Goal: Information Seeking & Learning: Learn about a topic

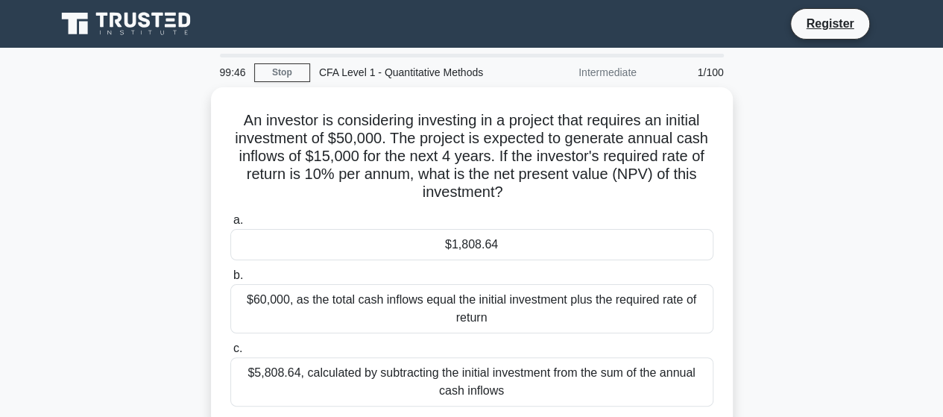
click at [134, 31] on icon at bounding box center [127, 24] width 143 height 28
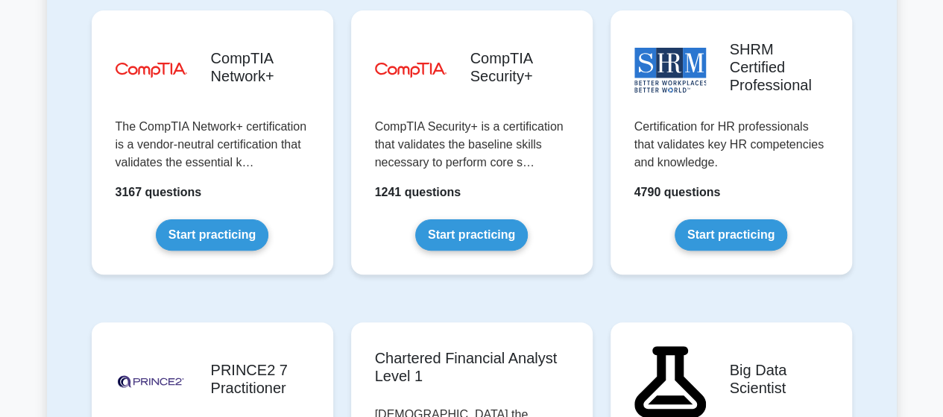
scroll to position [2983, 0]
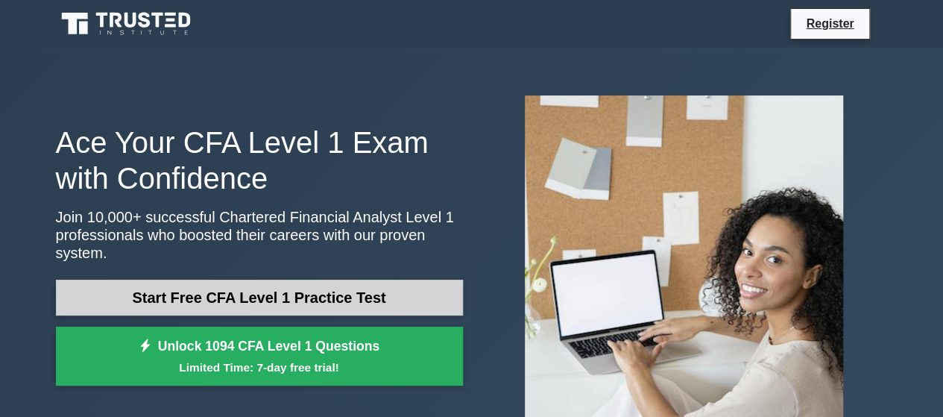
click at [289, 280] on link "Start Free CFA Level 1 Practice Test" at bounding box center [259, 298] width 407 height 36
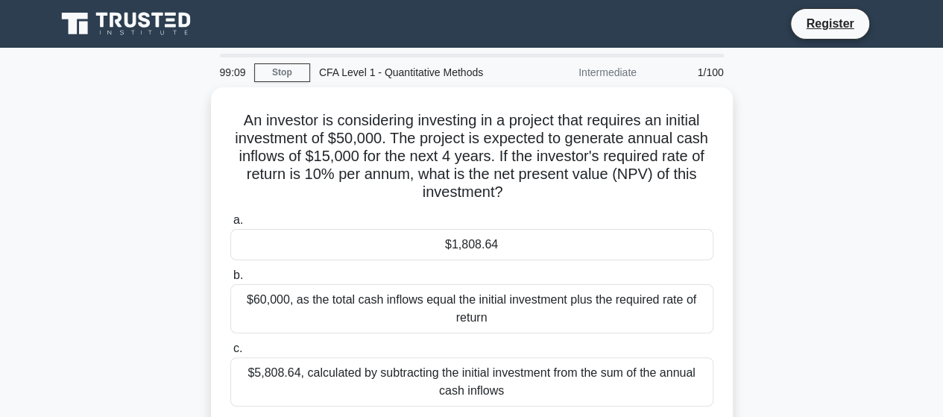
click at [622, 75] on div "Intermediate" at bounding box center [580, 72] width 130 height 30
click at [427, 72] on div "CFA Level 1 - Quantitative Methods" at bounding box center [412, 72] width 205 height 30
click at [349, 78] on div "CFA Level 1 - Quantitative Methods" at bounding box center [412, 72] width 205 height 30
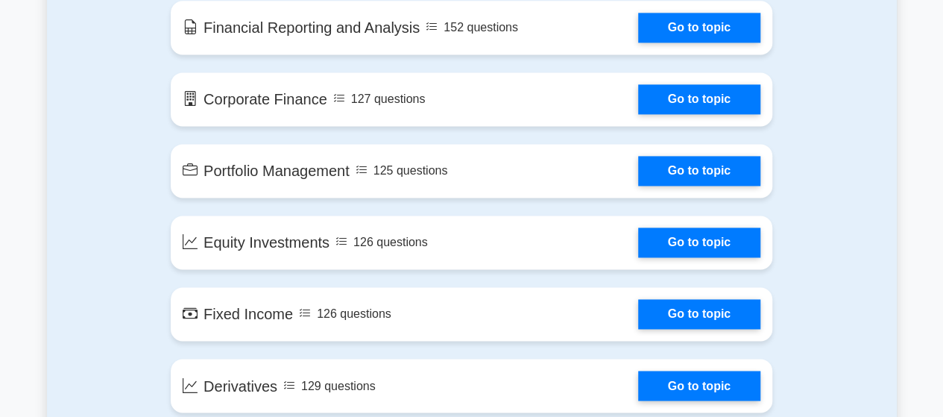
scroll to position [1119, 0]
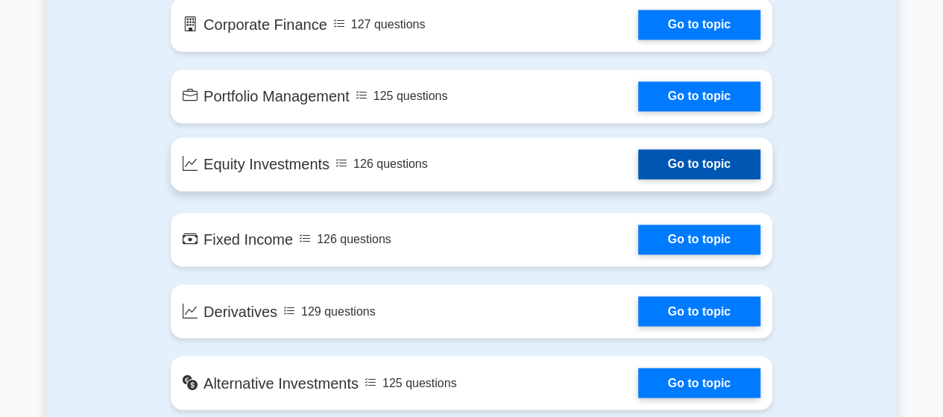
click at [708, 166] on link "Go to topic" at bounding box center [699, 164] width 122 height 30
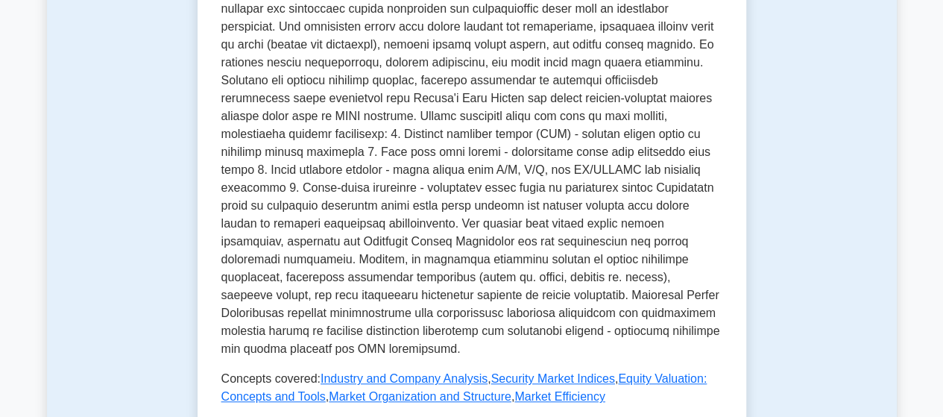
scroll to position [597, 0]
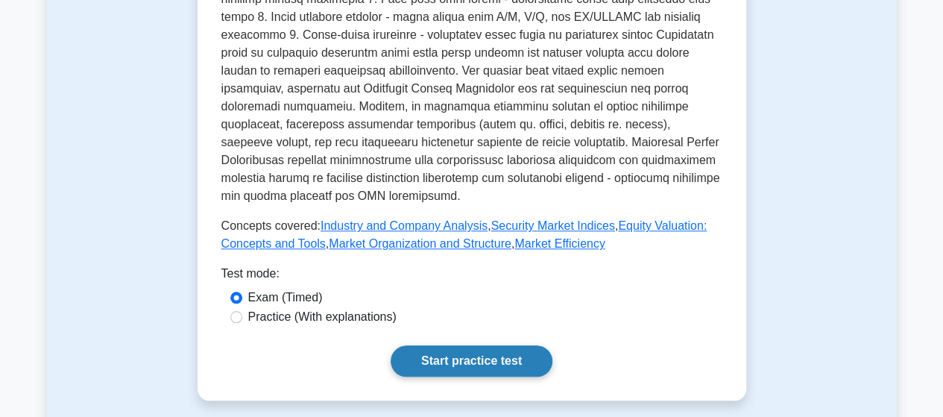
click at [462, 345] on link "Start practice test" at bounding box center [472, 360] width 162 height 31
click at [236, 311] on input "Practice (With explanations)" at bounding box center [236, 317] width 12 height 12
radio input "true"
click at [443, 345] on link "Start practice test" at bounding box center [472, 360] width 162 height 31
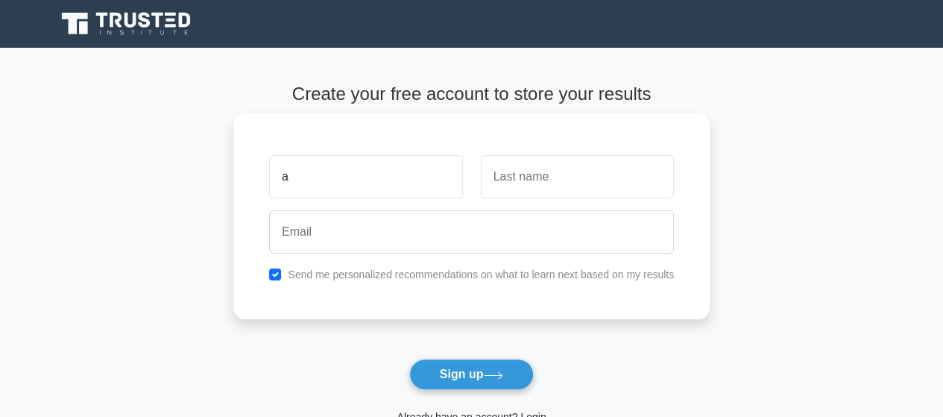
type input "arun"
click at [551, 176] on input "text" at bounding box center [577, 176] width 193 height 43
type input "[PERSON_NAME]"
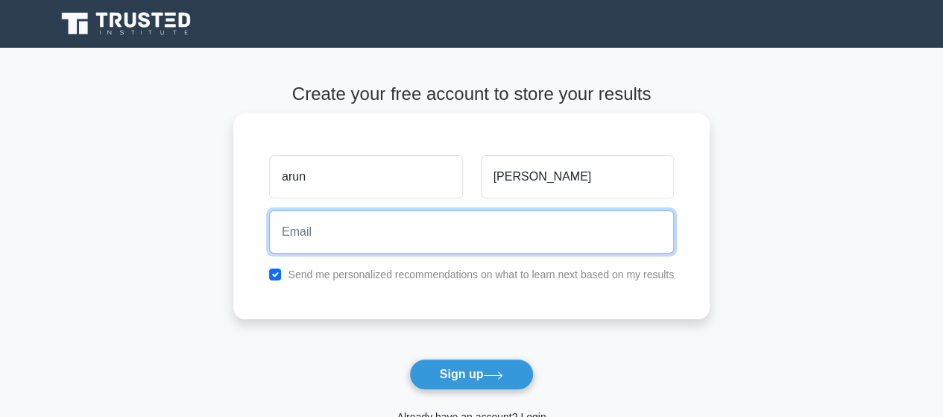
click at [362, 225] on input "email" at bounding box center [471, 231] width 405 height 43
type input "[EMAIL_ADDRESS][DOMAIN_NAME]"
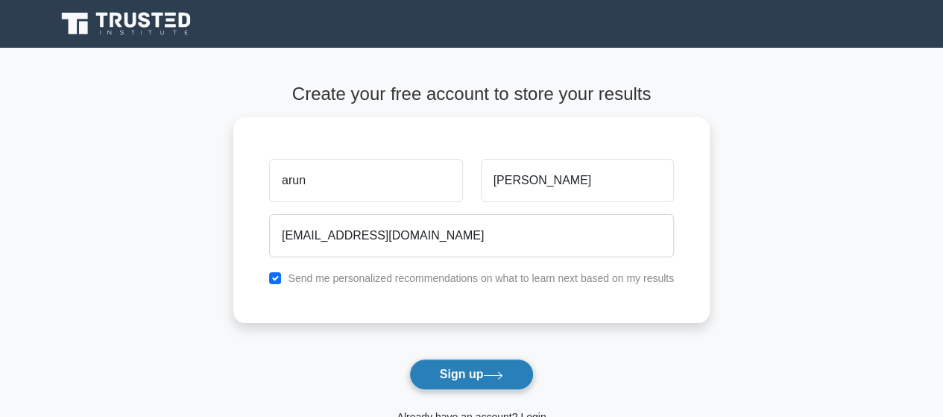
click at [467, 380] on button "Sign up" at bounding box center [471, 374] width 125 height 31
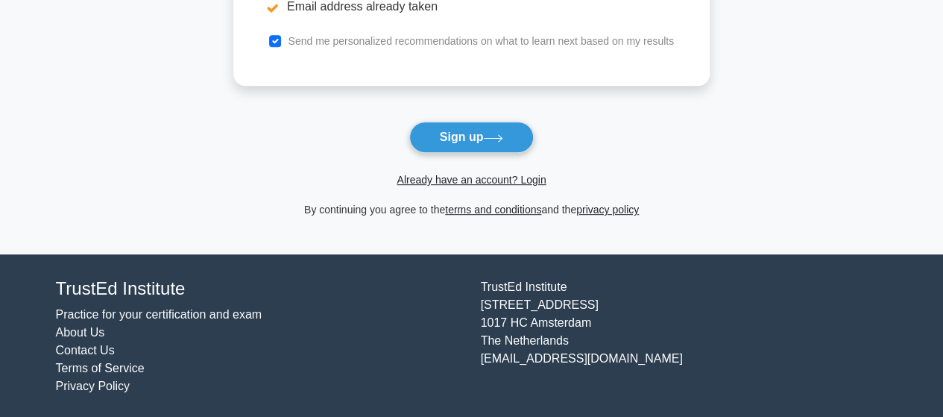
scroll to position [321, 0]
click at [443, 143] on button "Sign up" at bounding box center [471, 137] width 125 height 31
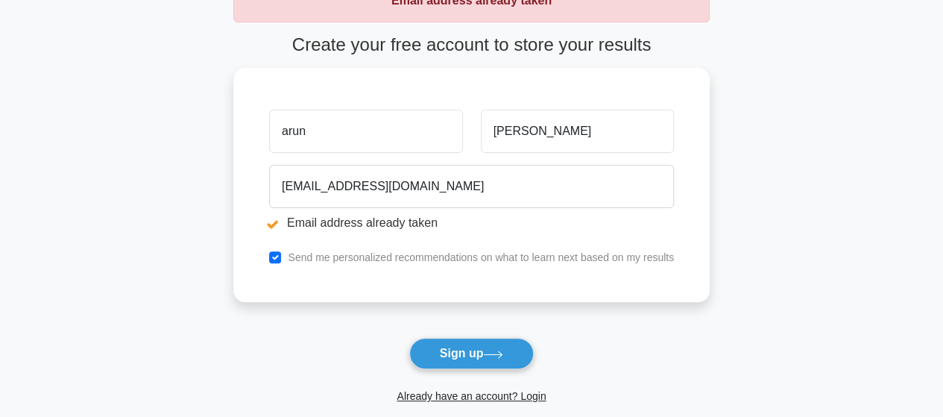
scroll to position [149, 0]
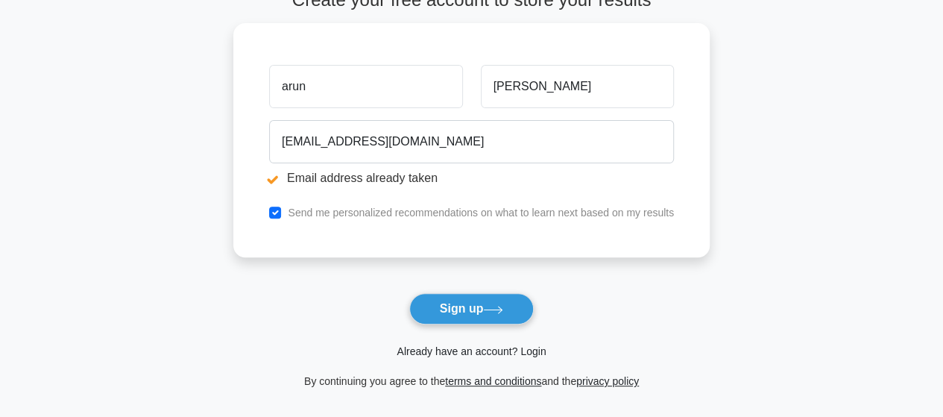
click at [441, 352] on link "Already have an account? Login" at bounding box center [471, 351] width 149 height 12
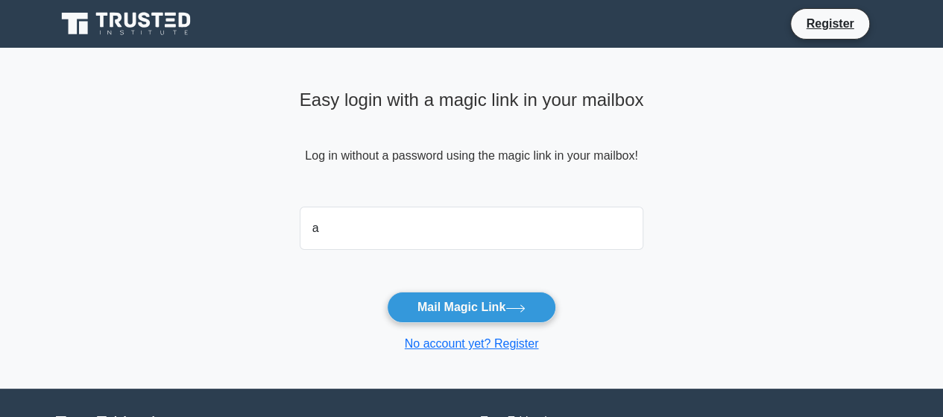
type input "[EMAIL_ADDRESS][DOMAIN_NAME]"
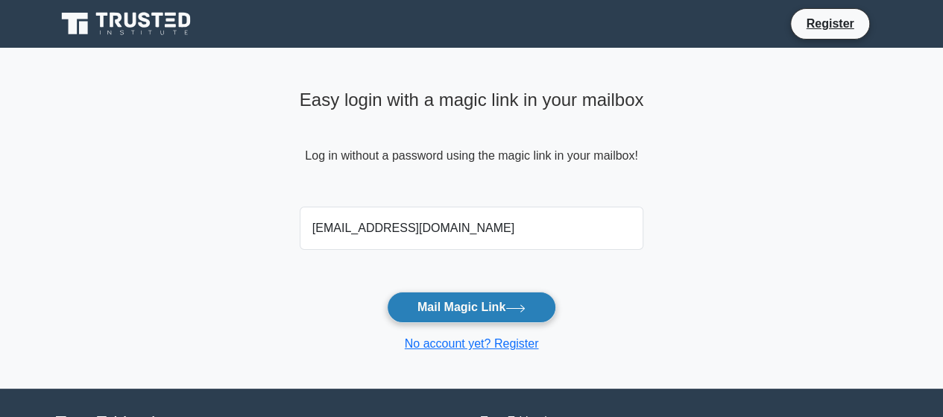
click at [447, 307] on button "Mail Magic Link" at bounding box center [471, 307] width 169 height 31
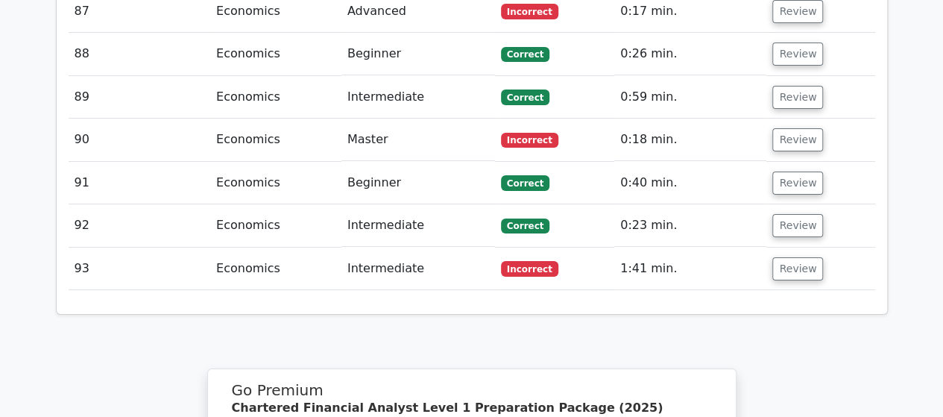
scroll to position [5934, 0]
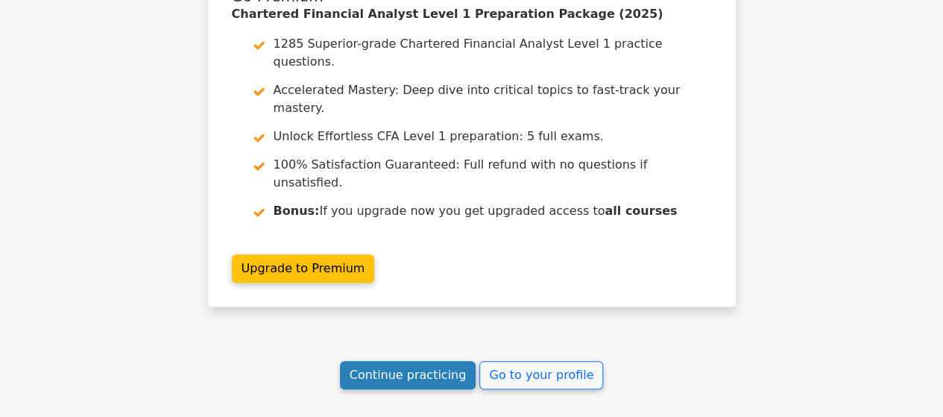
click at [391, 361] on link "Continue practicing" at bounding box center [408, 375] width 136 height 28
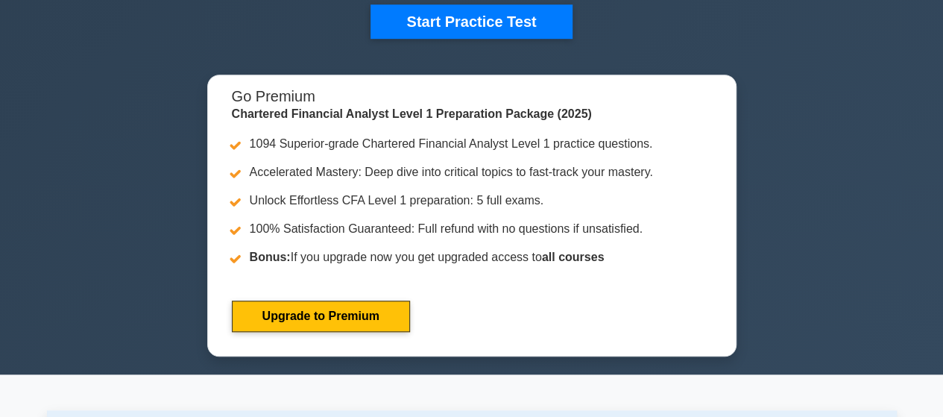
scroll to position [522, 0]
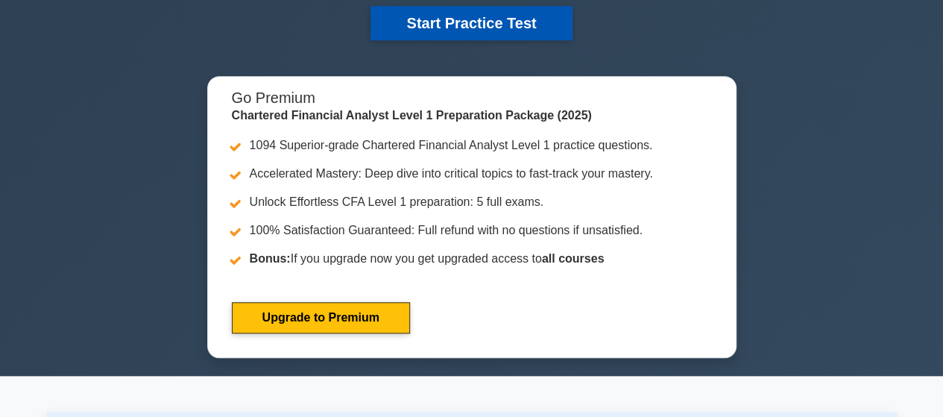
click at [485, 15] on button "Start Practice Test" at bounding box center [471, 23] width 201 height 34
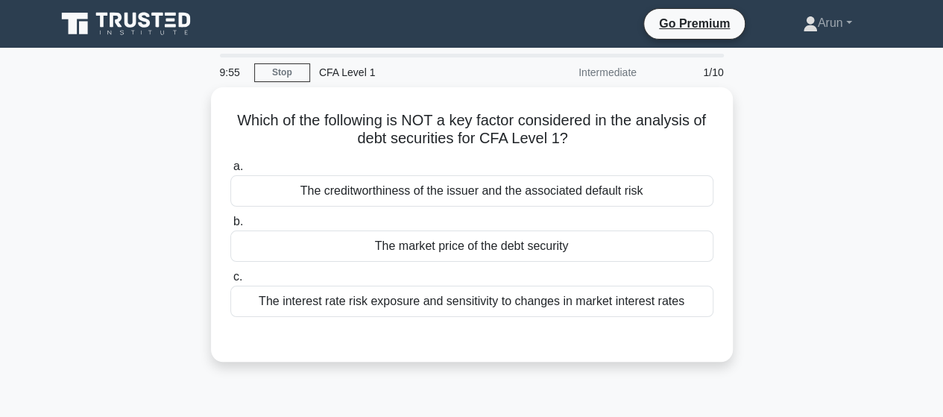
click at [125, 27] on icon at bounding box center [127, 24] width 143 height 28
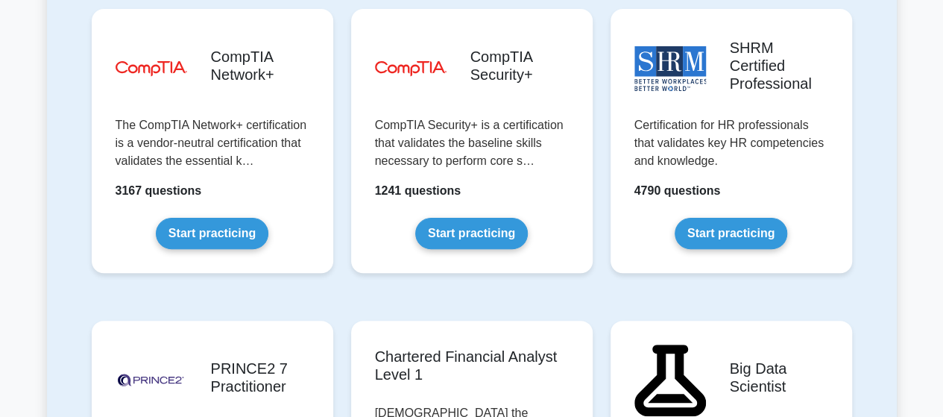
scroll to position [2983, 0]
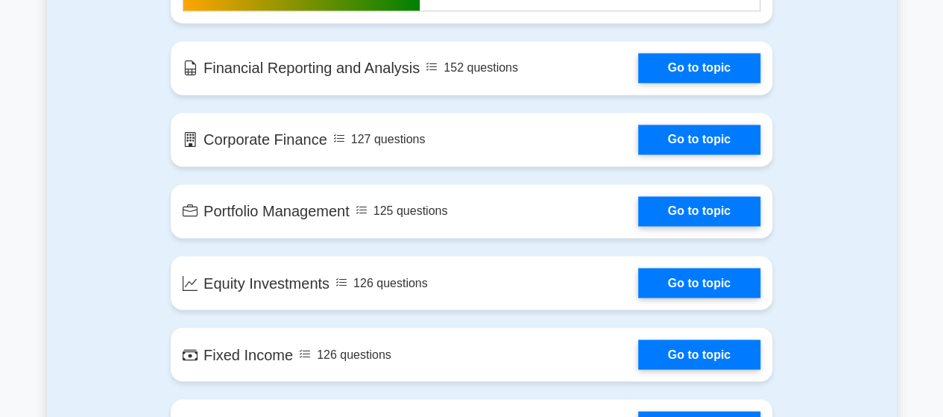
scroll to position [1418, 0]
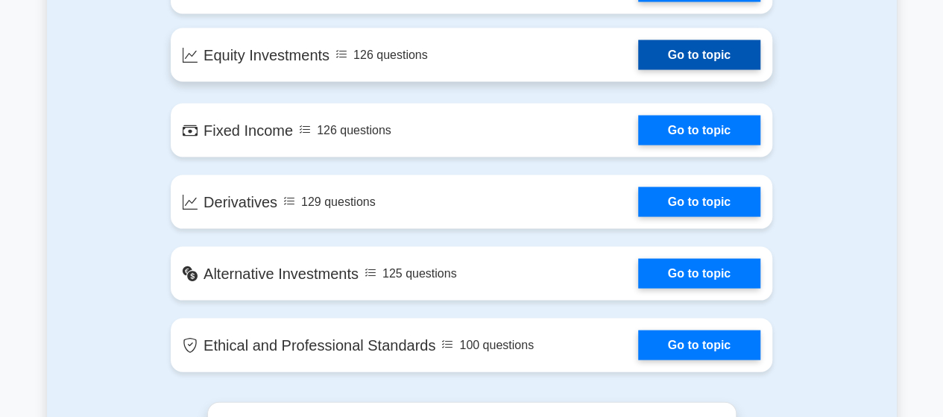
click at [693, 53] on link "Go to topic" at bounding box center [699, 55] width 122 height 30
click at [699, 49] on link "Go to topic" at bounding box center [699, 55] width 122 height 30
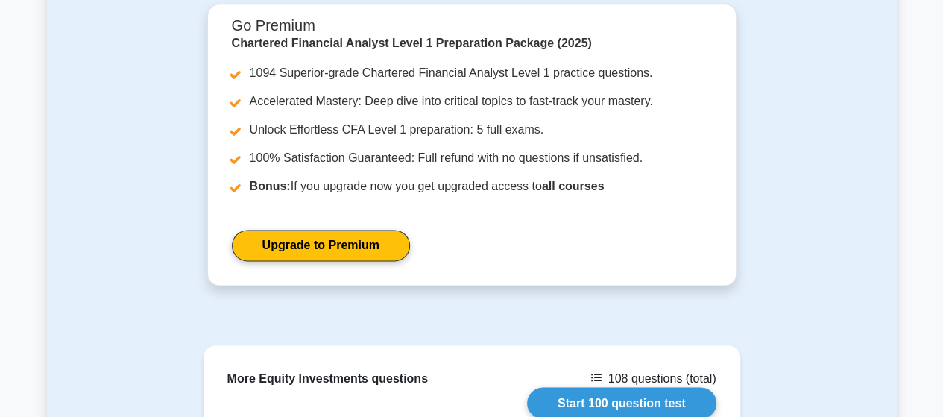
scroll to position [1268, 0]
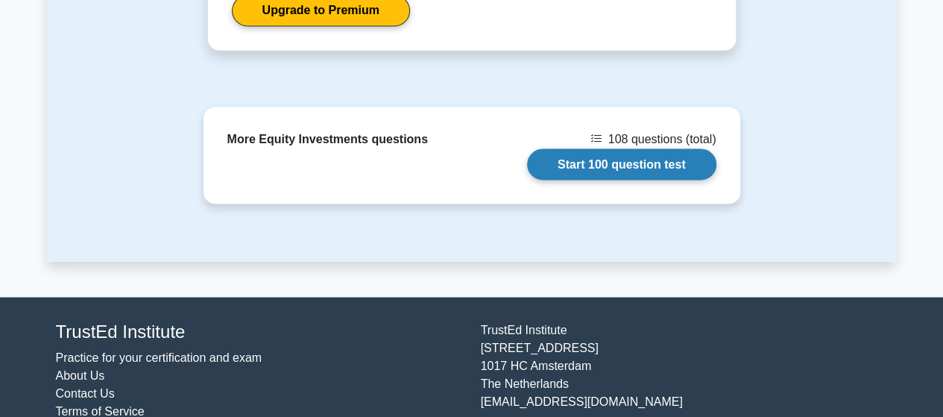
click at [613, 148] on link "Start 100 question test" at bounding box center [621, 163] width 189 height 31
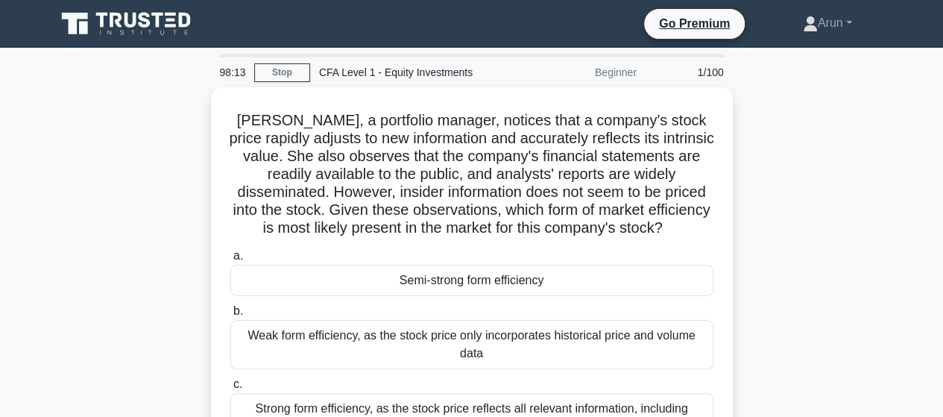
click at [110, 244] on div "[PERSON_NAME], a portfolio manager, notices that a company's stock price rapidl…" at bounding box center [472, 296] width 850 height 418
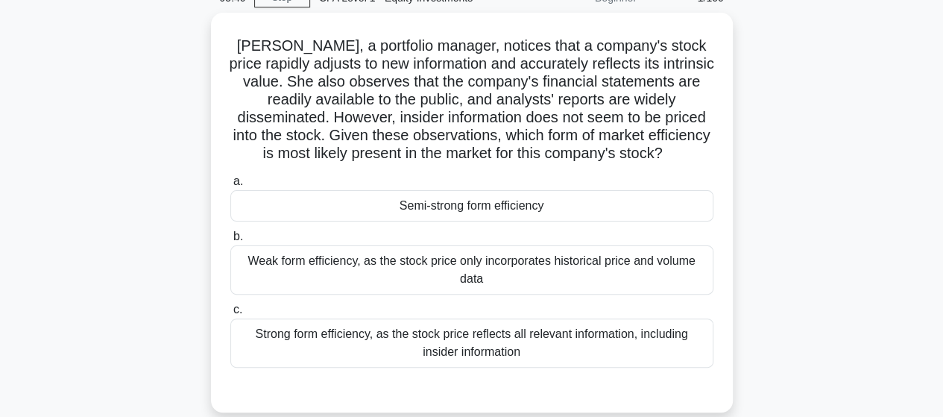
scroll to position [149, 0]
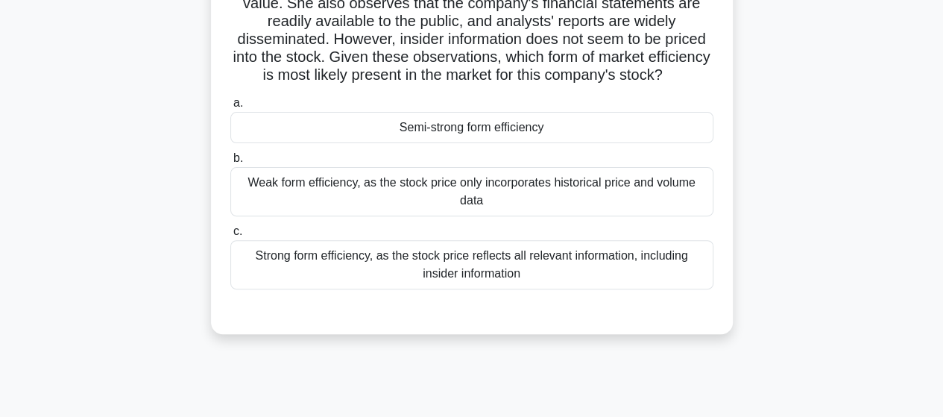
click at [461, 205] on div "Weak form efficiency, as the stock price only incorporates historical price and…" at bounding box center [471, 191] width 483 height 49
click at [230, 163] on input "b. Weak form efficiency, as the stock price only incorporates historical price …" at bounding box center [230, 159] width 0 height 10
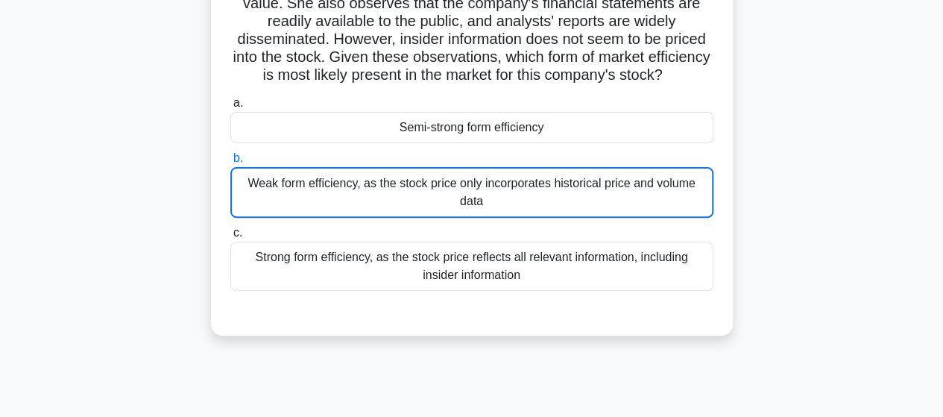
click at [461, 205] on div "Weak form efficiency, as the stock price only incorporates historical price and…" at bounding box center [471, 192] width 483 height 51
click at [230, 163] on input "b. Weak form efficiency, as the stock price only incorporates historical price …" at bounding box center [230, 159] width 0 height 10
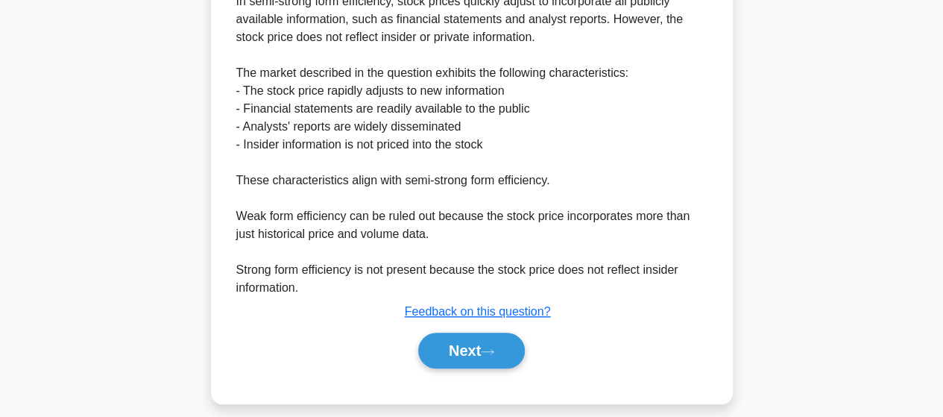
scroll to position [555, 0]
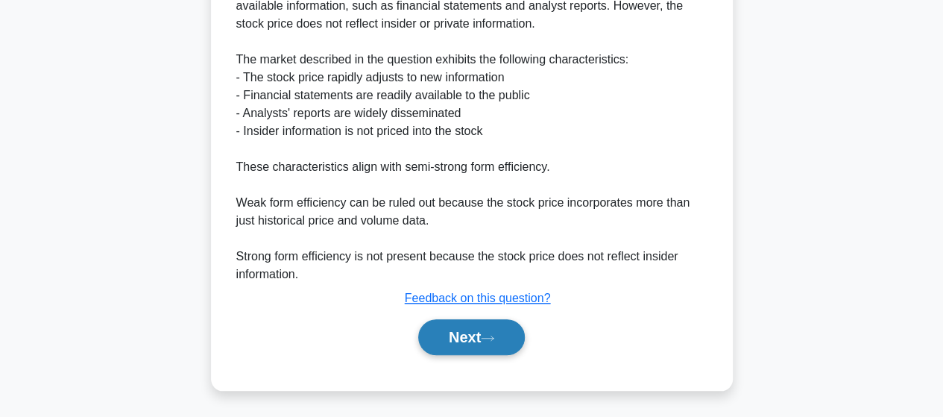
click at [457, 342] on button "Next" at bounding box center [471, 337] width 107 height 36
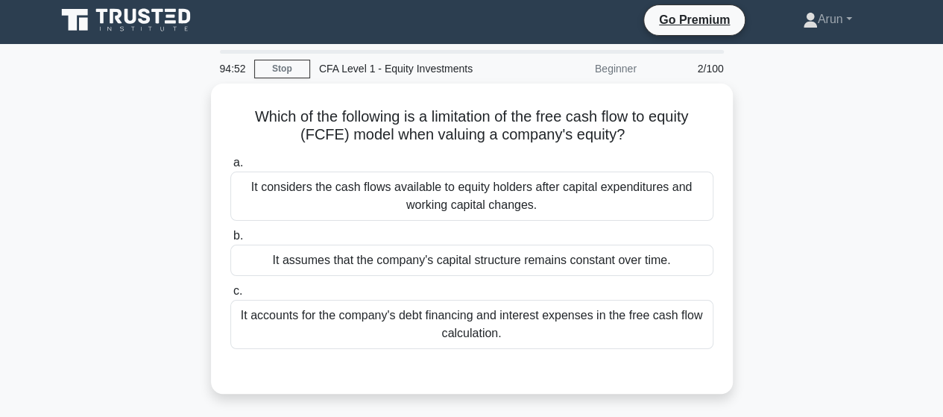
scroll to position [0, 0]
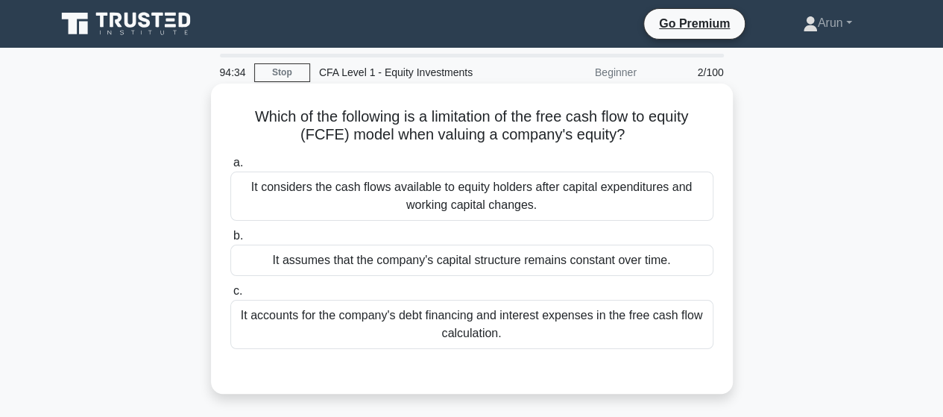
click at [618, 201] on div "It considers the cash flows available to equity holders after capital expenditu…" at bounding box center [471, 196] width 483 height 49
click at [230, 168] on input "a. It considers the cash flows available to equity holders after capital expend…" at bounding box center [230, 163] width 0 height 10
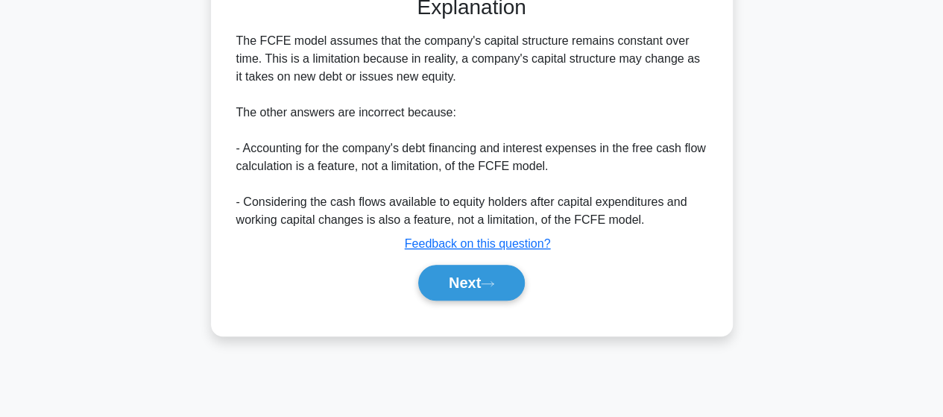
scroll to position [389, 0]
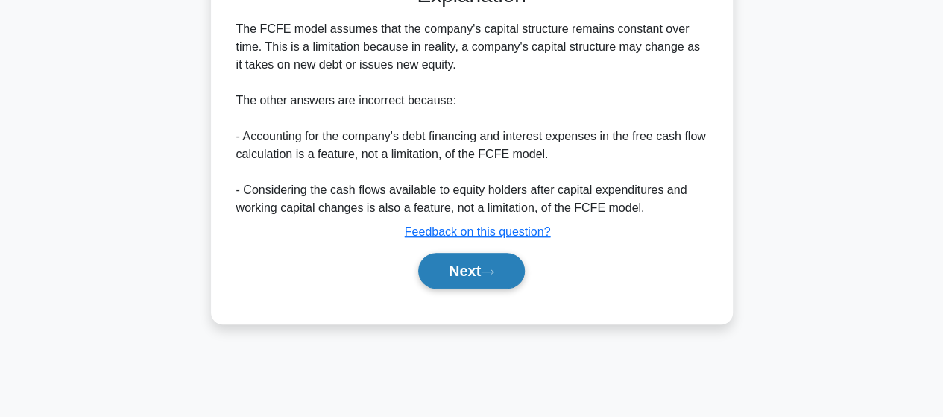
click at [443, 278] on button "Next" at bounding box center [471, 271] width 107 height 36
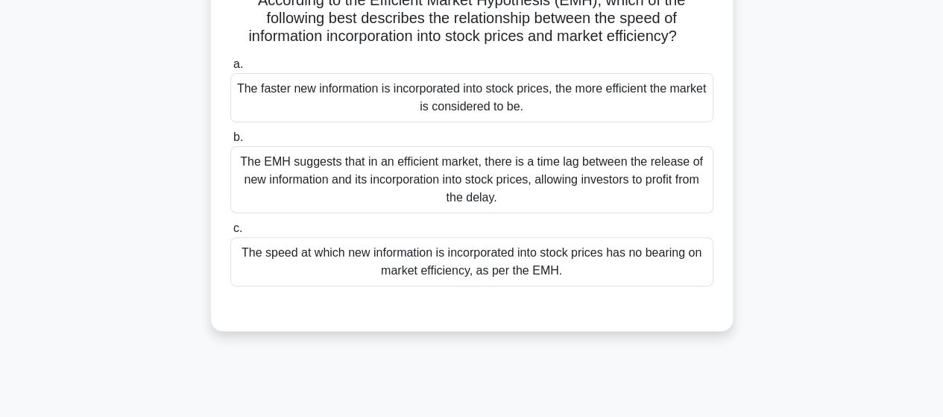
scroll to position [90, 0]
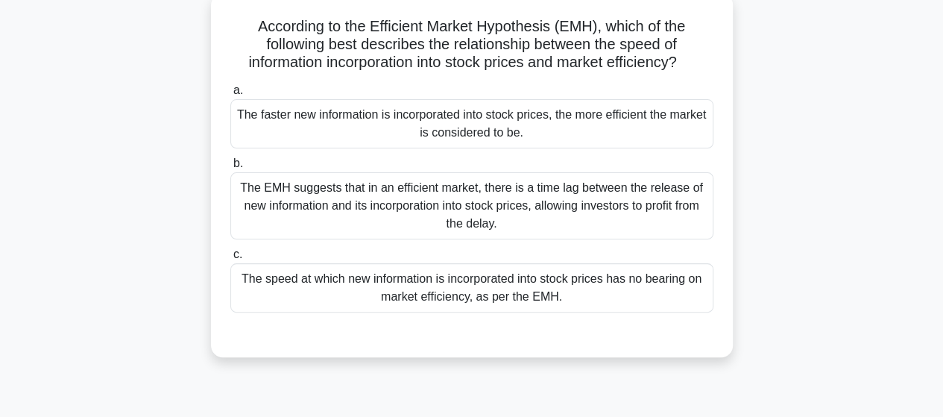
click at [484, 110] on div "The faster new information is incorporated into stock prices, the more efficien…" at bounding box center [471, 123] width 483 height 49
click at [230, 95] on input "a. The faster new information is incorporated into stock prices, the more effic…" at bounding box center [230, 91] width 0 height 10
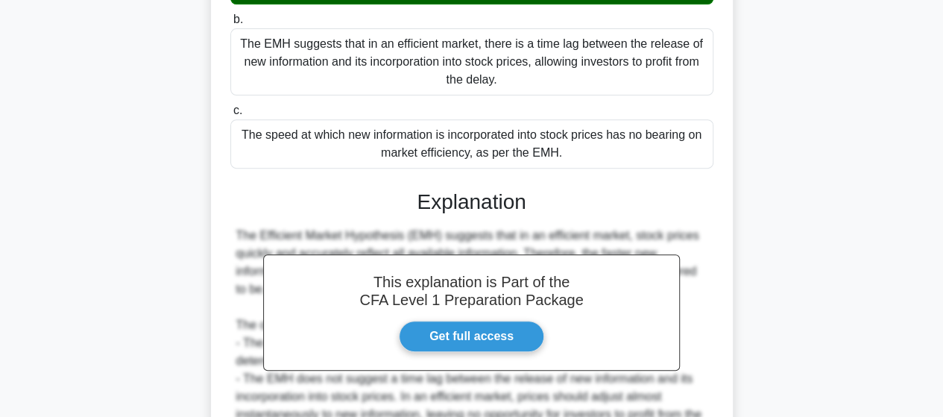
scroll to position [389, 0]
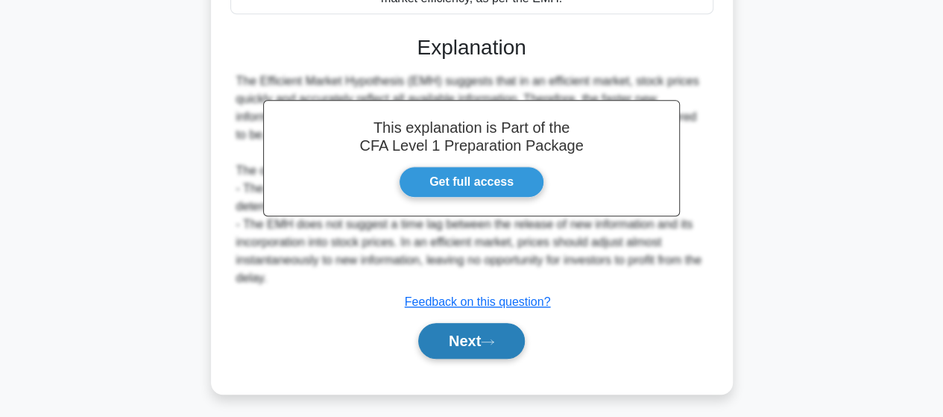
click at [443, 337] on button "Next" at bounding box center [471, 341] width 107 height 36
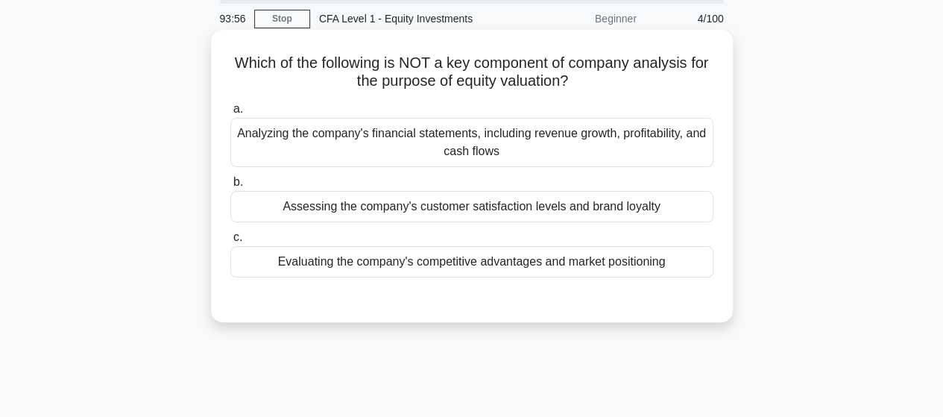
scroll to position [0, 0]
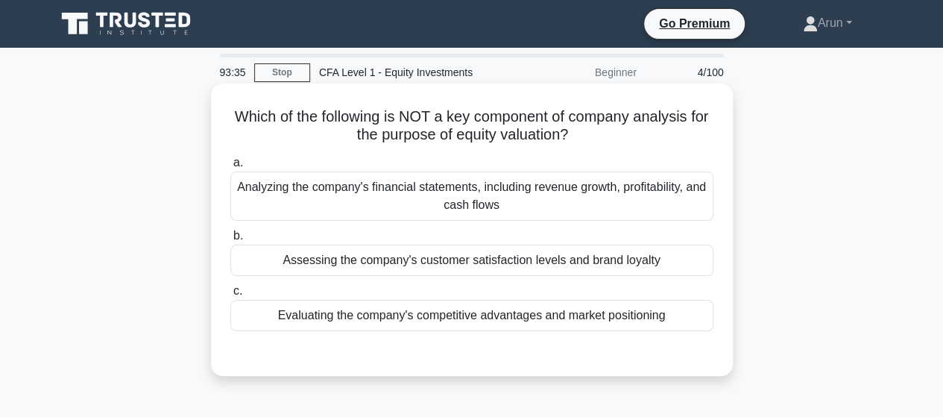
click at [483, 260] on div "Assessing the company's customer satisfaction levels and brand loyalty" at bounding box center [471, 260] width 483 height 31
click at [230, 241] on input "b. Assessing the company's customer satisfaction levels and brand loyalty" at bounding box center [230, 236] width 0 height 10
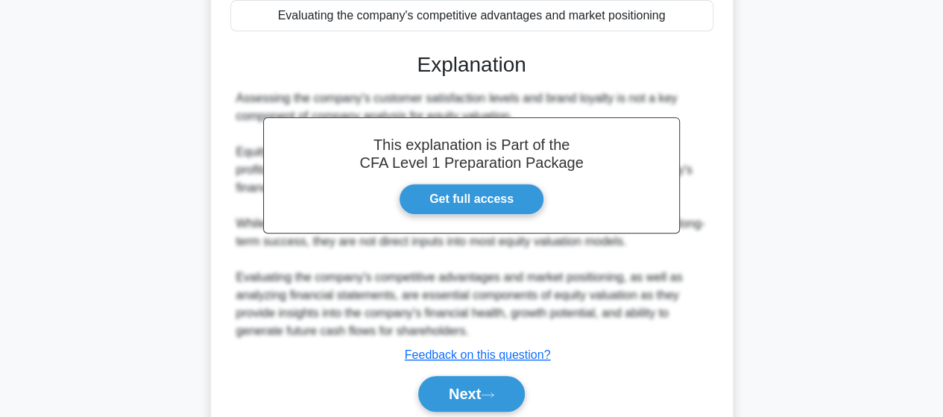
scroll to position [373, 0]
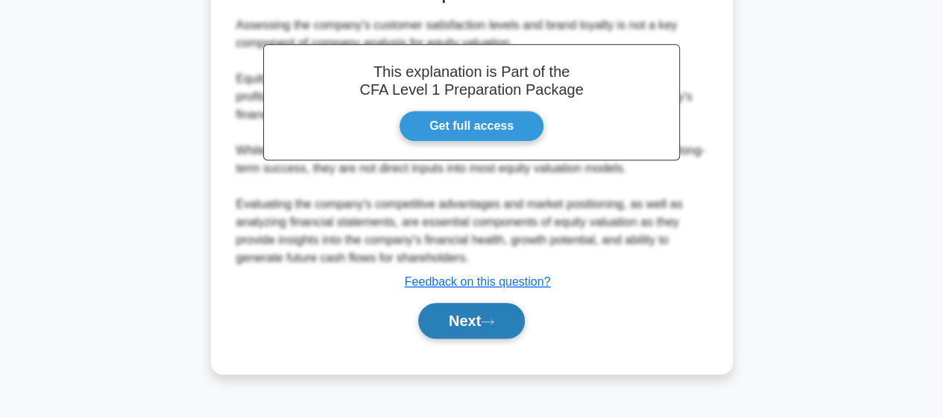
click at [470, 323] on button "Next" at bounding box center [471, 321] width 107 height 36
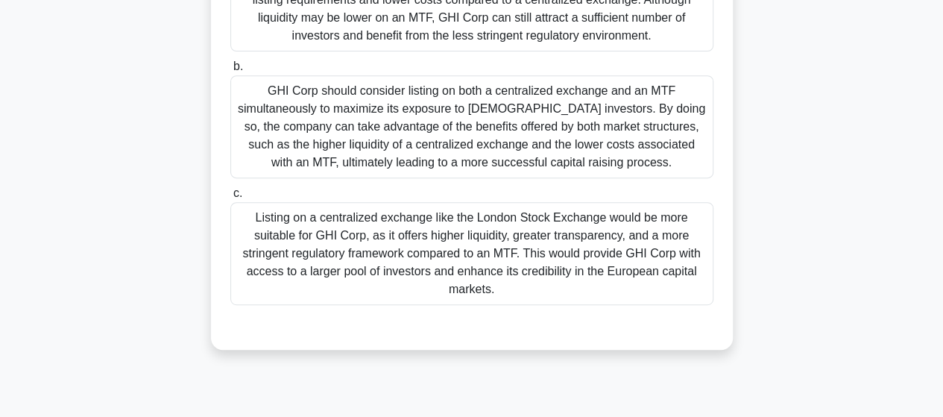
scroll to position [224, 0]
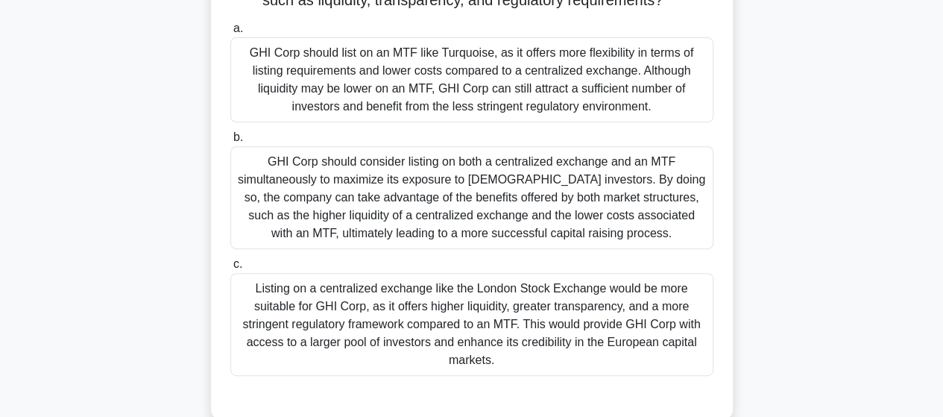
click at [520, 302] on div "Listing on a centralized exchange like the London Stock Exchange would be more …" at bounding box center [471, 324] width 483 height 103
click at [230, 269] on input "c. Listing on a centralized exchange like the London Stock Exchange would be mo…" at bounding box center [230, 265] width 0 height 10
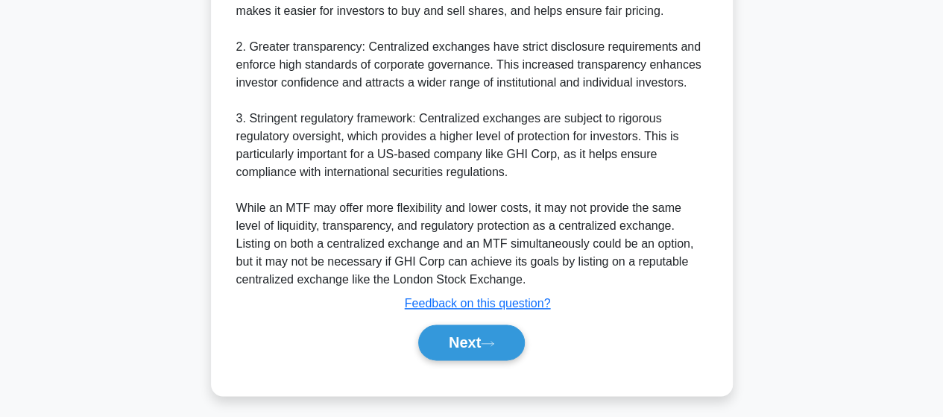
scroll to position [750, 0]
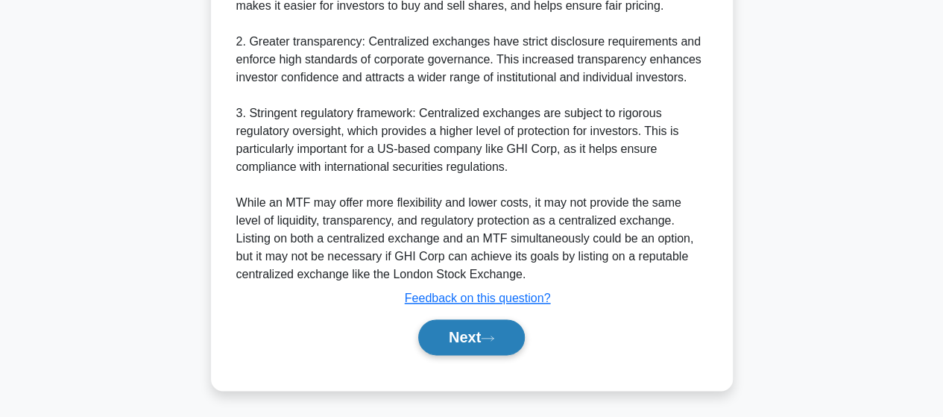
click at [462, 335] on button "Next" at bounding box center [471, 337] width 107 height 36
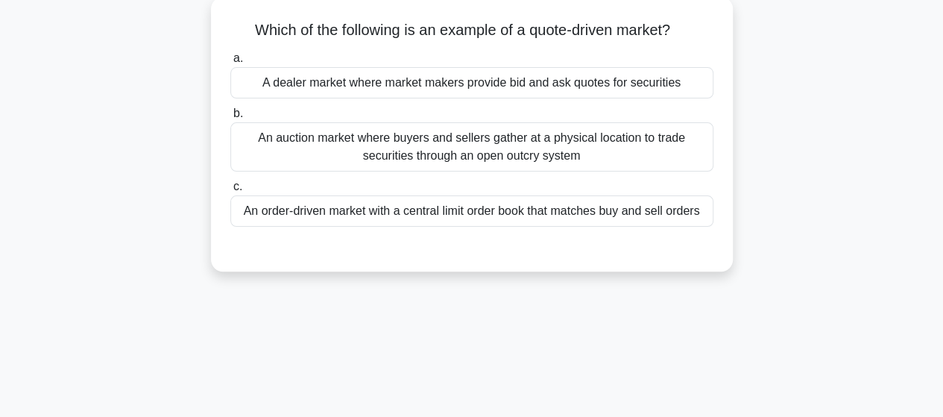
scroll to position [0, 0]
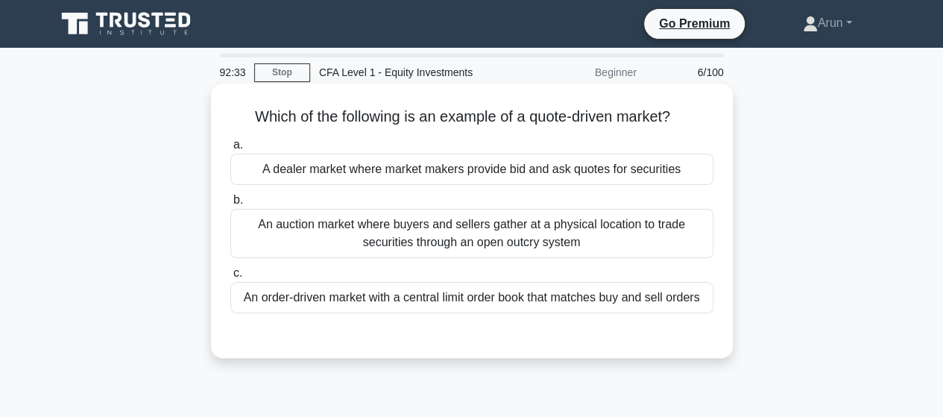
click at [530, 177] on div "A dealer market where market makers provide bid and ask quotes for securities" at bounding box center [471, 169] width 483 height 31
click at [230, 150] on input "a. A dealer market where market makers provide bid and ask quotes for securities" at bounding box center [230, 145] width 0 height 10
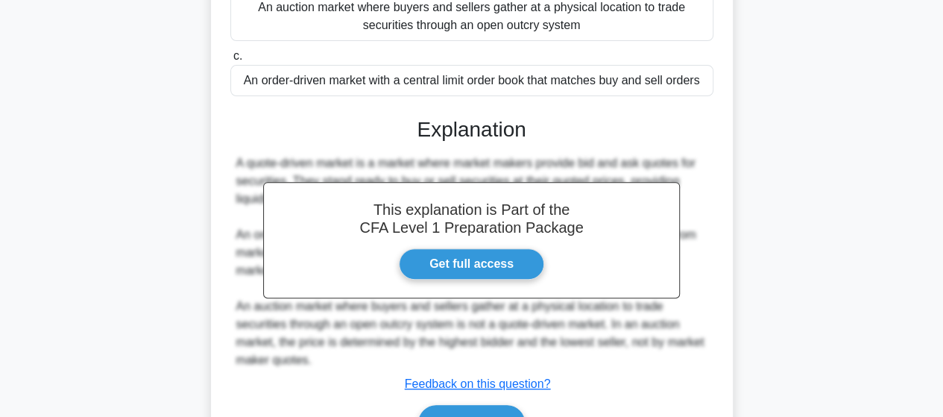
scroll to position [298, 0]
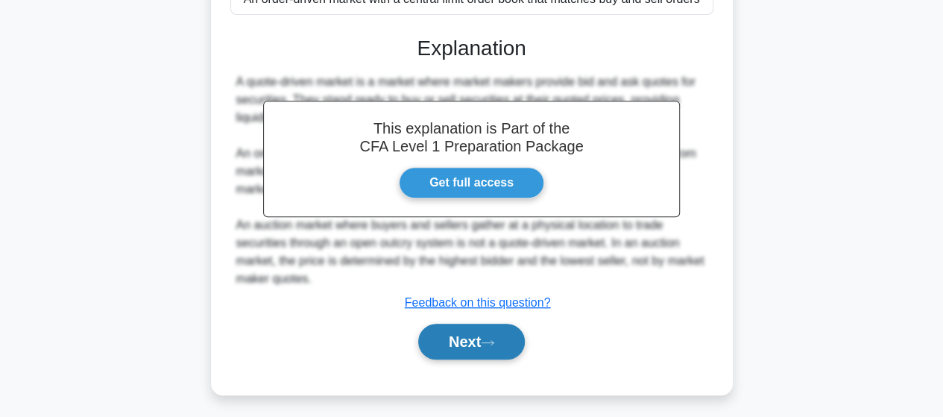
click at [446, 348] on button "Next" at bounding box center [471, 342] width 107 height 36
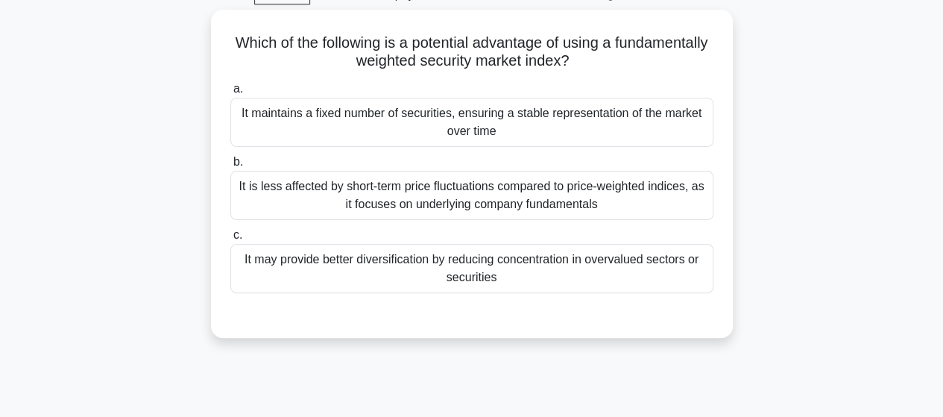
scroll to position [0, 0]
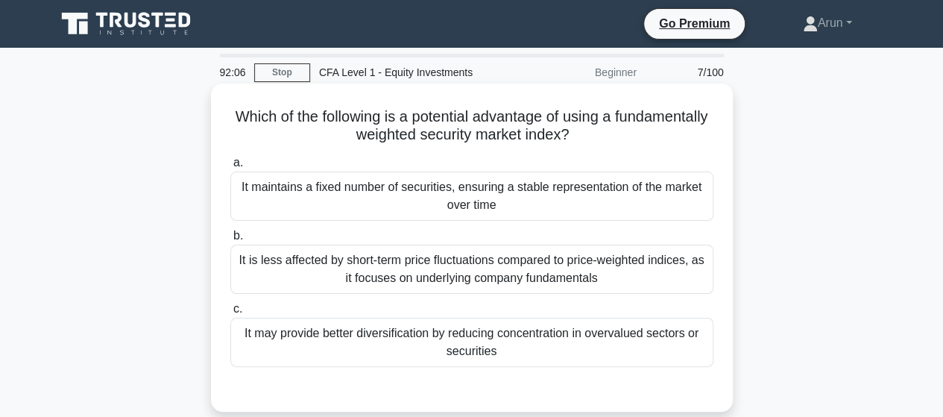
click at [407, 190] on div "It maintains a fixed number of securities, ensuring a stable representation of …" at bounding box center [471, 196] width 483 height 49
click at [230, 168] on input "a. It maintains a fixed number of securities, ensuring a stable representation …" at bounding box center [230, 163] width 0 height 10
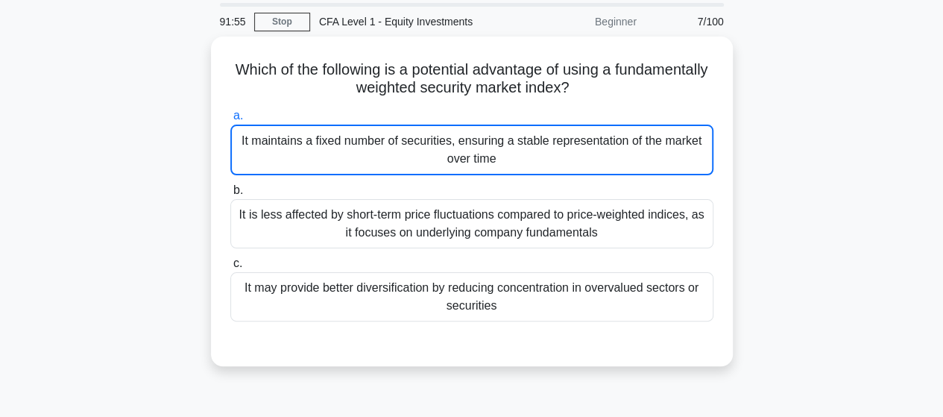
scroll to position [75, 0]
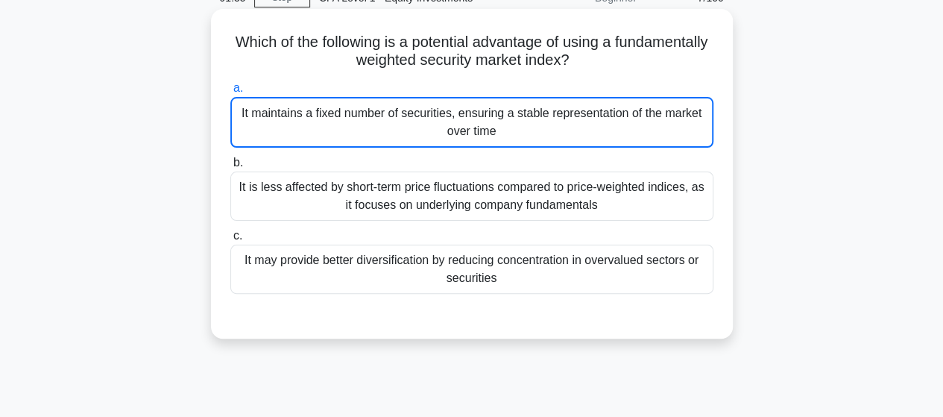
click at [564, 117] on div "It maintains a fixed number of securities, ensuring a stable representation of …" at bounding box center [471, 122] width 483 height 51
click at [230, 93] on input "a. It maintains a fixed number of securities, ensuring a stable representation …" at bounding box center [230, 89] width 0 height 10
click at [562, 196] on div "It is less affected by short-term price fluctuations compared to price-weighted…" at bounding box center [471, 196] width 483 height 49
click at [230, 168] on input "b. It is less affected by short-term price fluctuations compared to price-weigh…" at bounding box center [230, 163] width 0 height 10
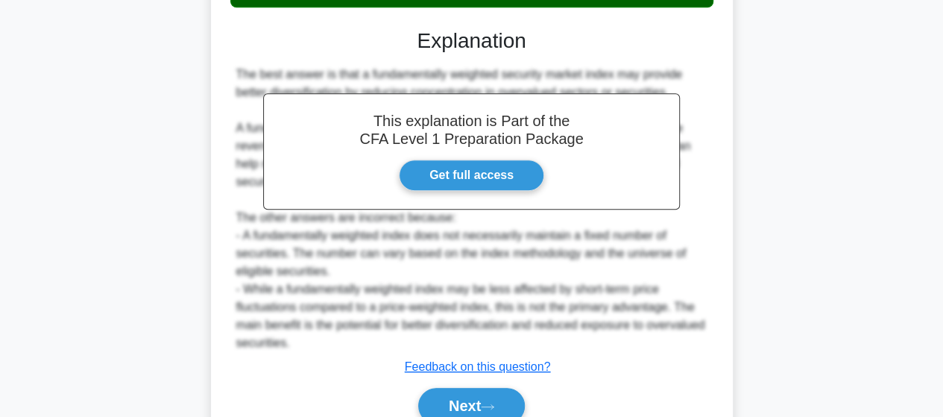
scroll to position [430, 0]
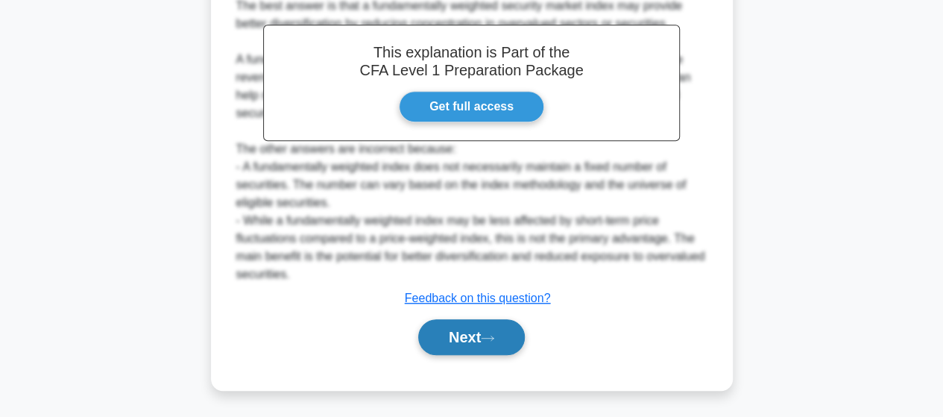
click at [459, 336] on button "Next" at bounding box center [471, 337] width 107 height 36
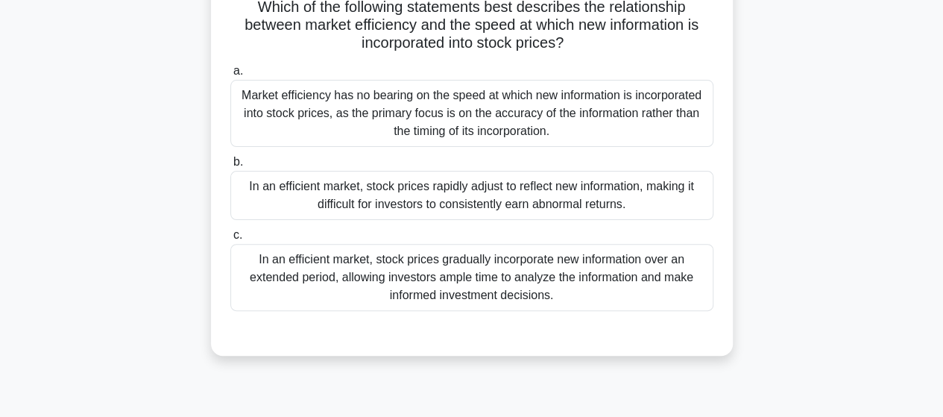
scroll to position [90, 0]
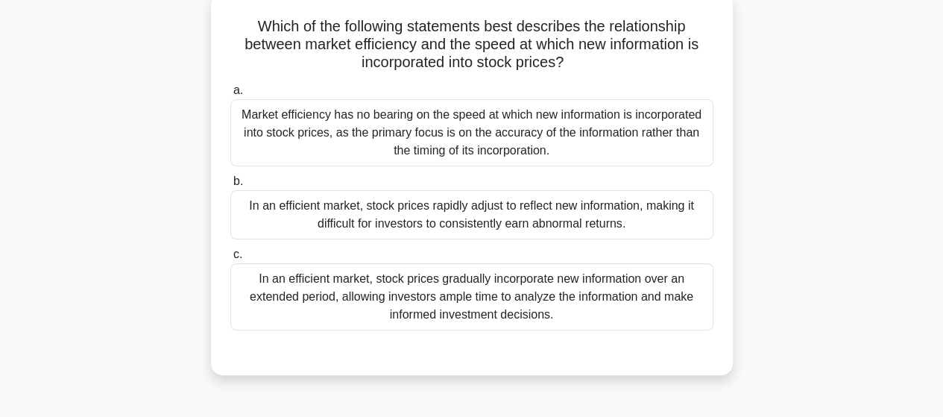
click at [423, 210] on div "In an efficient market, stock prices rapidly adjust to reflect new information,…" at bounding box center [471, 214] width 483 height 49
click at [230, 186] on input "b. In an efficient market, stock prices rapidly adjust to reflect new informati…" at bounding box center [230, 182] width 0 height 10
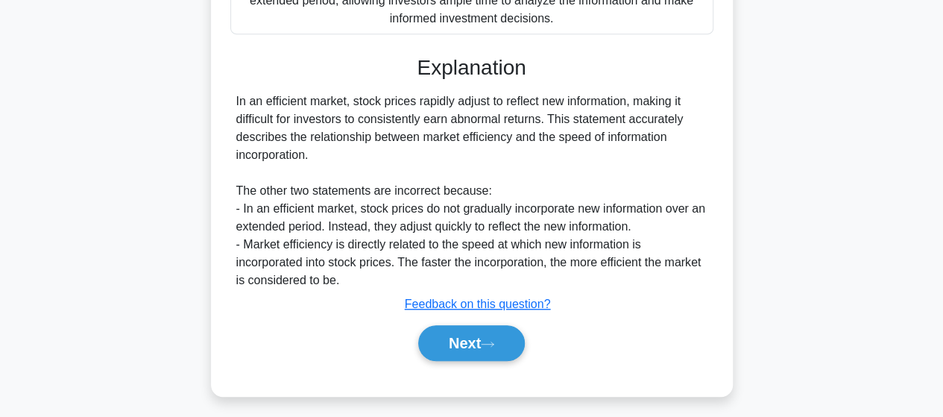
scroll to position [389, 0]
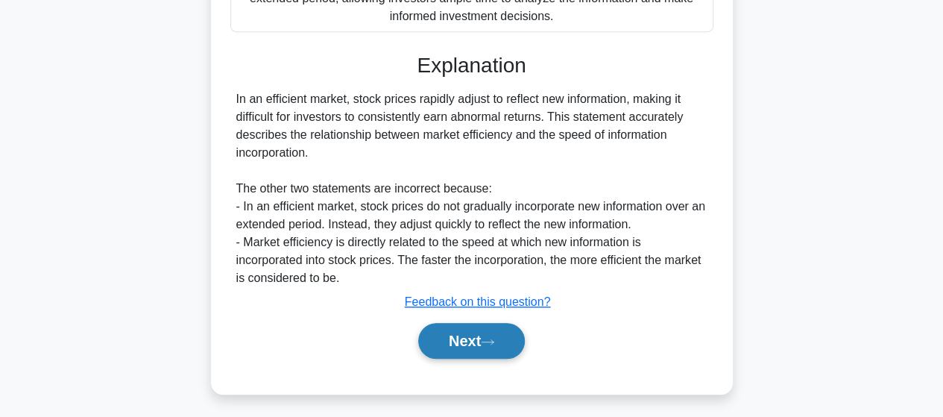
click at [470, 337] on button "Next" at bounding box center [471, 341] width 107 height 36
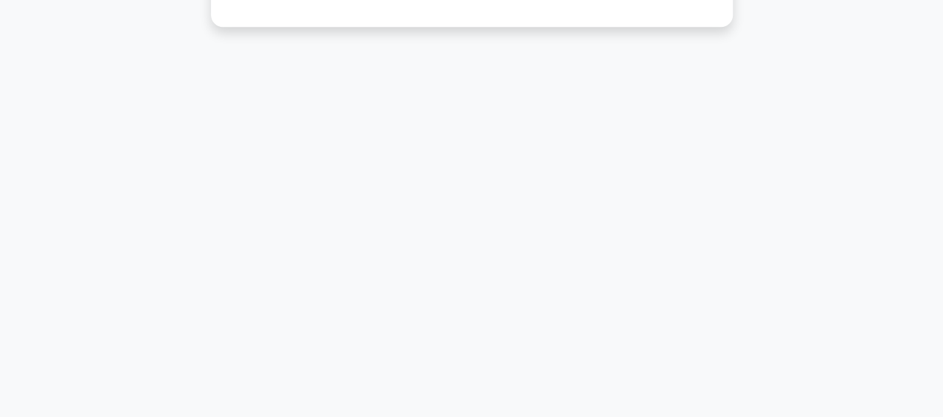
scroll to position [16, 0]
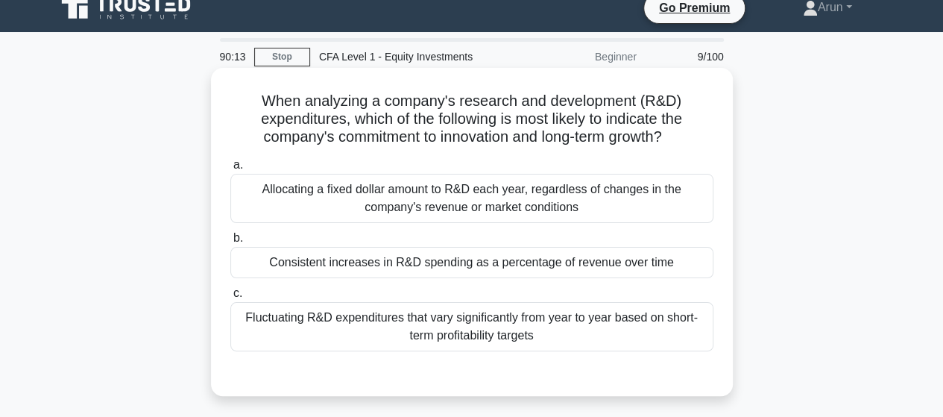
click at [552, 271] on div "Consistent increases in R&D spending as a percentage of revenue over time" at bounding box center [471, 262] width 483 height 31
click at [230, 243] on input "b. Consistent increases in R&D spending as a percentage of revenue over time" at bounding box center [230, 238] width 0 height 10
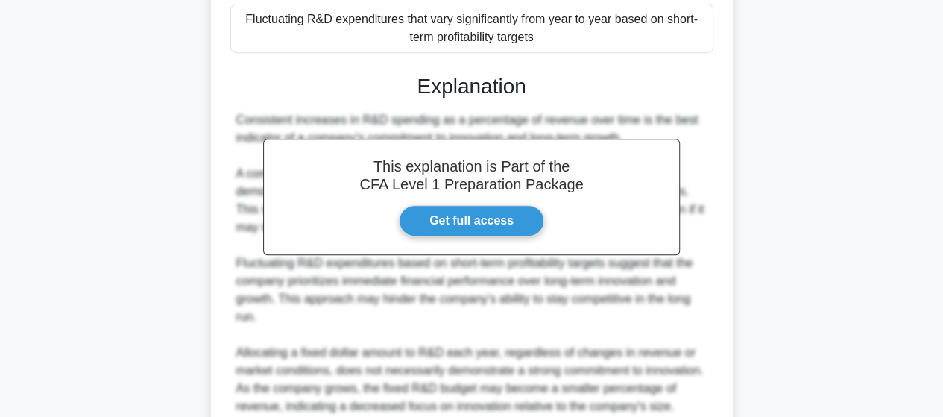
scroll to position [446, 0]
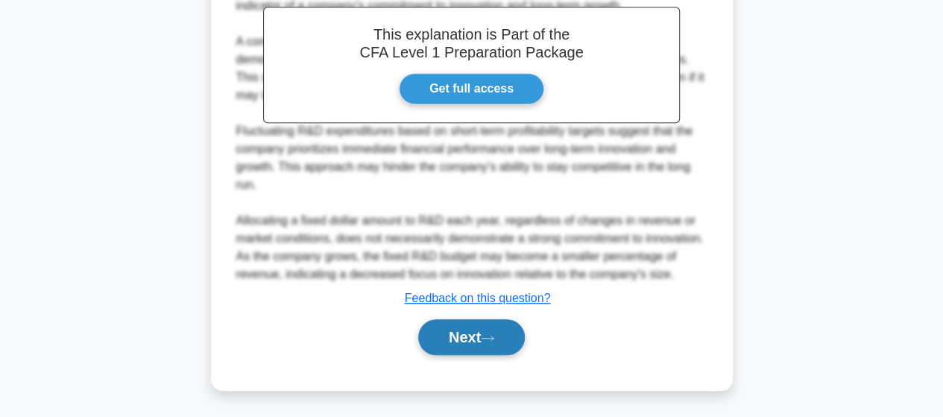
click at [456, 339] on button "Next" at bounding box center [471, 337] width 107 height 36
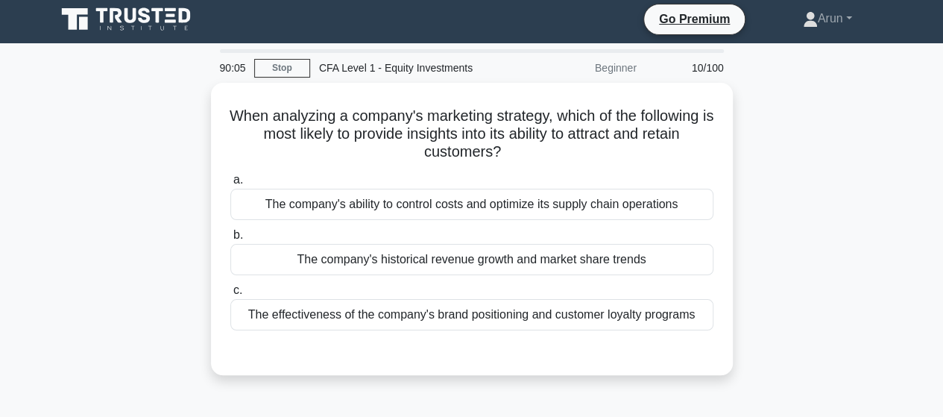
scroll to position [0, 0]
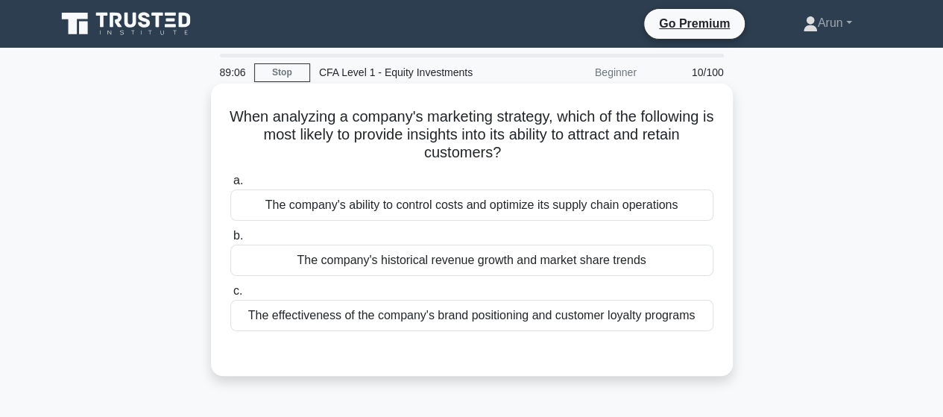
click at [455, 204] on div "The company's ability to control costs and optimize its supply chain operations" at bounding box center [471, 204] width 483 height 31
click at [230, 186] on input "a. The company's ability to control costs and optimize its supply chain operati…" at bounding box center [230, 181] width 0 height 10
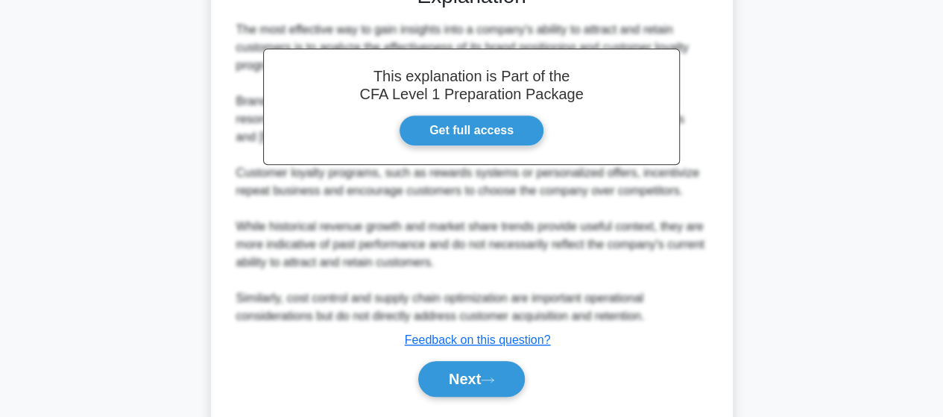
scroll to position [337, 0]
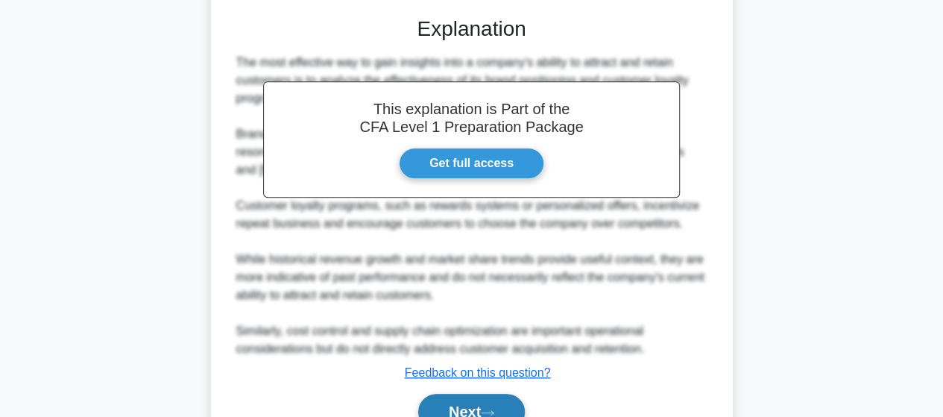
click at [459, 403] on button "Next" at bounding box center [471, 412] width 107 height 36
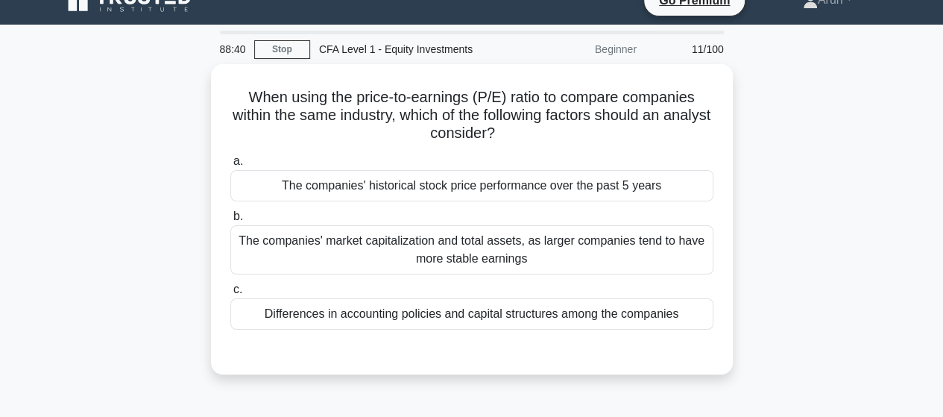
scroll to position [0, 0]
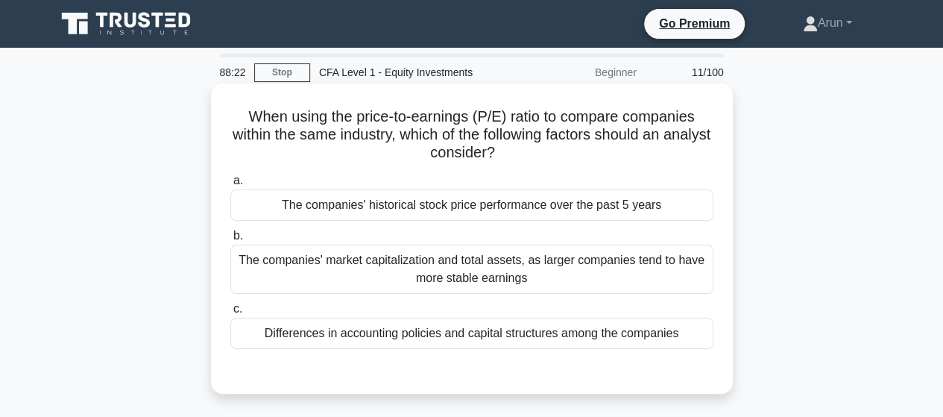
click at [594, 289] on div "The companies' market capitalization and total assets, as larger companies tend…" at bounding box center [471, 269] width 483 height 49
click at [230, 241] on input "b. The companies' market capitalization and total assets, as larger companies t…" at bounding box center [230, 236] width 0 height 10
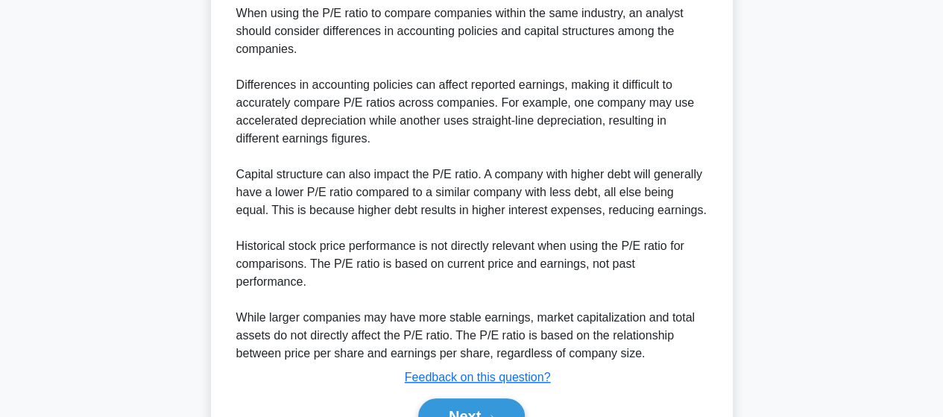
scroll to position [465, 0]
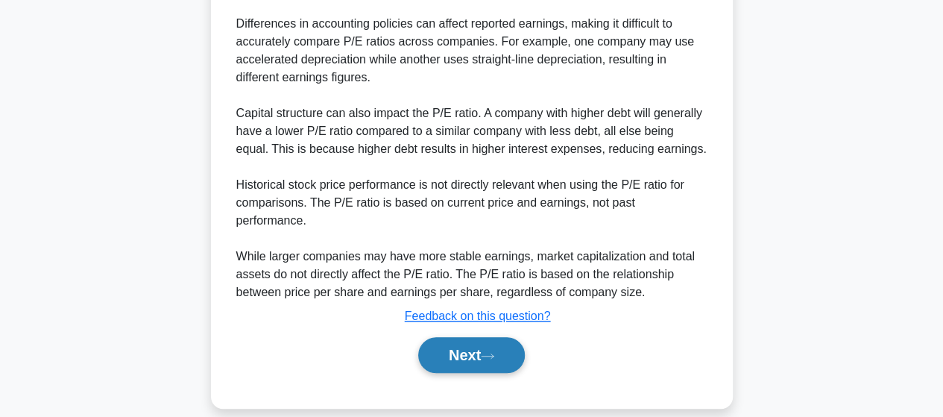
click at [462, 340] on button "Next" at bounding box center [471, 355] width 107 height 36
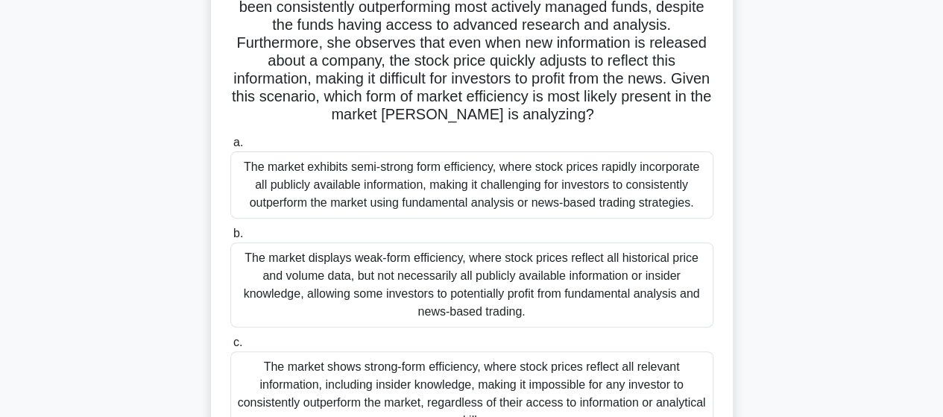
scroll to position [314, 0]
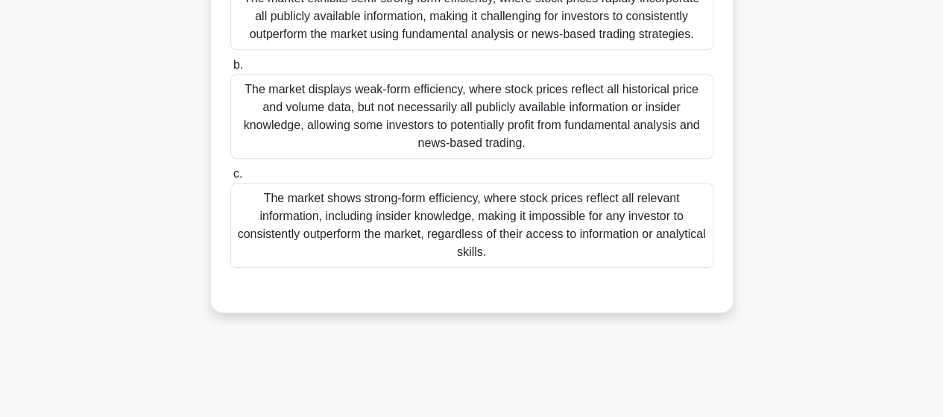
click at [638, 216] on div "The market shows strong-form efficiency, where stock prices reflect all relevan…" at bounding box center [471, 225] width 483 height 85
click at [230, 179] on input "c. The market shows strong-form efficiency, where stock prices reflect all rele…" at bounding box center [230, 174] width 0 height 10
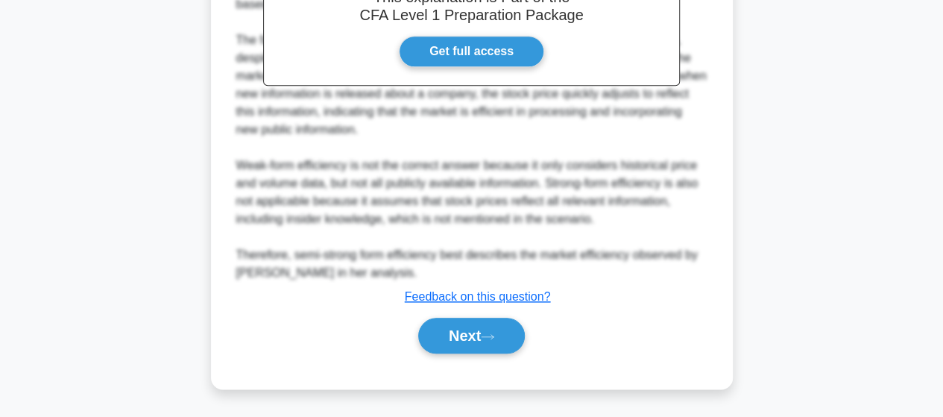
scroll to position [716, 0]
click at [444, 332] on button "Next" at bounding box center [471, 336] width 107 height 36
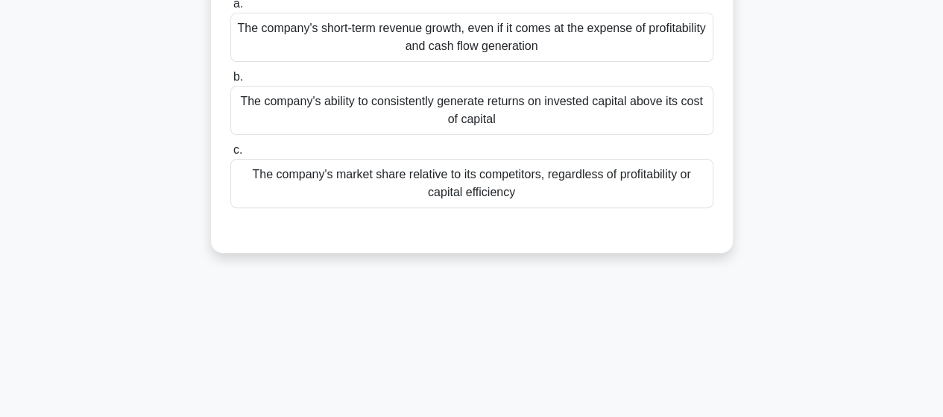
scroll to position [90, 0]
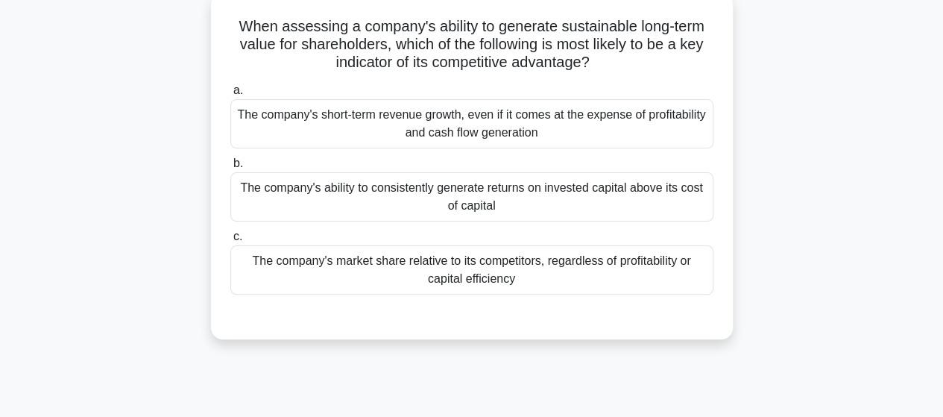
click at [604, 265] on div "The company's market share relative to its competitors, regardless of profitabi…" at bounding box center [471, 269] width 483 height 49
click at [230, 242] on input "c. The company's market share relative to its competitors, regardless of profit…" at bounding box center [230, 237] width 0 height 10
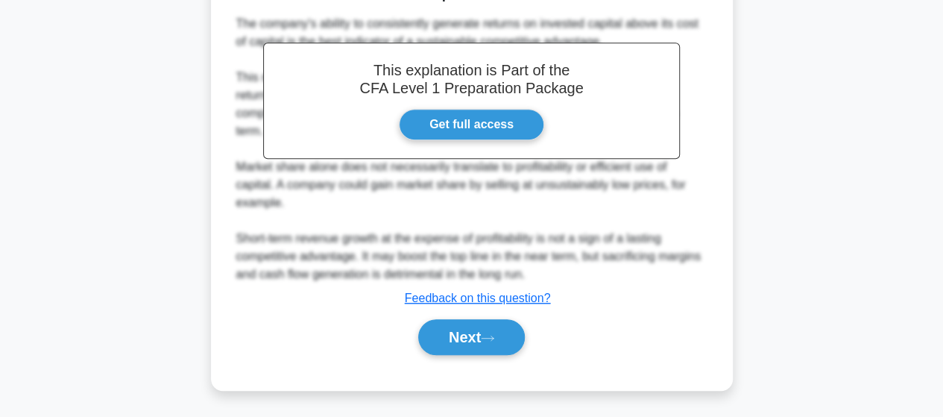
scroll to position [389, 0]
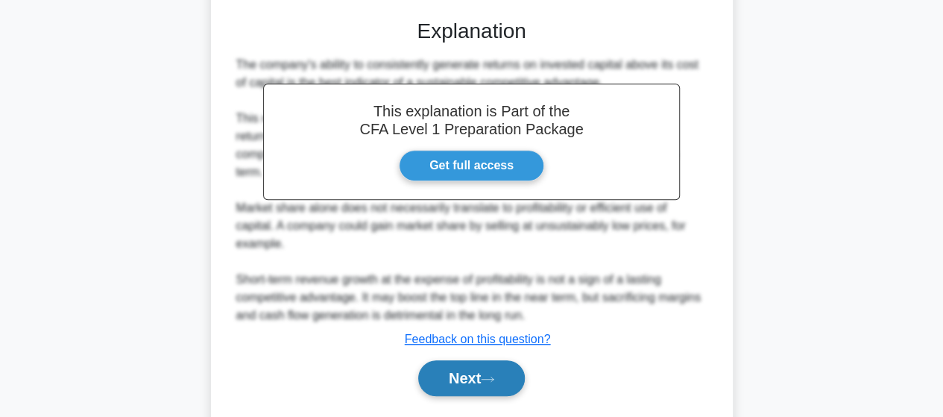
click at [488, 384] on button "Next" at bounding box center [471, 378] width 107 height 36
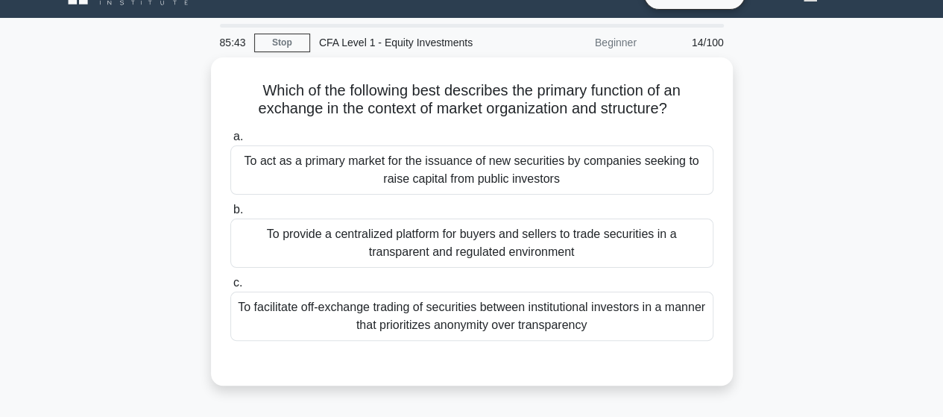
scroll to position [16, 0]
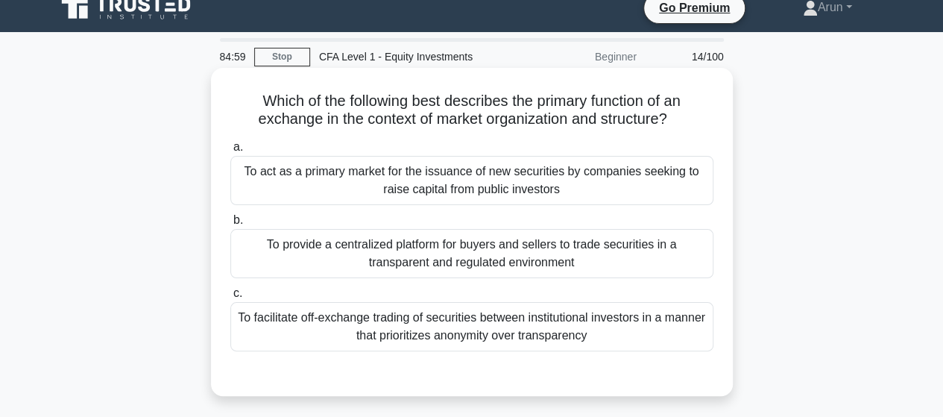
click at [554, 257] on div "To provide a centralized platform for buyers and sellers to trade securities in…" at bounding box center [471, 253] width 483 height 49
click at [230, 225] on input "b. To provide a centralized platform for buyers and sellers to trade securities…" at bounding box center [230, 221] width 0 height 10
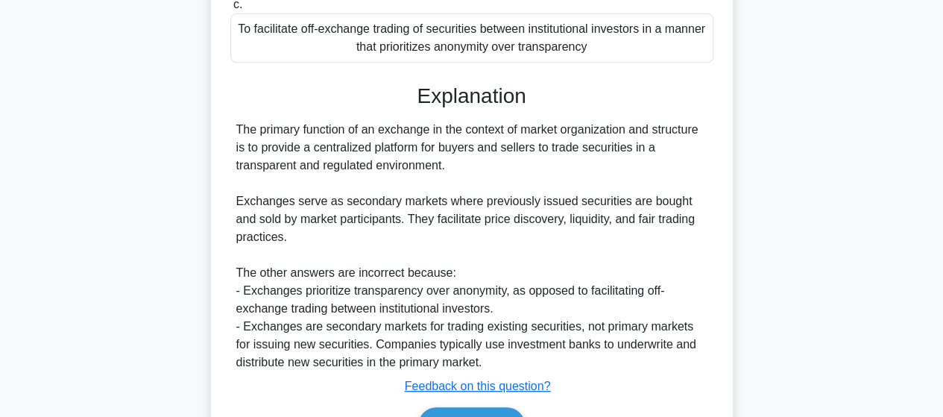
scroll to position [392, 0]
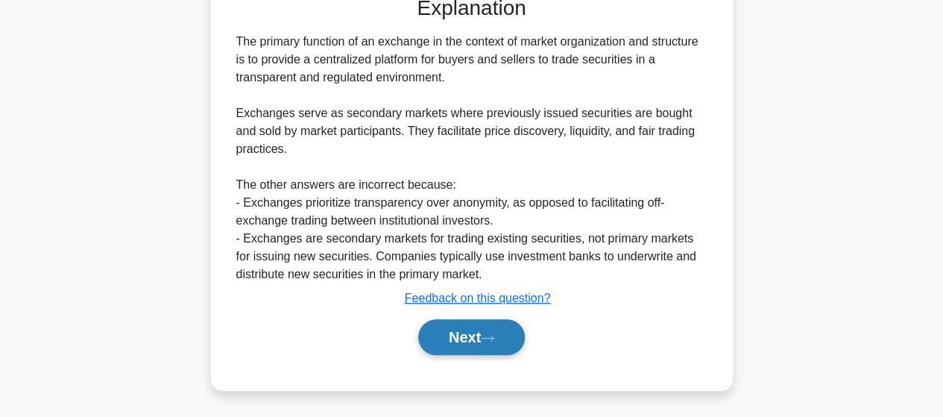
click at [449, 333] on button "Next" at bounding box center [471, 337] width 107 height 36
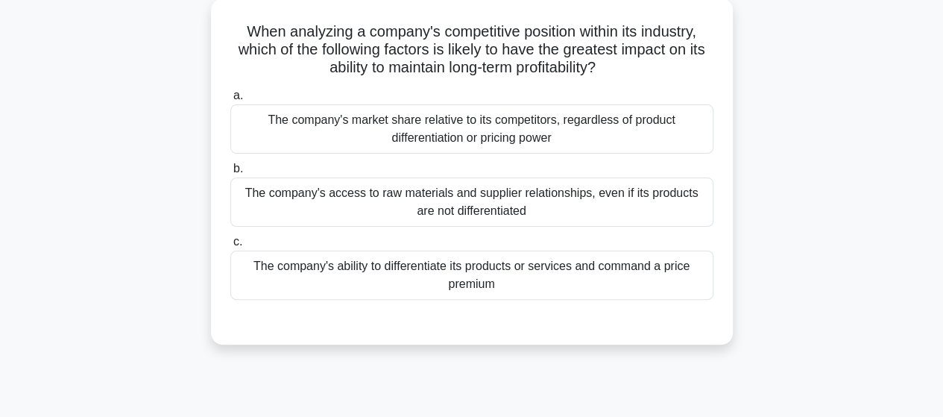
scroll to position [0, 0]
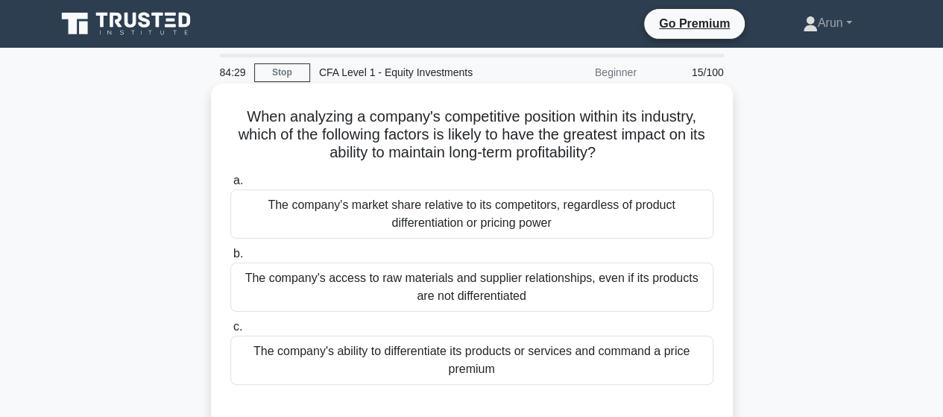
click at [553, 219] on div "The company's market share relative to its competitors, regardless of product d…" at bounding box center [471, 213] width 483 height 49
click at [230, 186] on input "a. The company's market share relative to its competitors, regardless of produc…" at bounding box center [230, 181] width 0 height 10
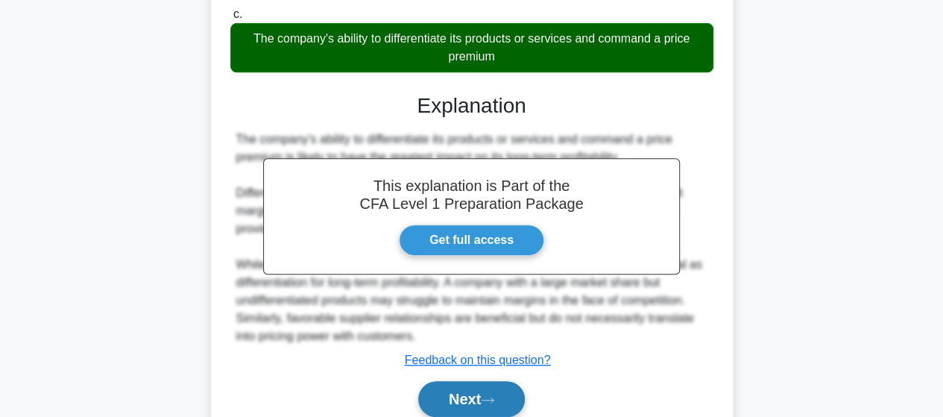
click at [444, 324] on div "The company's ability to differentiate its products or services and command a p…" at bounding box center [471, 237] width 471 height 215
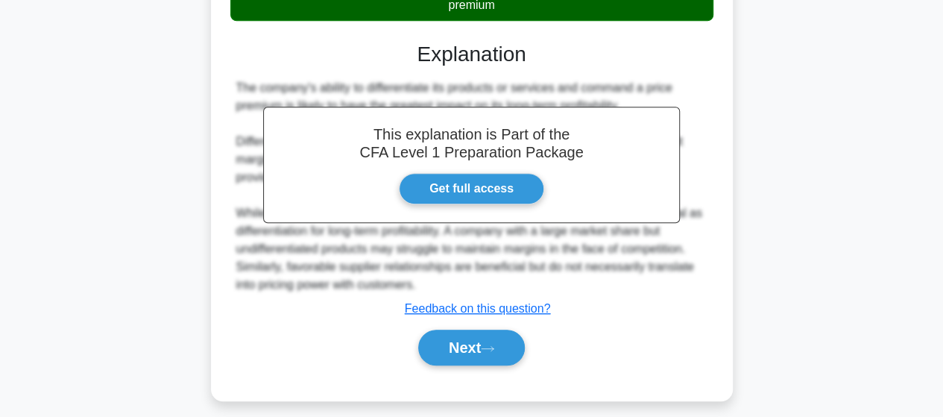
scroll to position [389, 0]
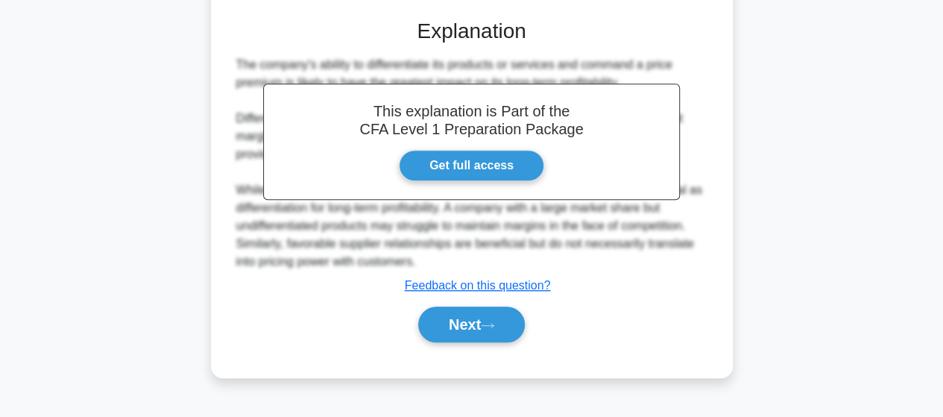
click at [440, 335] on button "Next" at bounding box center [471, 324] width 107 height 36
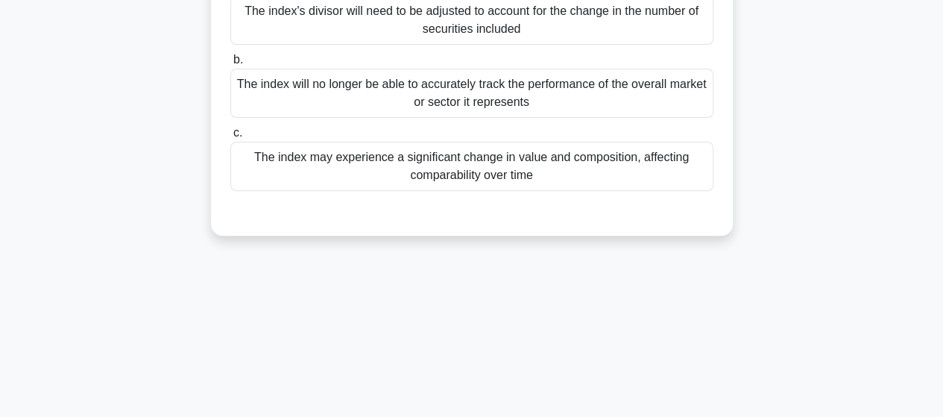
scroll to position [90, 0]
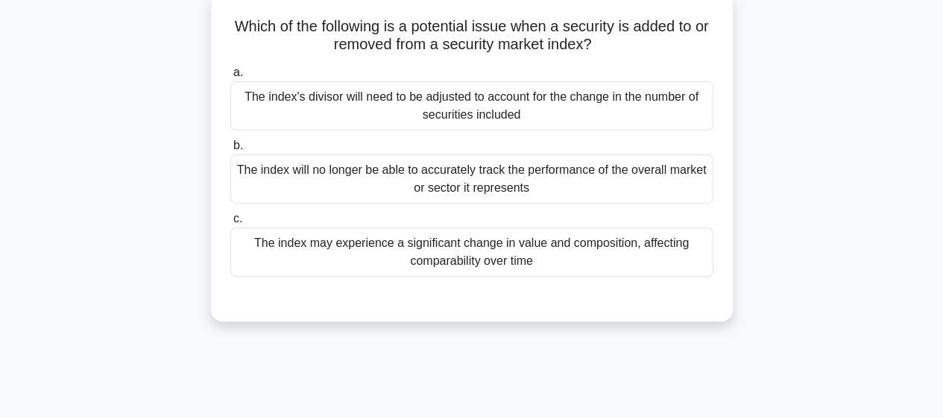
click at [513, 194] on div "The index will no longer be able to accurately track the performance of the ove…" at bounding box center [471, 178] width 483 height 49
click at [230, 151] on input "b. The index will no longer be able to accurately track the performance of the …" at bounding box center [230, 146] width 0 height 10
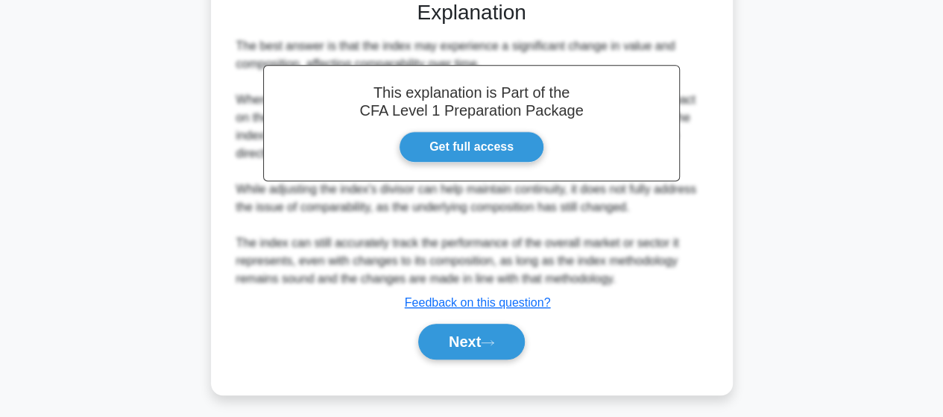
scroll to position [394, 0]
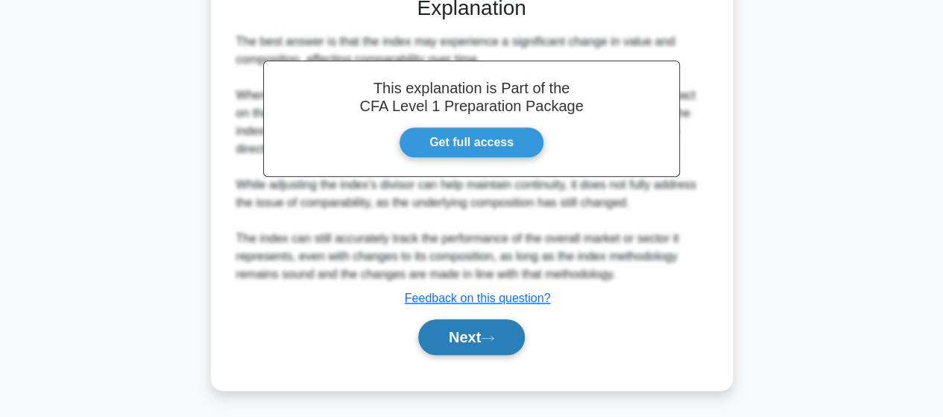
click at [445, 342] on button "Next" at bounding box center [471, 337] width 107 height 36
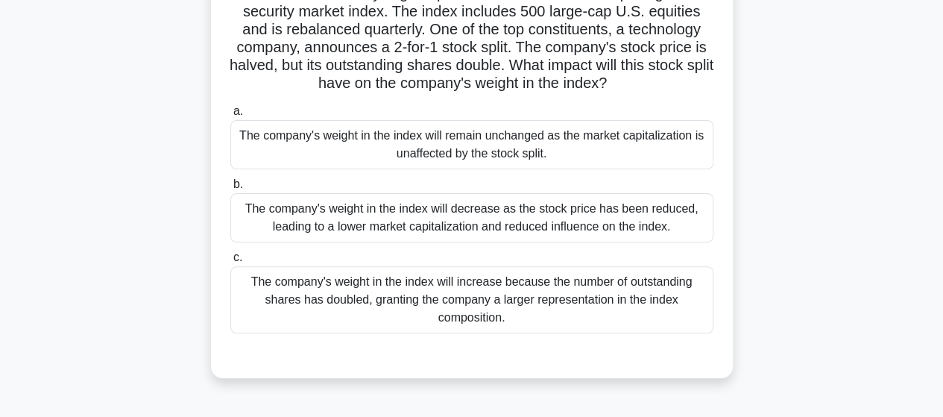
scroll to position [90, 0]
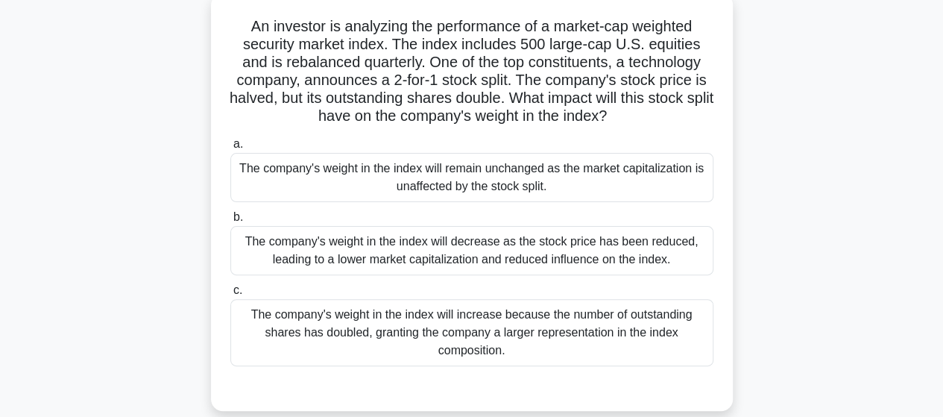
click at [541, 316] on div "The company's weight in the index will increase because the number of outstandi…" at bounding box center [471, 332] width 483 height 67
click at [230, 295] on input "c. The company's weight in the index will increase because the number of outsta…" at bounding box center [230, 291] width 0 height 10
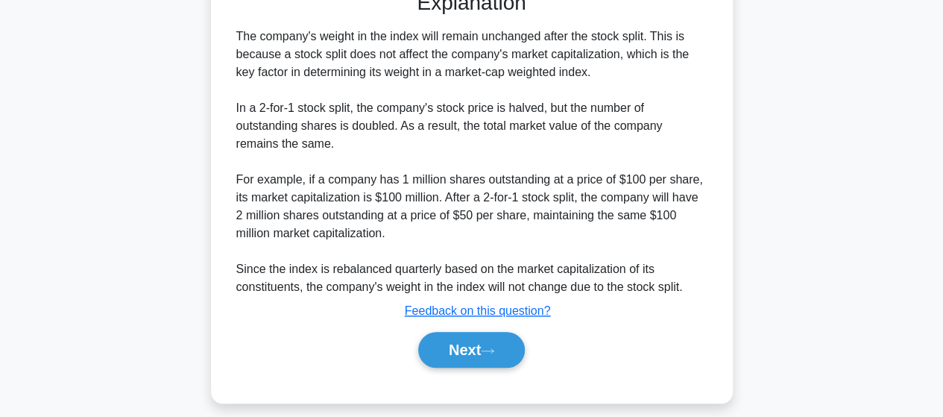
scroll to position [501, 0]
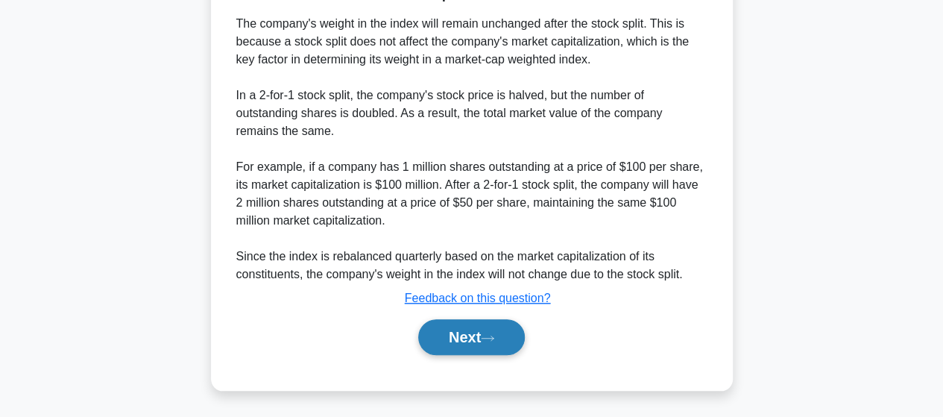
click at [453, 338] on button "Next" at bounding box center [471, 337] width 107 height 36
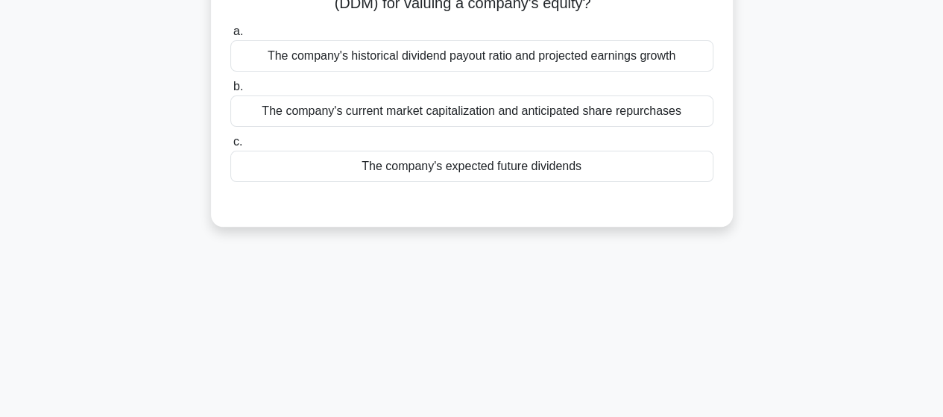
scroll to position [16, 0]
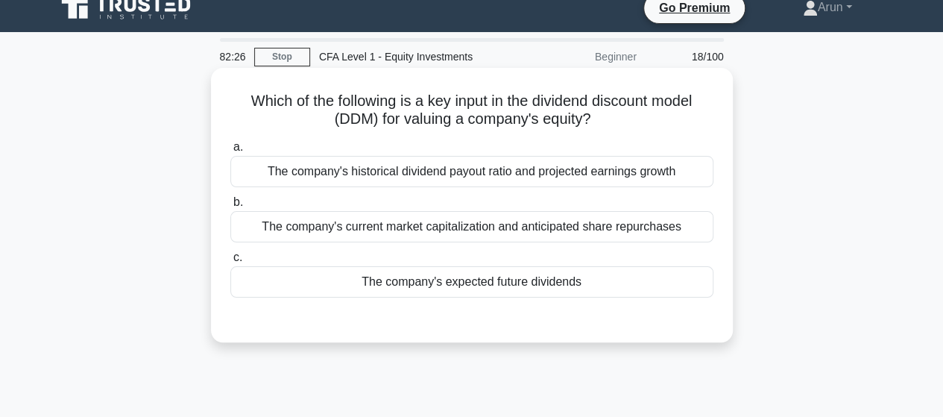
click at [529, 286] on div "The company's expected future dividends" at bounding box center [471, 281] width 483 height 31
click at [230, 262] on input "c. The company's expected future dividends" at bounding box center [230, 258] width 0 height 10
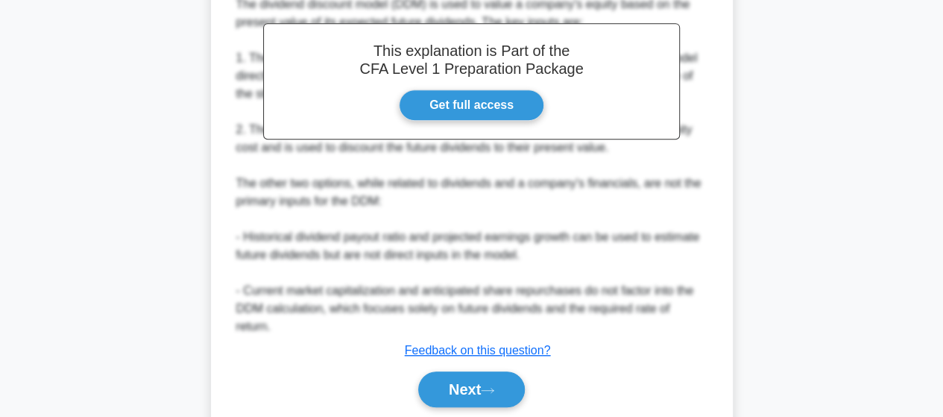
scroll to position [353, 0]
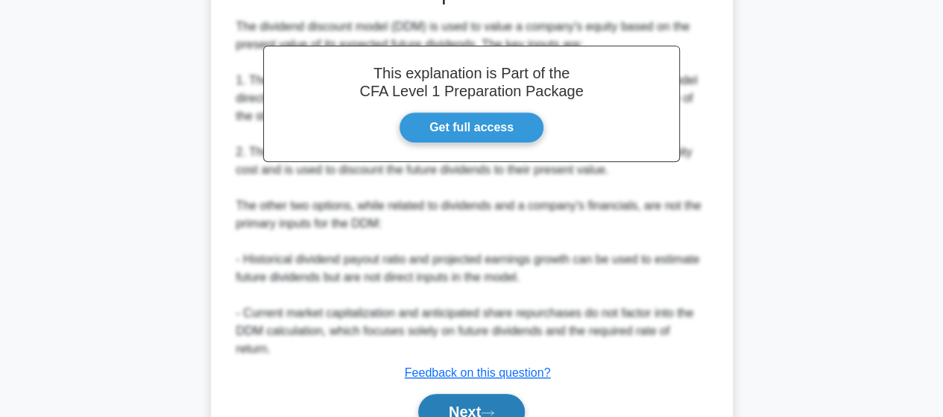
click at [455, 402] on button "Next" at bounding box center [471, 412] width 107 height 36
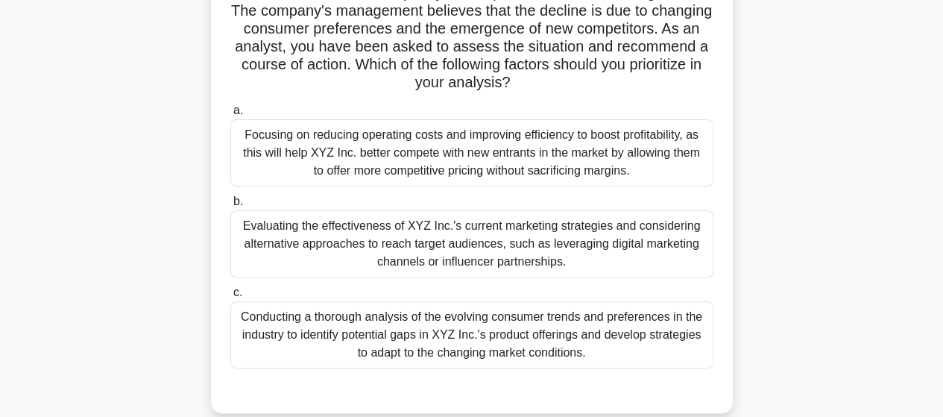
scroll to position [165, 0]
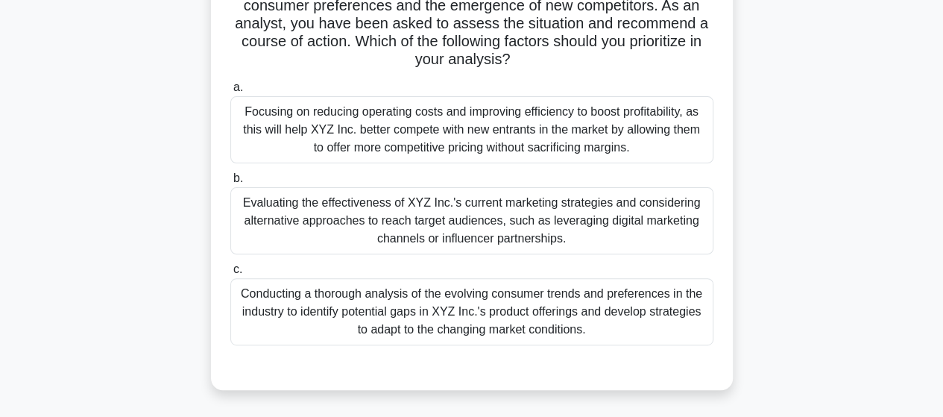
click at [374, 125] on div "Focusing on reducing operating costs and improving efficiency to boost profitab…" at bounding box center [471, 129] width 483 height 67
click at [230, 92] on input "a. Focusing on reducing operating costs and improving efficiency to boost profi…" at bounding box center [230, 88] width 0 height 10
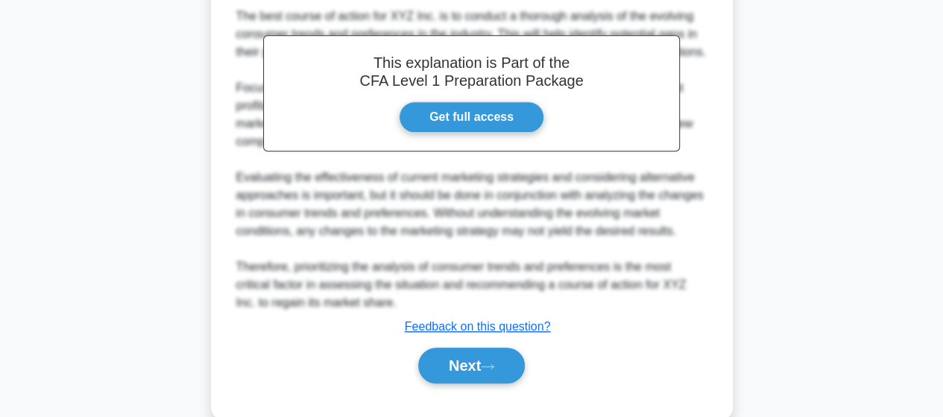
scroll to position [608, 0]
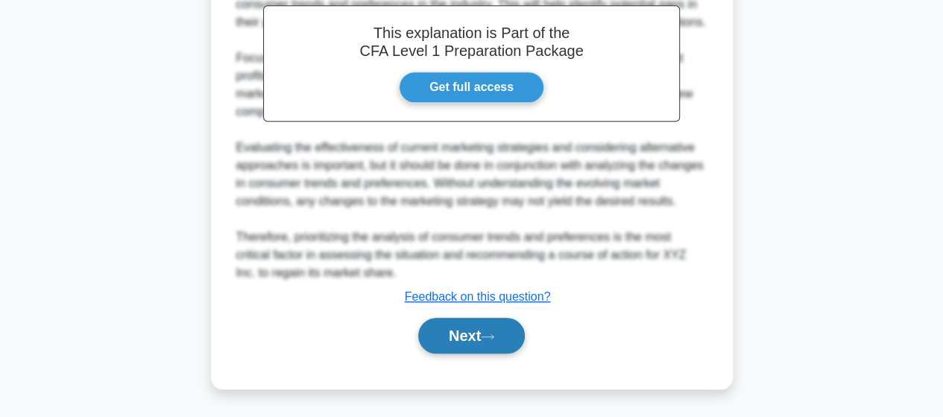
click at [461, 330] on button "Next" at bounding box center [471, 336] width 107 height 36
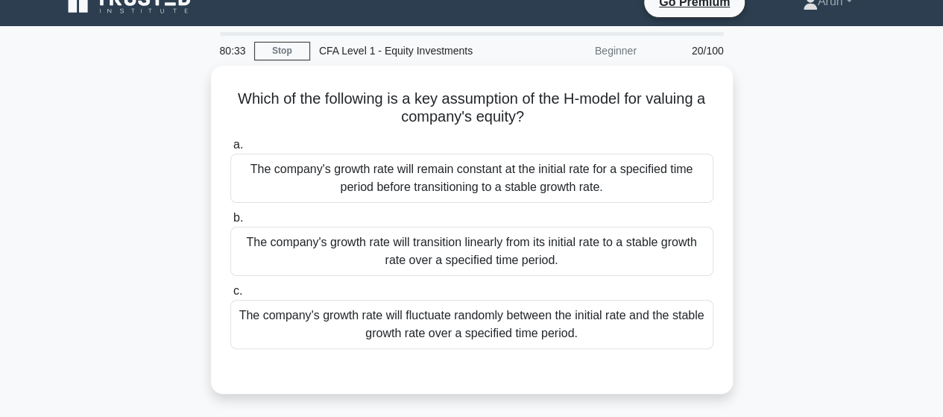
scroll to position [0, 0]
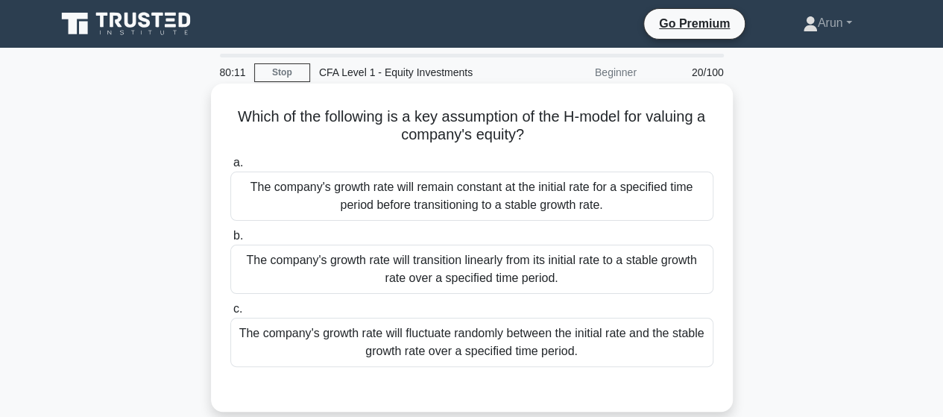
click at [470, 265] on div "The company's growth rate will transition linearly from its initial rate to a s…" at bounding box center [471, 269] width 483 height 49
click at [230, 241] on input "b. The company's growth rate will transition linearly from its initial rate to …" at bounding box center [230, 236] width 0 height 10
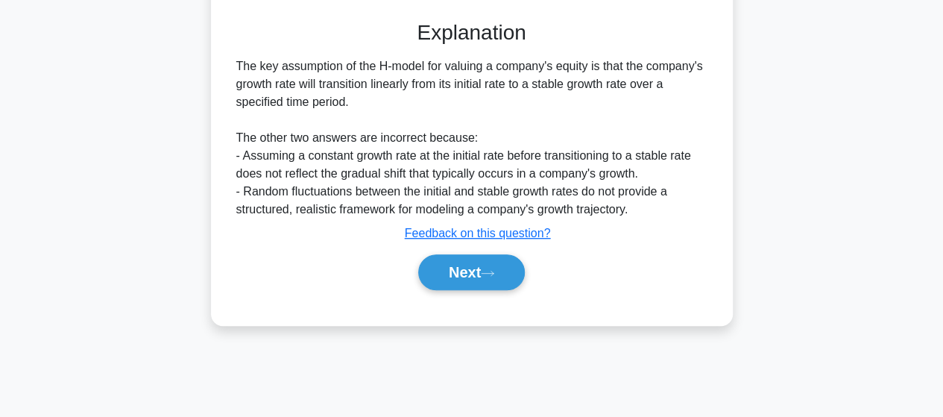
scroll to position [373, 0]
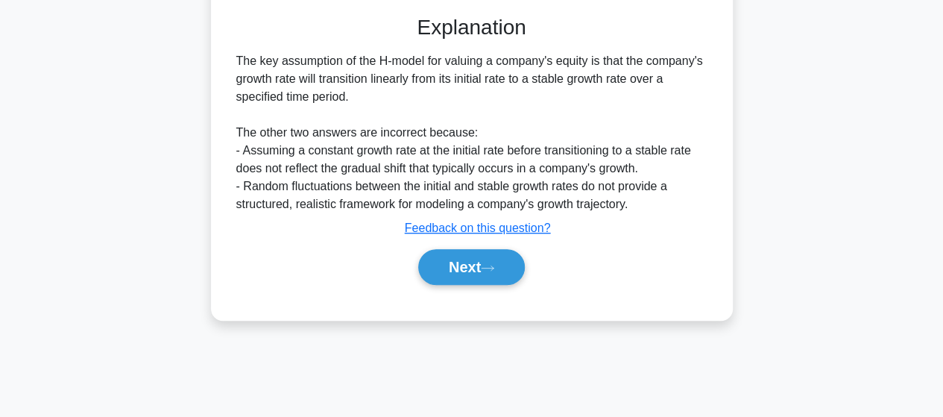
click at [468, 274] on button "Next" at bounding box center [471, 267] width 107 height 36
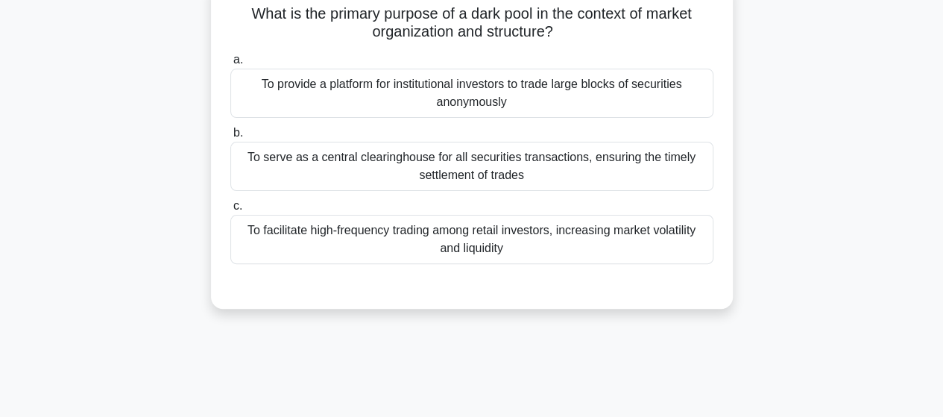
scroll to position [0, 0]
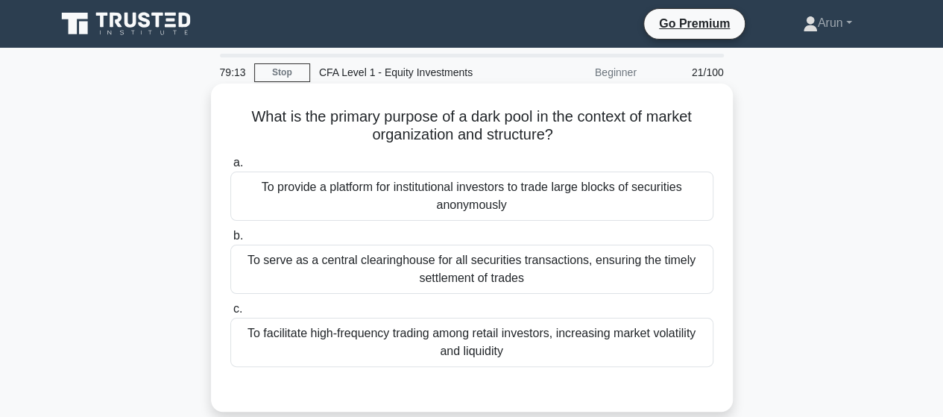
click at [497, 204] on div "To provide a platform for institutional investors to trade large blocks of secu…" at bounding box center [471, 196] width 483 height 49
click at [230, 168] on input "a. To provide a platform for institutional investors to trade large blocks of s…" at bounding box center [230, 163] width 0 height 10
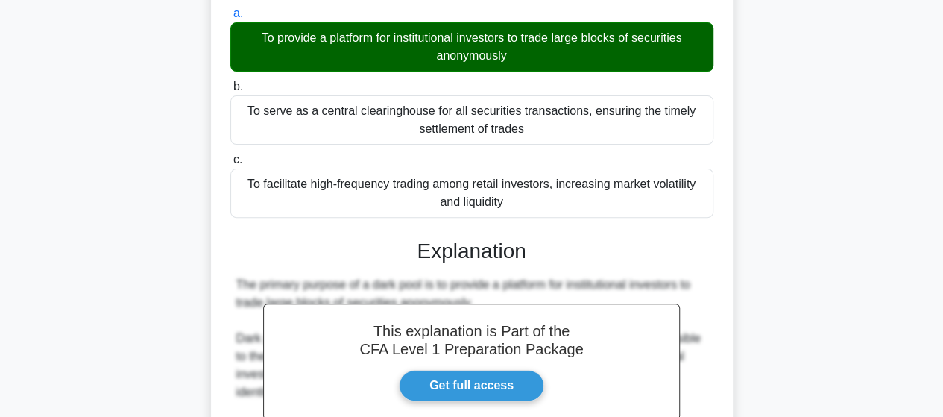
scroll to position [464, 0]
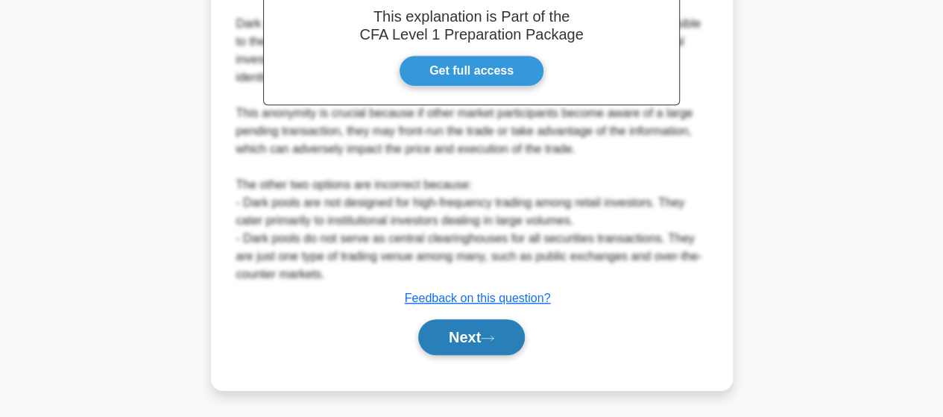
click at [446, 338] on button "Next" at bounding box center [471, 337] width 107 height 36
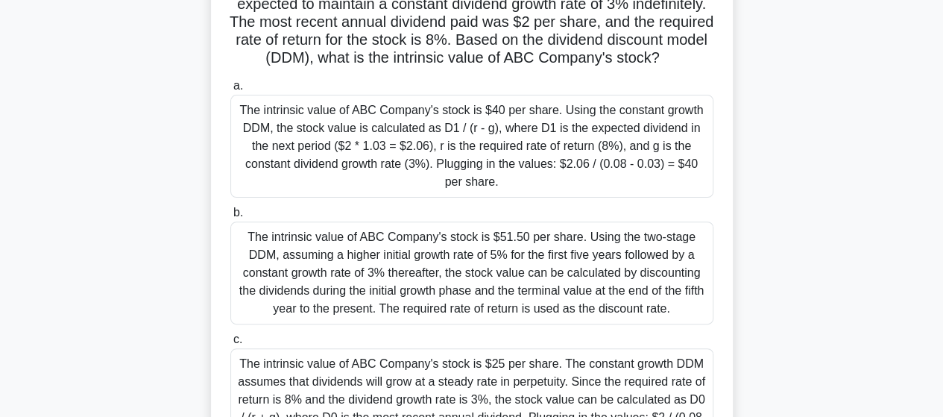
scroll to position [149, 0]
click at [494, 162] on div "The intrinsic value of ABC Company's stock is $40 per share. Using the constant…" at bounding box center [471, 145] width 483 height 103
click at [230, 90] on input "a. The intrinsic value of ABC Company's stock is $40 per share. Using the const…" at bounding box center [230, 86] width 0 height 10
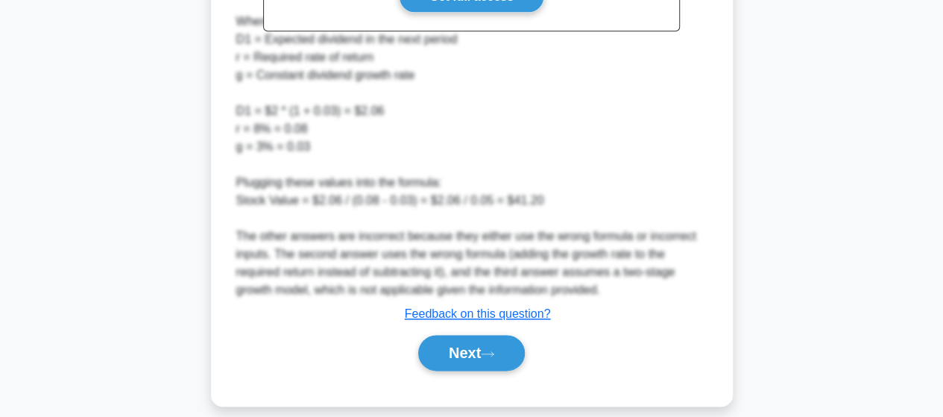
scroll to position [804, 0]
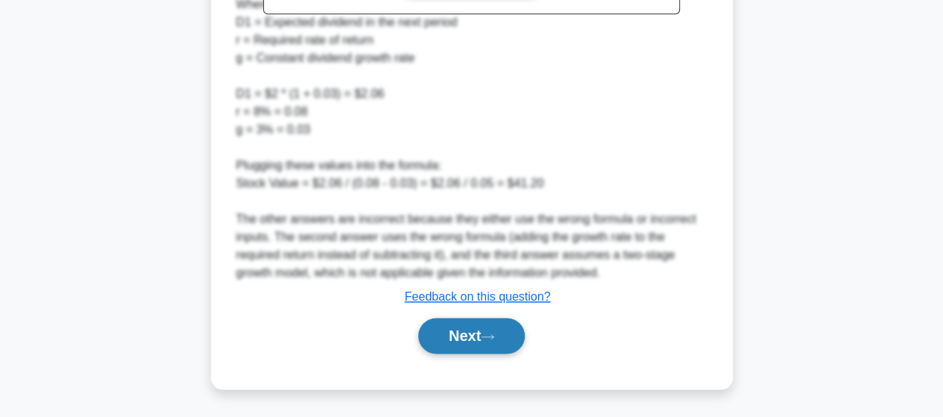
click at [468, 332] on button "Next" at bounding box center [471, 336] width 107 height 36
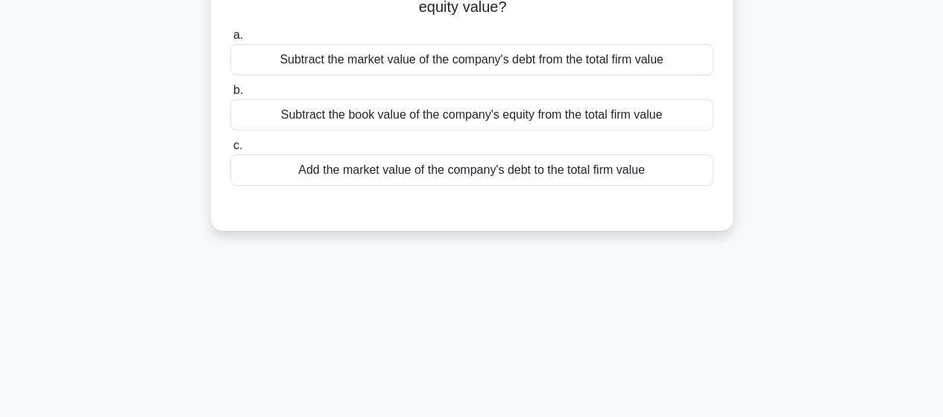
scroll to position [75, 0]
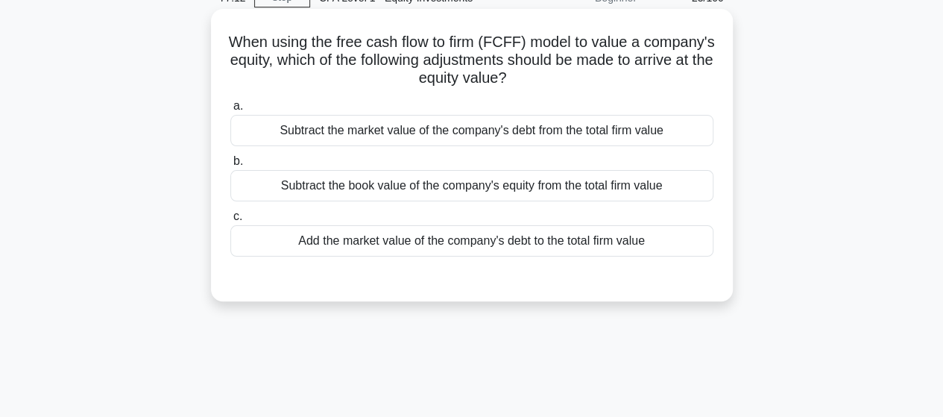
click at [558, 242] on div "Add the market value of the company's debt to the total firm value" at bounding box center [471, 240] width 483 height 31
click at [230, 221] on input "c. Add the market value of the company's debt to the total firm value" at bounding box center [230, 217] width 0 height 10
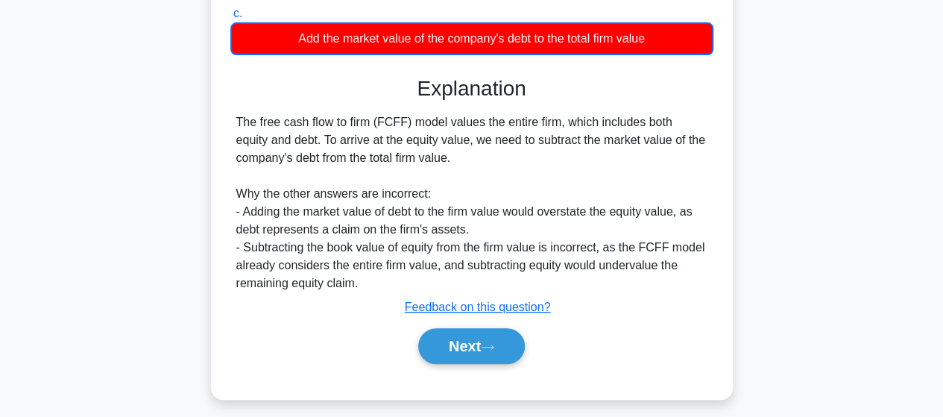
scroll to position [389, 0]
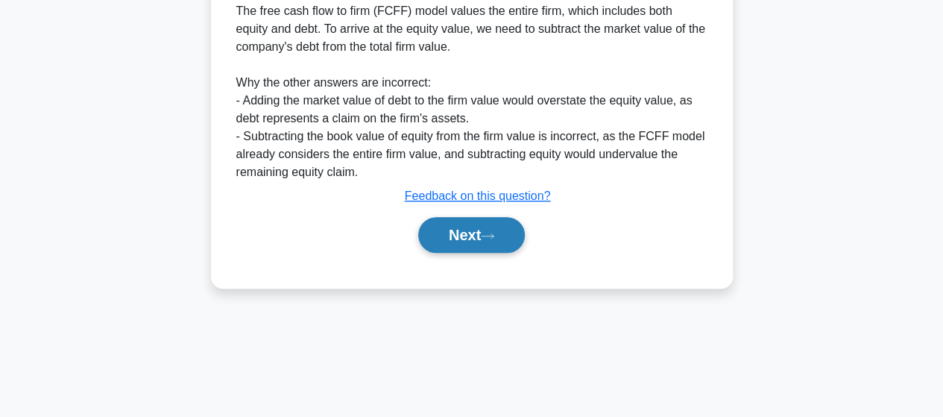
click at [459, 236] on button "Next" at bounding box center [471, 235] width 107 height 36
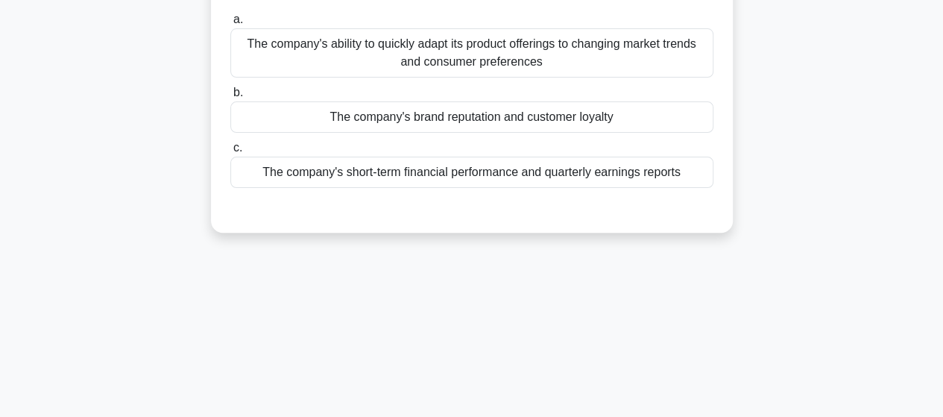
scroll to position [0, 0]
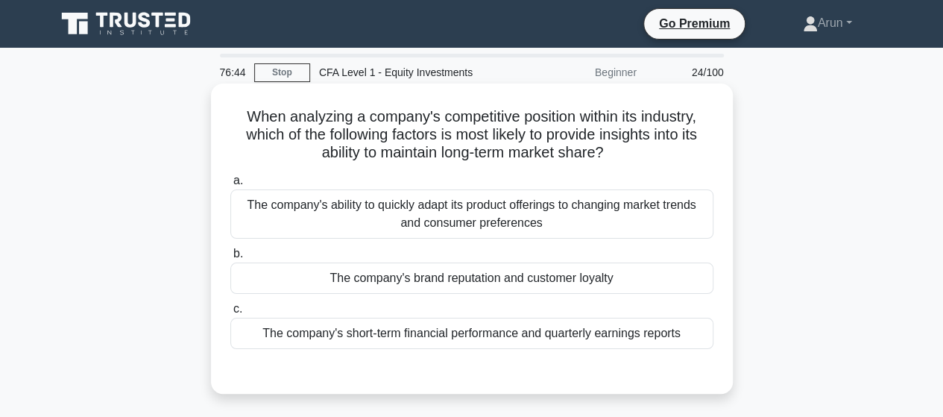
click at [530, 219] on div "The company's ability to quickly adapt its product offerings to changing market…" at bounding box center [471, 213] width 483 height 49
click at [230, 186] on input "a. The company's ability to quickly adapt its product offerings to changing mar…" at bounding box center [230, 181] width 0 height 10
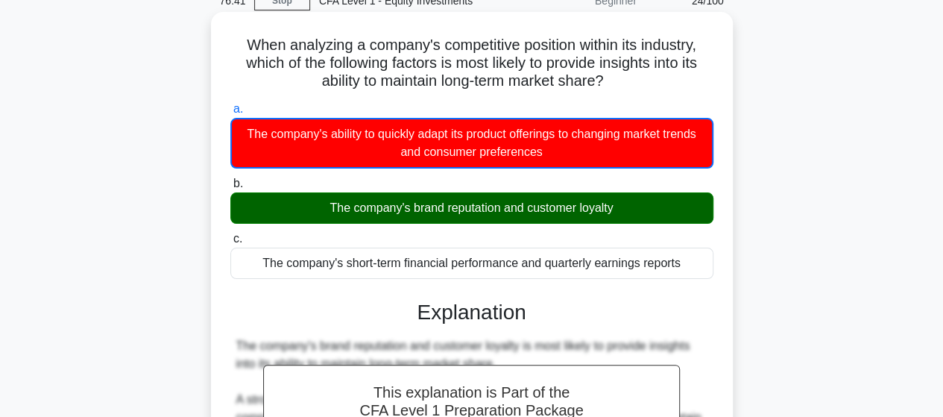
scroll to position [373, 0]
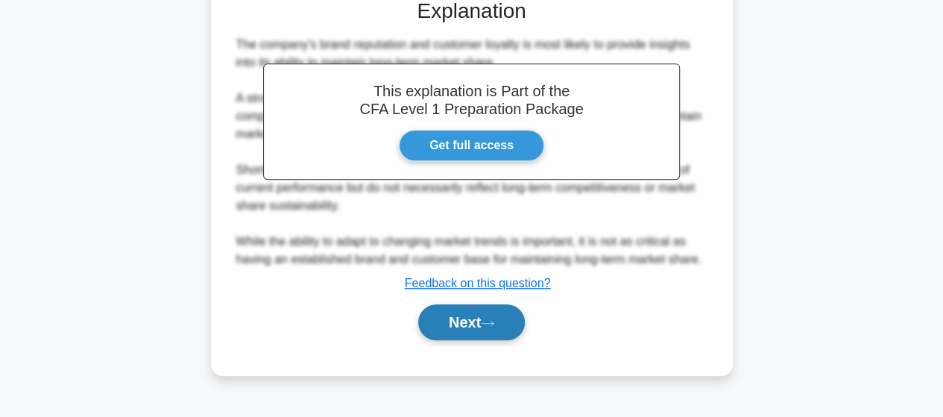
click at [458, 327] on button "Next" at bounding box center [471, 322] width 107 height 36
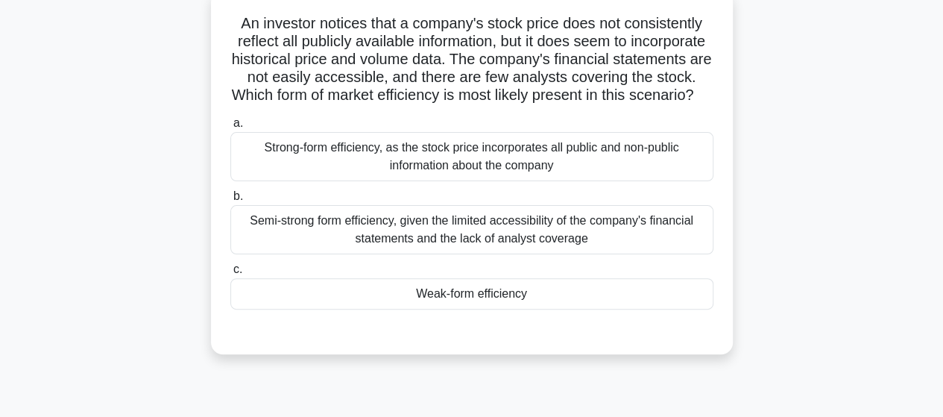
scroll to position [75, 0]
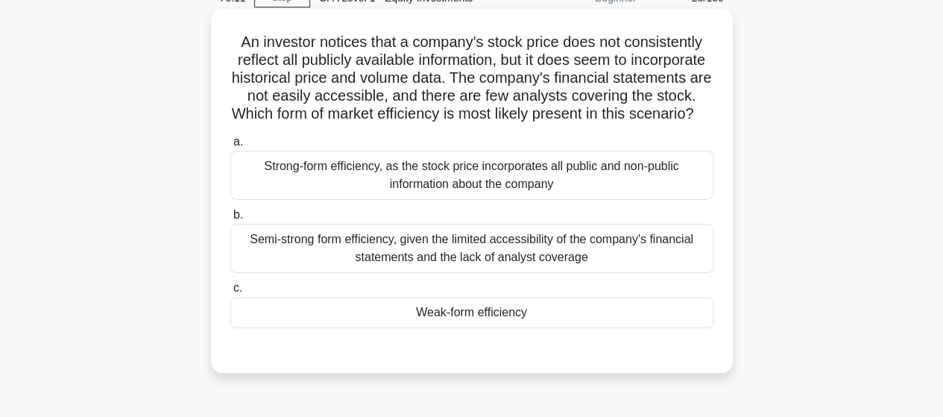
click at [500, 328] on div "Weak-form efficiency" at bounding box center [471, 312] width 483 height 31
click at [230, 293] on input "c. Weak-form efficiency" at bounding box center [230, 288] width 0 height 10
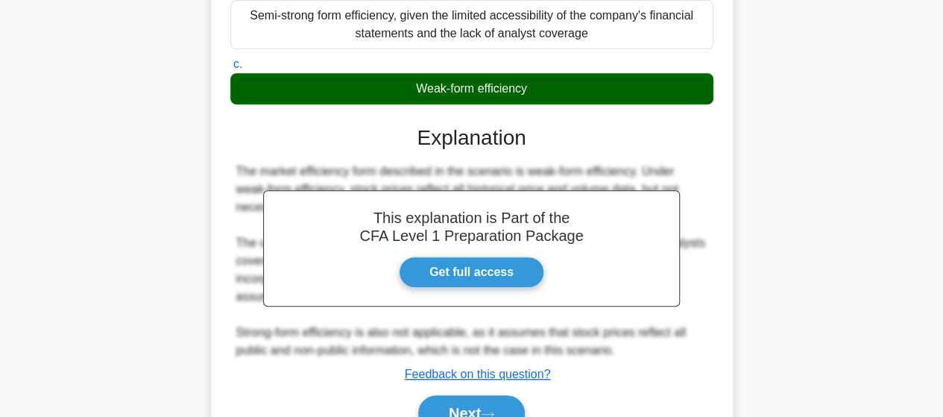
scroll to position [373, 0]
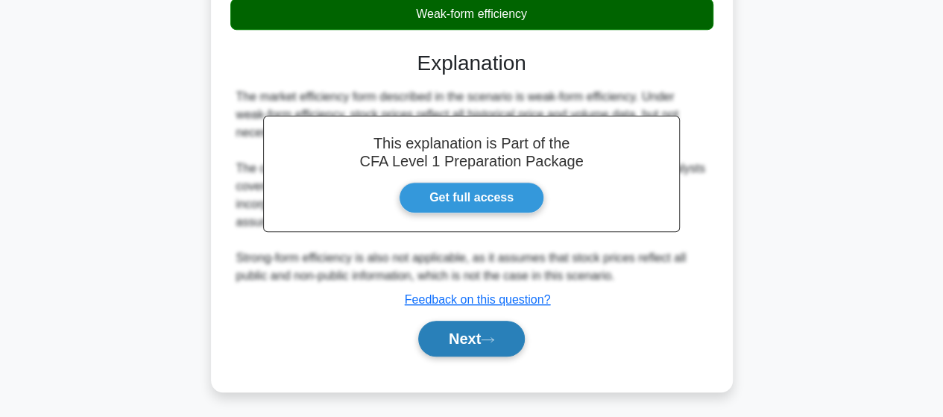
click at [462, 354] on button "Next" at bounding box center [471, 339] width 107 height 36
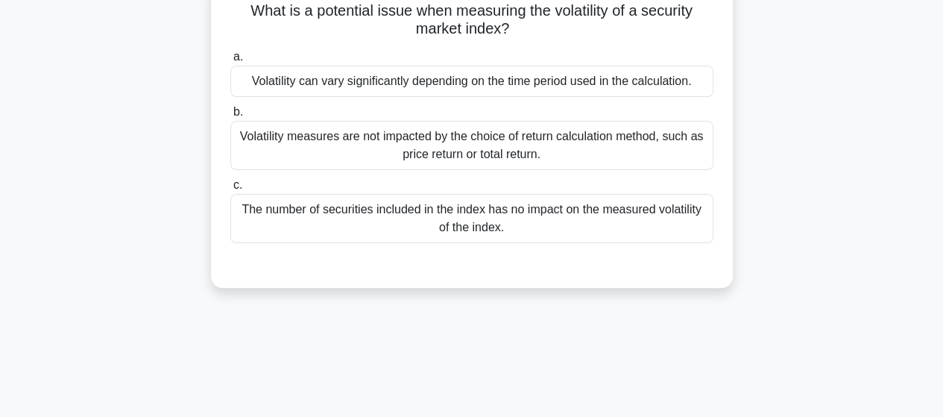
scroll to position [75, 0]
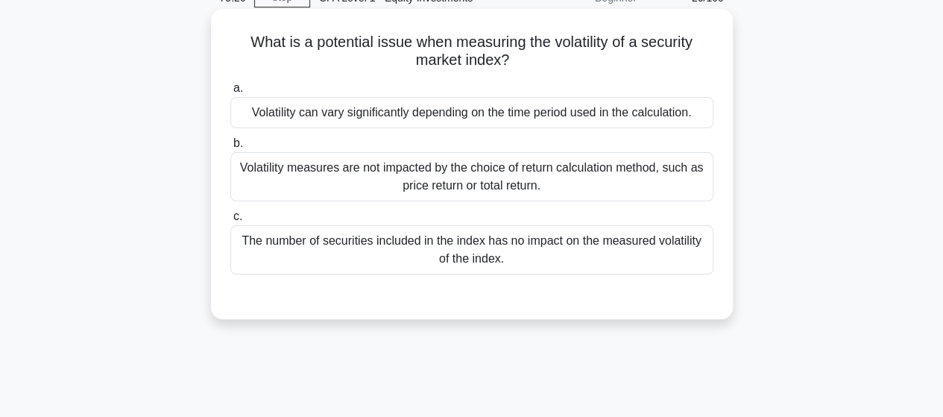
click at [585, 110] on div "Volatility can vary significantly depending on the time period used in the calc…" at bounding box center [471, 112] width 483 height 31
click at [230, 93] on input "a. Volatility can vary significantly depending on the time period used in the c…" at bounding box center [230, 89] width 0 height 10
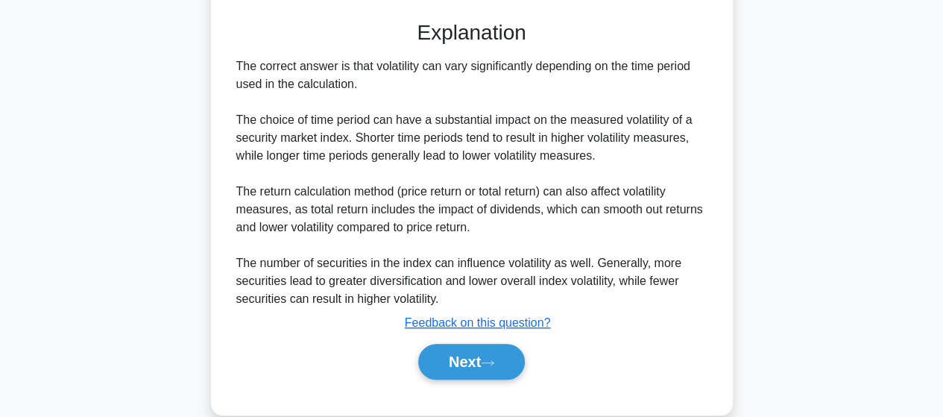
scroll to position [373, 0]
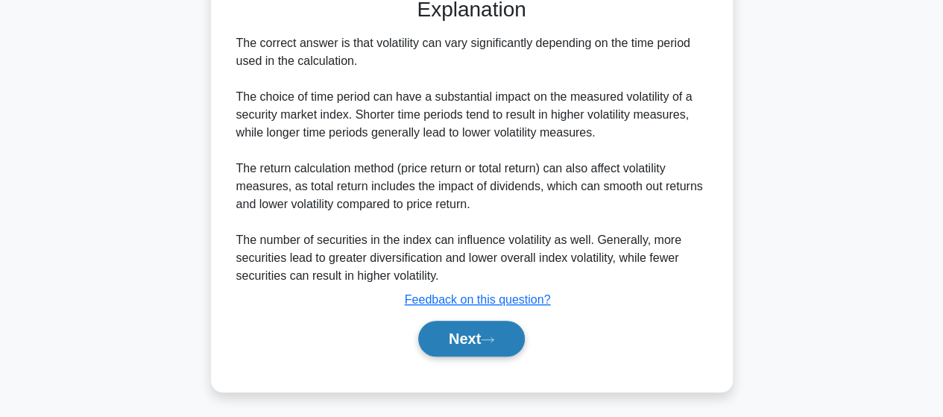
click at [440, 342] on button "Next" at bounding box center [471, 339] width 107 height 36
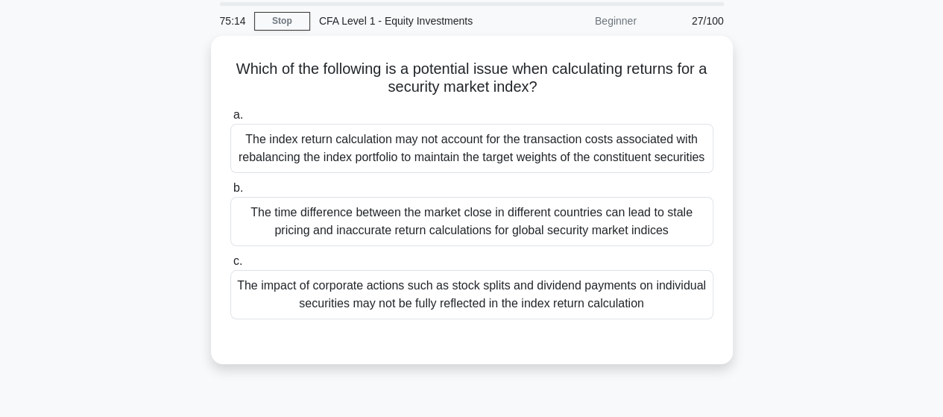
scroll to position [75, 0]
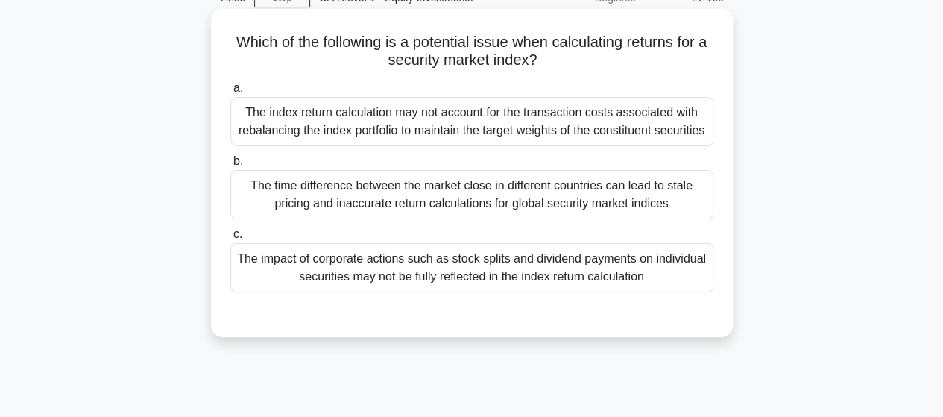
click at [608, 137] on div "The index return calculation may not account for the transaction costs associat…" at bounding box center [471, 121] width 483 height 49
click at [230, 93] on input "a. The index return calculation may not account for the transaction costs assoc…" at bounding box center [230, 89] width 0 height 10
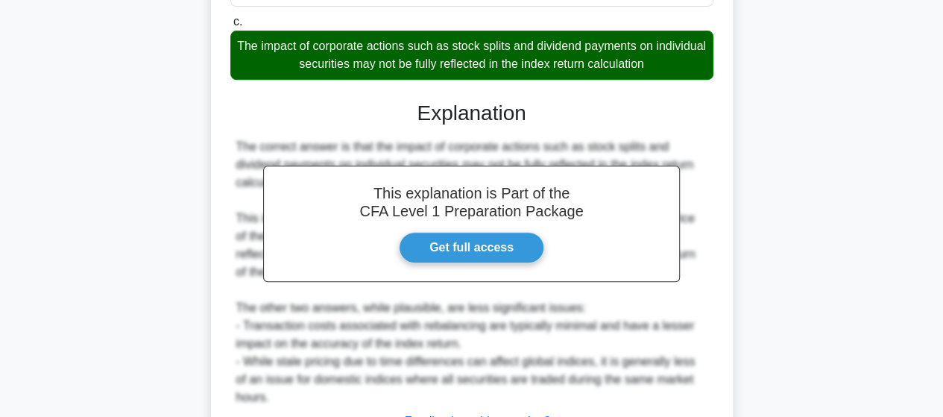
scroll to position [373, 0]
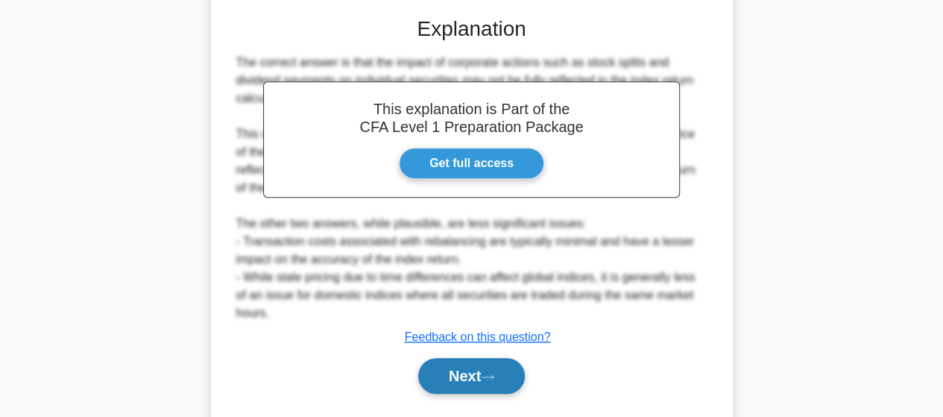
click at [450, 394] on button "Next" at bounding box center [471, 376] width 107 height 36
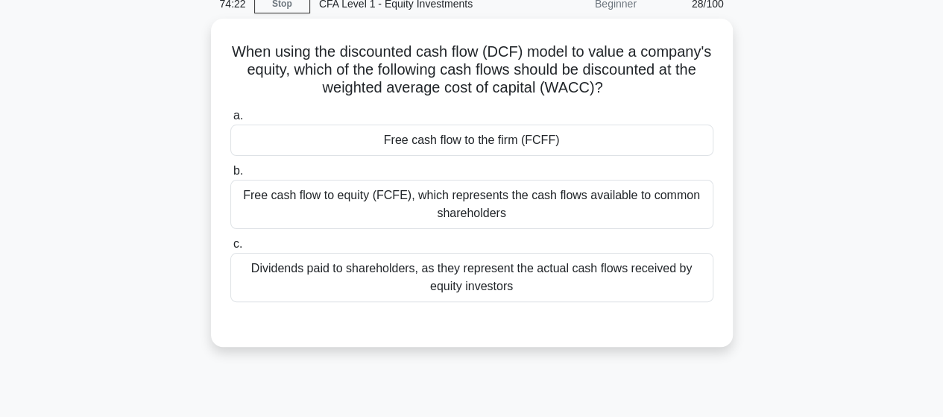
scroll to position [0, 0]
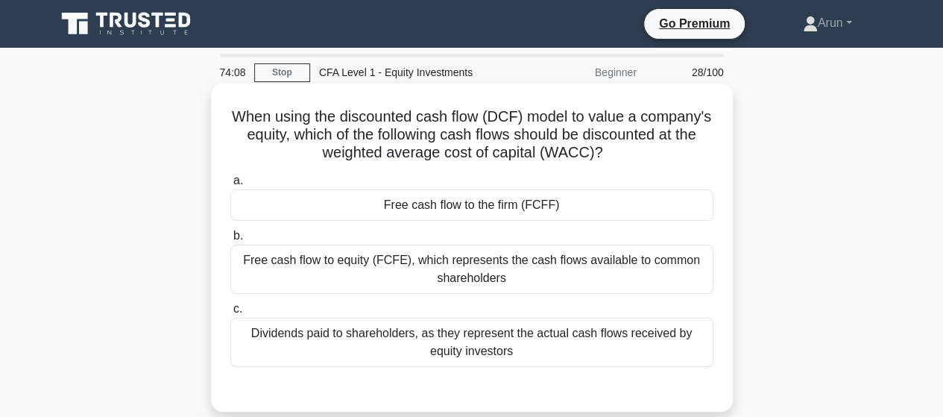
click at [623, 327] on div "Dividends paid to shareholders, as they represent the actual cash flows receive…" at bounding box center [471, 342] width 483 height 49
click at [230, 314] on input "c. Dividends paid to shareholders, as they represent the actual cash flows rece…" at bounding box center [230, 309] width 0 height 10
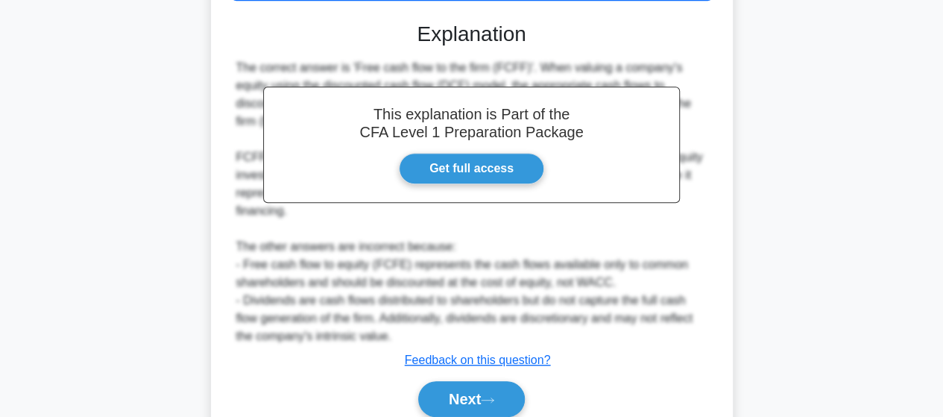
scroll to position [373, 0]
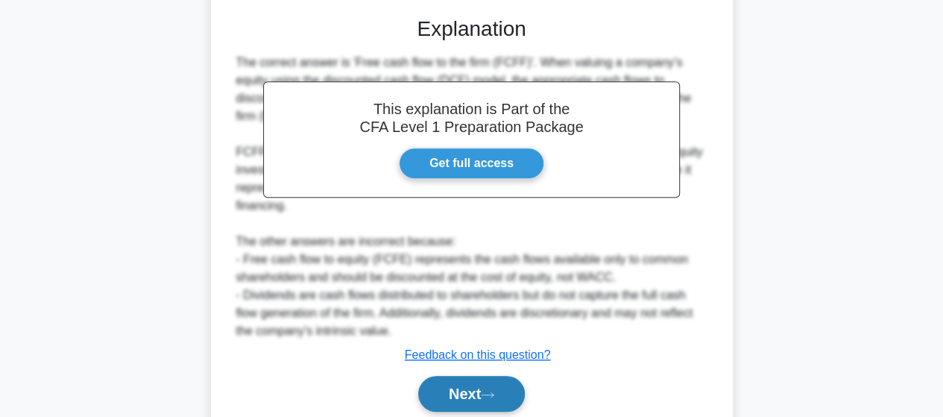
click at [465, 381] on button "Next" at bounding box center [471, 394] width 107 height 36
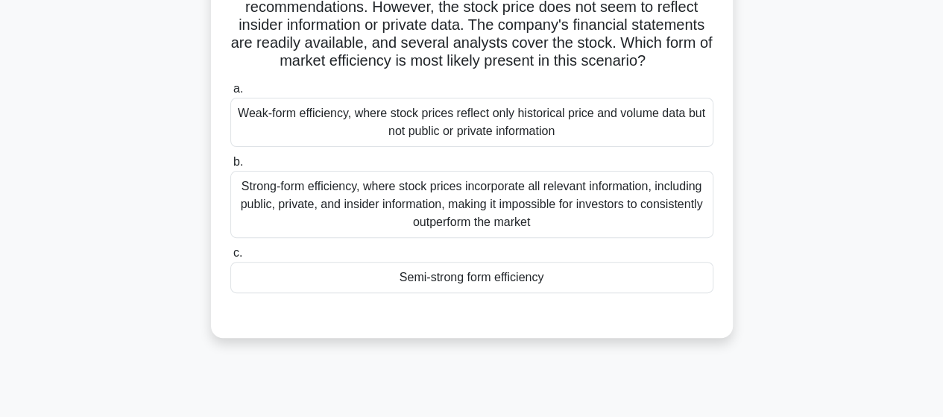
scroll to position [75, 0]
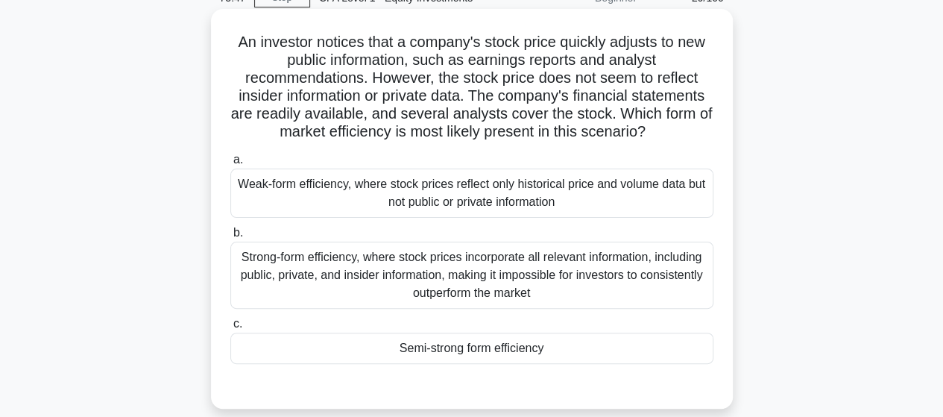
click at [568, 336] on div "Semi-strong form efficiency" at bounding box center [471, 348] width 483 height 31
click at [230, 329] on input "c. Semi-strong form efficiency" at bounding box center [230, 324] width 0 height 10
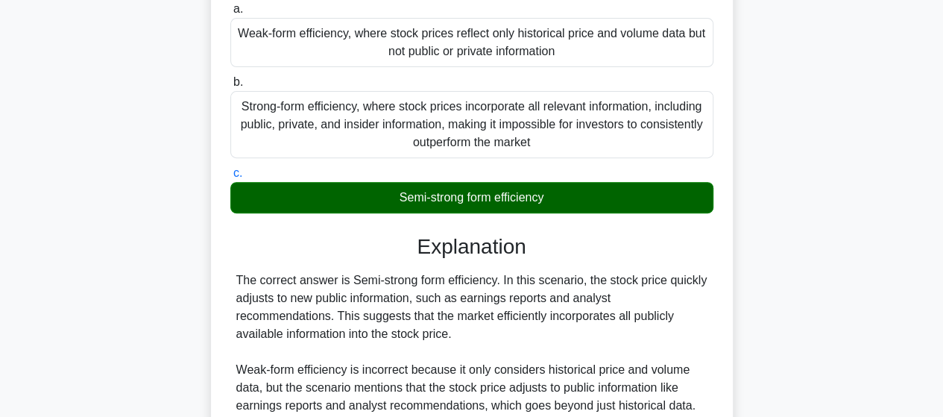
scroll to position [446, 0]
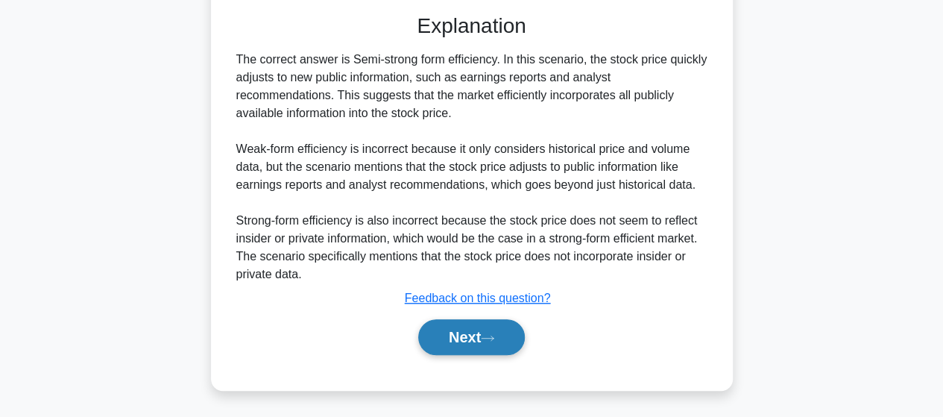
click at [455, 347] on button "Next" at bounding box center [471, 337] width 107 height 36
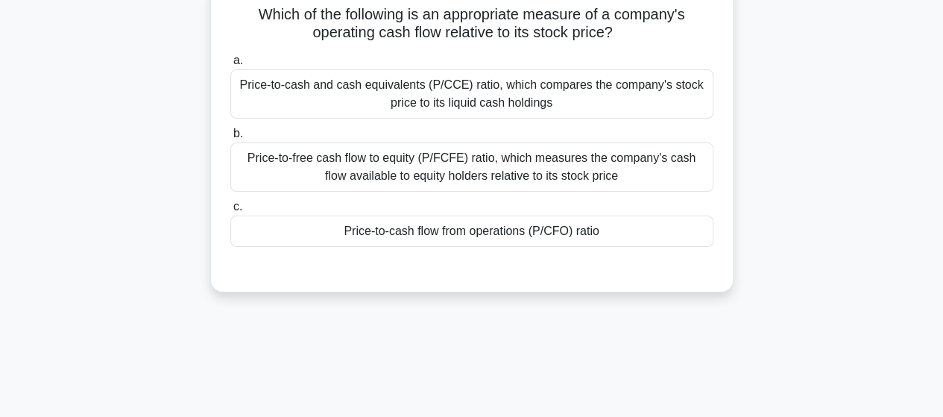
scroll to position [90, 0]
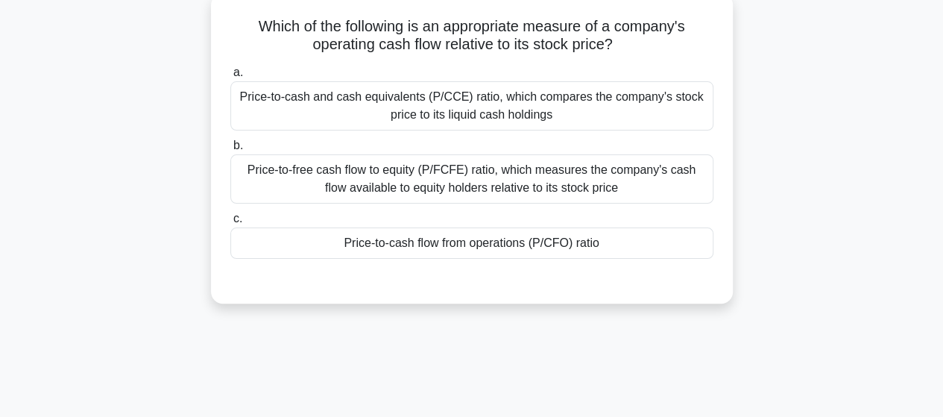
click at [573, 186] on div "Price-to-free cash flow to equity (P/FCFE) ratio, which measures the company's …" at bounding box center [471, 178] width 483 height 49
click at [230, 151] on input "b. Price-to-free cash flow to equity (P/FCFE) ratio, which measures the company…" at bounding box center [230, 146] width 0 height 10
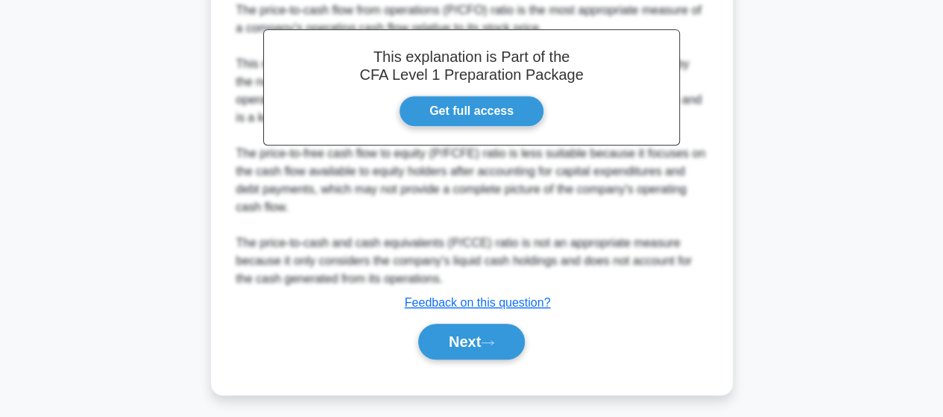
scroll to position [412, 0]
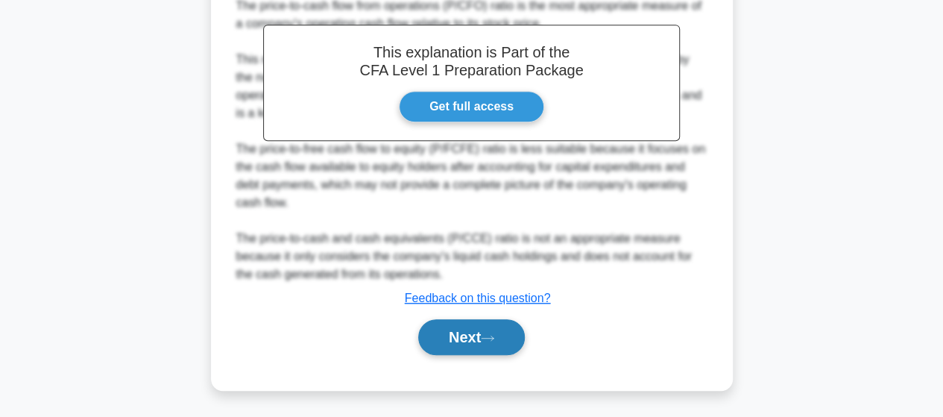
click at [452, 339] on button "Next" at bounding box center [471, 337] width 107 height 36
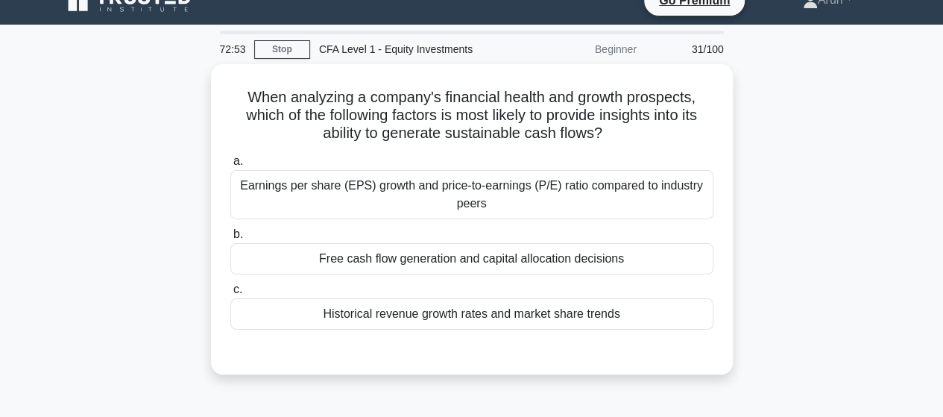
scroll to position [0, 0]
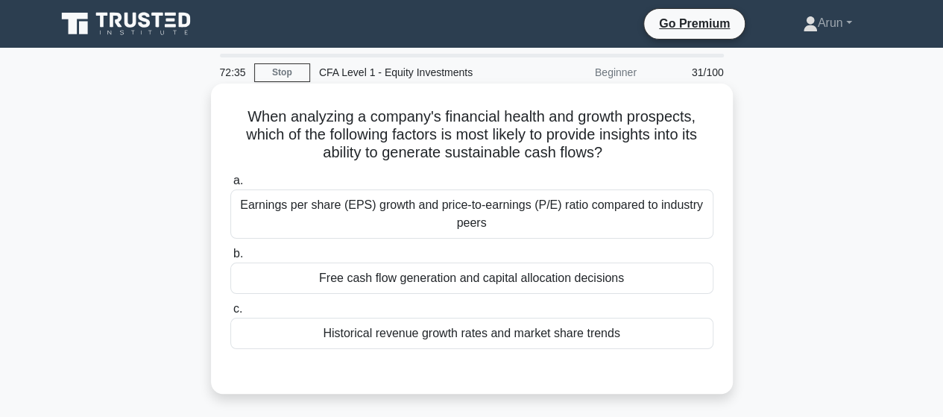
click at [525, 218] on div "Earnings per share (EPS) growth and price-to-earnings (P/E) ratio compared to i…" at bounding box center [471, 213] width 483 height 49
click at [230, 186] on input "a. Earnings per share (EPS) growth and price-to-earnings (P/E) ratio compared t…" at bounding box center [230, 181] width 0 height 10
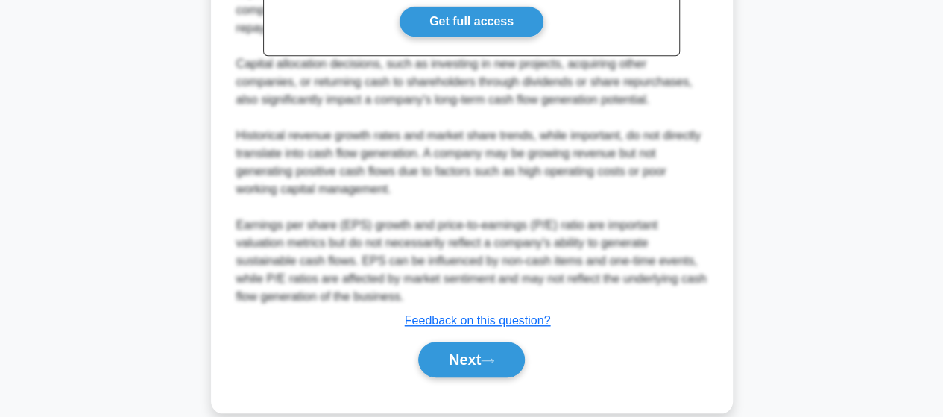
scroll to position [519, 0]
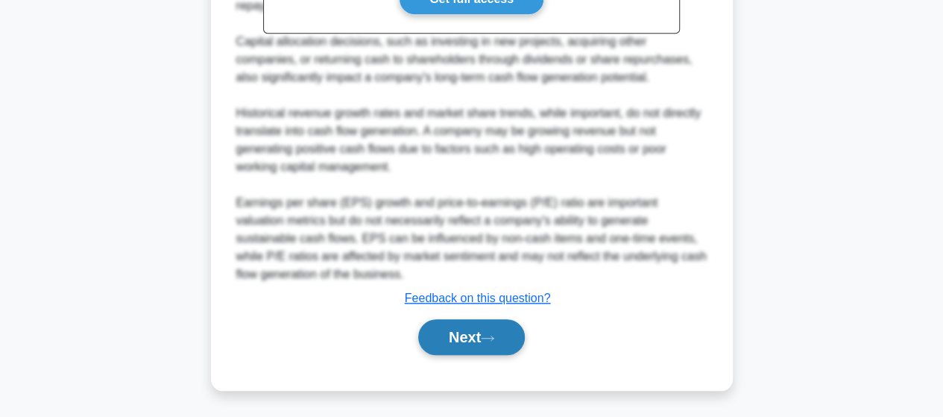
click at [465, 333] on button "Next" at bounding box center [471, 337] width 107 height 36
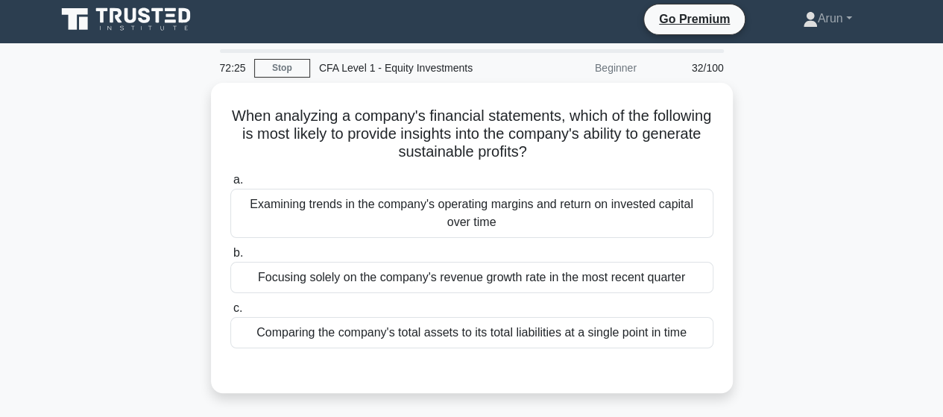
scroll to position [75, 0]
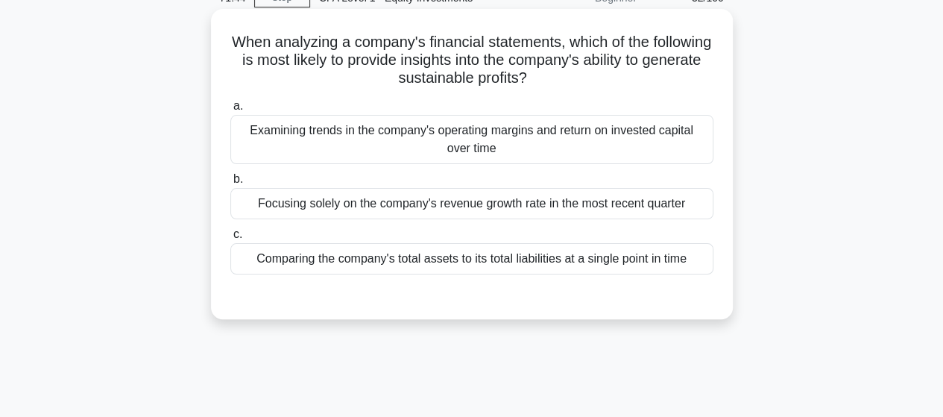
click at [567, 139] on div "Examining trends in the company's operating margins and return on invested capi…" at bounding box center [471, 139] width 483 height 49
click at [230, 111] on input "a. Examining trends in the company's operating margins and return on invested c…" at bounding box center [230, 106] width 0 height 10
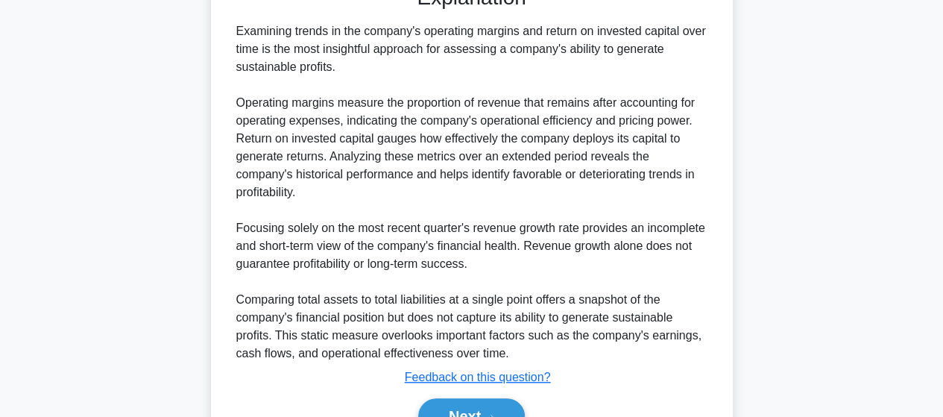
scroll to position [446, 0]
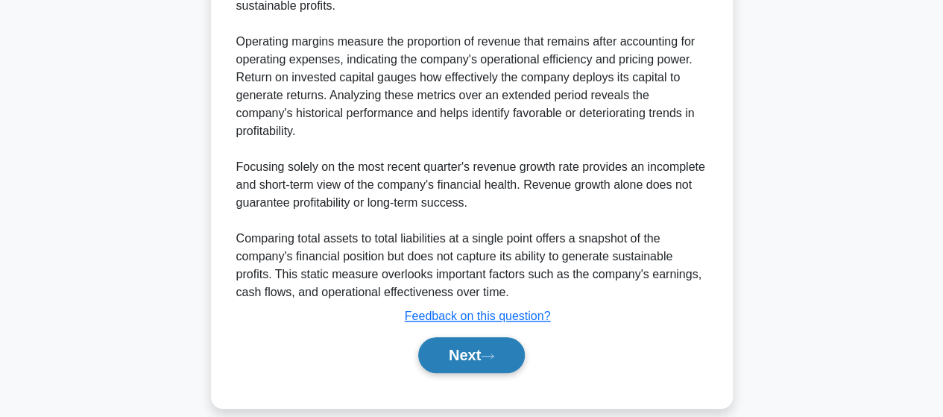
click at [438, 337] on button "Next" at bounding box center [471, 355] width 107 height 36
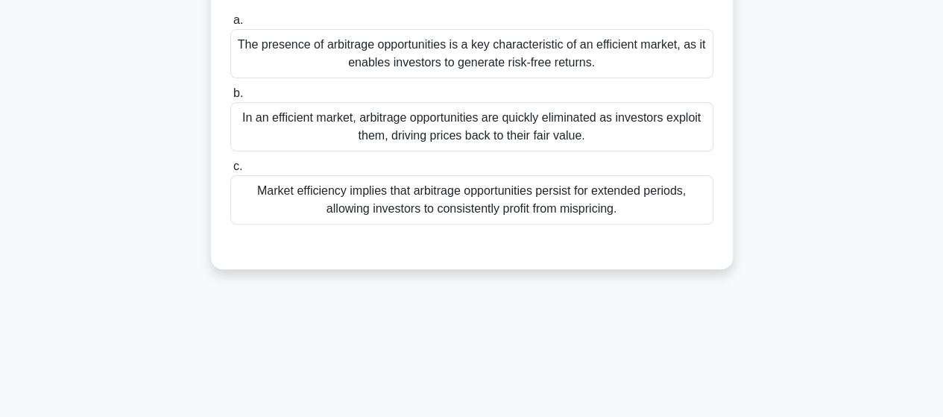
scroll to position [90, 0]
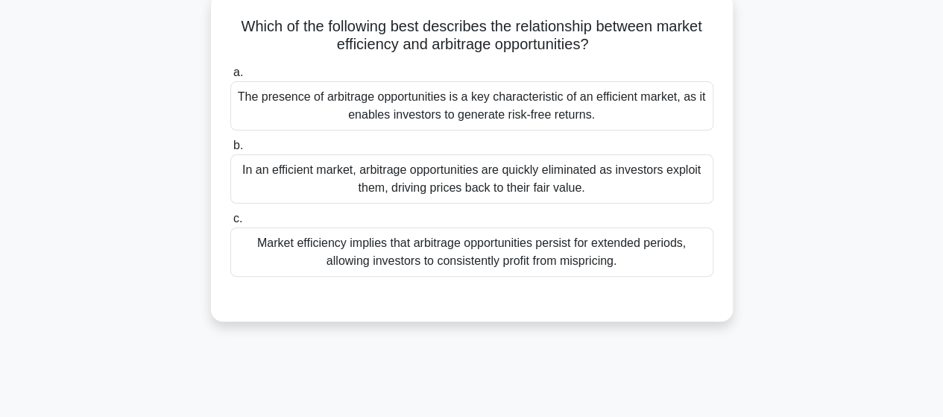
click at [374, 178] on div "In an efficient market, arbitrage opportunities are quickly eliminated as inves…" at bounding box center [471, 178] width 483 height 49
click at [230, 151] on input "b. In an efficient market, arbitrage opportunities are quickly eliminated as in…" at bounding box center [230, 146] width 0 height 10
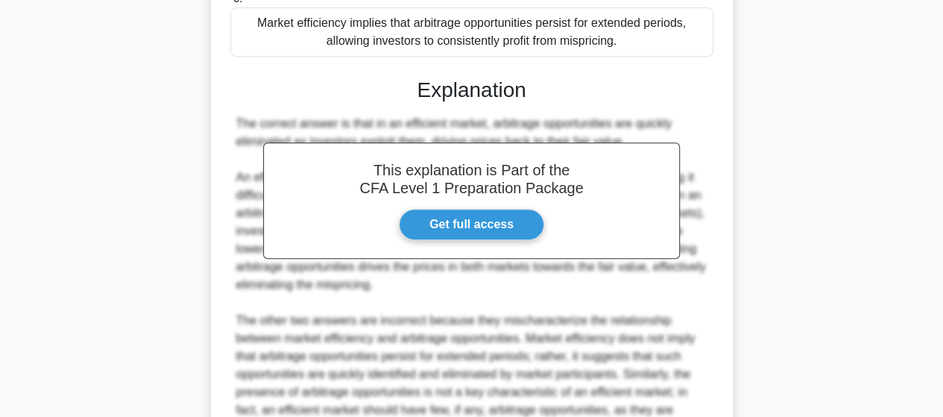
scroll to position [463, 0]
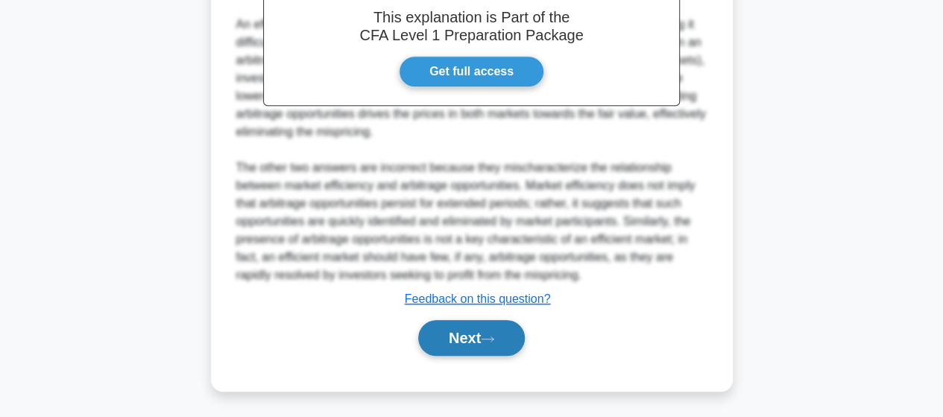
click at [459, 341] on button "Next" at bounding box center [471, 338] width 107 height 36
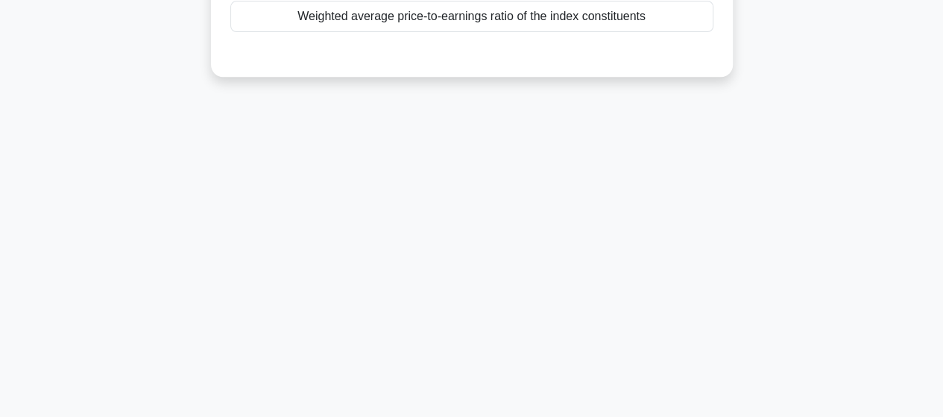
scroll to position [90, 0]
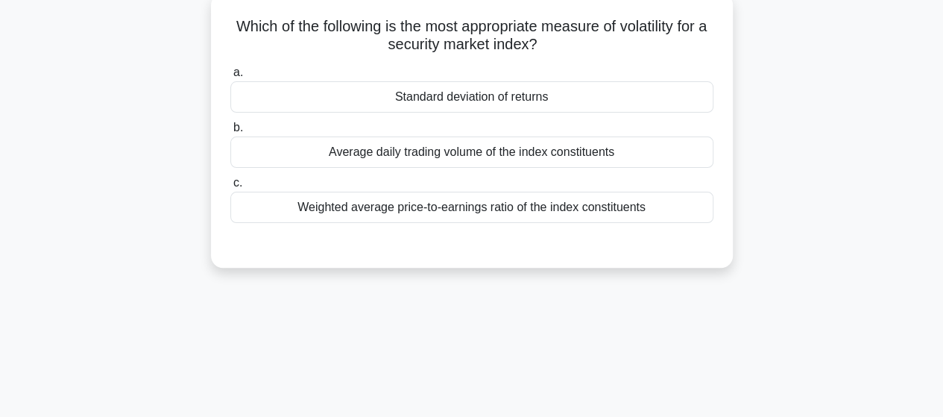
click at [512, 103] on div "Standard deviation of returns" at bounding box center [471, 96] width 483 height 31
click at [230, 78] on input "a. Standard deviation of returns" at bounding box center [230, 73] width 0 height 10
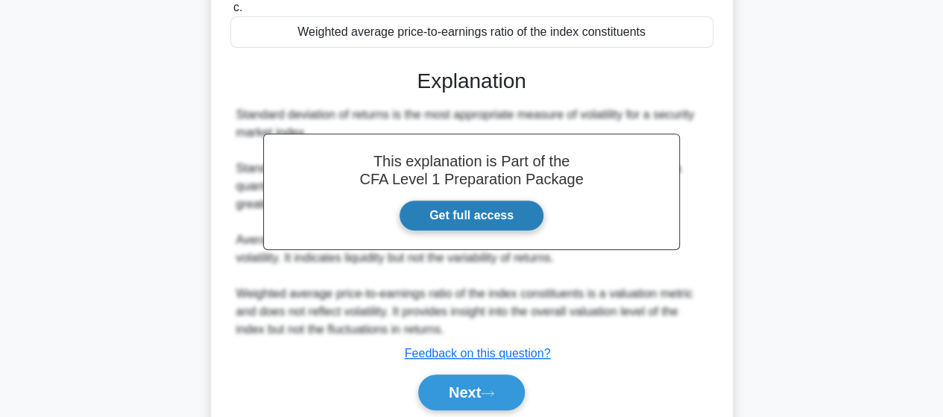
scroll to position [314, 0]
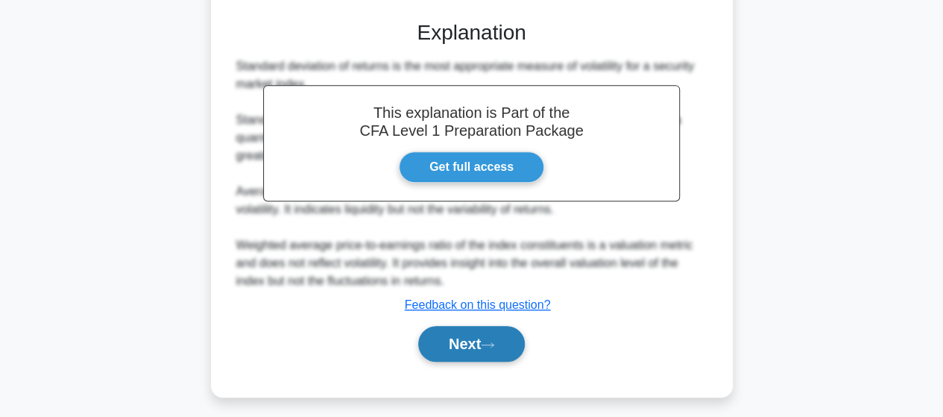
click at [448, 346] on button "Next" at bounding box center [471, 344] width 107 height 36
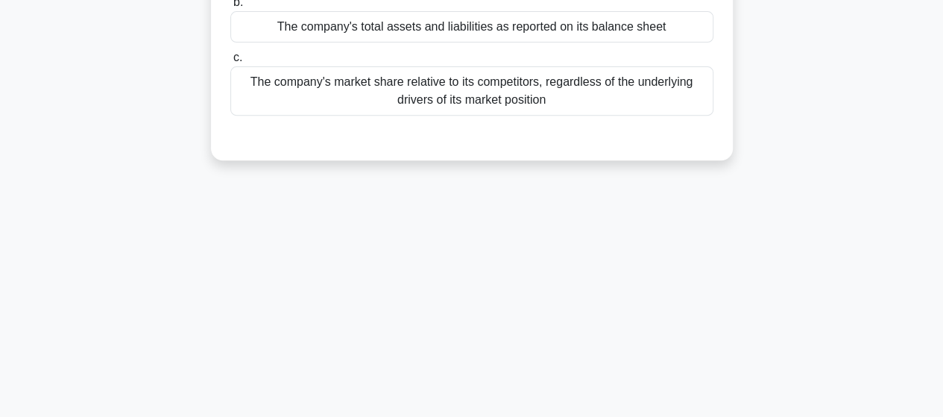
scroll to position [90, 0]
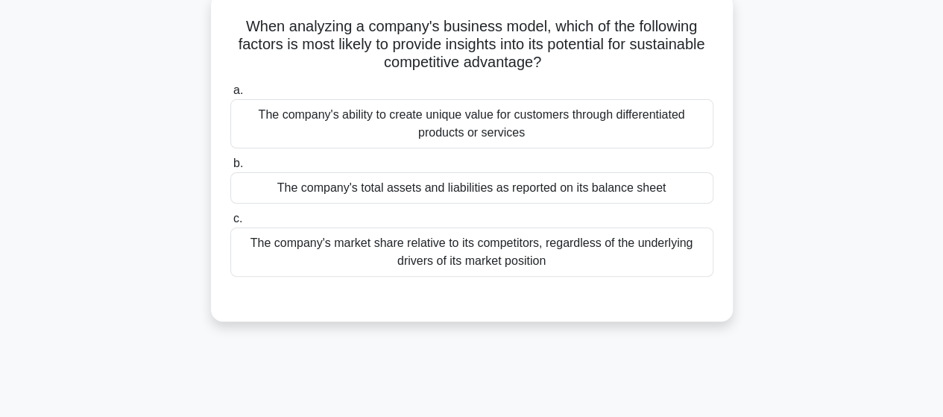
click at [506, 120] on div "The company's ability to create unique value for customers through differentiat…" at bounding box center [471, 123] width 483 height 49
click at [230, 95] on input "a. The company's ability to create unique value for customers through different…" at bounding box center [230, 91] width 0 height 10
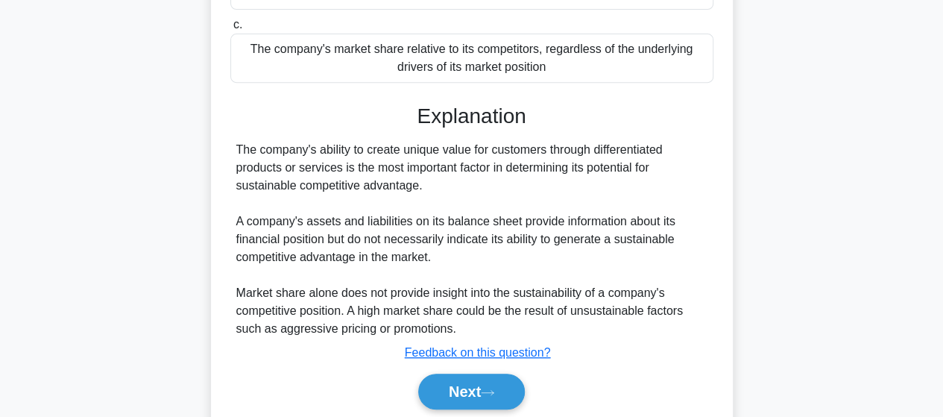
scroll to position [389, 0]
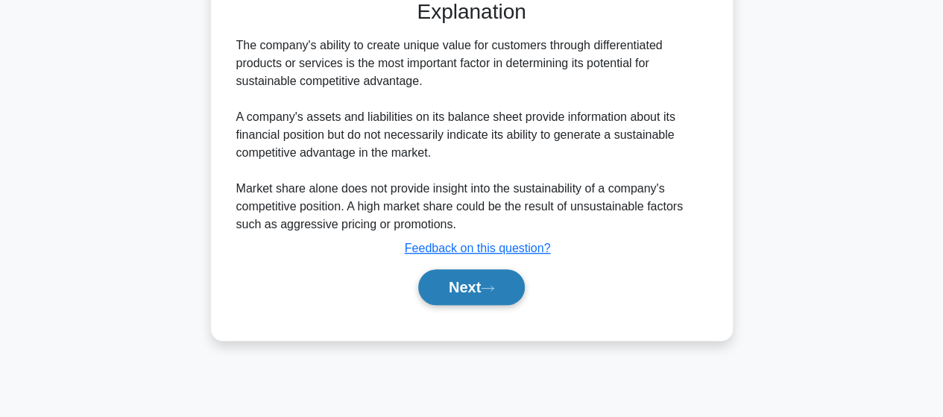
click at [459, 289] on button "Next" at bounding box center [471, 287] width 107 height 36
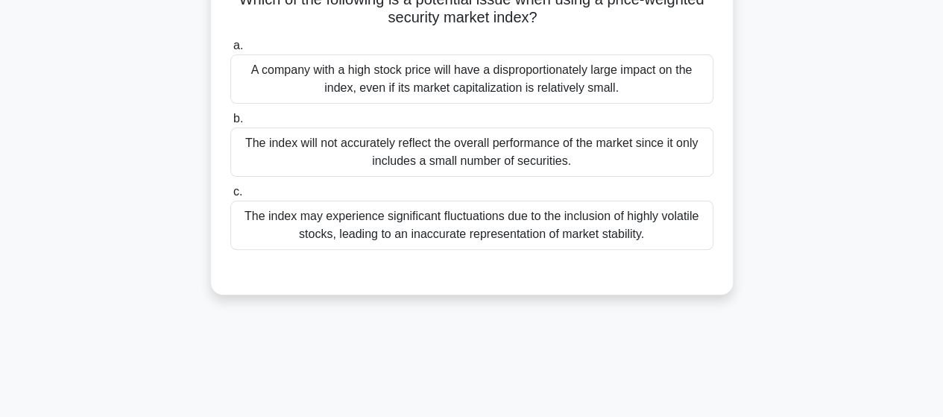
scroll to position [90, 0]
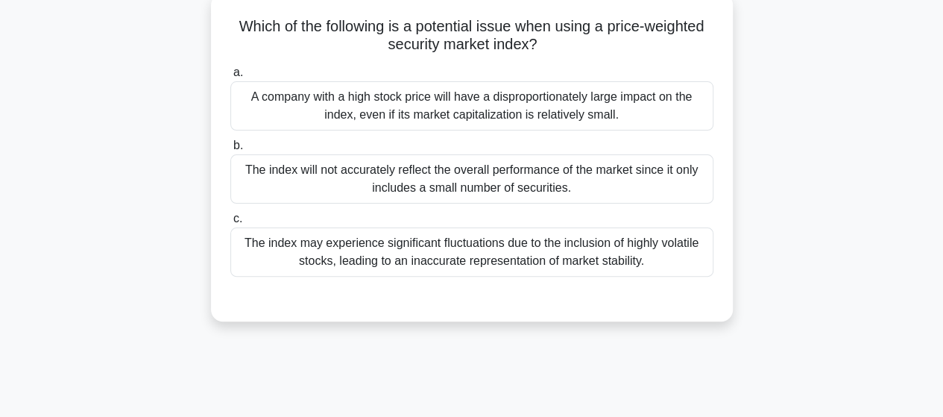
click at [480, 118] on div "A company with a high stock price will have a disproportionately large impact o…" at bounding box center [471, 105] width 483 height 49
click at [230, 78] on input "a. A company with a high stock price will have a disproportionately large impac…" at bounding box center [230, 73] width 0 height 10
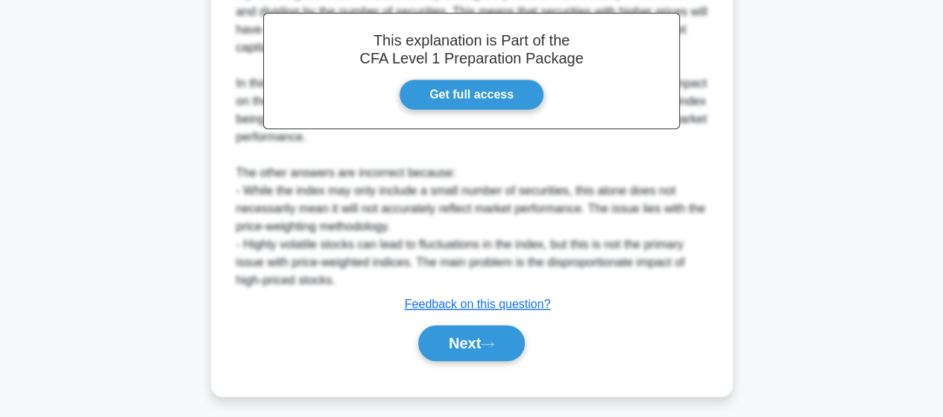
scroll to position [446, 0]
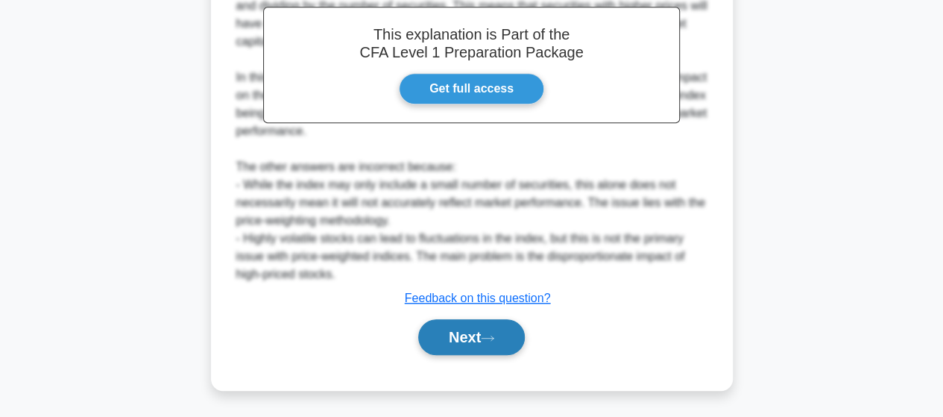
click at [459, 342] on button "Next" at bounding box center [471, 337] width 107 height 36
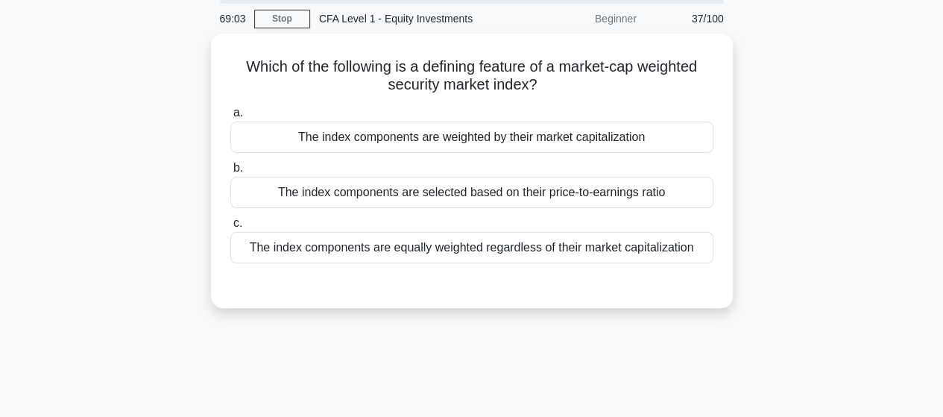
scroll to position [16, 0]
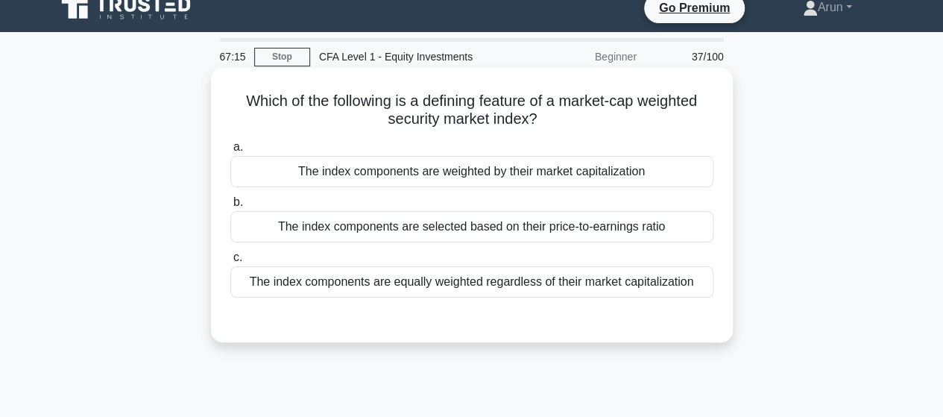
click at [411, 177] on div "The index components are weighted by their market capitalization" at bounding box center [471, 171] width 483 height 31
click at [230, 152] on input "a. The index components are weighted by their market capitalization" at bounding box center [230, 147] width 0 height 10
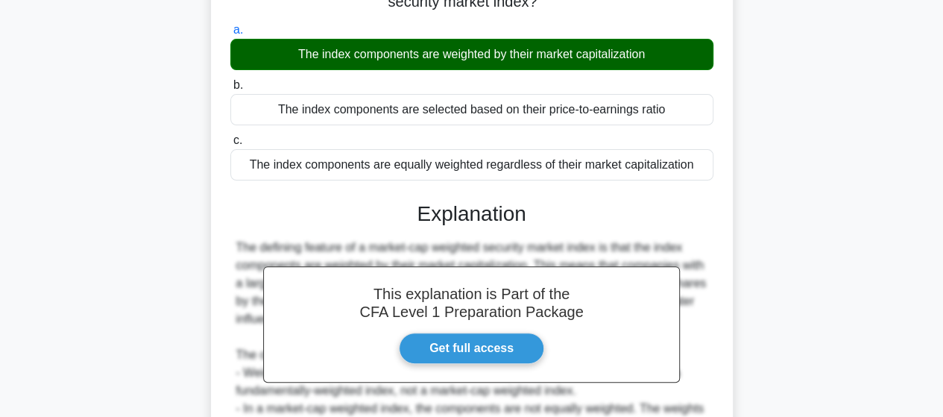
scroll to position [314, 0]
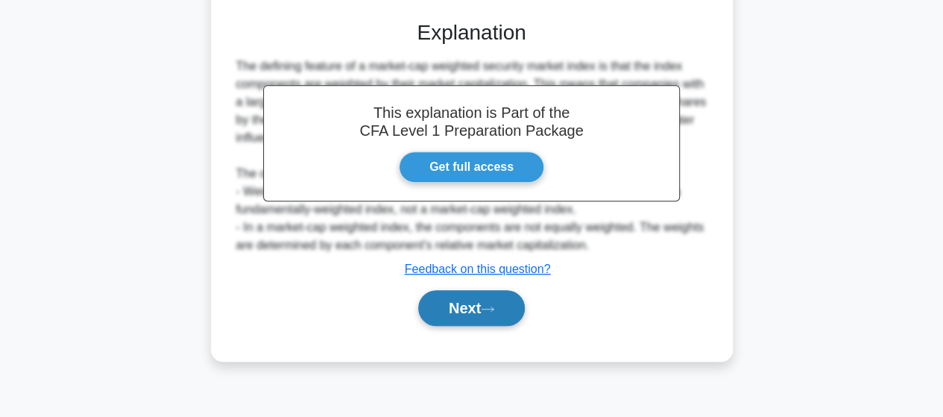
click at [459, 309] on button "Next" at bounding box center [471, 308] width 107 height 36
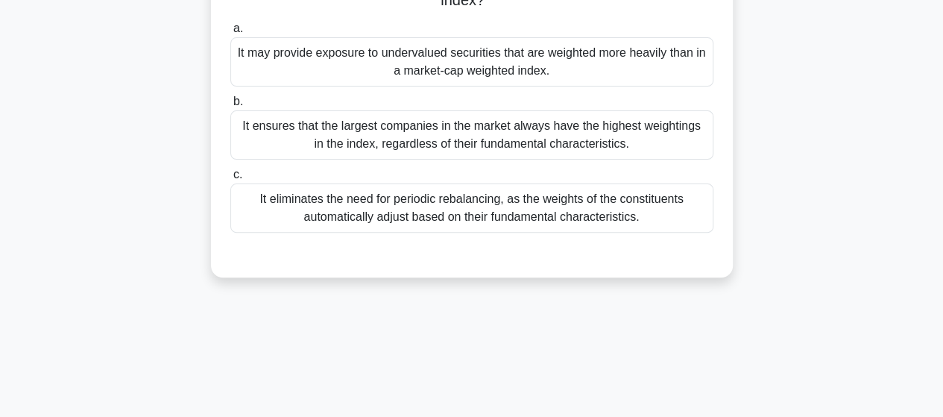
scroll to position [0, 0]
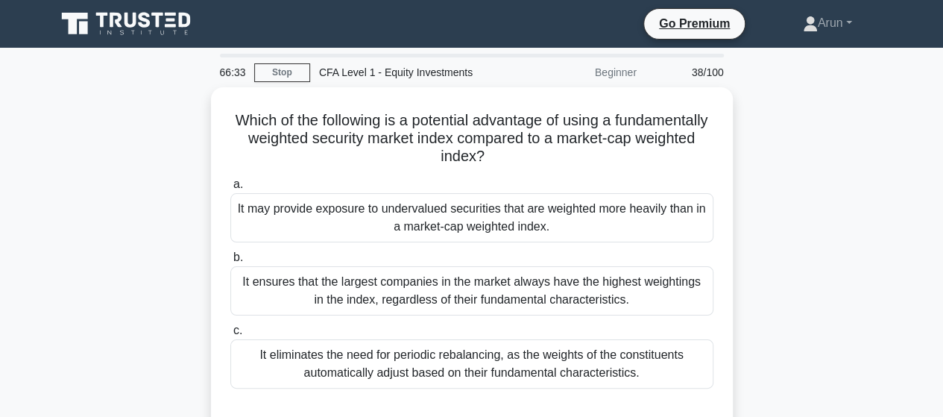
click at [468, 289] on div "It ensures that the largest companies in the market always have the highest wei…" at bounding box center [471, 290] width 483 height 49
click at [230, 262] on input "b. It ensures that the largest companies in the market always have the highest …" at bounding box center [230, 258] width 0 height 10
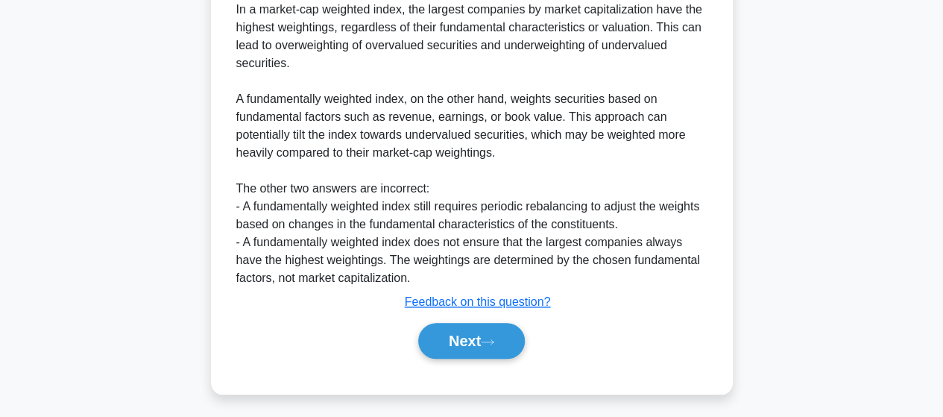
scroll to position [519, 0]
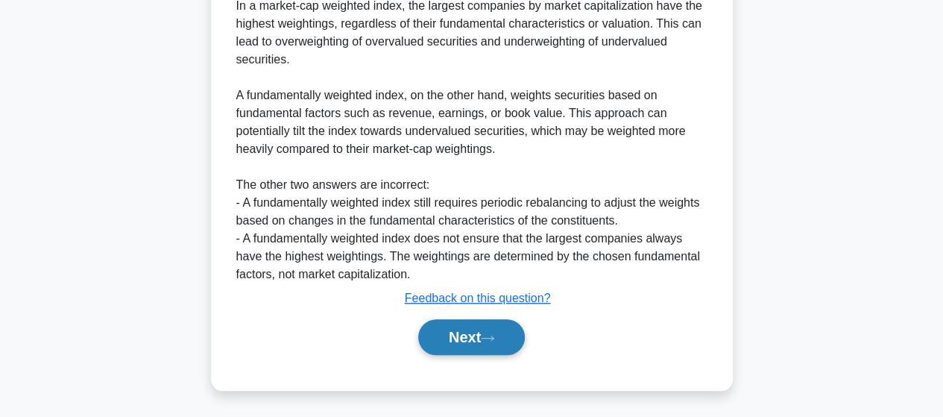
click at [452, 335] on button "Next" at bounding box center [471, 337] width 107 height 36
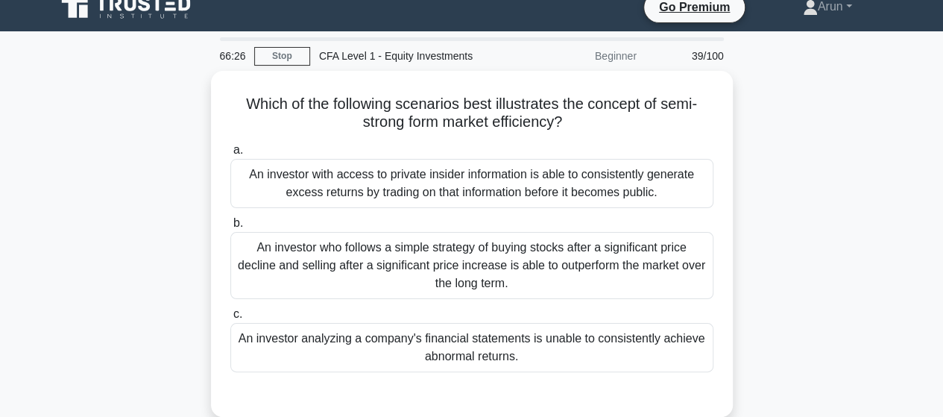
scroll to position [16, 0]
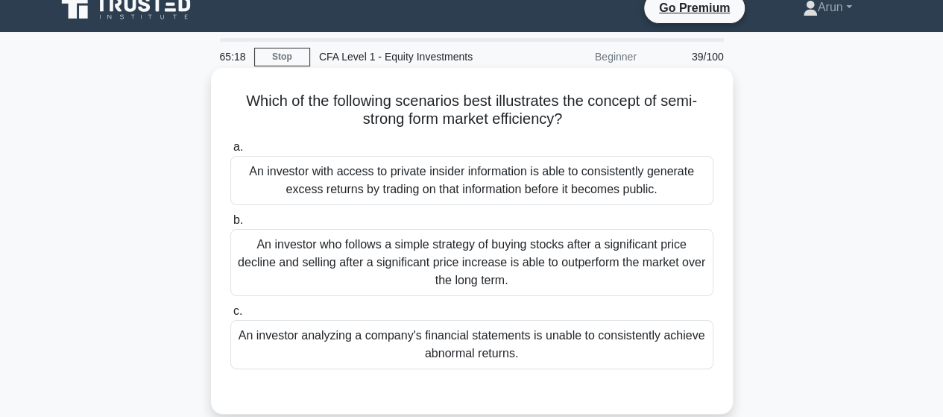
click at [648, 253] on div "An investor who follows a simple strategy of buying stocks after a significant …" at bounding box center [471, 262] width 483 height 67
click at [230, 225] on input "b. An investor who follows a simple strategy of buying stocks after a significa…" at bounding box center [230, 221] width 0 height 10
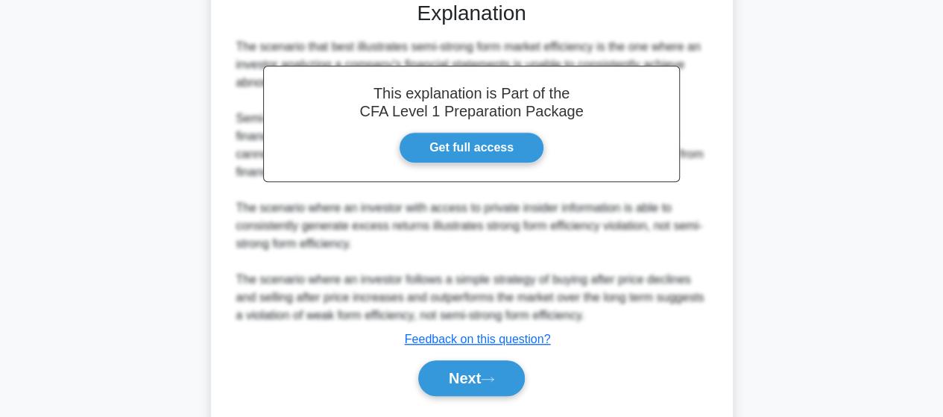
scroll to position [447, 0]
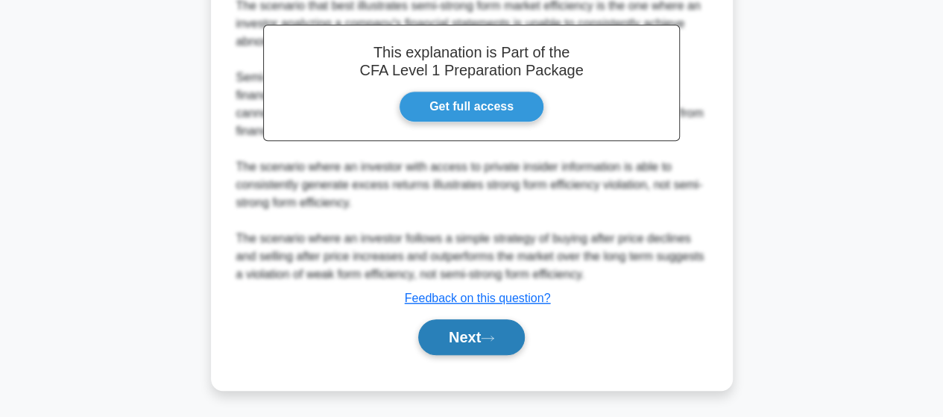
click at [470, 346] on button "Next" at bounding box center [471, 337] width 107 height 36
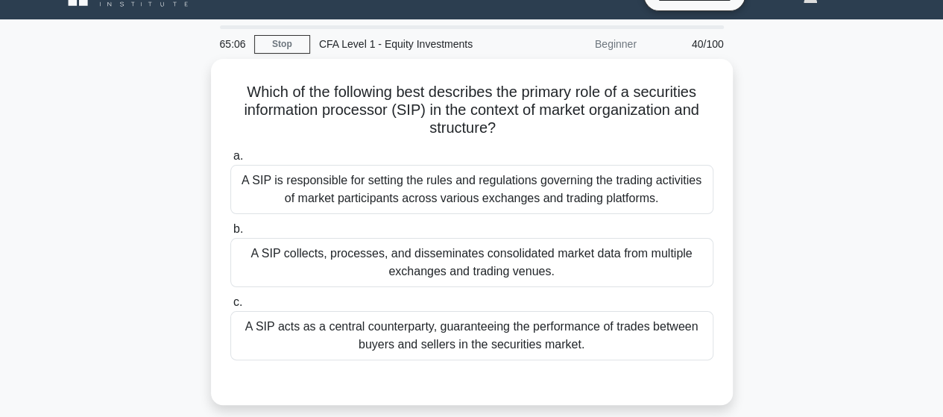
scroll to position [16, 0]
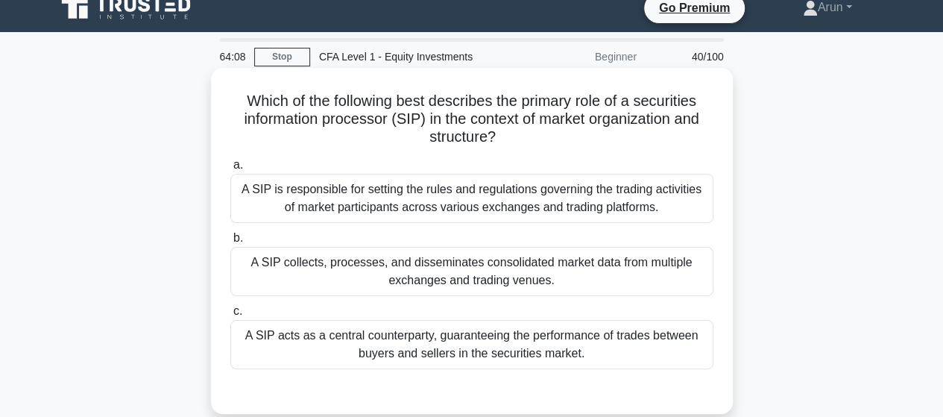
click at [519, 191] on div "A SIP is responsible for setting the rules and regulations governing the tradin…" at bounding box center [471, 198] width 483 height 49
click at [230, 170] on input "a. A SIP is responsible for setting the rules and regulations governing the tra…" at bounding box center [230, 165] width 0 height 10
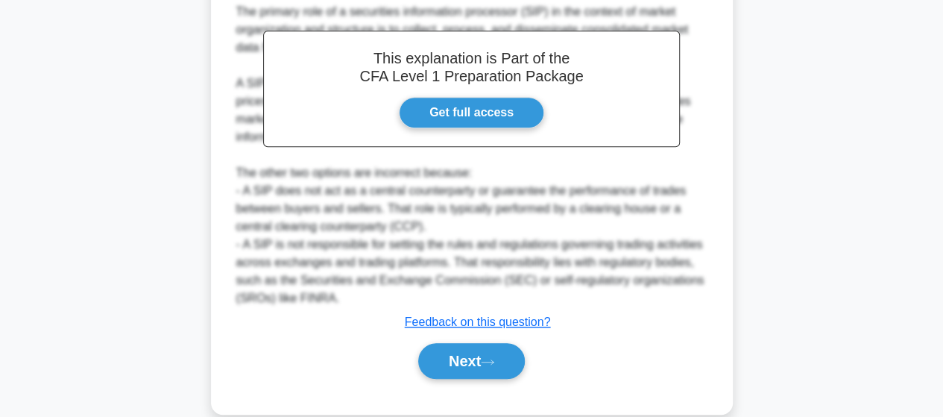
scroll to position [447, 0]
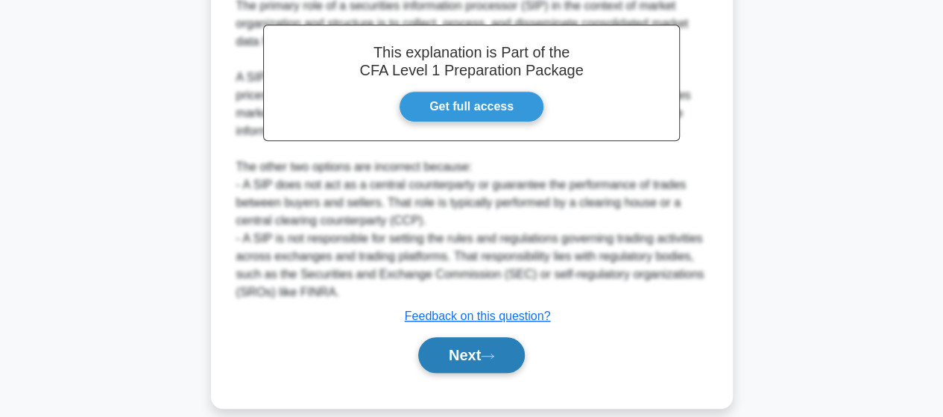
click at [456, 351] on button "Next" at bounding box center [471, 355] width 107 height 36
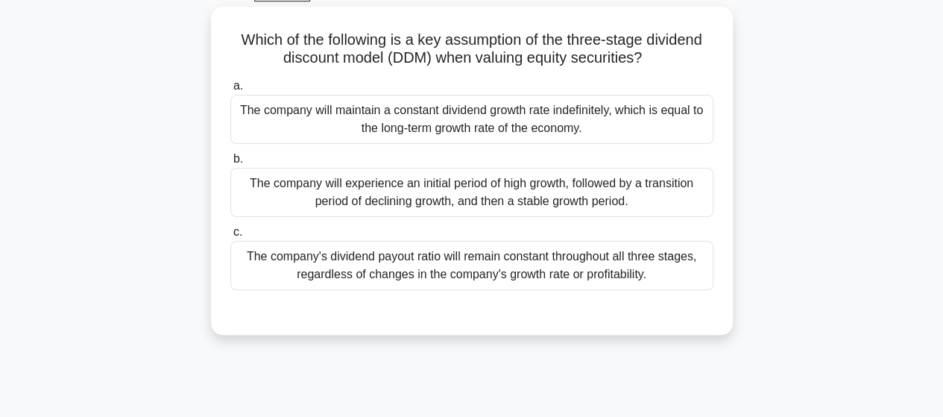
scroll to position [16, 0]
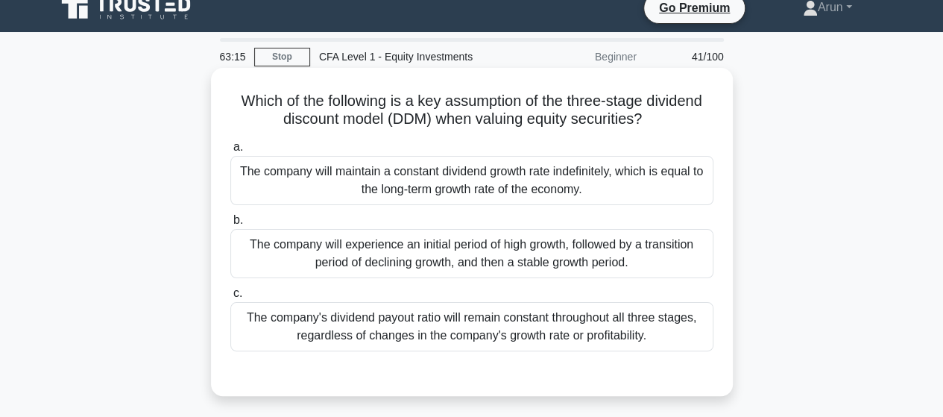
click at [600, 174] on div "The company will maintain a constant dividend growth rate indefinitely, which i…" at bounding box center [471, 180] width 483 height 49
click at [230, 152] on input "a. The company will maintain a constant dividend growth rate indefinitely, whic…" at bounding box center [230, 147] width 0 height 10
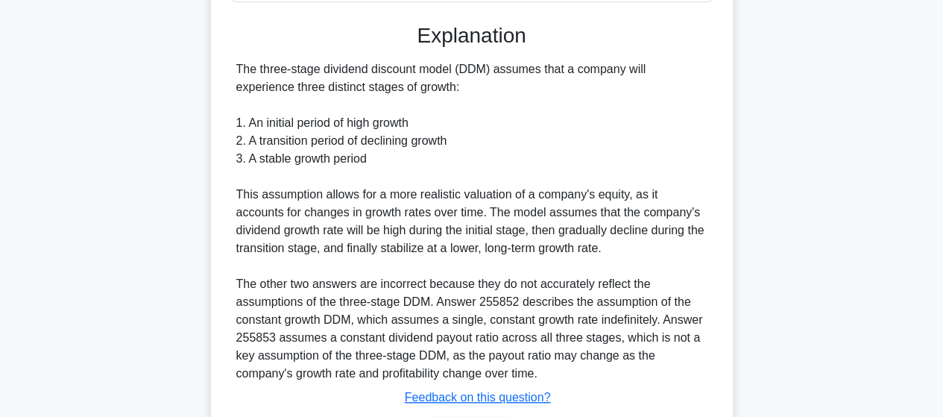
scroll to position [447, 0]
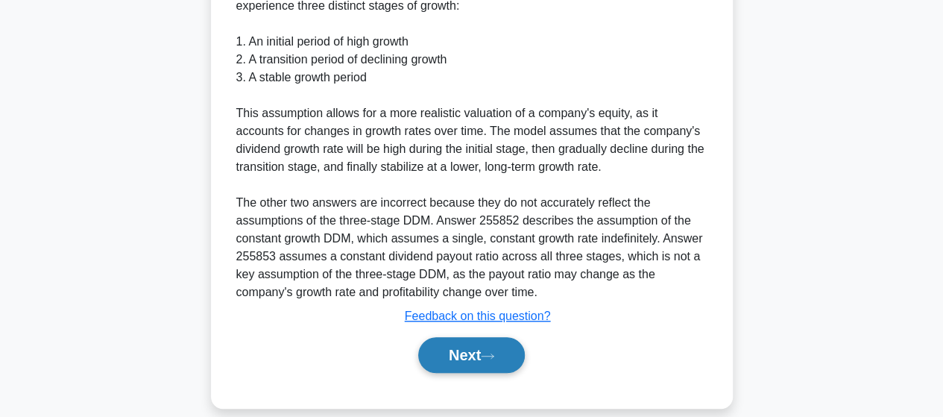
click at [456, 366] on button "Next" at bounding box center [471, 355] width 107 height 36
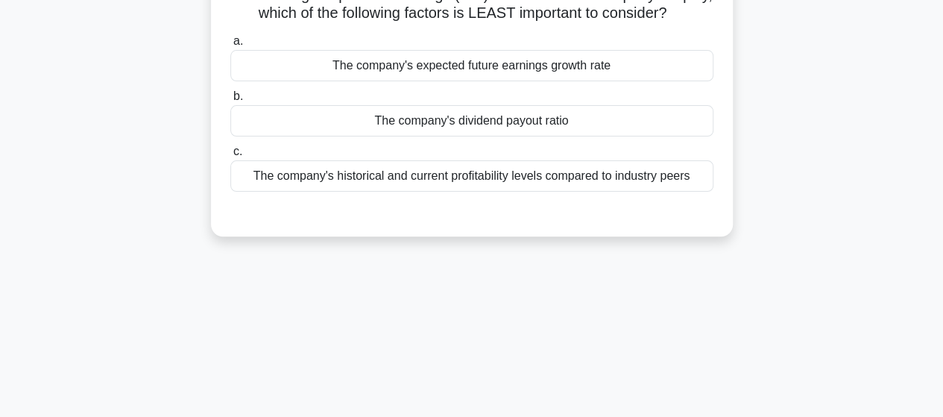
scroll to position [16, 0]
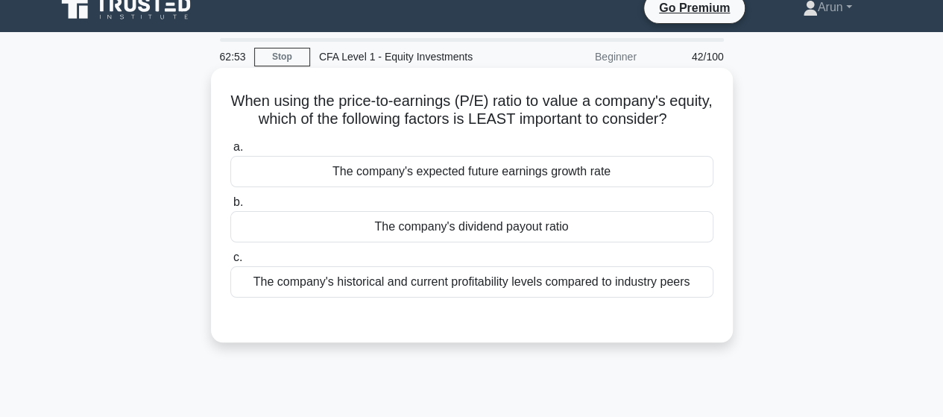
click at [472, 187] on div "The company's expected future earnings growth rate" at bounding box center [471, 171] width 483 height 31
click at [230, 152] on input "a. The company's expected future earnings growth rate" at bounding box center [230, 147] width 0 height 10
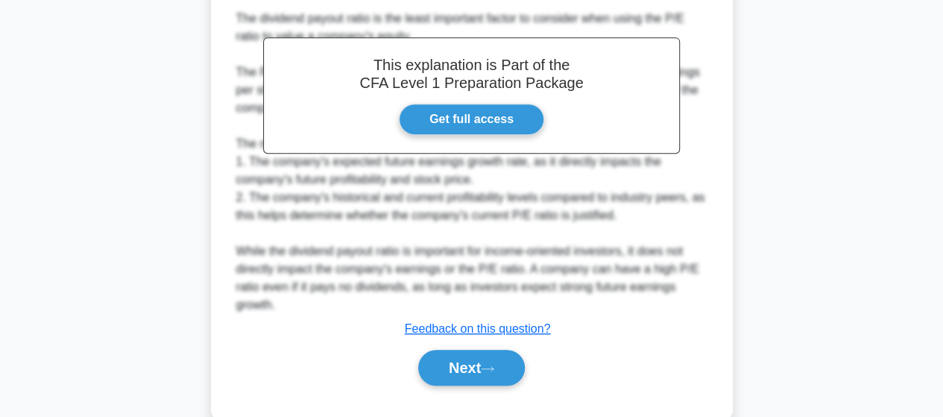
scroll to position [389, 0]
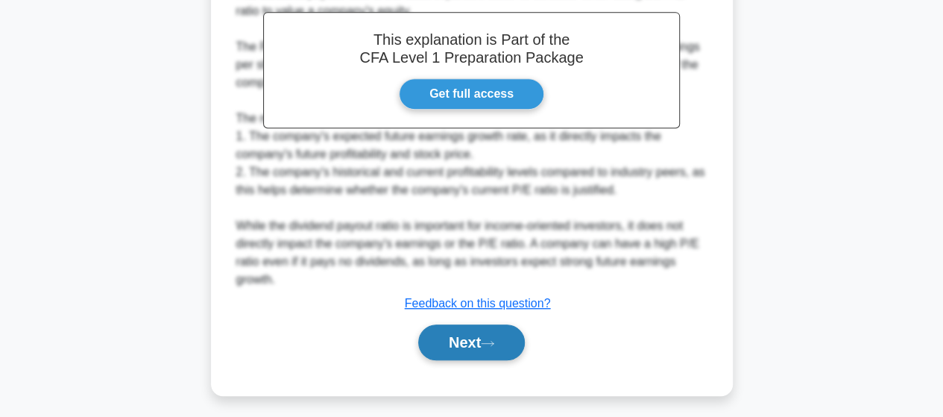
click at [462, 360] on button "Next" at bounding box center [471, 342] width 107 height 36
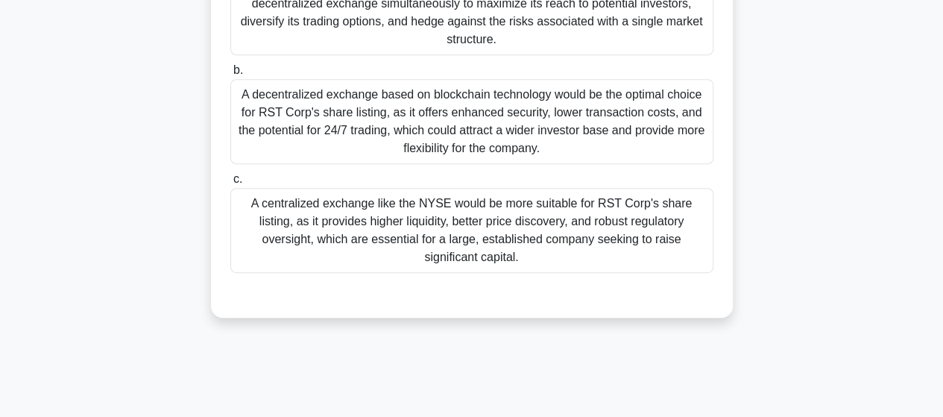
scroll to position [314, 0]
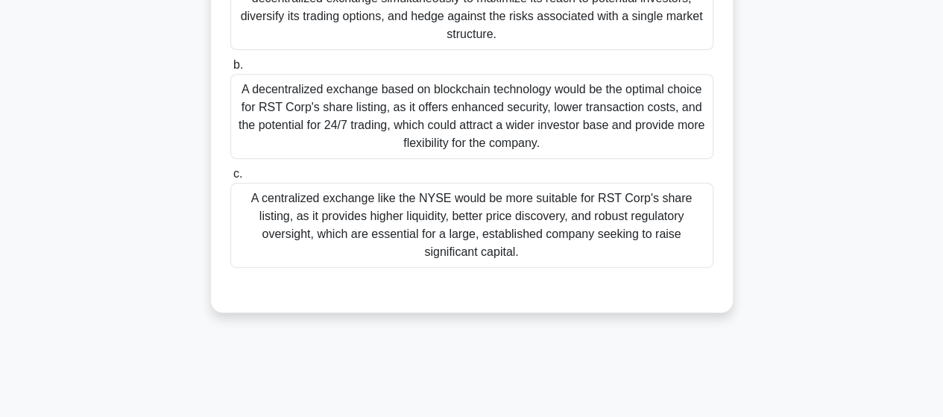
click at [481, 222] on div "A centralized exchange like the NYSE would be more suitable for RST Corp's shar…" at bounding box center [471, 225] width 483 height 85
click at [230, 179] on input "c. A centralized exchange like the NYSE would be more suitable for RST Corp's s…" at bounding box center [230, 174] width 0 height 10
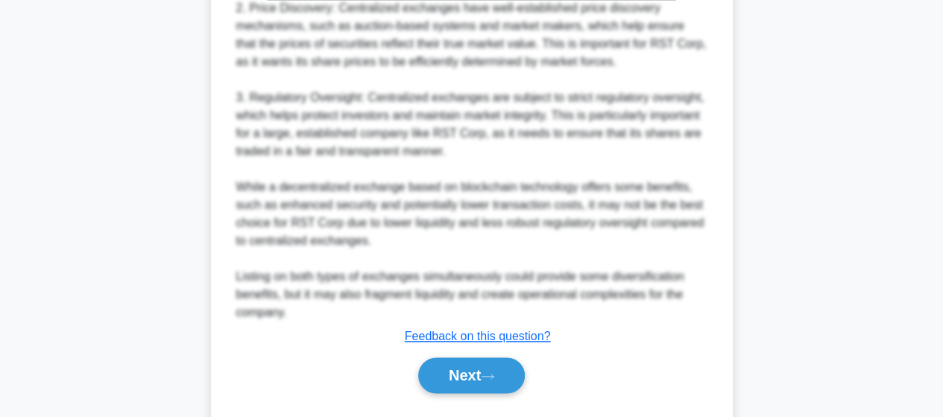
scroll to position [822, 0]
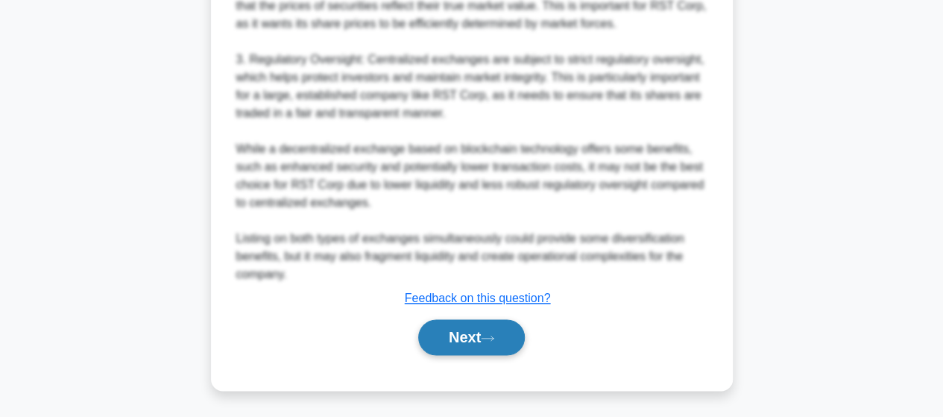
click at [467, 336] on button "Next" at bounding box center [471, 337] width 107 height 36
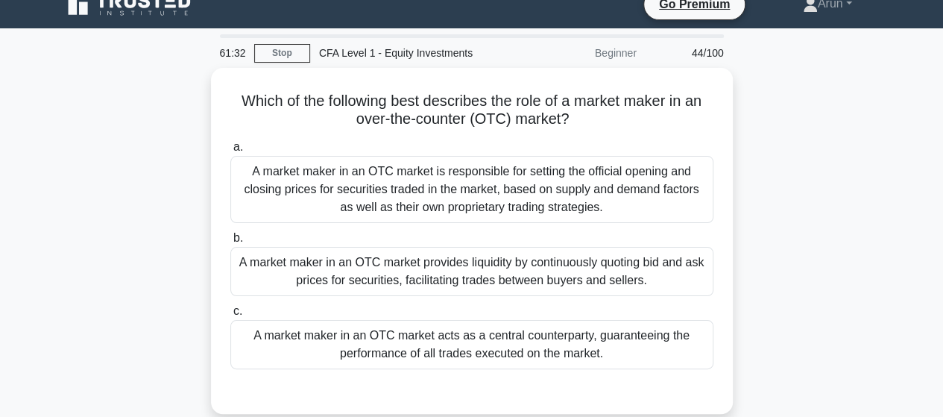
scroll to position [16, 0]
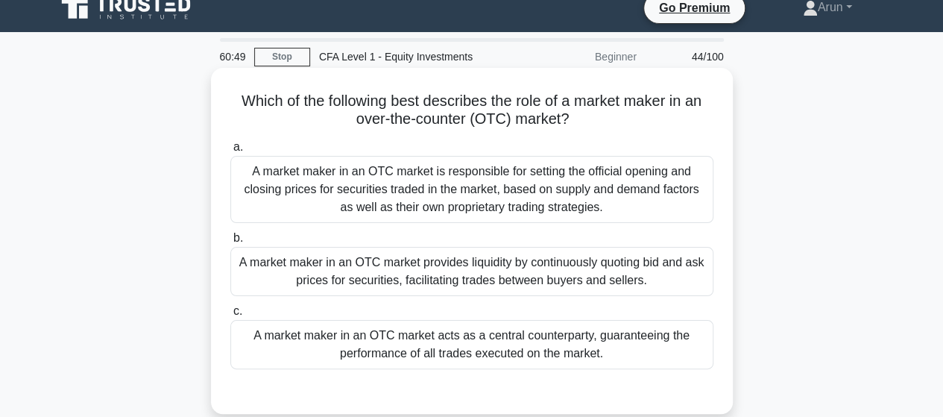
click at [558, 348] on div "A market maker in an OTC market acts as a central counterparty, guaranteeing th…" at bounding box center [471, 344] width 483 height 49
click at [230, 316] on input "c. A market maker in an OTC market acts as a central counterparty, guaranteeing…" at bounding box center [230, 311] width 0 height 10
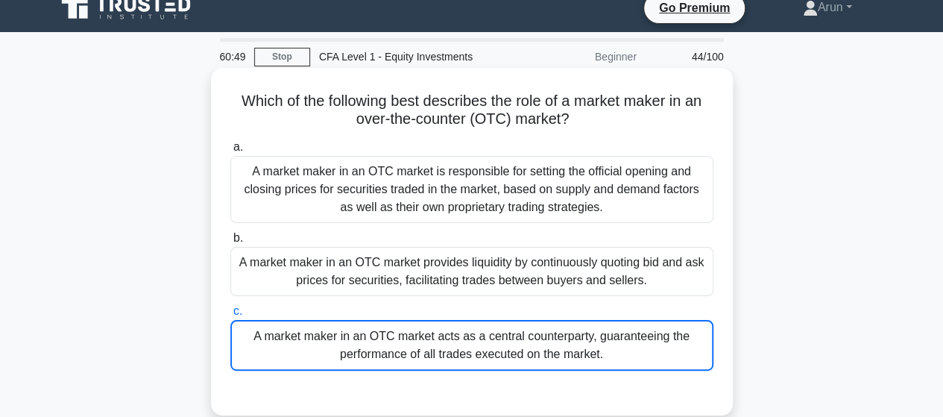
click at [558, 348] on div "A market maker in an OTC market acts as a central counterparty, guaranteeing th…" at bounding box center [471, 345] width 483 height 51
click at [230, 316] on input "c. A market maker in an OTC market acts as a central counterparty, guaranteeing…" at bounding box center [230, 311] width 0 height 10
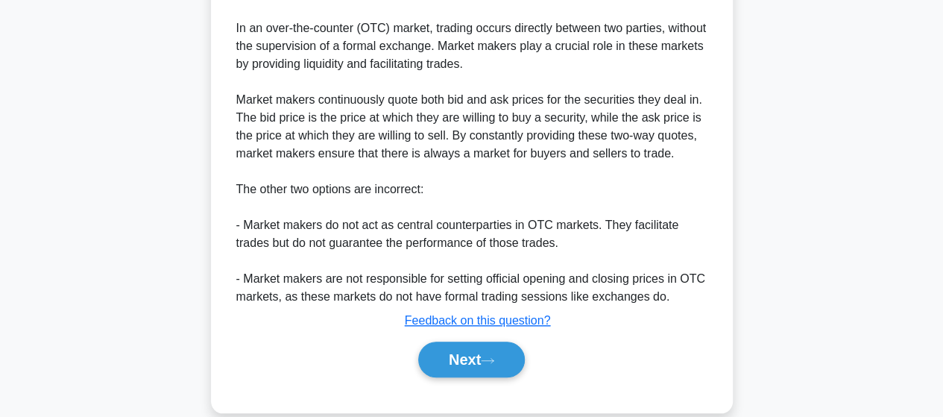
scroll to position [519, 0]
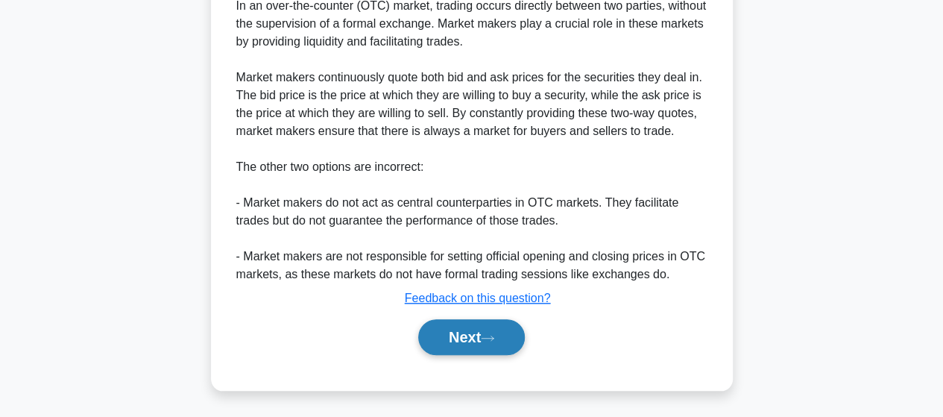
click at [438, 332] on button "Next" at bounding box center [471, 337] width 107 height 36
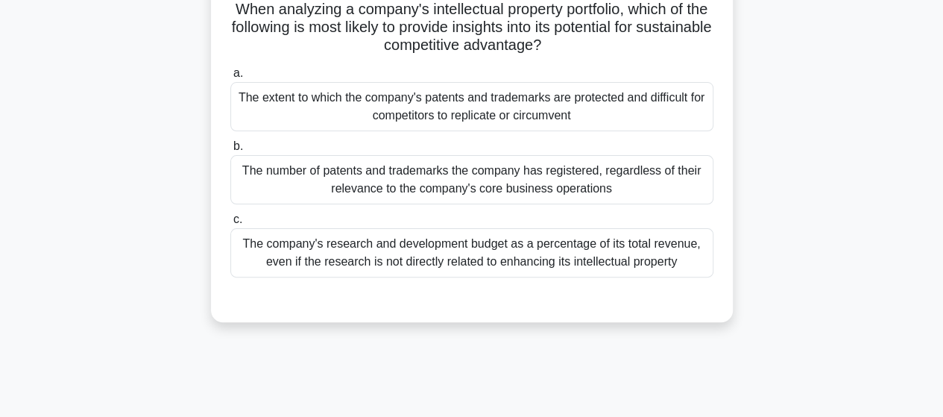
scroll to position [75, 0]
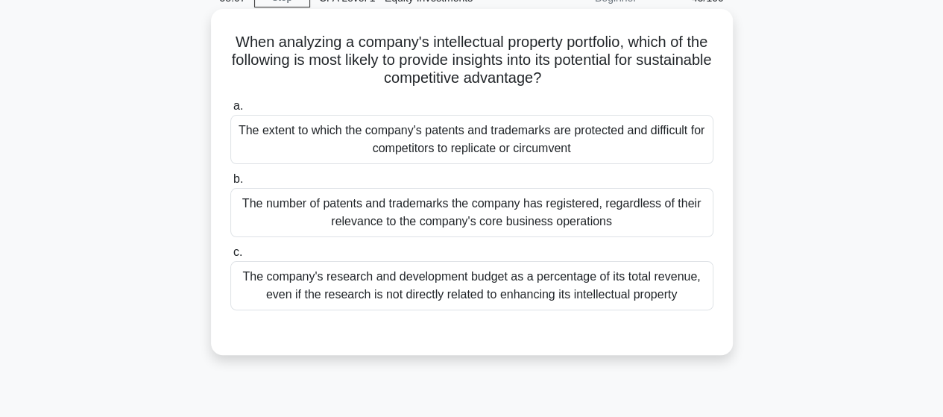
click at [552, 148] on div "The extent to which the company's patents and trademarks are protected and diff…" at bounding box center [471, 139] width 483 height 49
click at [230, 111] on input "a. The extent to which the company's patents and trademarks are protected and d…" at bounding box center [230, 106] width 0 height 10
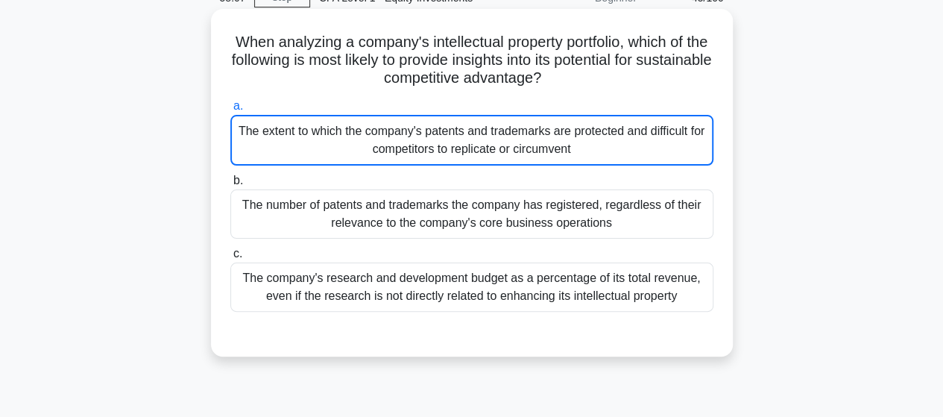
click at [552, 148] on div "The extent to which the company's patents and trademarks are protected and diff…" at bounding box center [471, 140] width 483 height 51
click at [230, 111] on input "a. The extent to which the company's patents and trademarks are protected and d…" at bounding box center [230, 106] width 0 height 10
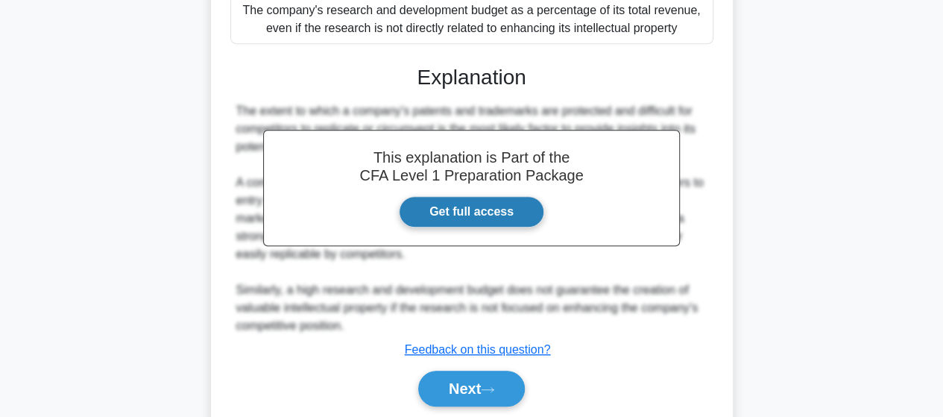
scroll to position [392, 0]
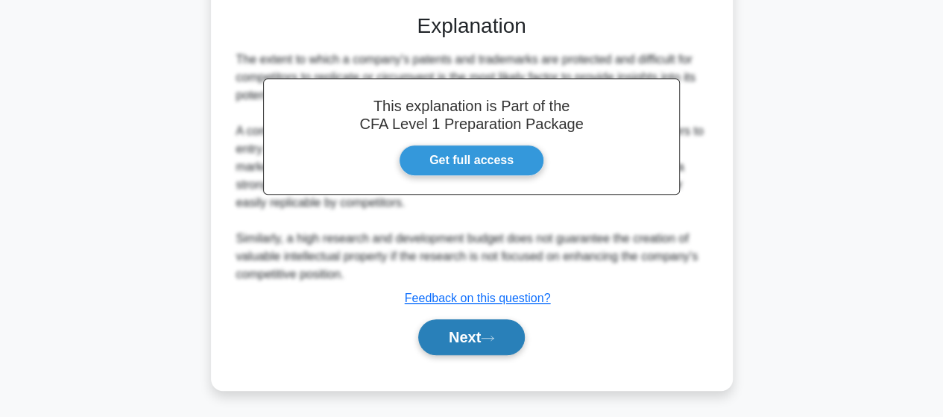
click at [459, 344] on button "Next" at bounding box center [471, 337] width 107 height 36
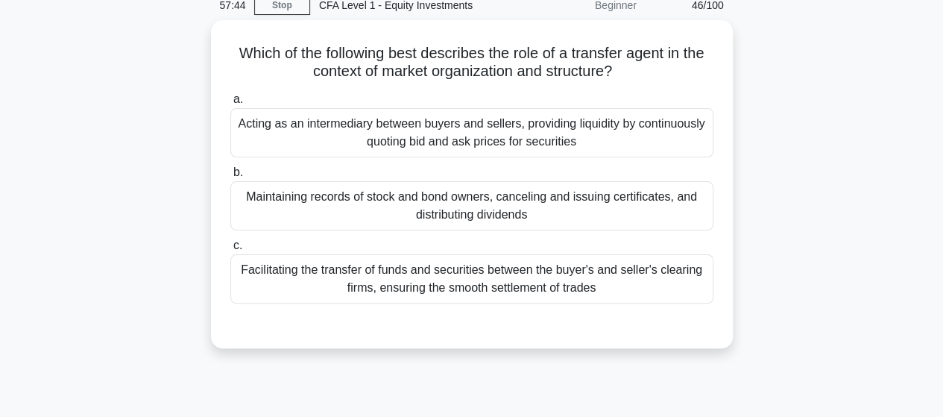
scroll to position [75, 0]
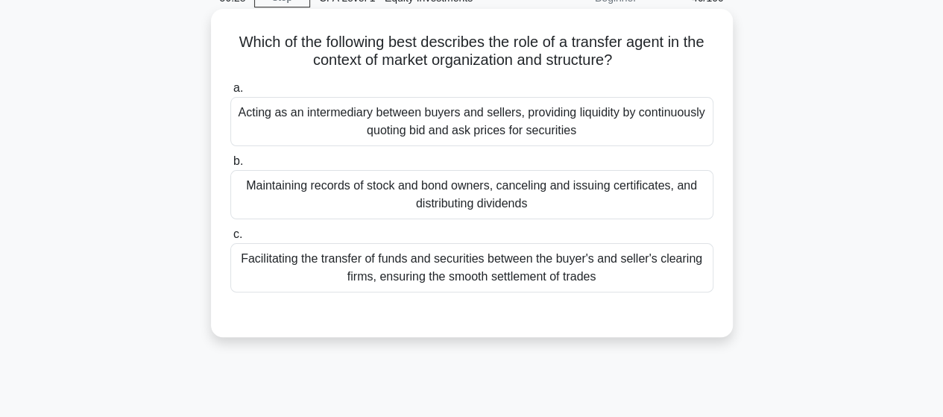
click at [592, 286] on div "Facilitating the transfer of funds and securities between the buyer's and selle…" at bounding box center [471, 267] width 483 height 49
click at [230, 239] on input "c. Facilitating the transfer of funds and securities between the buyer's and se…" at bounding box center [230, 235] width 0 height 10
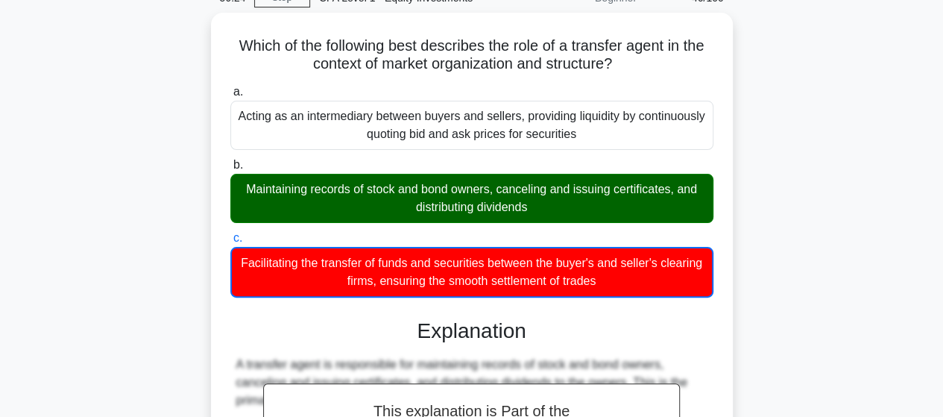
scroll to position [389, 0]
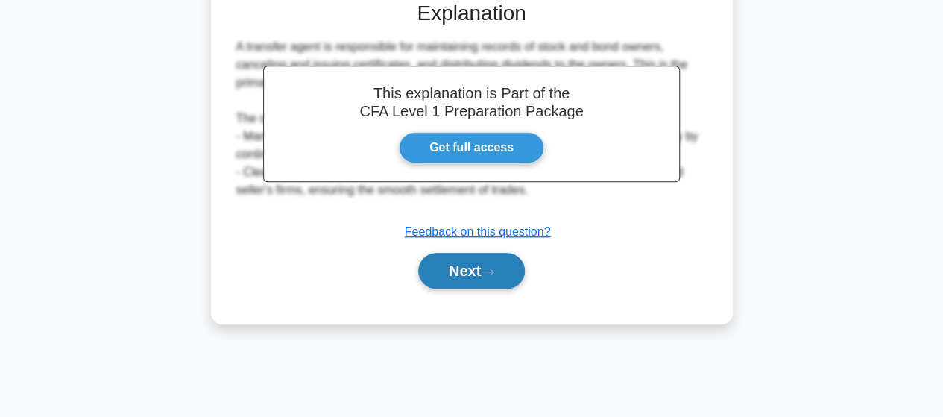
click at [487, 255] on button "Next" at bounding box center [471, 271] width 107 height 36
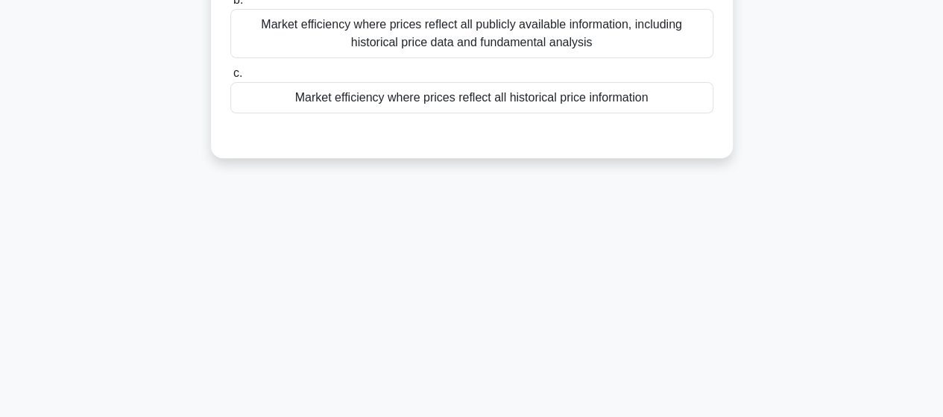
scroll to position [0, 0]
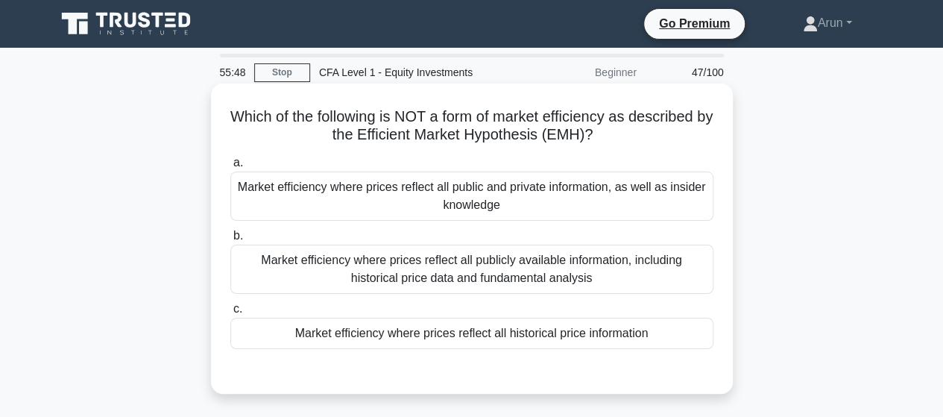
click at [619, 271] on div "Market efficiency where prices reflect all publicly available information, incl…" at bounding box center [471, 269] width 483 height 49
click at [230, 241] on input "b. Market efficiency where prices reflect all publicly available information, i…" at bounding box center [230, 236] width 0 height 10
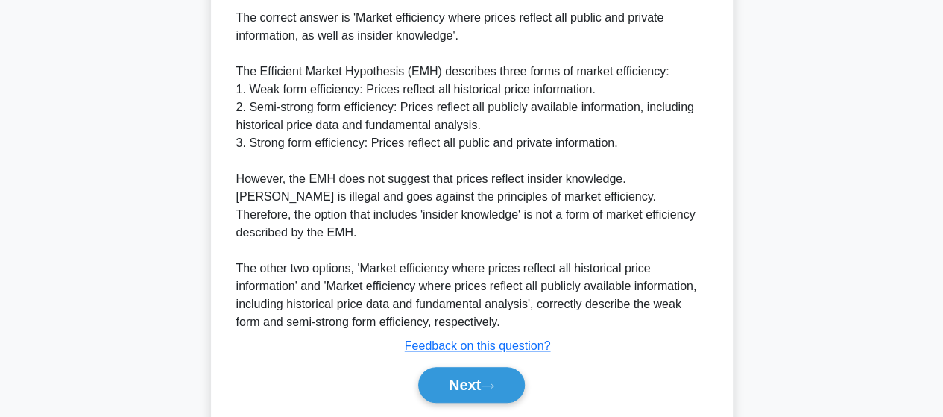
scroll to position [430, 0]
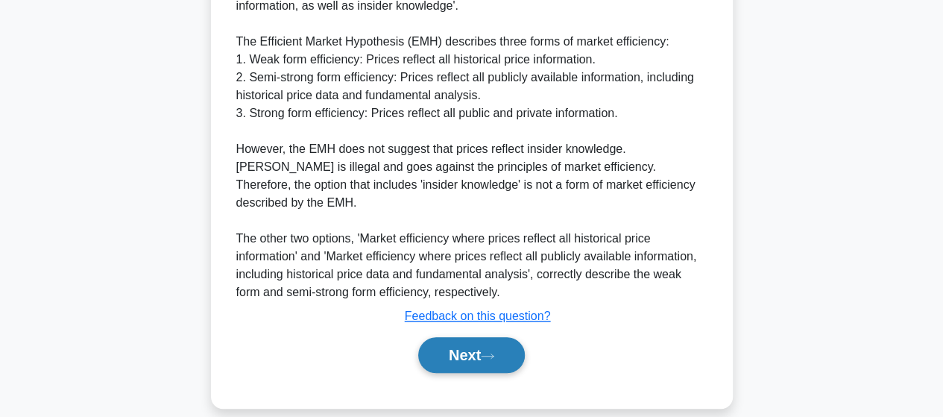
click at [474, 344] on button "Next" at bounding box center [471, 355] width 107 height 36
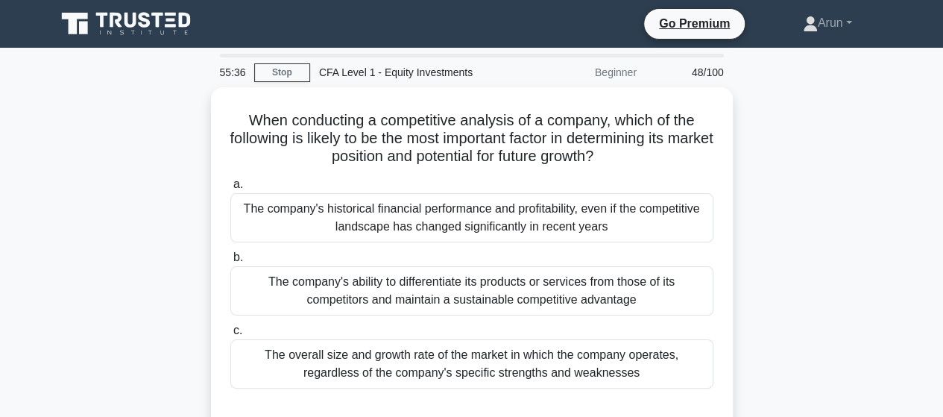
scroll to position [75, 0]
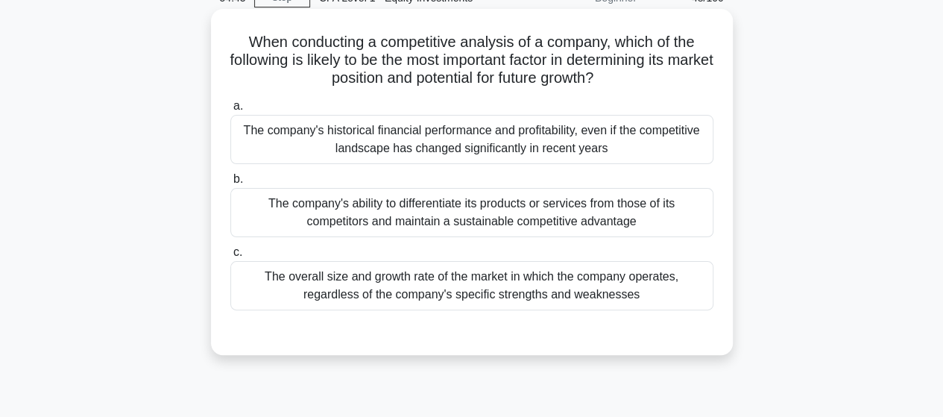
click at [525, 154] on div "The company's historical financial performance and profitability, even if the c…" at bounding box center [471, 139] width 483 height 49
click at [230, 111] on input "a. The company's historical financial performance and profitability, even if th…" at bounding box center [230, 106] width 0 height 10
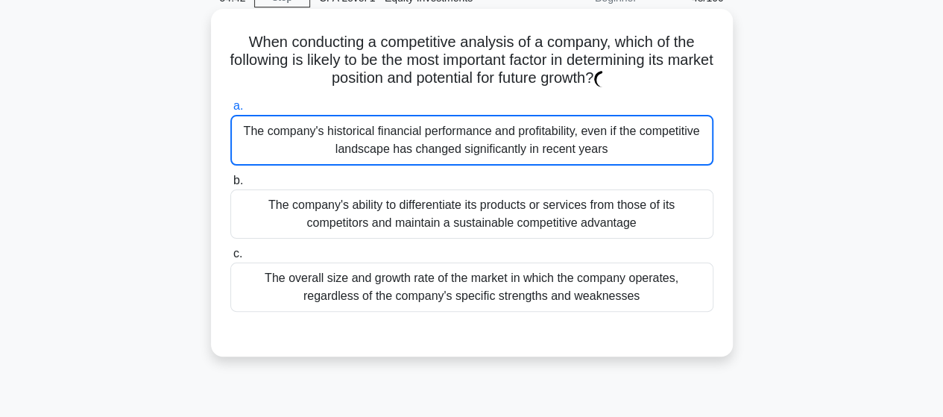
click at [525, 154] on div "The company's historical financial performance and profitability, even if the c…" at bounding box center [471, 140] width 483 height 51
click at [230, 111] on input "a. The company's historical financial performance and profitability, even if th…" at bounding box center [230, 106] width 0 height 10
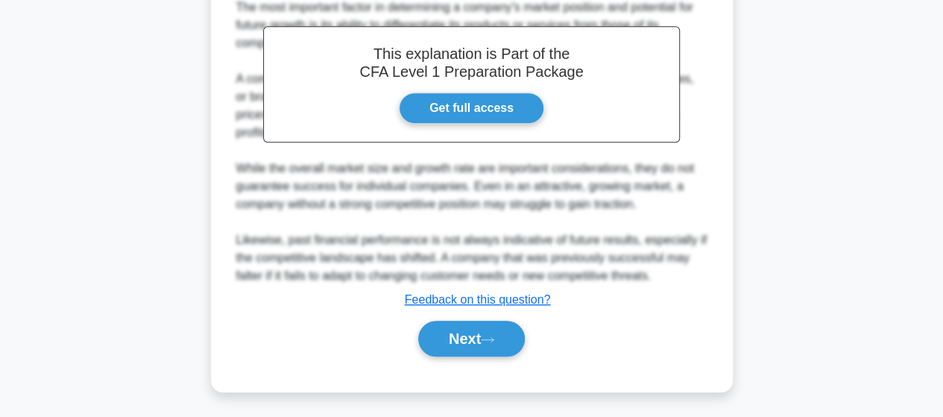
scroll to position [447, 0]
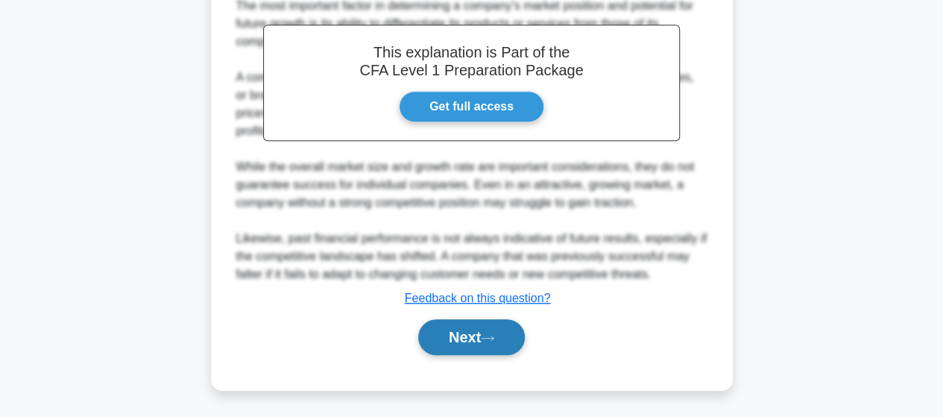
click at [476, 341] on button "Next" at bounding box center [471, 337] width 107 height 36
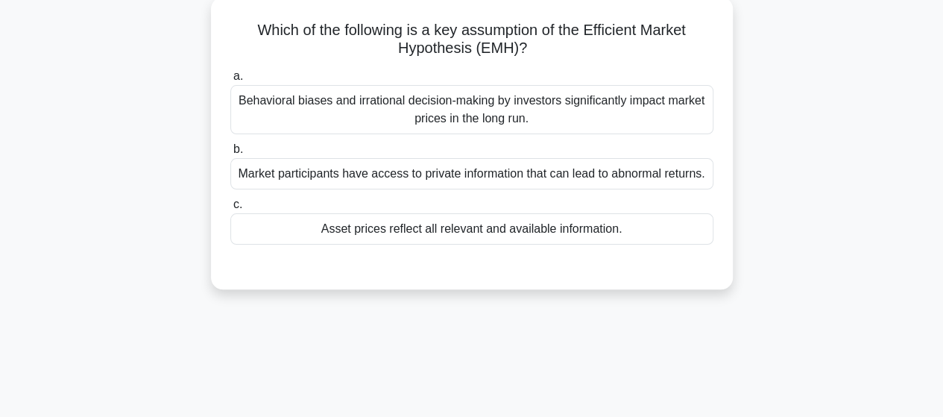
scroll to position [16, 0]
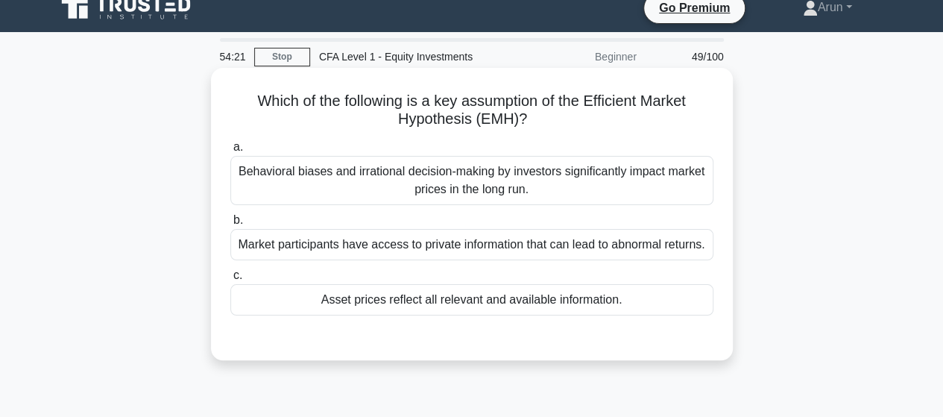
click at [588, 250] on div "Market participants have access to private information that can lead to abnorma…" at bounding box center [471, 244] width 483 height 31
click at [230, 225] on input "b. Market participants have access to private information that can lead to abno…" at bounding box center [230, 221] width 0 height 10
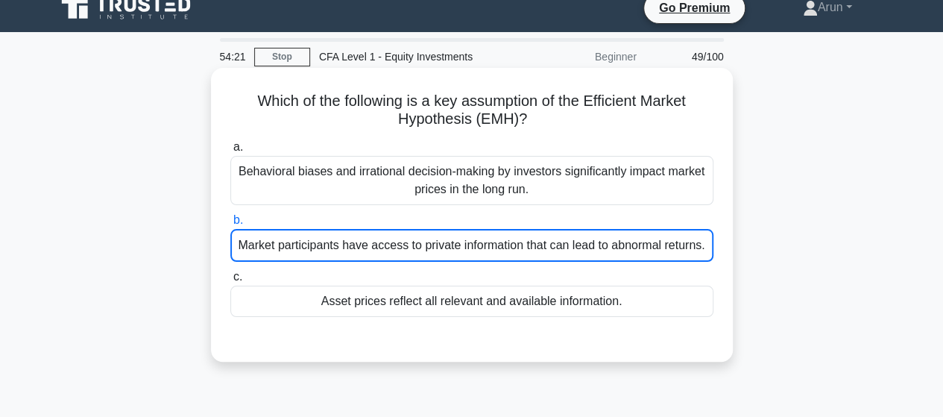
click at [588, 250] on div "Market participants have access to private information that can lead to abnorma…" at bounding box center [471, 245] width 483 height 33
click at [230, 225] on input "b. Market participants have access to private information that can lead to abno…" at bounding box center [230, 221] width 0 height 10
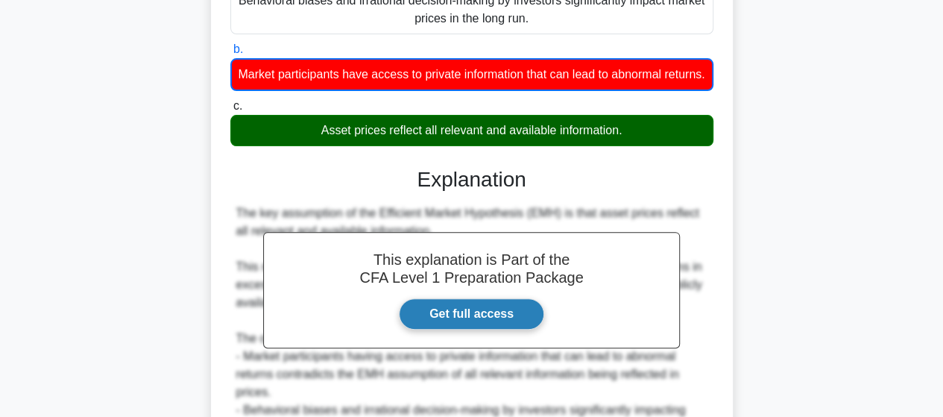
scroll to position [389, 0]
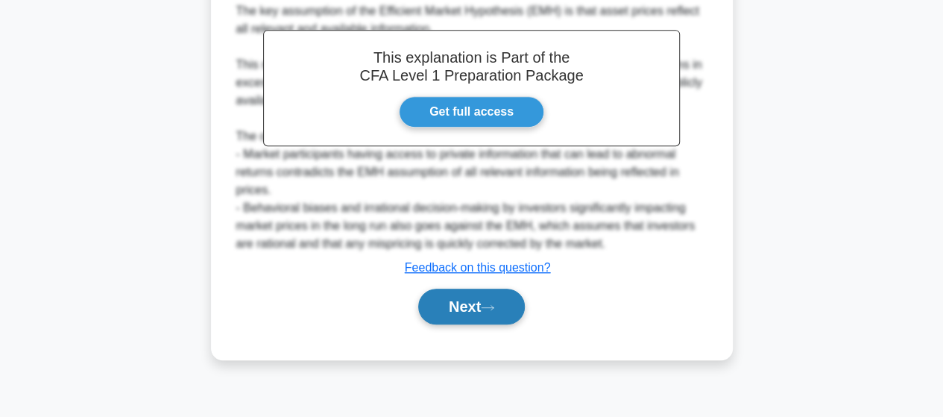
click at [471, 324] on button "Next" at bounding box center [471, 307] width 107 height 36
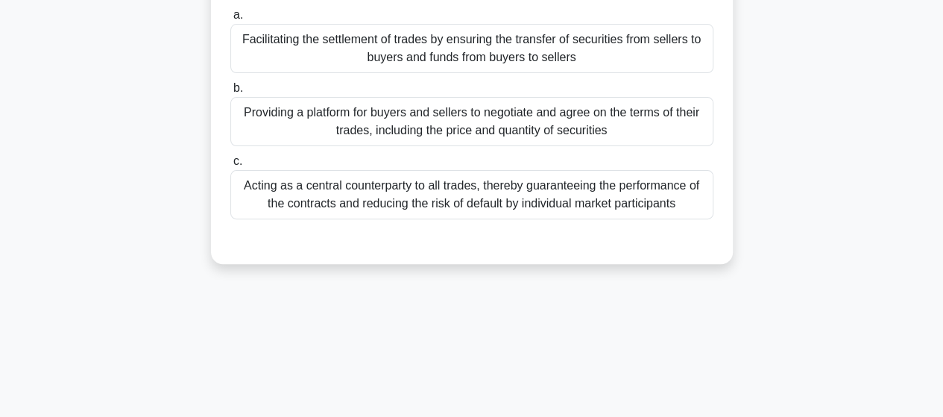
scroll to position [0, 0]
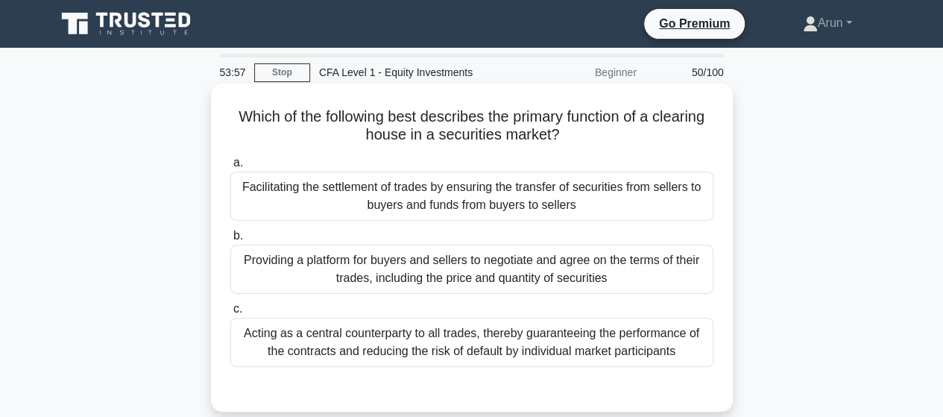
click at [493, 199] on div "Facilitating the settlement of trades by ensuring the transfer of securities fr…" at bounding box center [471, 196] width 483 height 49
click at [230, 168] on input "a. Facilitating the settlement of trades by ensuring the transfer of securities…" at bounding box center [230, 163] width 0 height 10
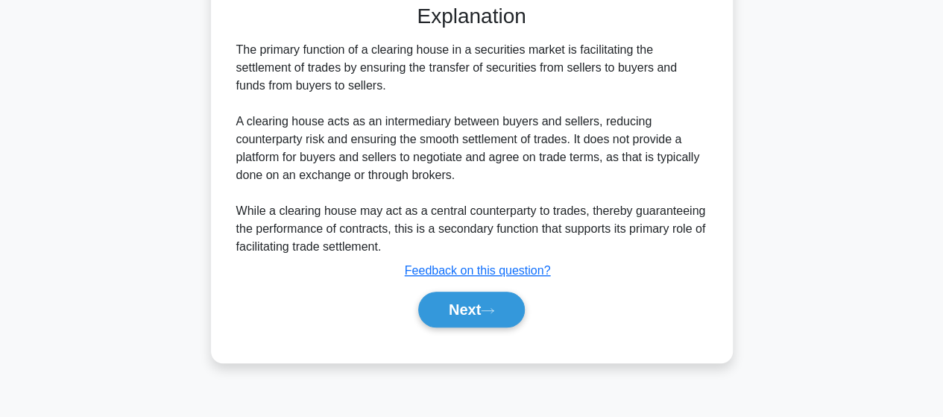
scroll to position [389, 0]
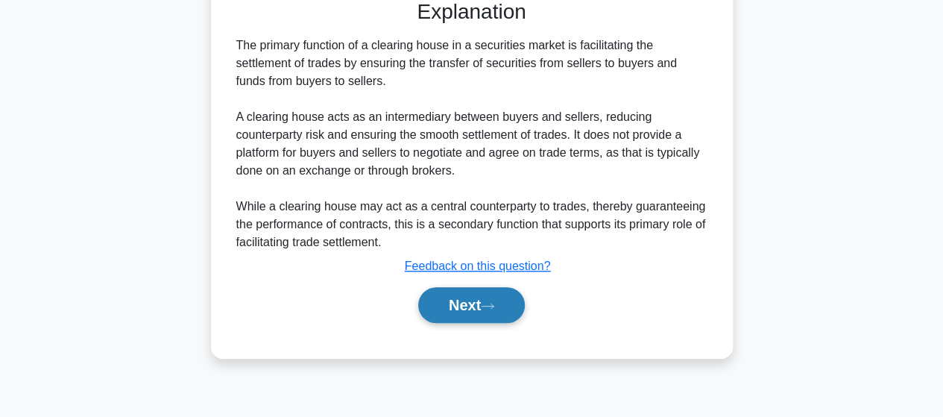
click at [435, 308] on button "Next" at bounding box center [471, 305] width 107 height 36
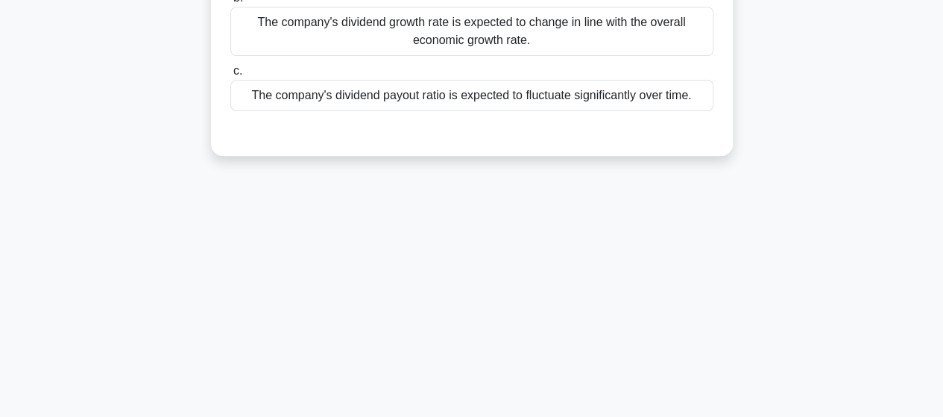
scroll to position [90, 0]
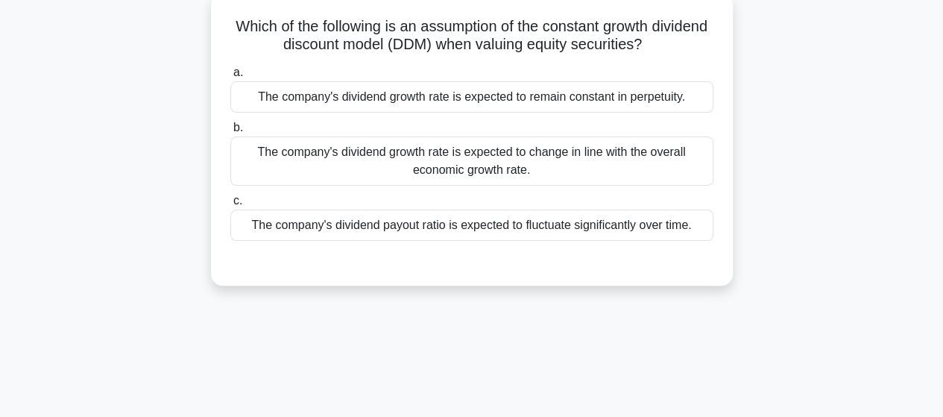
click at [515, 99] on div "The company's dividend growth rate is expected to remain constant in perpetuity." at bounding box center [471, 96] width 483 height 31
click at [230, 78] on input "a. The company's dividend growth rate is expected to remain constant in perpetu…" at bounding box center [230, 73] width 0 height 10
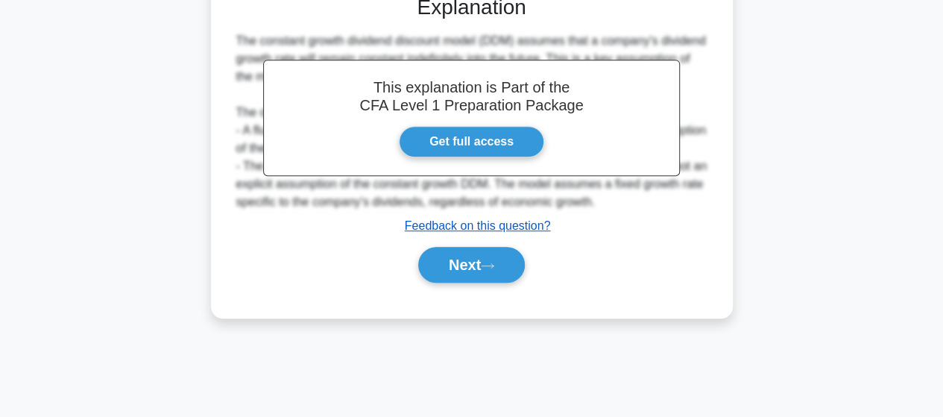
scroll to position [389, 0]
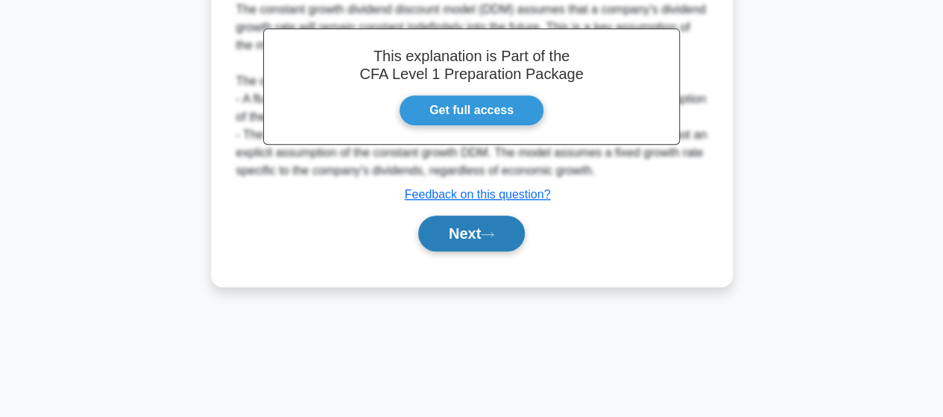
click at [466, 236] on button "Next" at bounding box center [471, 234] width 107 height 36
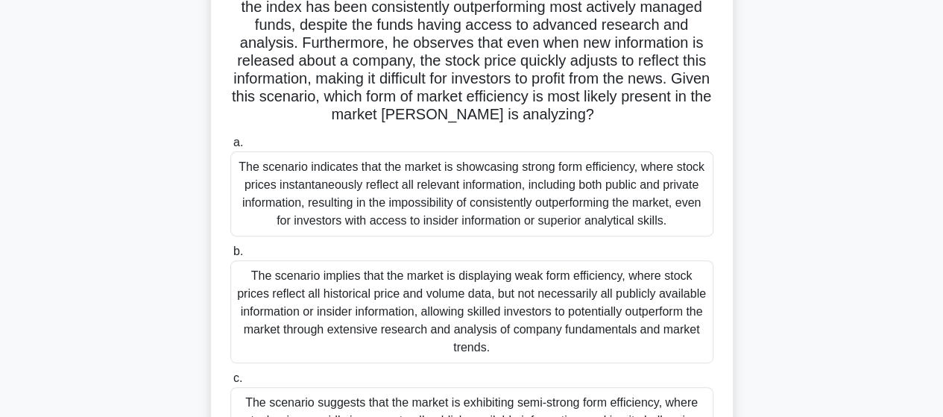
scroll to position [224, 0]
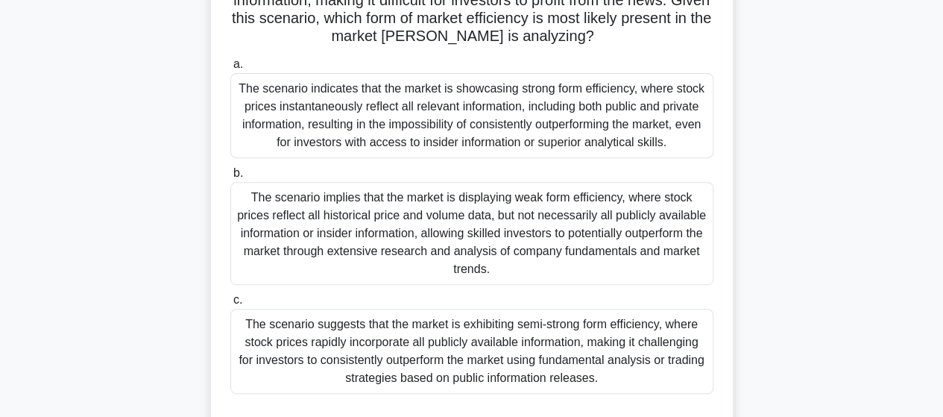
click at [515, 114] on div "The scenario indicates that the market is showcasing strong form efficiency, wh…" at bounding box center [471, 115] width 483 height 85
click at [230, 69] on input "a. The scenario indicates that the market is showcasing strong form efficiency,…" at bounding box center [230, 65] width 0 height 10
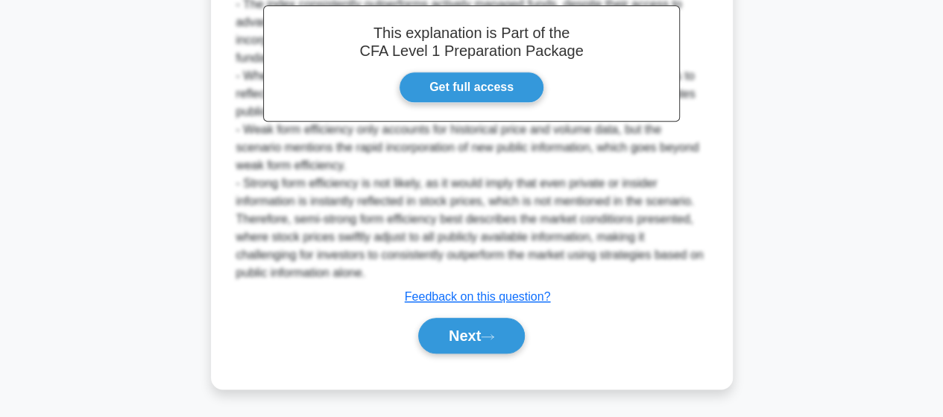
scroll to position [716, 0]
click at [472, 345] on button "Next" at bounding box center [471, 336] width 107 height 36
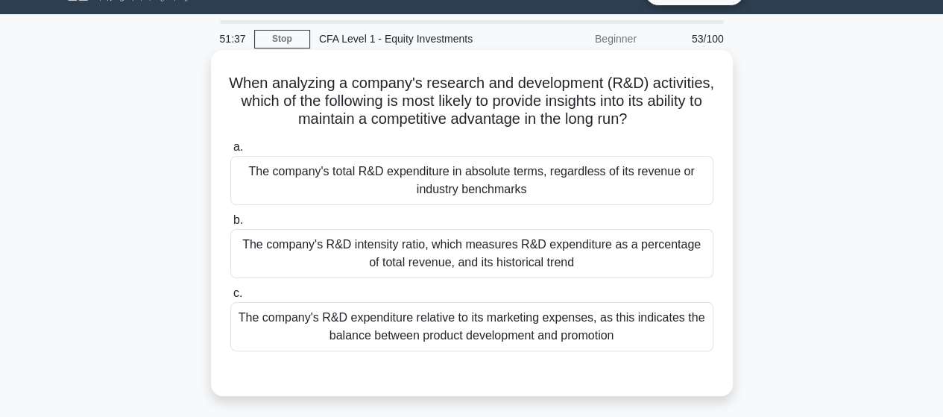
scroll to position [0, 0]
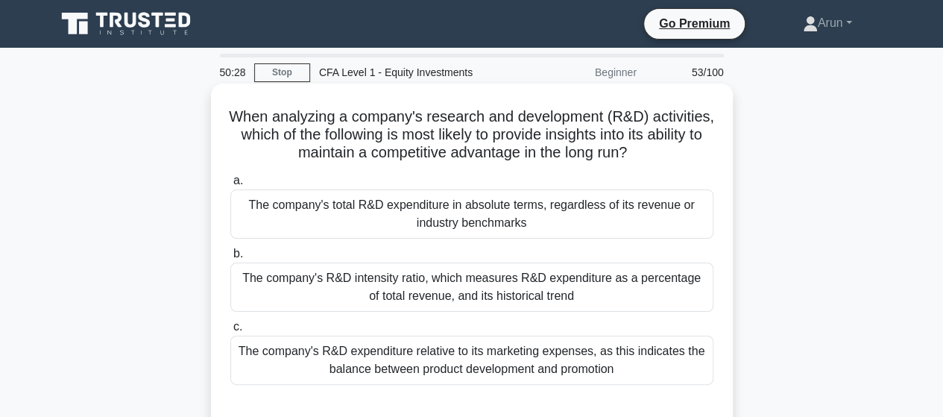
click at [544, 362] on div "The company's R&D expenditure relative to its marketing expenses, as this indic…" at bounding box center [471, 360] width 483 height 49
click at [230, 332] on input "c. The company's R&D expenditure relative to its marketing expenses, as this in…" at bounding box center [230, 327] width 0 height 10
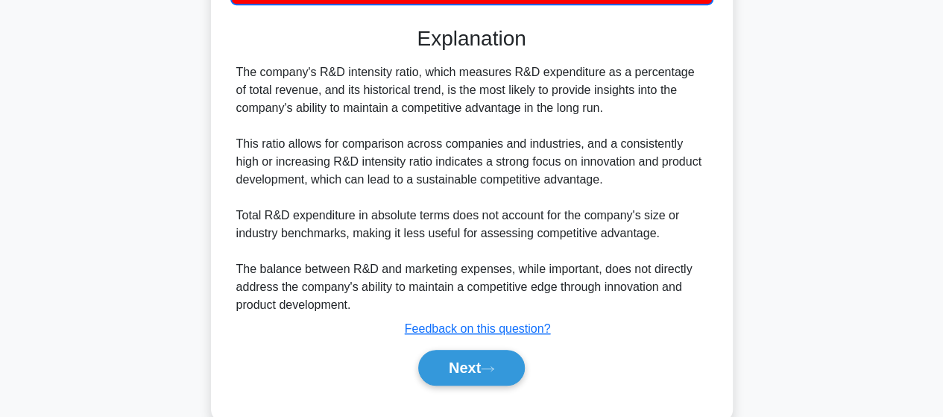
scroll to position [412, 0]
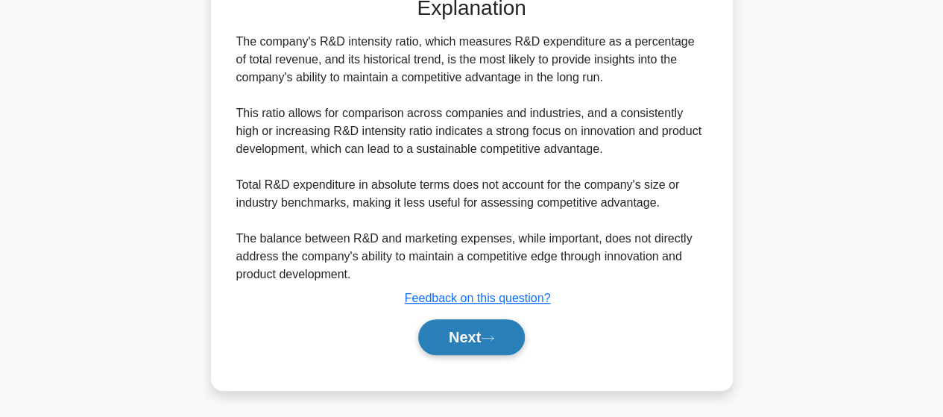
click at [448, 351] on button "Next" at bounding box center [471, 337] width 107 height 36
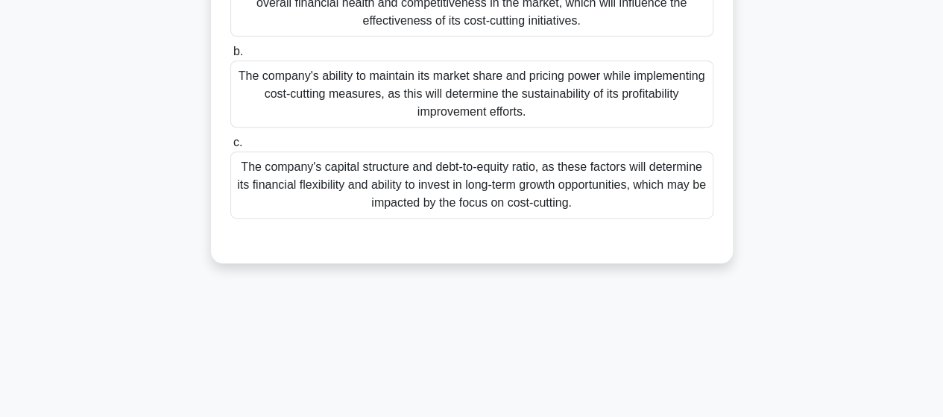
scroll to position [314, 0]
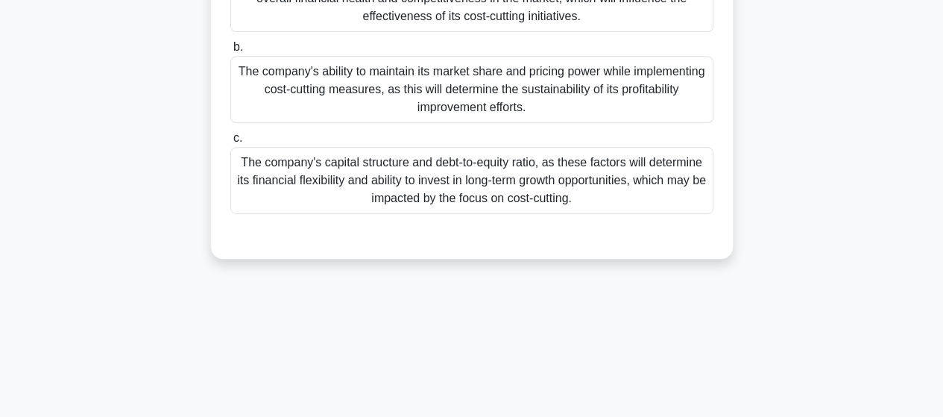
click at [519, 92] on div "The company's ability to maintain its market share and pricing power while impl…" at bounding box center [471, 89] width 483 height 67
click at [230, 52] on input "b. The company's ability to maintain its market share and pricing power while i…" at bounding box center [230, 48] width 0 height 10
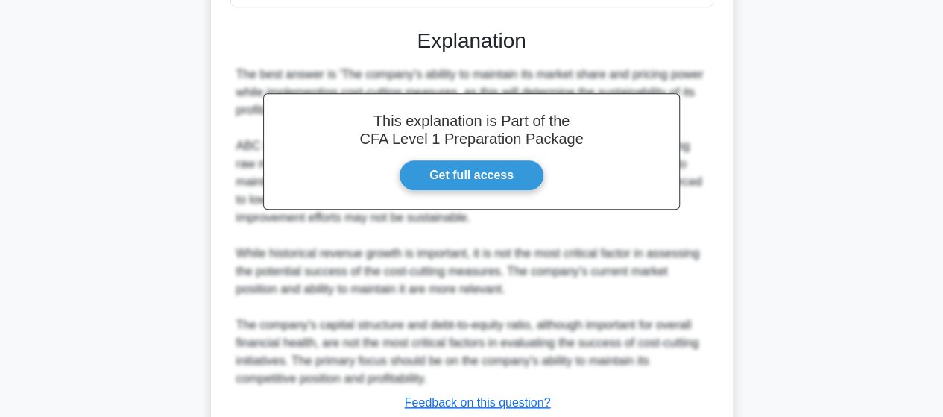
scroll to position [625, 0]
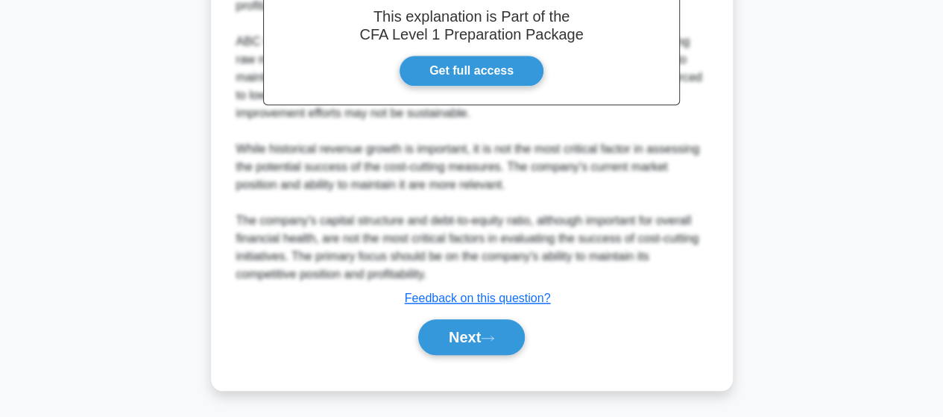
click at [465, 356] on div "Next" at bounding box center [471, 337] width 483 height 48
click at [465, 326] on button "Next" at bounding box center [471, 337] width 107 height 36
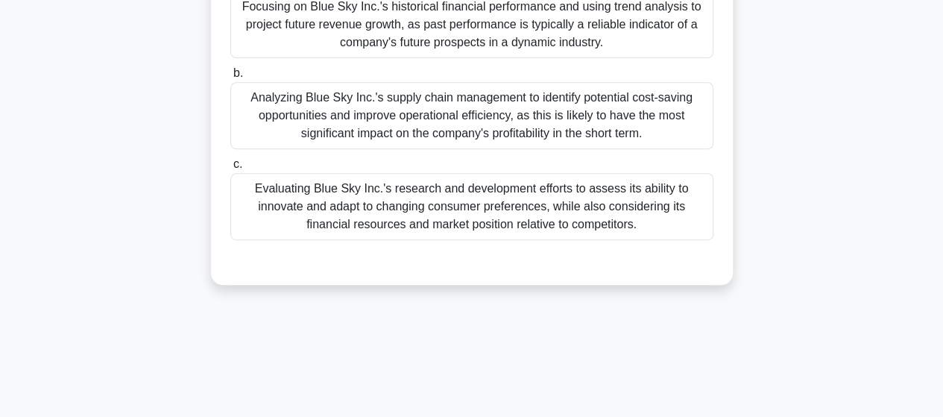
scroll to position [90, 0]
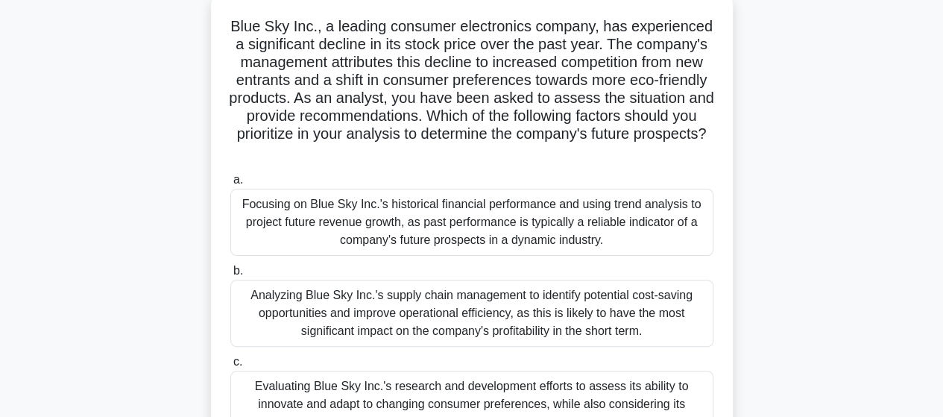
click at [595, 245] on div "Focusing on Blue Sky Inc.'s historical financial performance and using trend an…" at bounding box center [471, 222] width 483 height 67
click at [230, 185] on input "a. Focusing on Blue Sky Inc.'s historical financial performance and using trend…" at bounding box center [230, 180] width 0 height 10
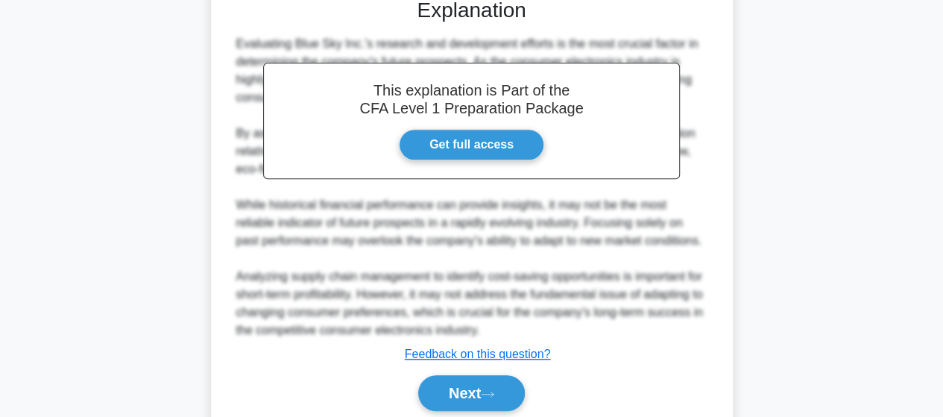
scroll to position [608, 0]
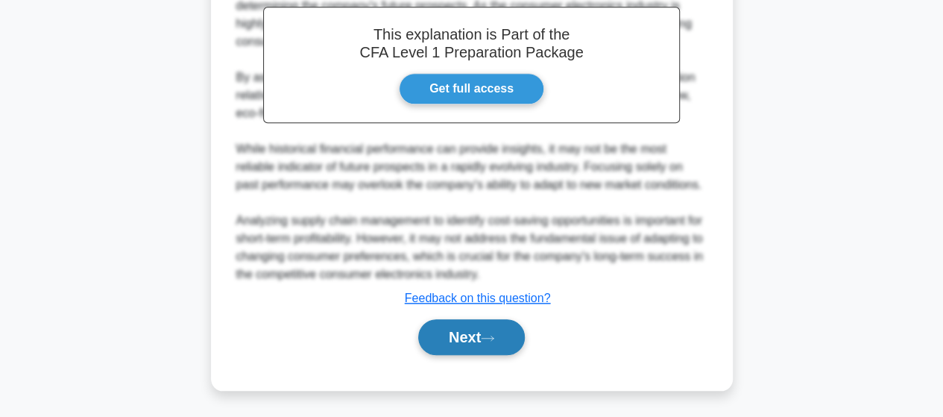
click at [474, 345] on button "Next" at bounding box center [471, 337] width 107 height 36
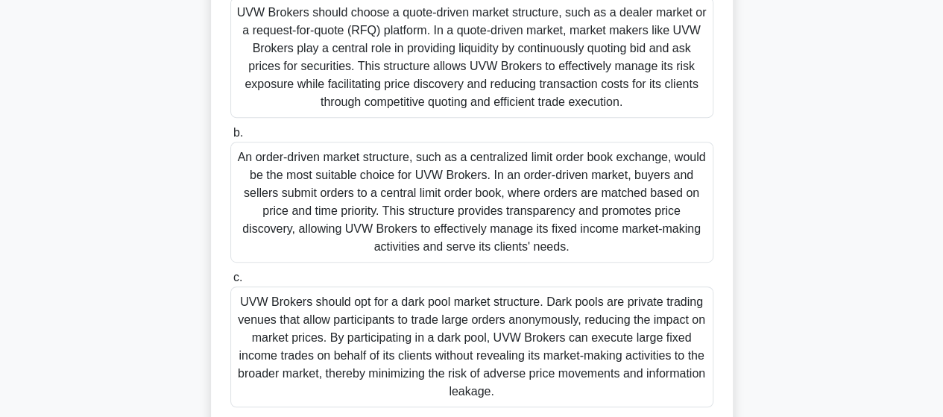
scroll to position [298, 0]
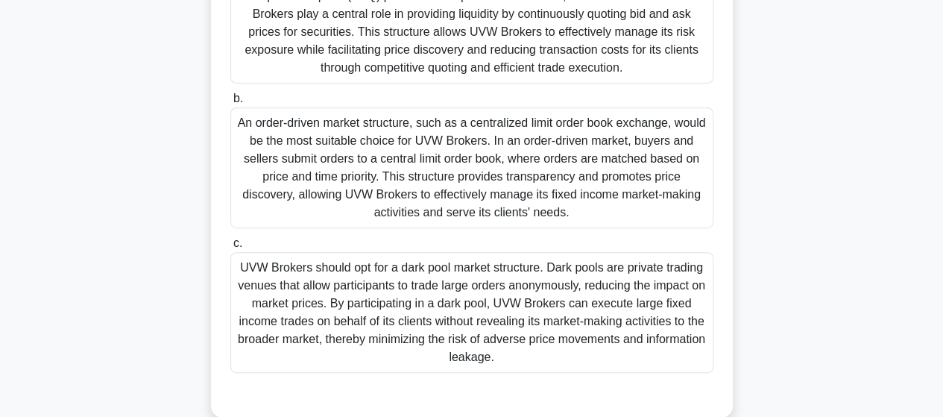
click at [313, 210] on div "An order-driven market structure, such as a centralized limit order book exchan…" at bounding box center [471, 167] width 483 height 121
click at [230, 104] on input "b. An order-driven market structure, such as a centralized limit order book exc…" at bounding box center [230, 99] width 0 height 10
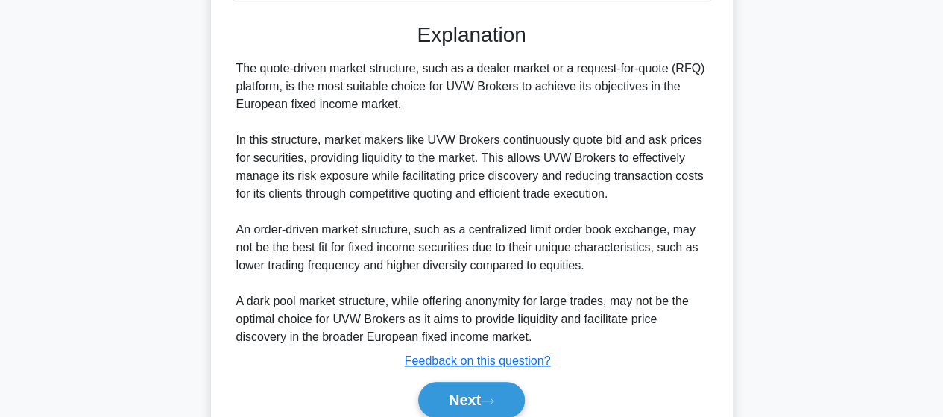
scroll to position [752, 0]
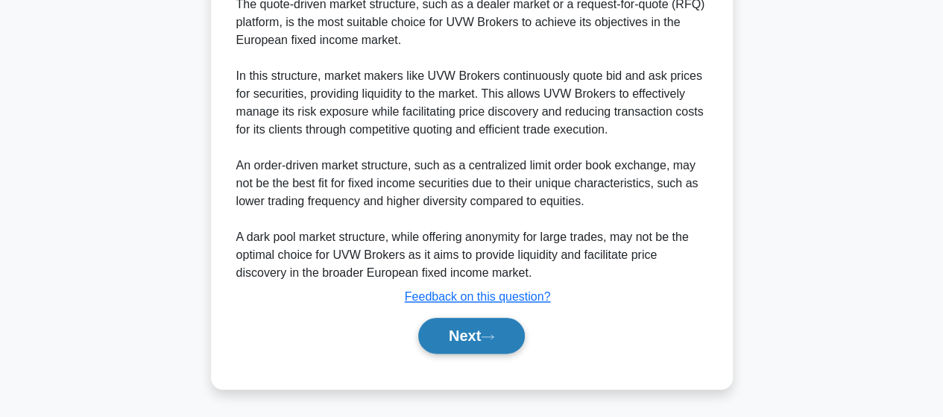
click at [431, 341] on button "Next" at bounding box center [471, 336] width 107 height 36
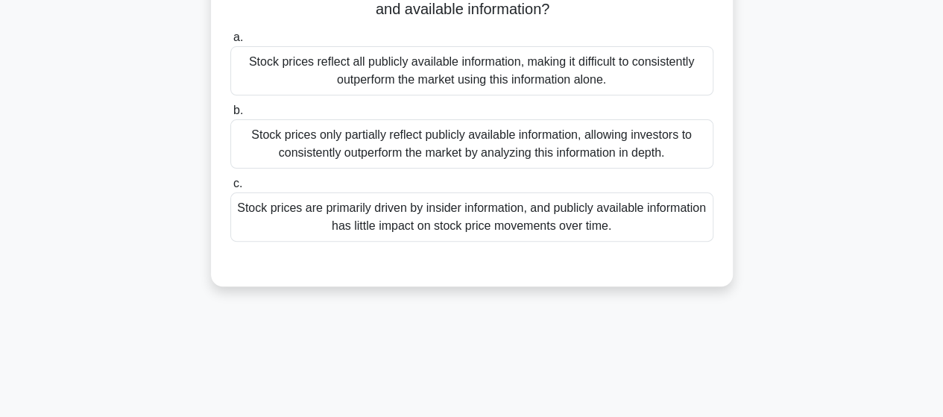
scroll to position [16, 0]
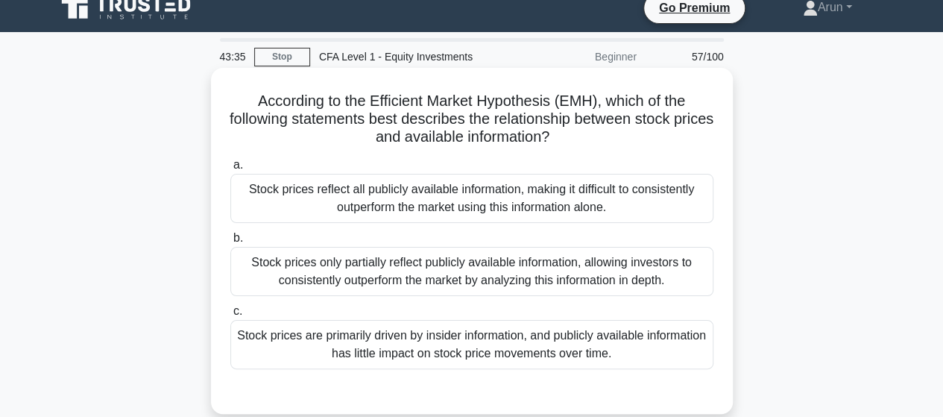
click at [491, 191] on div "Stock prices reflect all publicly available information, making it difficult to…" at bounding box center [471, 198] width 483 height 49
click at [230, 170] on input "a. Stock prices reflect all publicly available information, making it difficult…" at bounding box center [230, 165] width 0 height 10
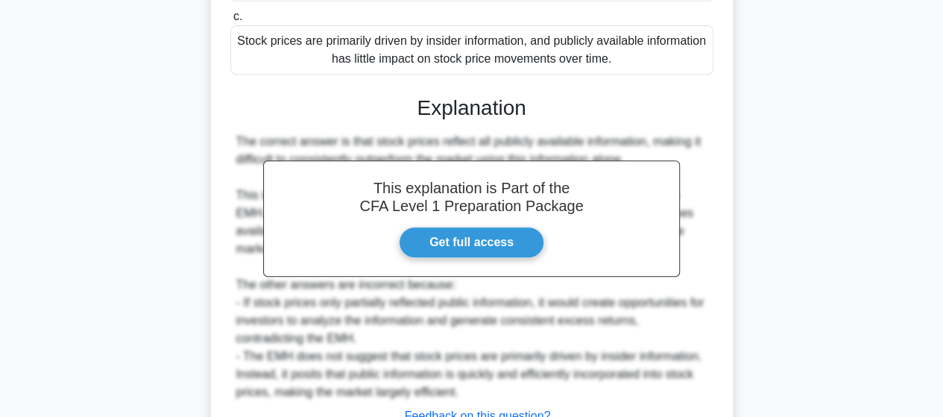
scroll to position [428, 0]
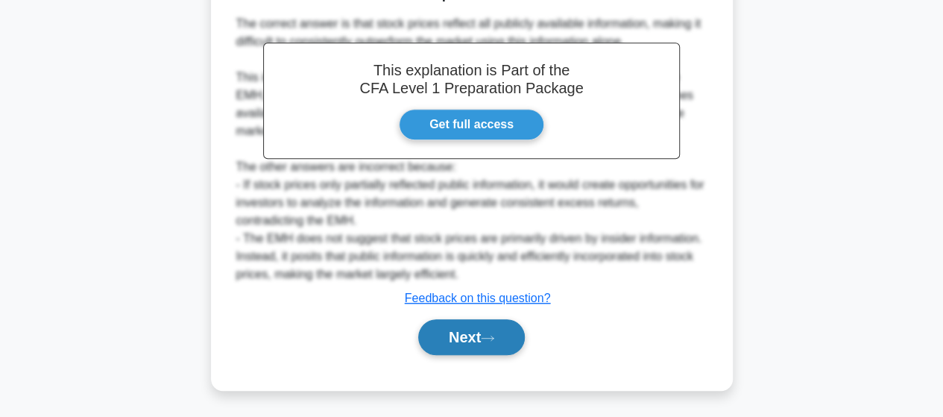
click at [460, 344] on button "Next" at bounding box center [471, 337] width 107 height 36
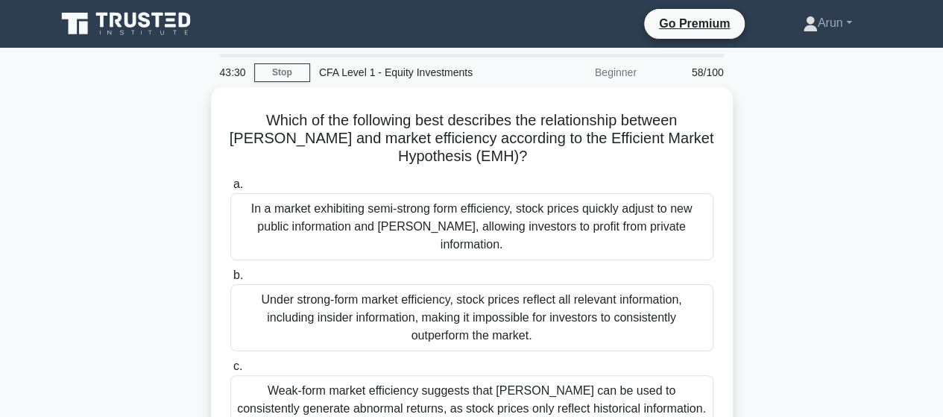
scroll to position [0, 0]
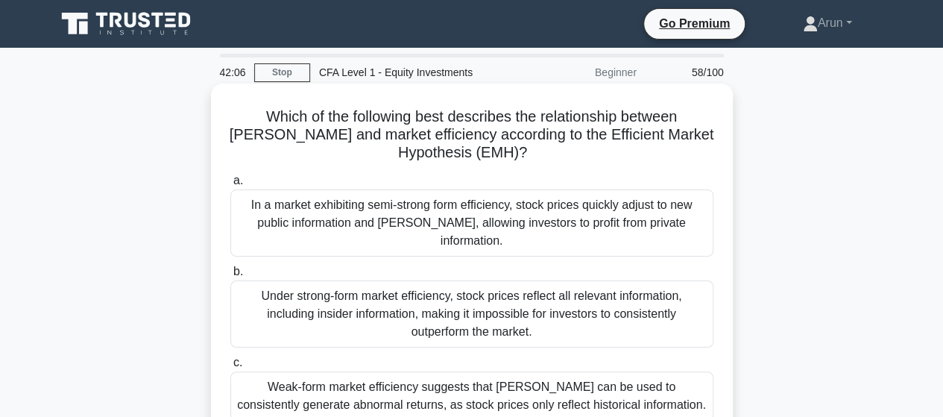
click at [458, 210] on div "In a market exhibiting semi-strong form efficiency, stock prices quickly adjust…" at bounding box center [471, 222] width 483 height 67
click at [230, 186] on input "a. In a market exhibiting semi-strong form efficiency, stock prices quickly adj…" at bounding box center [230, 181] width 0 height 10
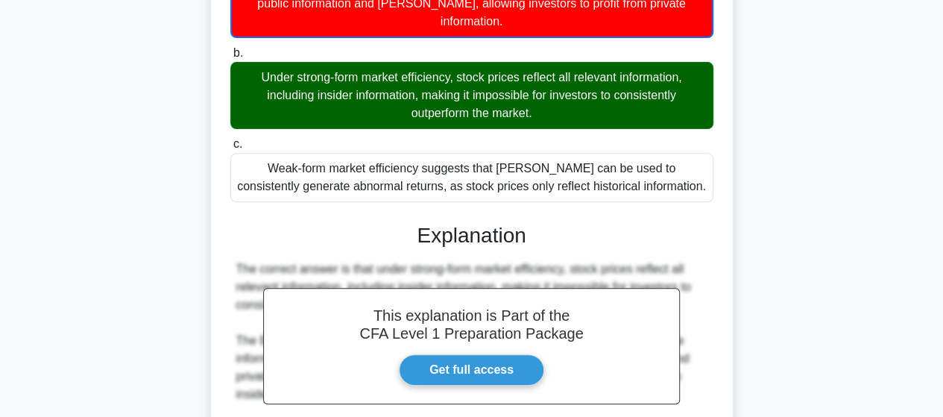
scroll to position [483, 0]
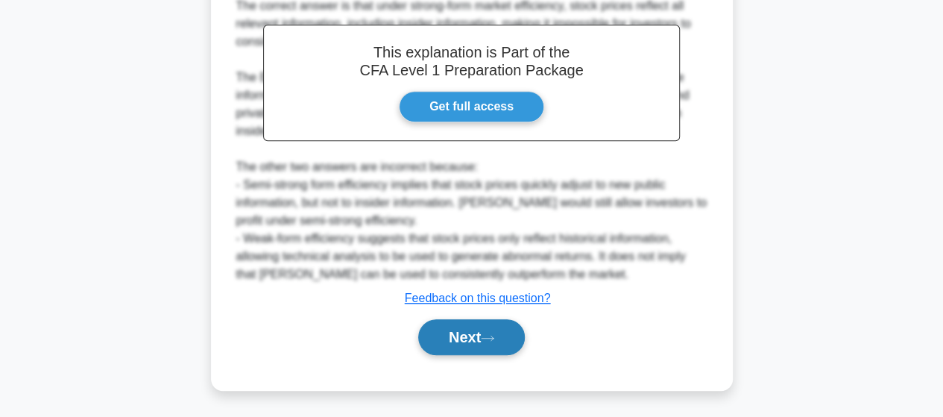
click at [465, 345] on button "Next" at bounding box center [471, 337] width 107 height 36
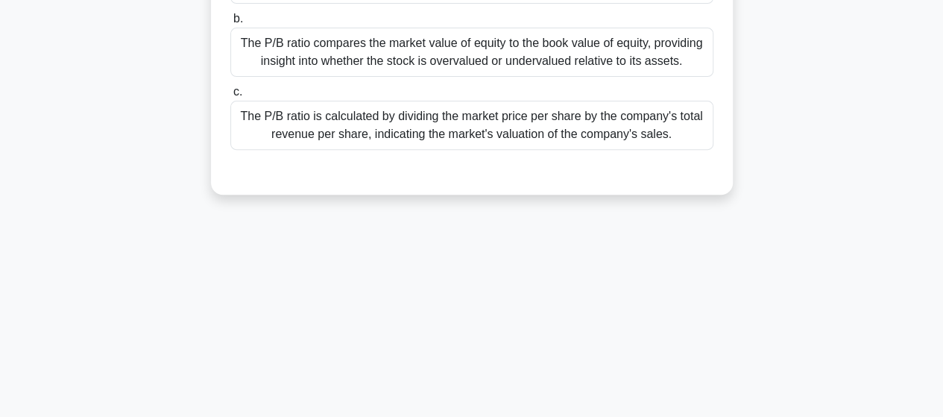
scroll to position [0, 0]
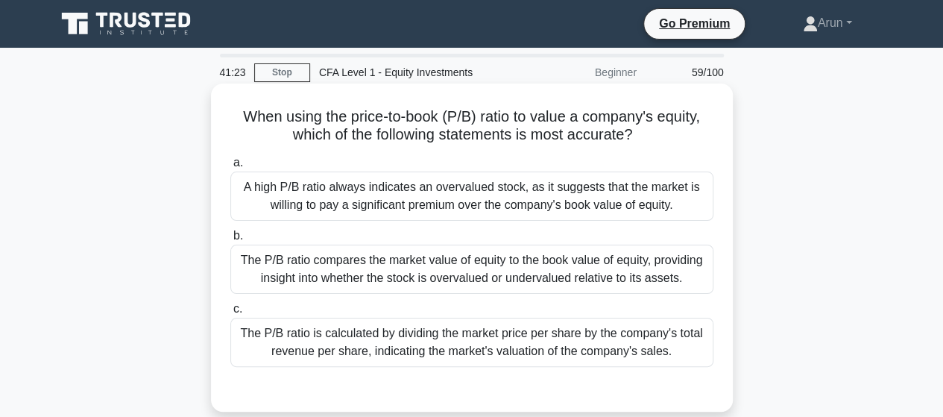
click at [531, 341] on div "The P/B ratio is calculated by dividing the market price per share by the compa…" at bounding box center [471, 342] width 483 height 49
click at [230, 314] on input "c. The P/B ratio is calculated by dividing the market price per share by the co…" at bounding box center [230, 309] width 0 height 10
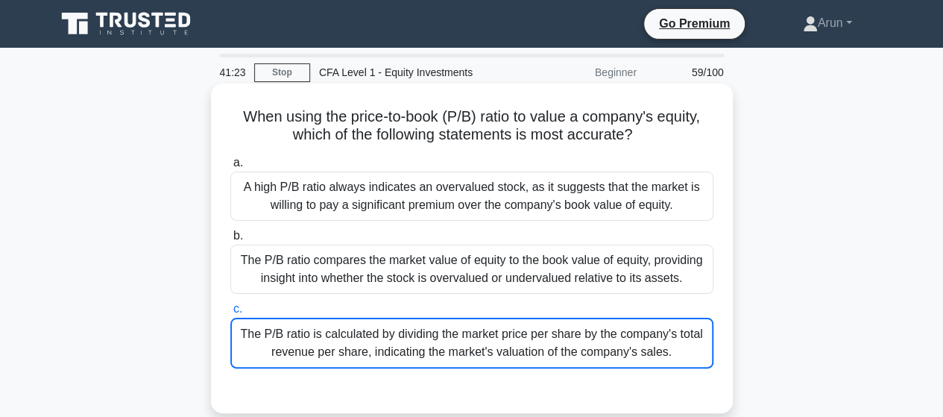
click at [531, 341] on div "The P/B ratio is calculated by dividing the market price per share by the compa…" at bounding box center [471, 343] width 483 height 51
click at [230, 314] on input "c. The P/B ratio is calculated by dividing the market price per share by the co…" at bounding box center [230, 309] width 0 height 10
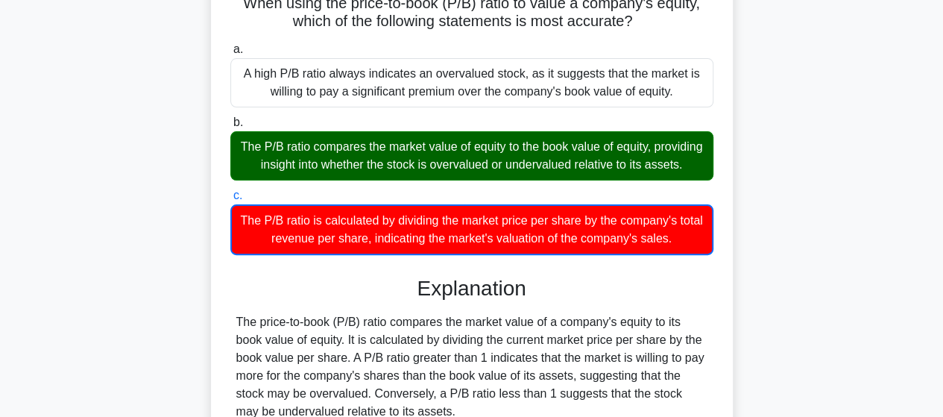
scroll to position [394, 0]
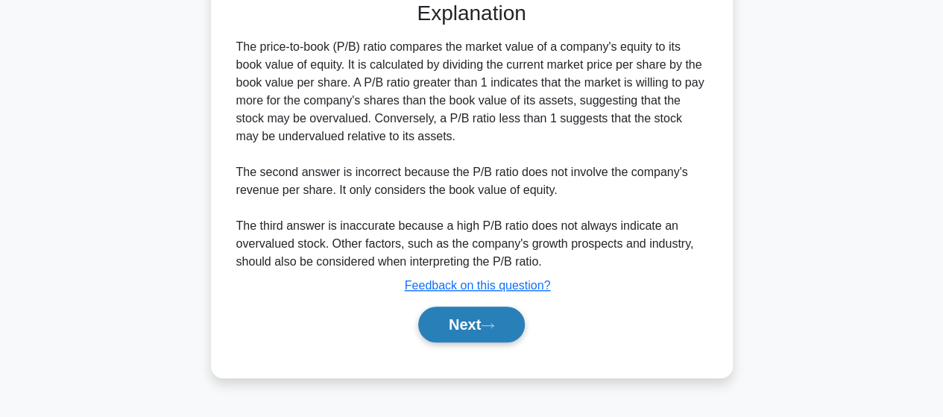
click at [446, 338] on button "Next" at bounding box center [471, 324] width 107 height 36
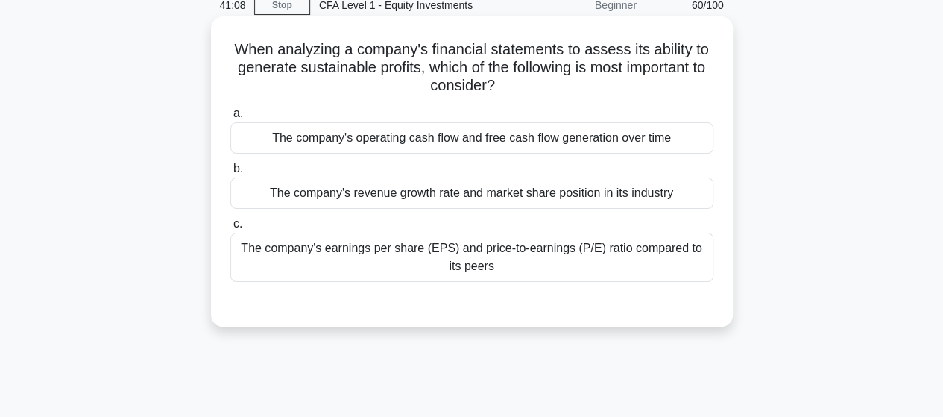
scroll to position [0, 0]
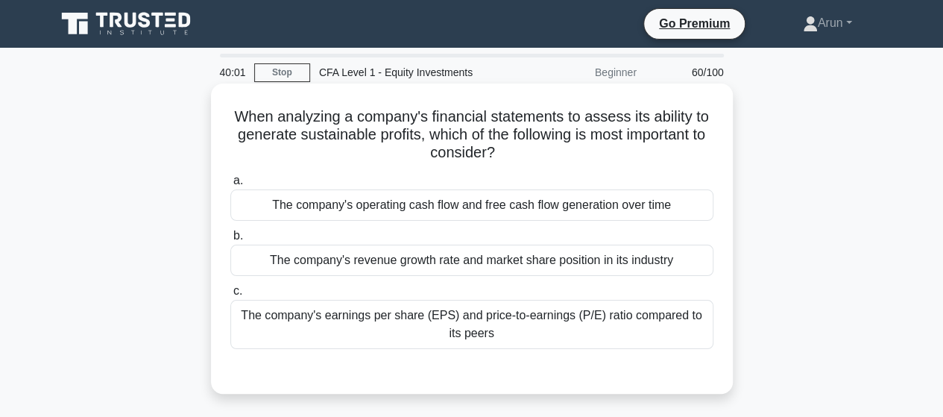
click at [316, 321] on div "The company's earnings per share (EPS) and price-to-earnings (P/E) ratio compar…" at bounding box center [471, 324] width 483 height 49
click at [230, 296] on input "c. The company's earnings per share (EPS) and price-to-earnings (P/E) ratio com…" at bounding box center [230, 291] width 0 height 10
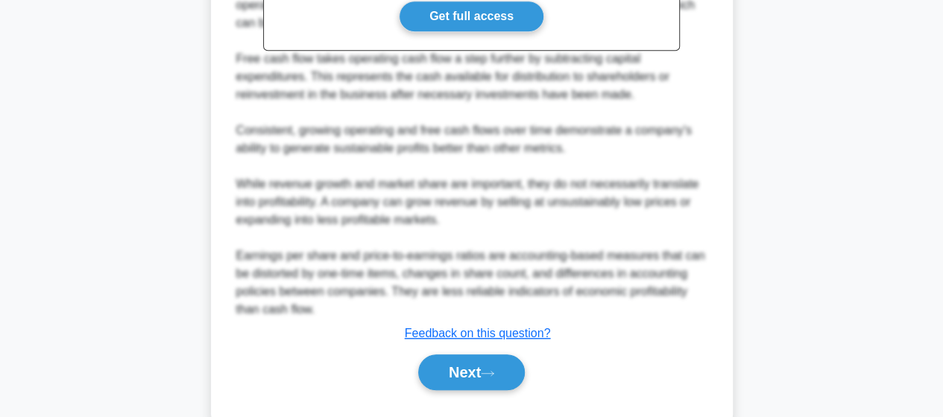
scroll to position [537, 0]
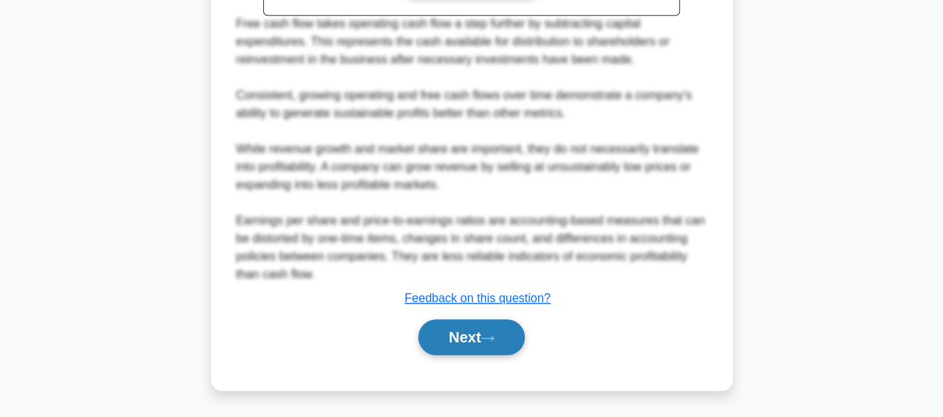
click at [482, 342] on button "Next" at bounding box center [471, 337] width 107 height 36
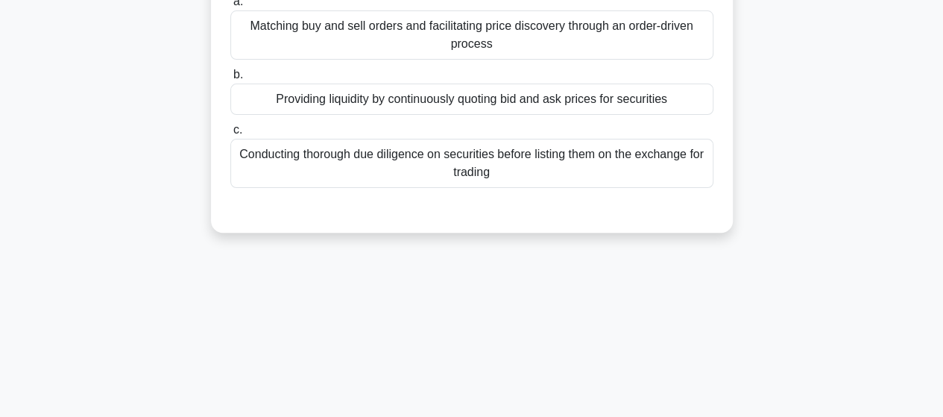
scroll to position [0, 0]
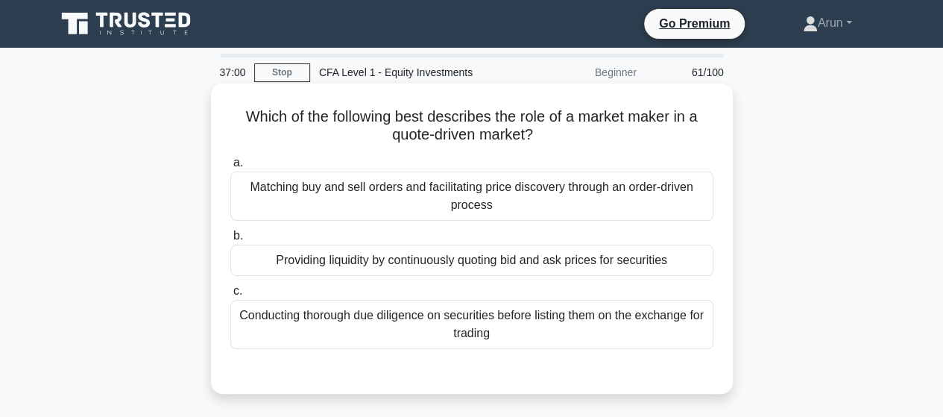
click at [508, 268] on div "Providing liquidity by continuously quoting bid and ask prices for securities" at bounding box center [471, 260] width 483 height 31
click at [230, 241] on input "b. Providing liquidity by continuously quoting bid and ask prices for securities" at bounding box center [230, 236] width 0 height 10
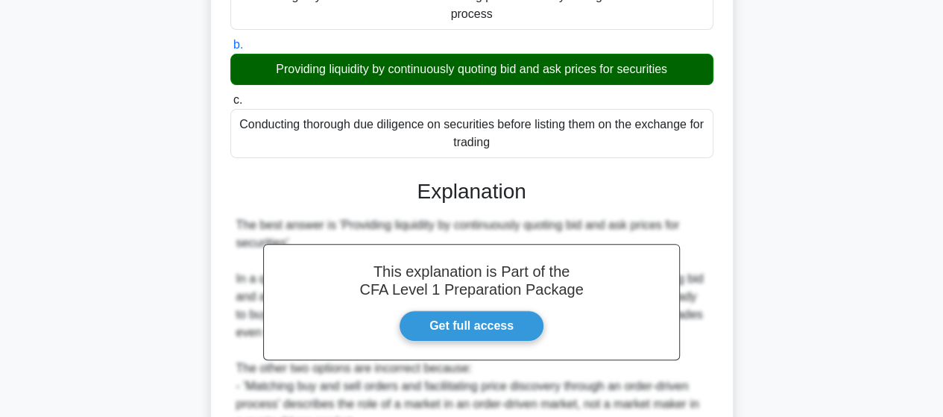
scroll to position [392, 0]
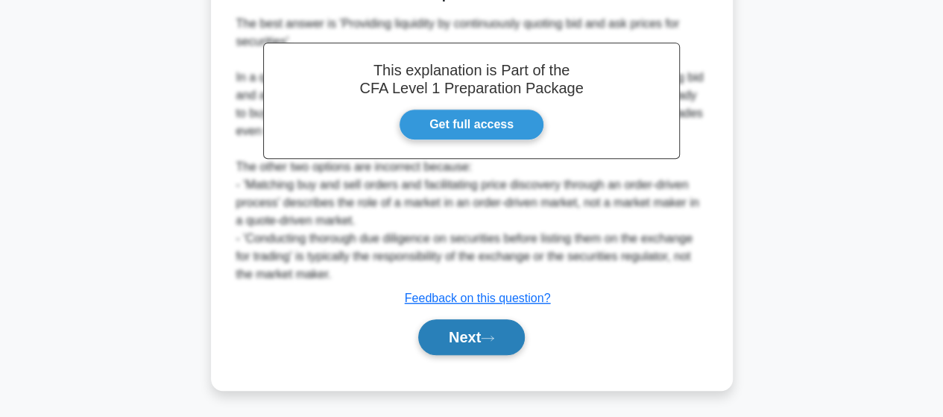
click at [476, 338] on button "Next" at bounding box center [471, 337] width 107 height 36
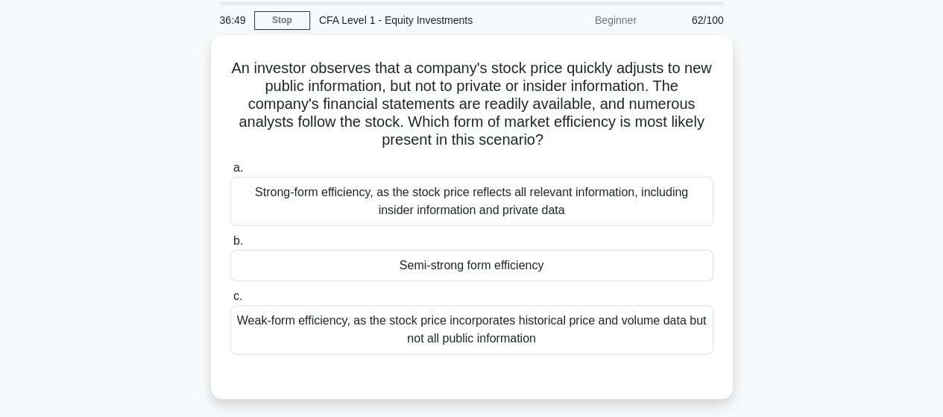
scroll to position [75, 0]
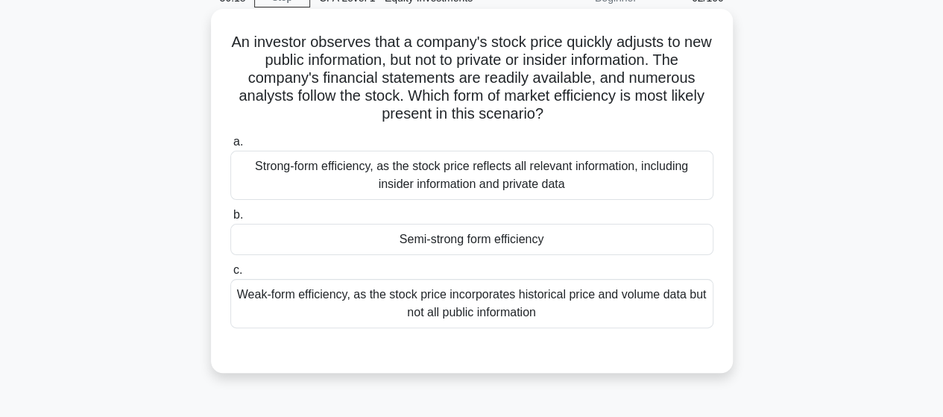
click at [506, 187] on div "Strong-form efficiency, as the stock price reflects all relevant information, i…" at bounding box center [471, 175] width 483 height 49
click at [230, 147] on input "a. Strong-form efficiency, as the stock price reflects all relevant information…" at bounding box center [230, 142] width 0 height 10
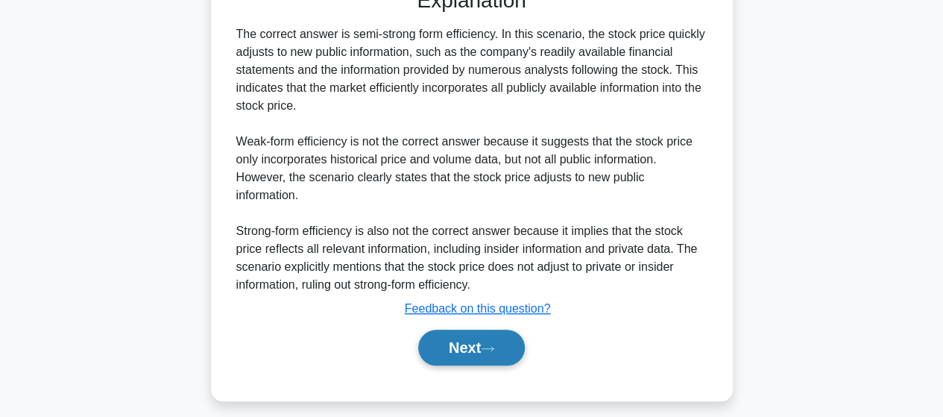
scroll to position [447, 0]
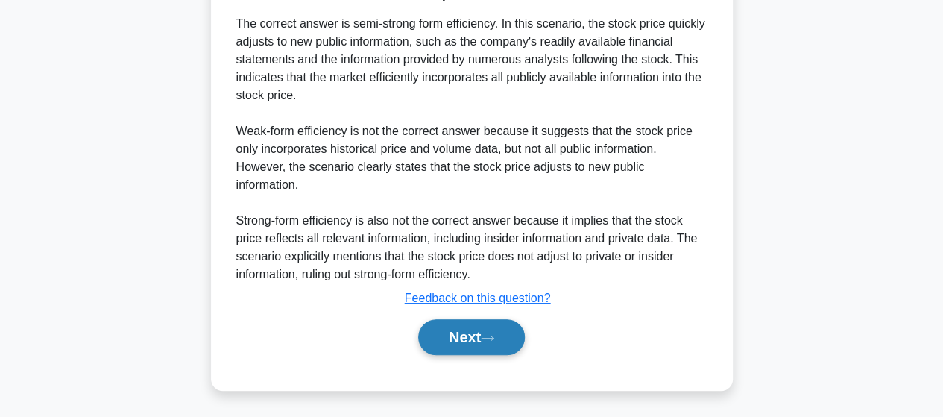
click at [453, 342] on button "Next" at bounding box center [471, 337] width 107 height 36
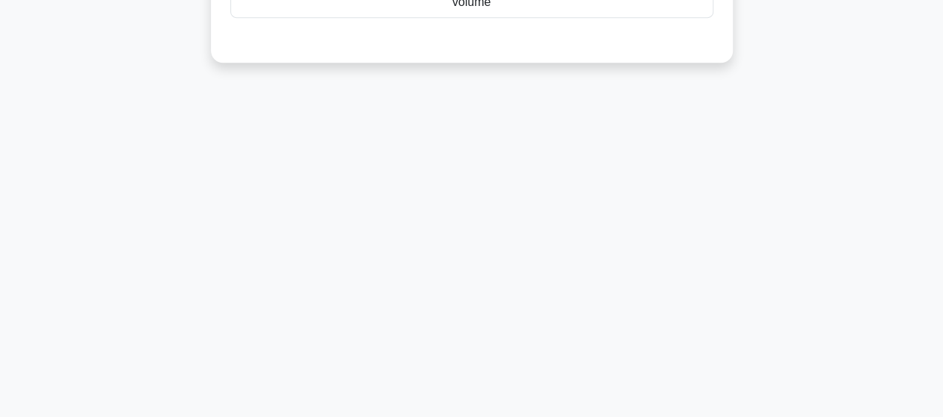
scroll to position [16, 0]
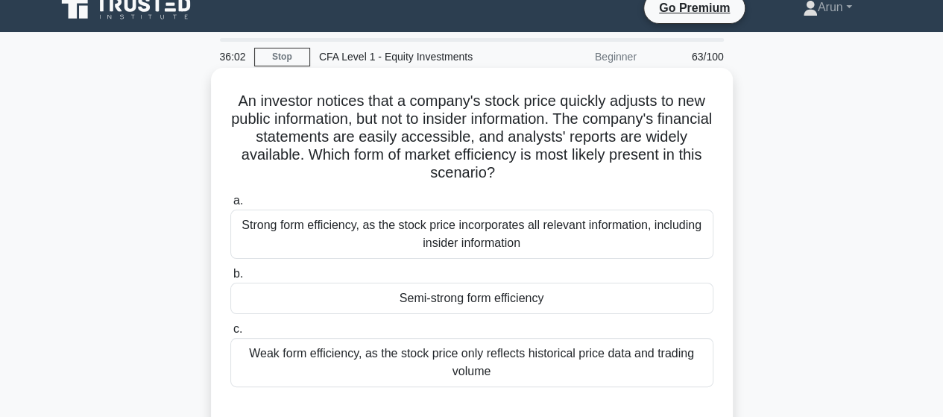
click at [514, 302] on div "Semi-strong form efficiency" at bounding box center [471, 298] width 483 height 31
click at [230, 279] on input "b. Semi-strong form efficiency" at bounding box center [230, 274] width 0 height 10
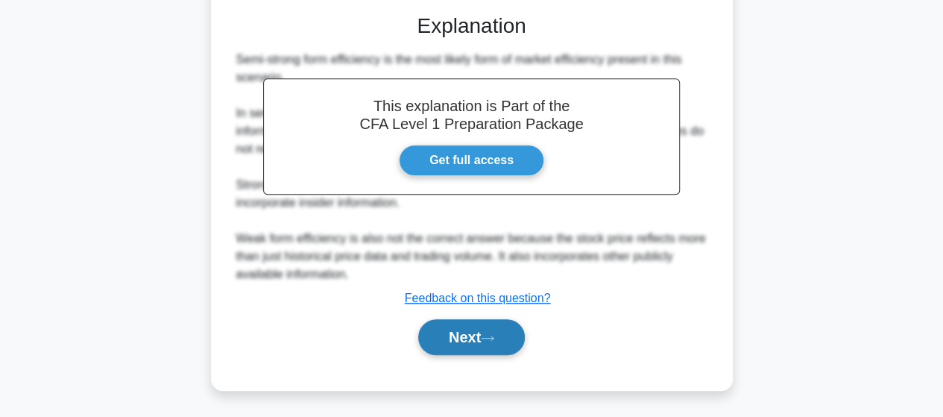
click at [464, 330] on button "Next" at bounding box center [471, 337] width 107 height 36
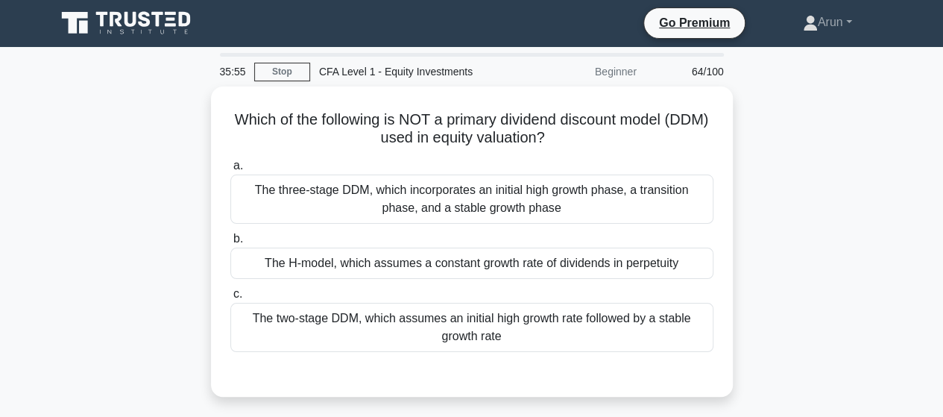
scroll to position [0, 0]
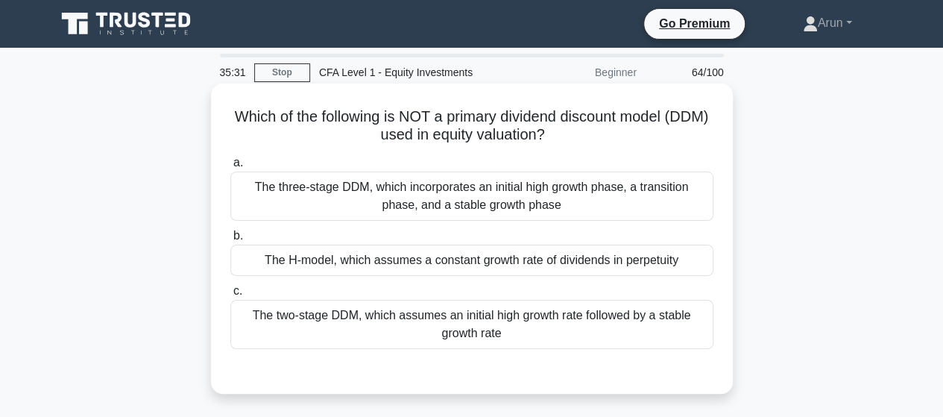
click at [460, 260] on div "The H-model, which assumes a constant growth rate of dividends in perpetuity" at bounding box center [471, 260] width 483 height 31
click at [230, 241] on input "b. The H-model, which assumes a constant growth rate of dividends in perpetuity" at bounding box center [230, 236] width 0 height 10
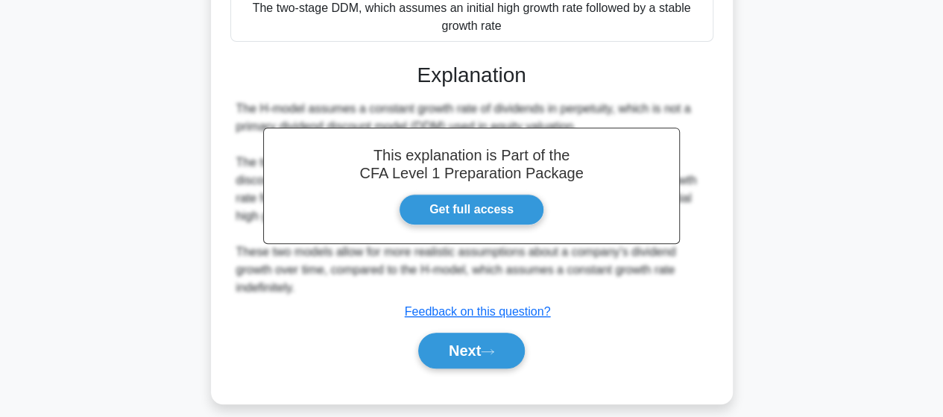
scroll to position [373, 0]
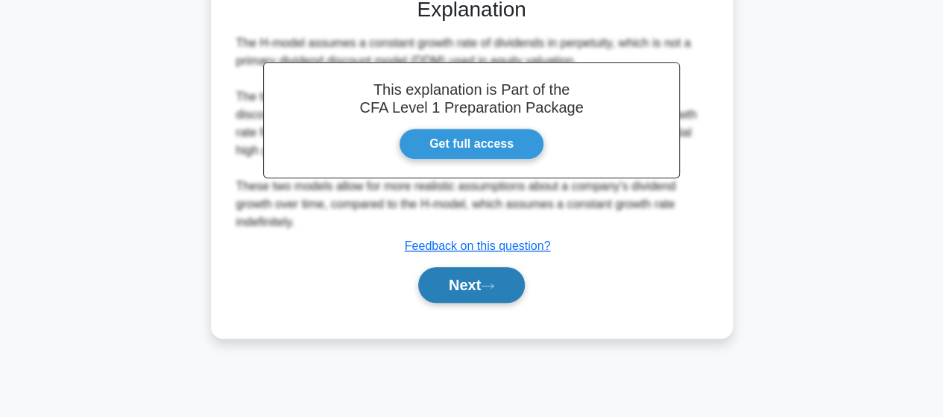
click at [460, 287] on button "Next" at bounding box center [471, 285] width 107 height 36
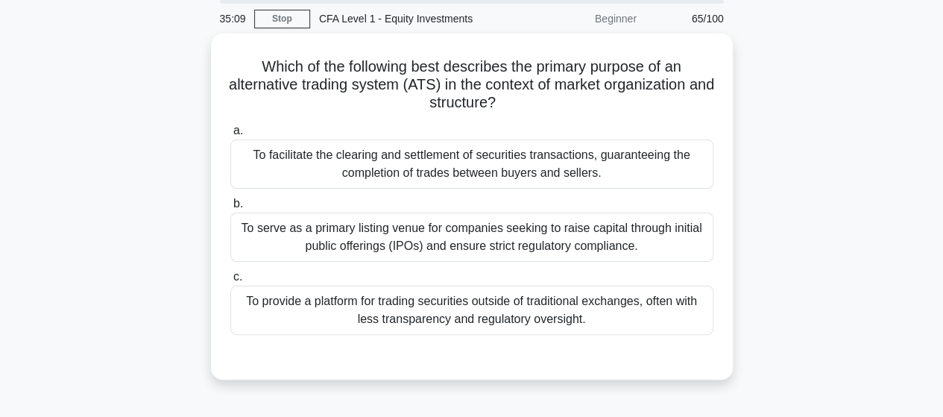
scroll to position [0, 0]
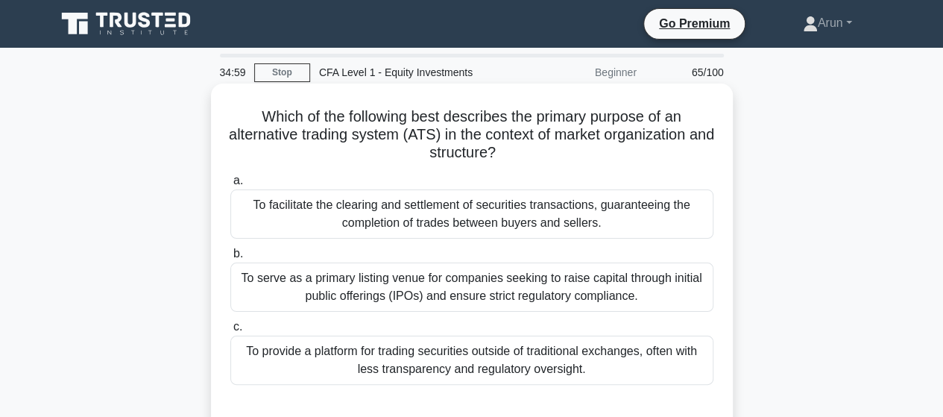
click at [520, 216] on div "To facilitate the clearing and settlement of securities transactions, guarantee…" at bounding box center [471, 213] width 483 height 49
click at [230, 186] on input "a. To facilitate the clearing and settlement of securities transactions, guaran…" at bounding box center [230, 181] width 0 height 10
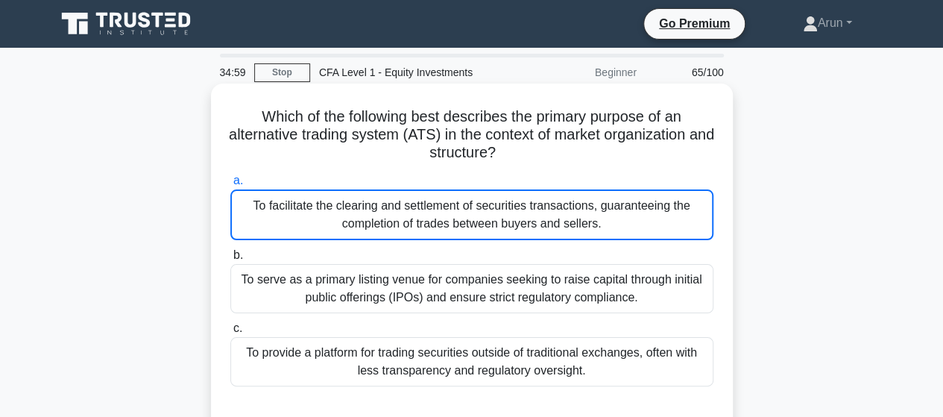
click at [520, 216] on div "To facilitate the clearing and settlement of securities transactions, guarantee…" at bounding box center [471, 214] width 483 height 51
click at [230, 186] on input "a. To facilitate the clearing and settlement of securities transactions, guaran…" at bounding box center [230, 181] width 0 height 10
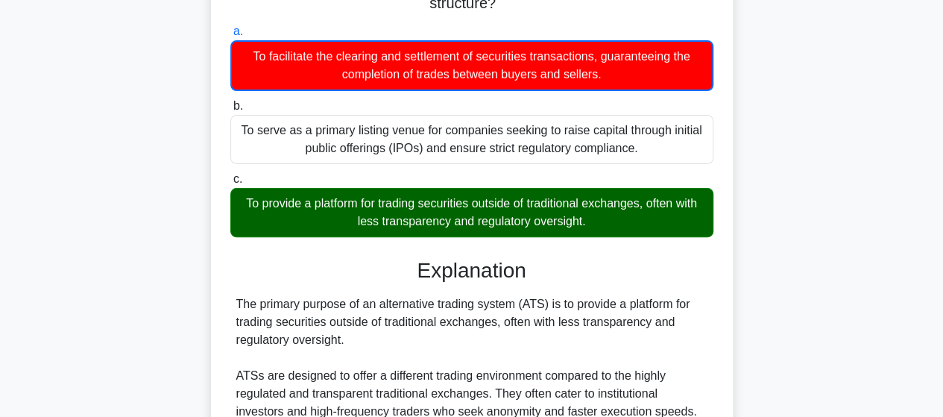
scroll to position [394, 0]
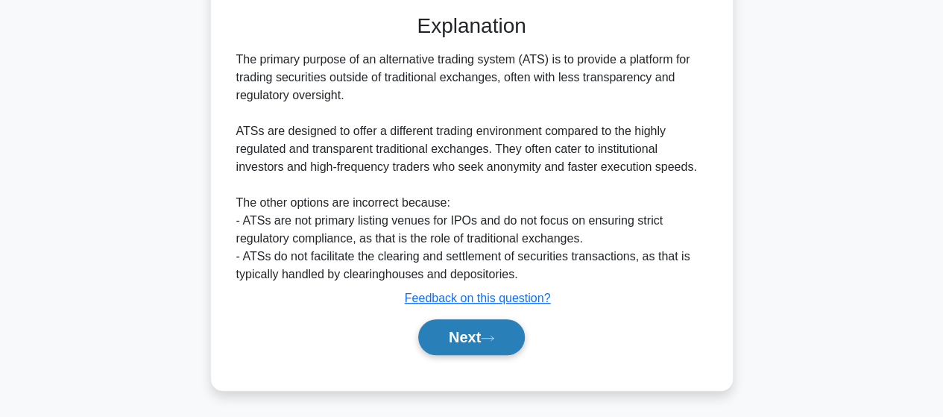
click at [465, 333] on button "Next" at bounding box center [471, 337] width 107 height 36
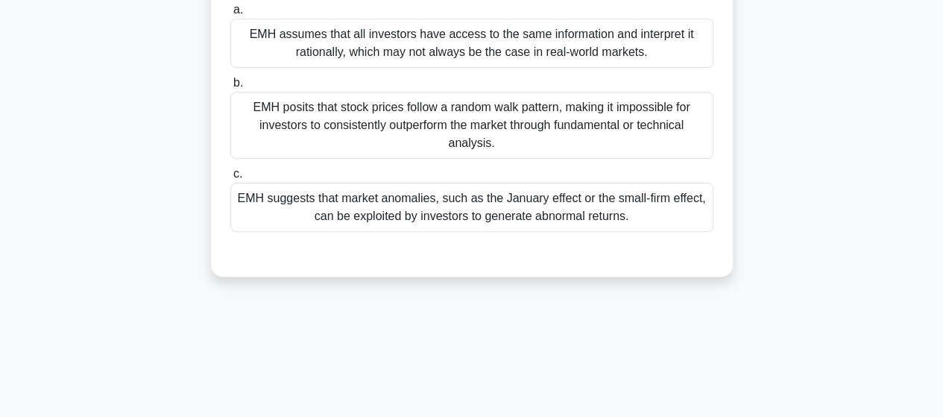
scroll to position [90, 0]
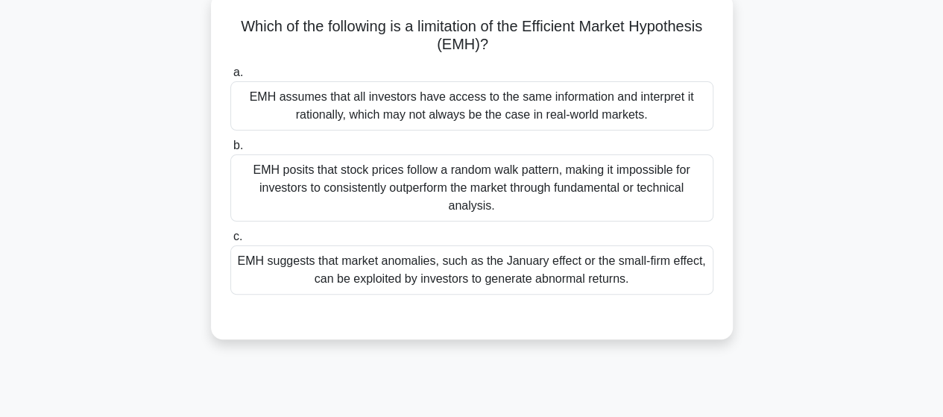
click at [547, 278] on div "EMH suggests that market anomalies, such as the January effect or the small-fir…" at bounding box center [471, 269] width 483 height 49
click at [230, 242] on input "c. EMH suggests that market anomalies, such as the January effect or the small-…" at bounding box center [230, 237] width 0 height 10
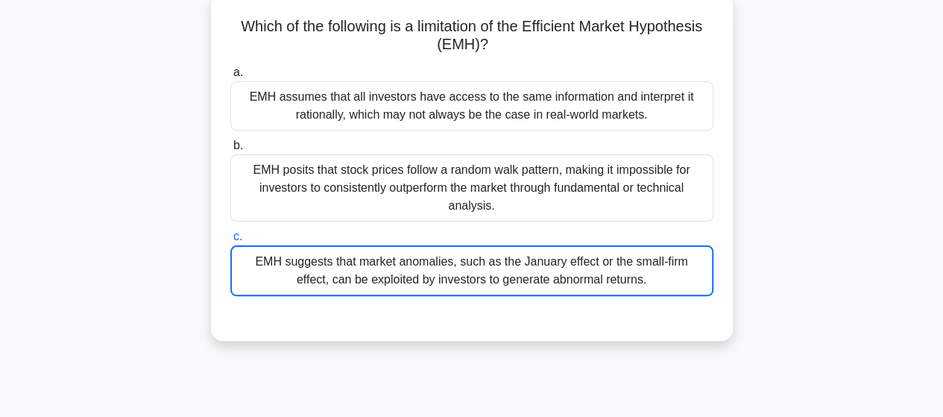
click at [547, 278] on div "EMH suggests that market anomalies, such as the January effect or the small-fir…" at bounding box center [471, 270] width 483 height 51
click at [230, 242] on input "c. EMH suggests that market anomalies, such as the January effect or the small-…" at bounding box center [230, 237] width 0 height 10
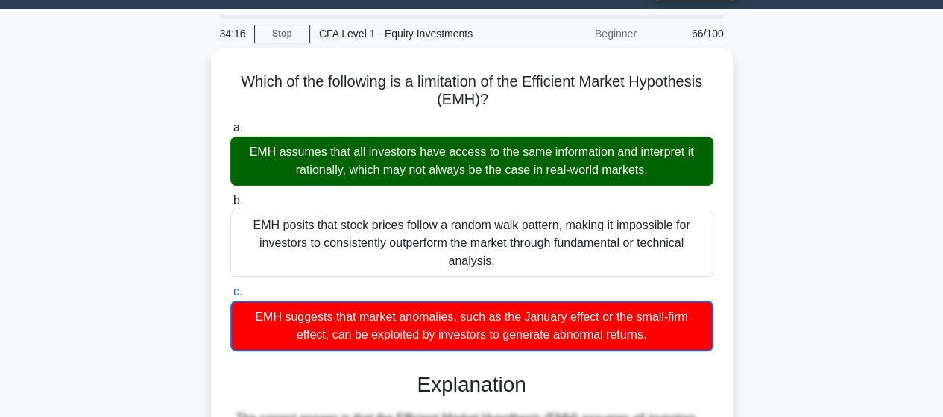
scroll to position [16, 0]
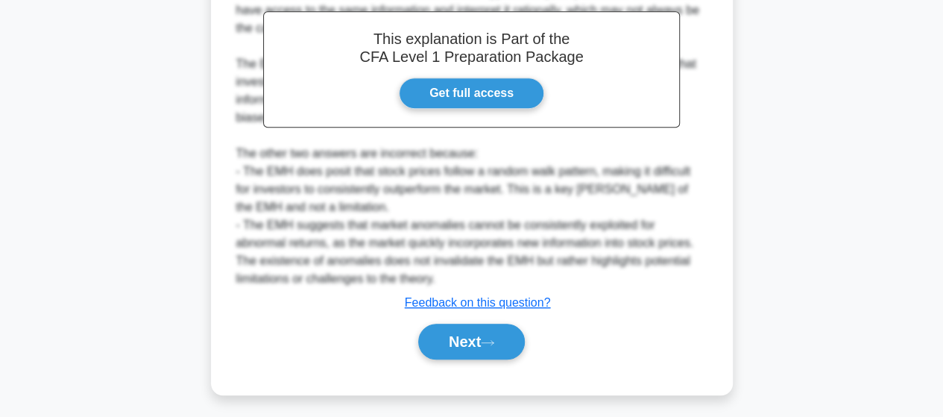
scroll to position [465, 0]
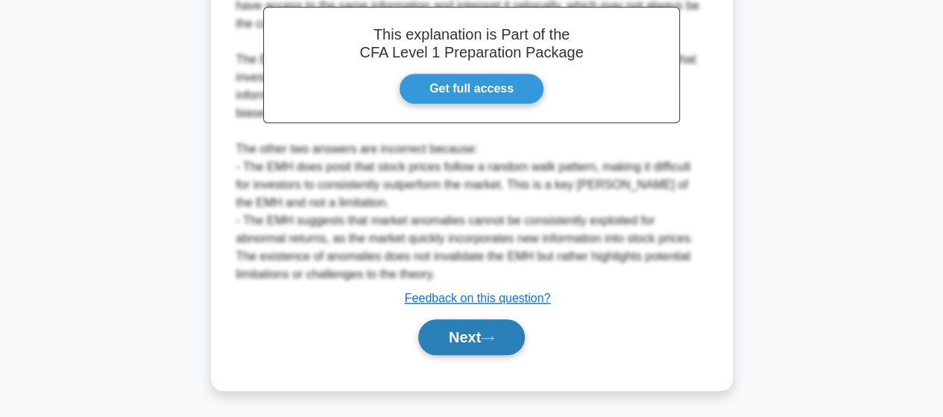
click at [435, 335] on button "Next" at bounding box center [471, 337] width 107 height 36
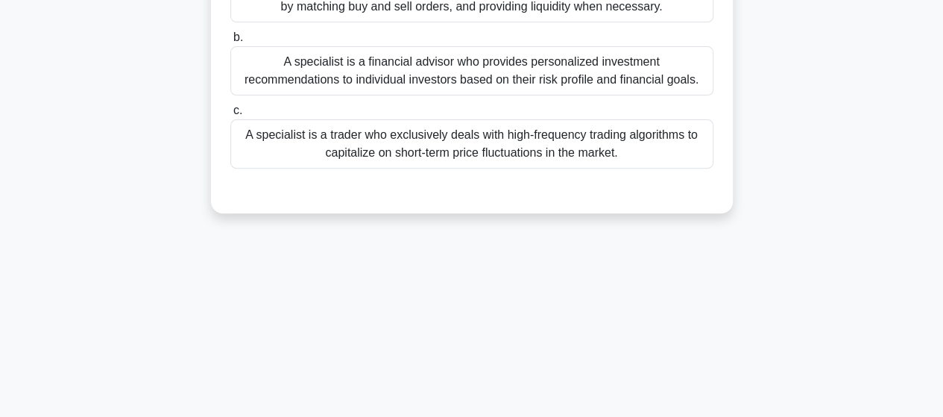
scroll to position [16, 0]
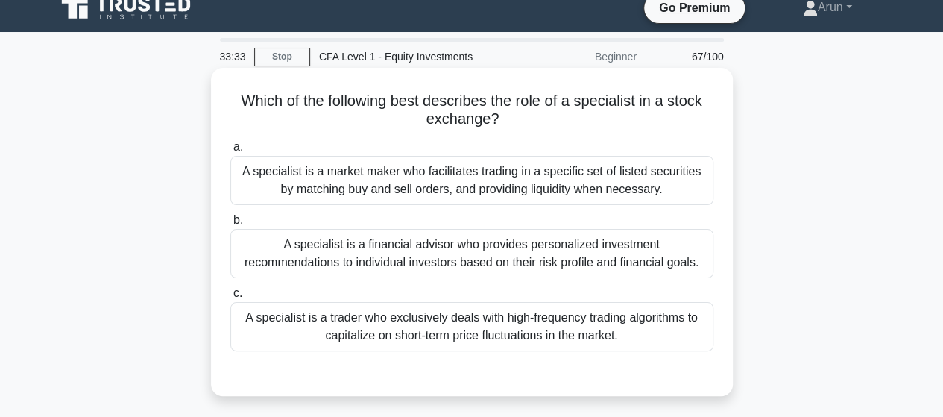
click at [500, 271] on div "A specialist is a financial advisor who provides personalized investment recomm…" at bounding box center [471, 253] width 483 height 49
click at [230, 225] on input "b. A specialist is a financial advisor who provides personalized investment rec…" at bounding box center [230, 221] width 0 height 10
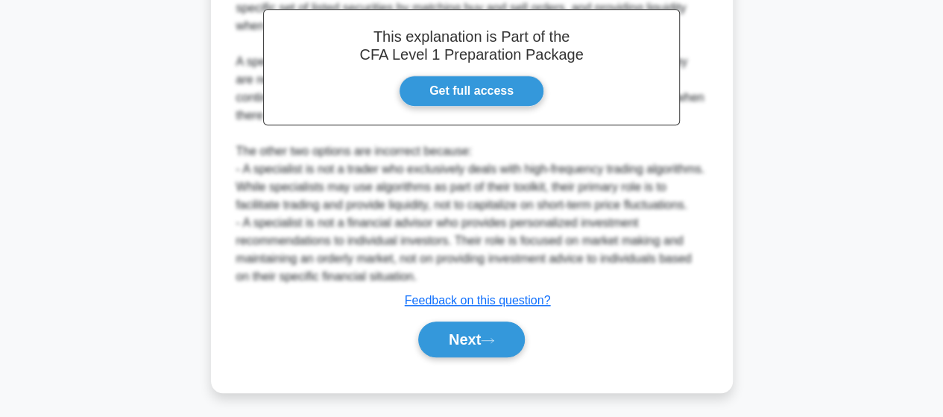
scroll to position [465, 0]
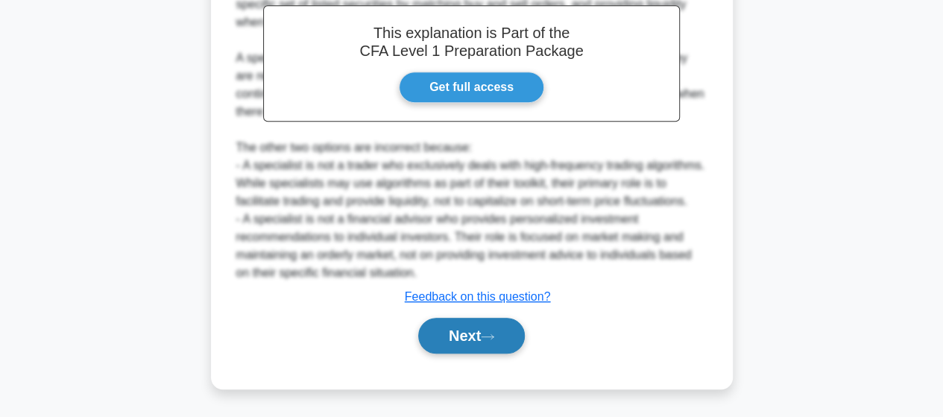
click at [449, 336] on button "Next" at bounding box center [471, 336] width 107 height 36
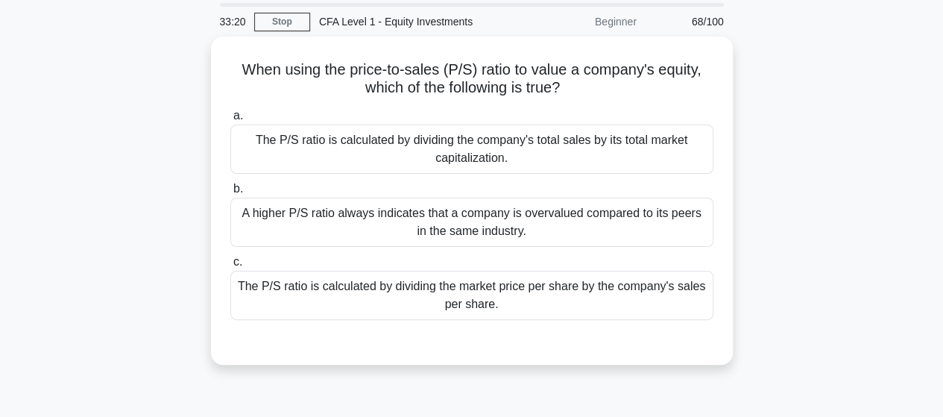
scroll to position [75, 0]
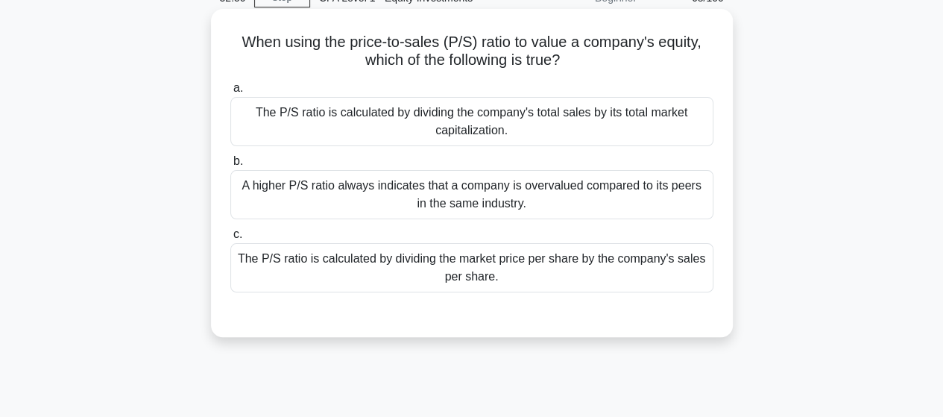
click at [535, 278] on div "The P/S ratio is calculated by dividing the market price per share by the compa…" at bounding box center [471, 267] width 483 height 49
click at [230, 239] on input "c. The P/S ratio is calculated by dividing the market price per share by the co…" at bounding box center [230, 235] width 0 height 10
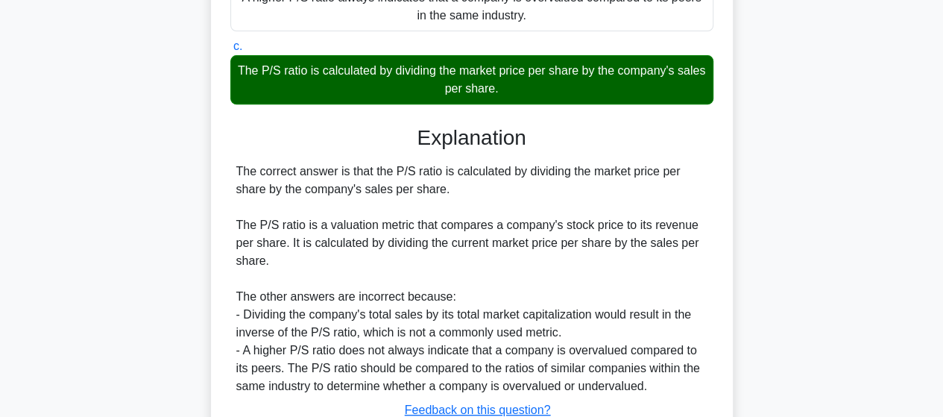
scroll to position [389, 0]
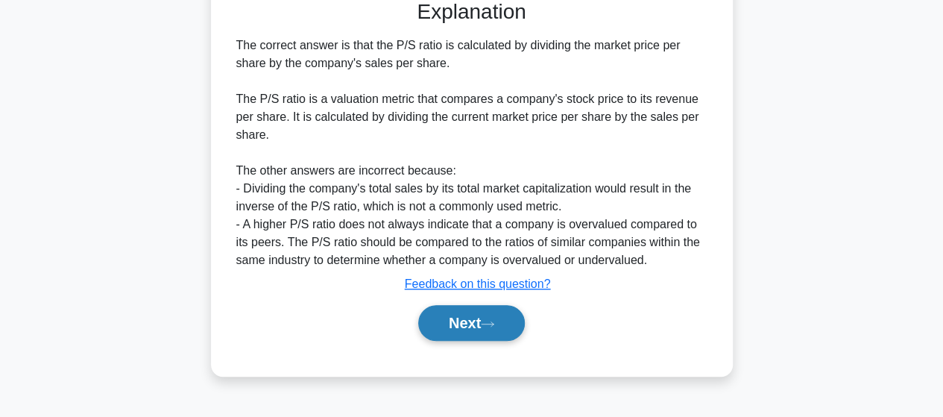
click at [441, 327] on button "Next" at bounding box center [471, 323] width 107 height 36
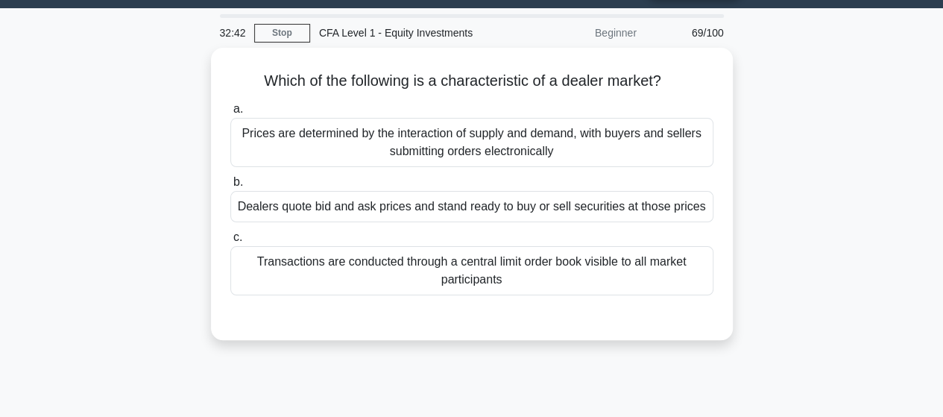
scroll to position [0, 0]
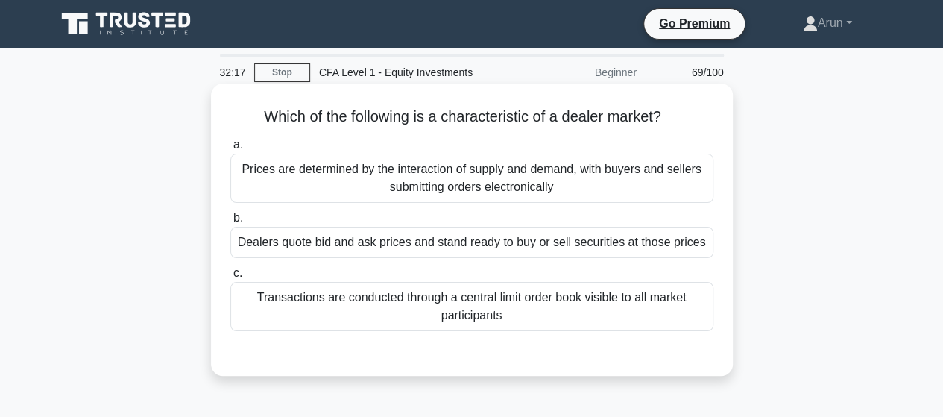
click at [560, 243] on div "Dealers quote bid and ask prices and stand ready to buy or sell securities at t…" at bounding box center [471, 242] width 483 height 31
click at [230, 223] on input "b. Dealers quote bid and ask prices and stand ready to buy or sell securities a…" at bounding box center [230, 218] width 0 height 10
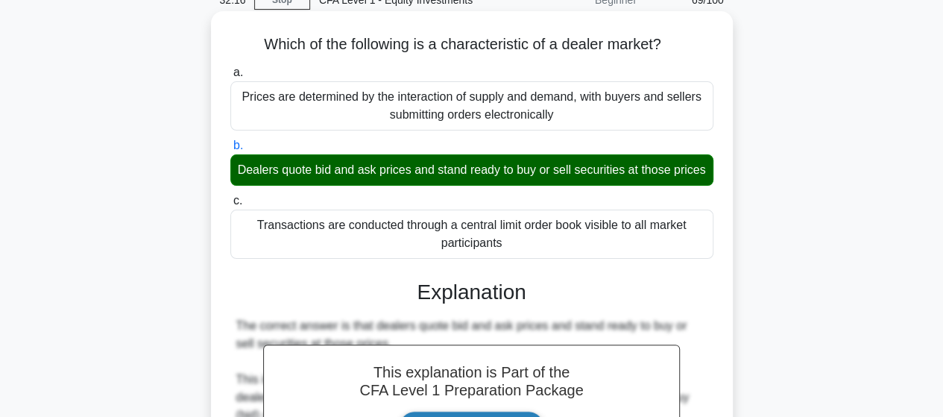
scroll to position [373, 0]
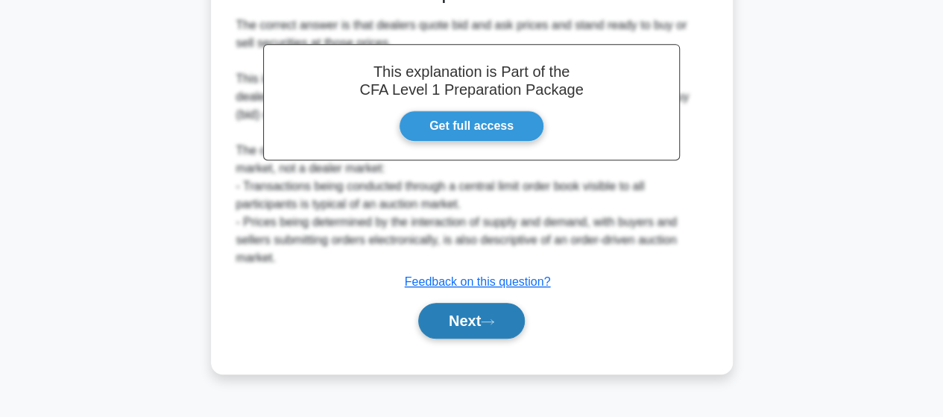
click at [441, 339] on button "Next" at bounding box center [471, 321] width 107 height 36
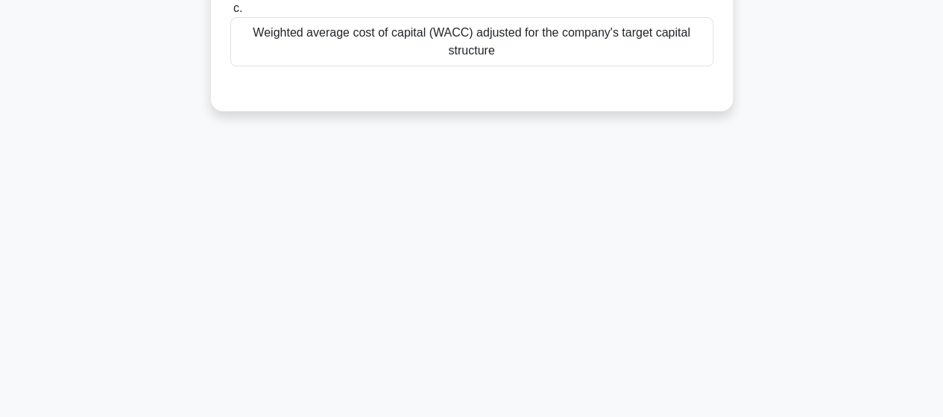
scroll to position [75, 0]
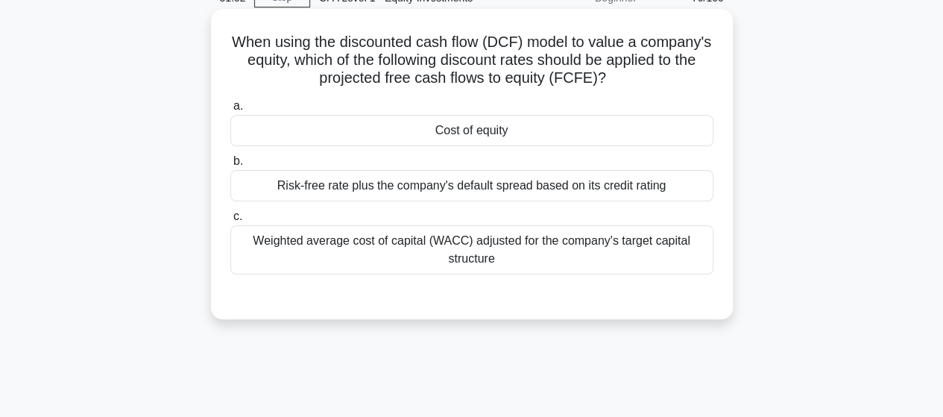
click at [582, 189] on div "Risk-free rate plus the company's default spread based on its credit rating" at bounding box center [471, 185] width 483 height 31
click at [230, 166] on input "b. Risk-free rate plus the company's default spread based on its credit rating" at bounding box center [230, 162] width 0 height 10
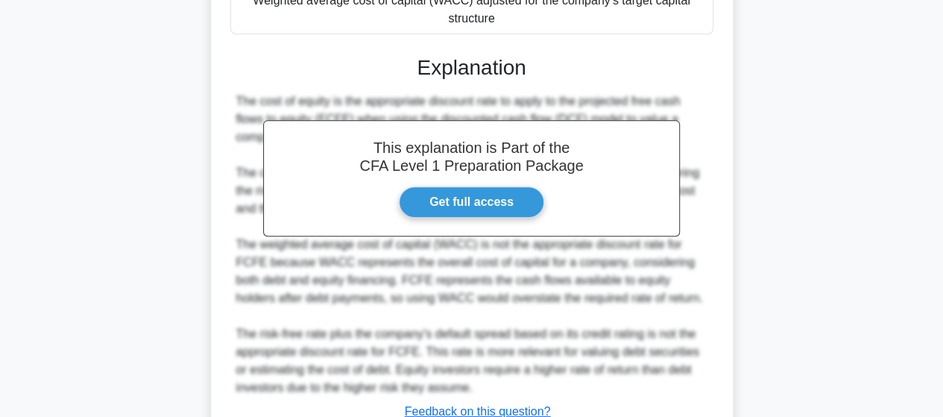
scroll to position [430, 0]
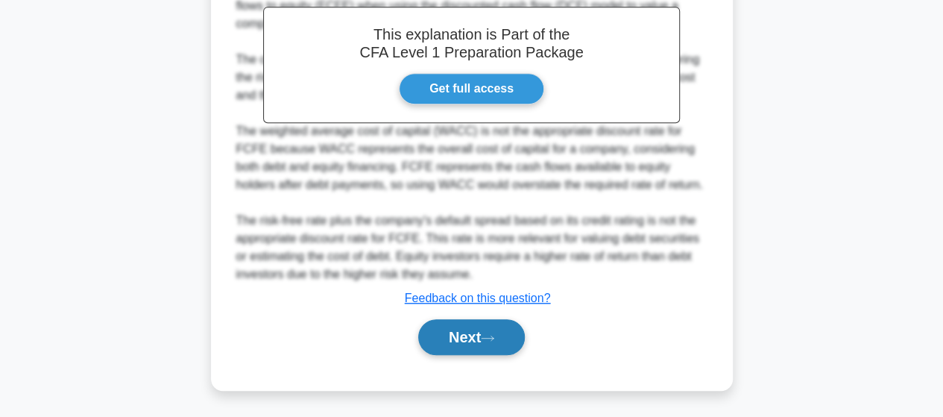
click at [447, 353] on button "Next" at bounding box center [471, 337] width 107 height 36
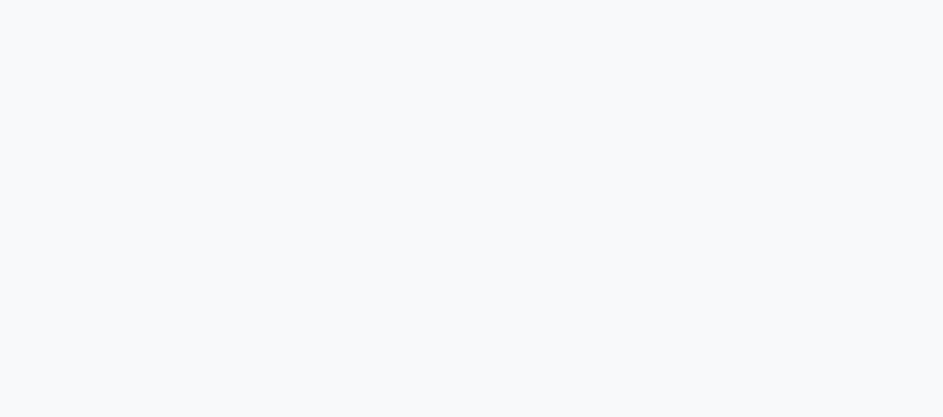
scroll to position [16, 0]
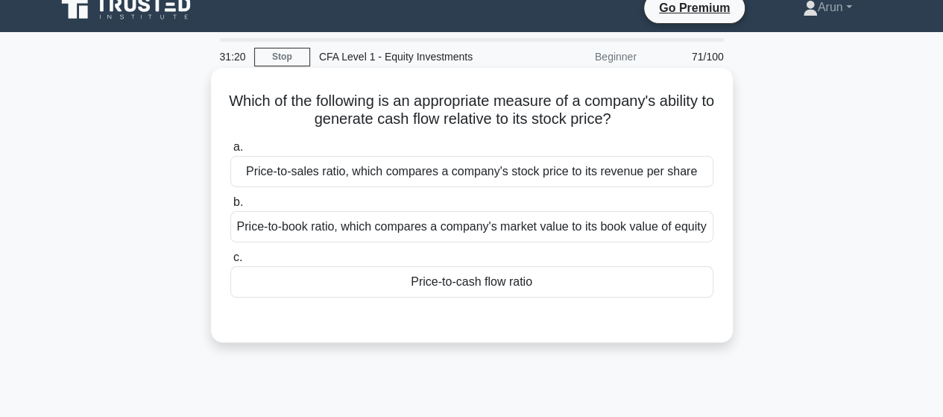
click at [534, 242] on div "Price-to-book ratio, which compares a company's market value to its book value …" at bounding box center [471, 226] width 483 height 31
click at [230, 207] on input "b. Price-to-book ratio, which compares a company's market value to its book val…" at bounding box center [230, 203] width 0 height 10
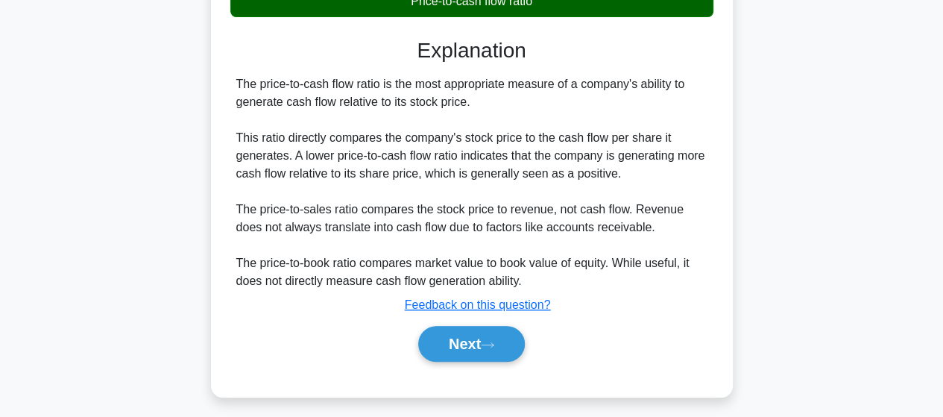
scroll to position [389, 0]
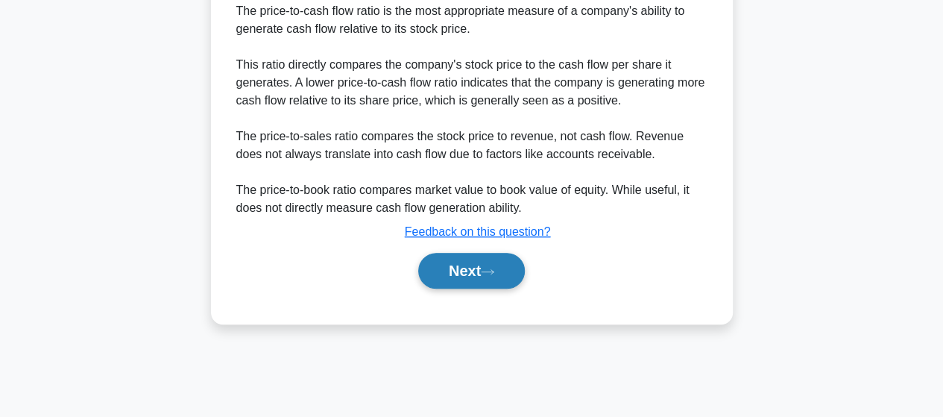
click at [457, 272] on button "Next" at bounding box center [471, 271] width 107 height 36
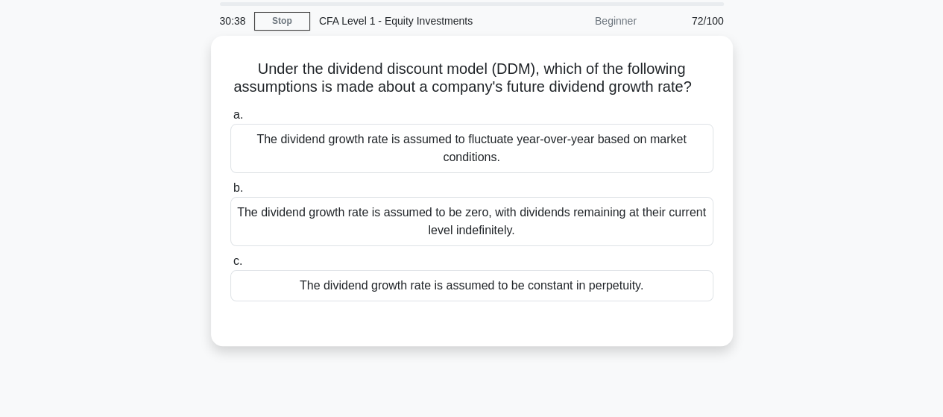
scroll to position [75, 0]
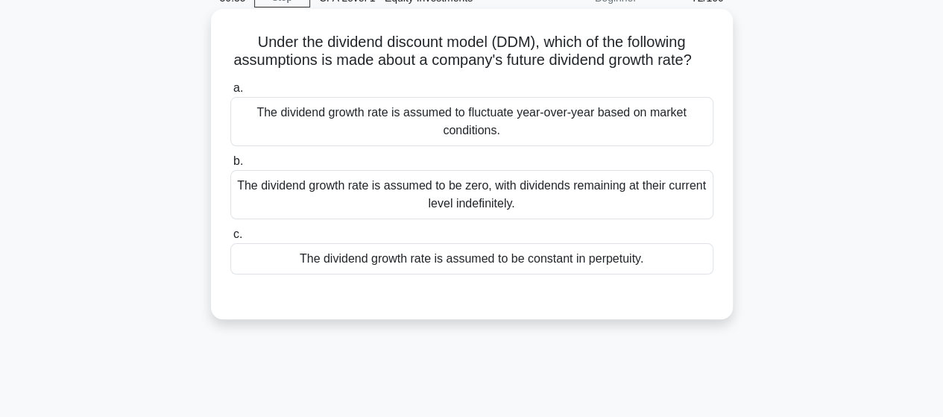
click at [597, 133] on div "The dividend growth rate is assumed to fluctuate year-over-year based on market…" at bounding box center [471, 121] width 483 height 49
click at [230, 93] on input "a. The dividend growth rate is assumed to fluctuate year-over-year based on mar…" at bounding box center [230, 89] width 0 height 10
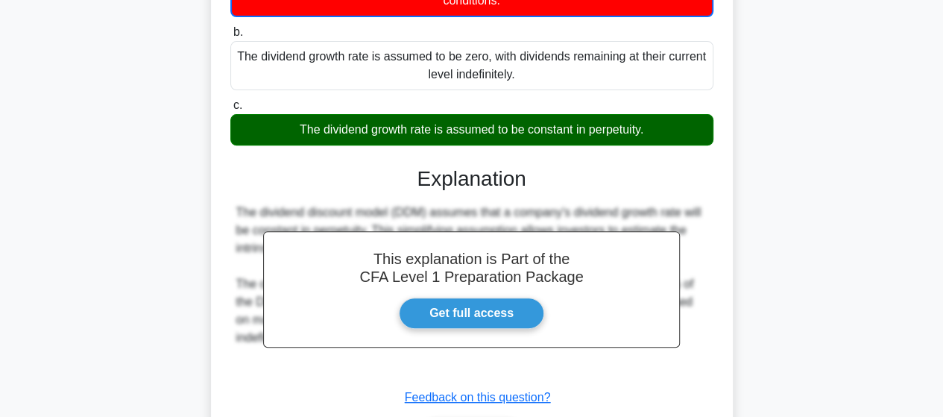
scroll to position [389, 0]
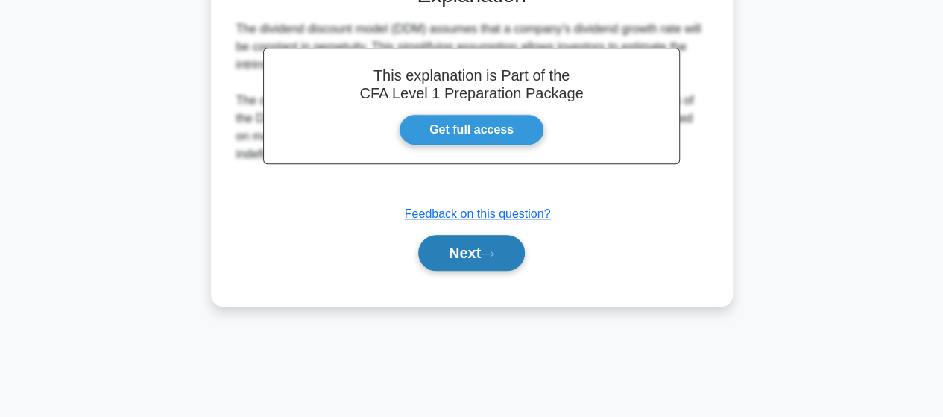
click at [465, 271] on button "Next" at bounding box center [471, 253] width 107 height 36
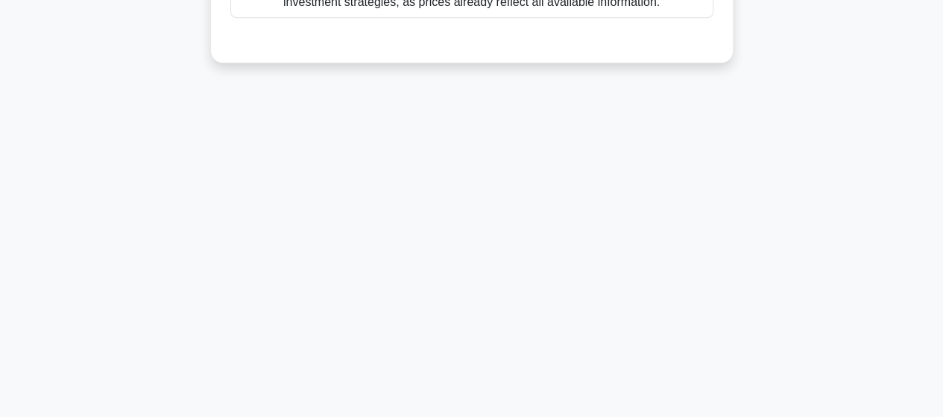
scroll to position [0, 0]
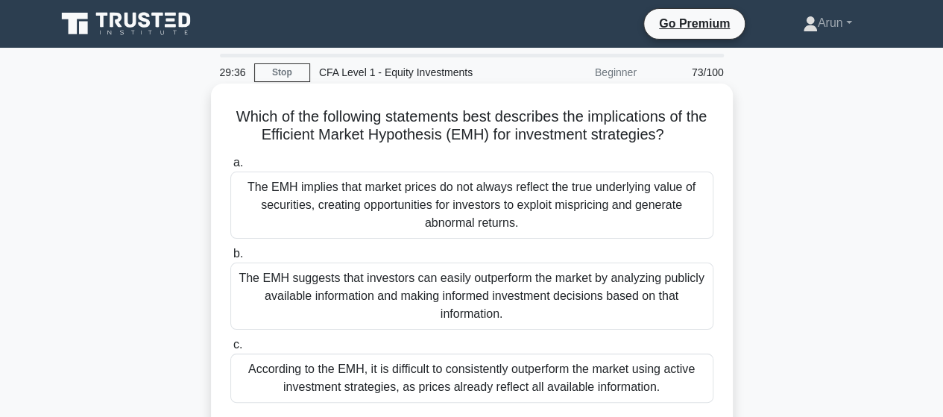
click at [577, 280] on div "The EMH suggests that investors can easily outperform the market by analyzing p…" at bounding box center [471, 295] width 483 height 67
click at [230, 259] on input "b. The EMH suggests that investors can easily outperform the market by analyzin…" at bounding box center [230, 254] width 0 height 10
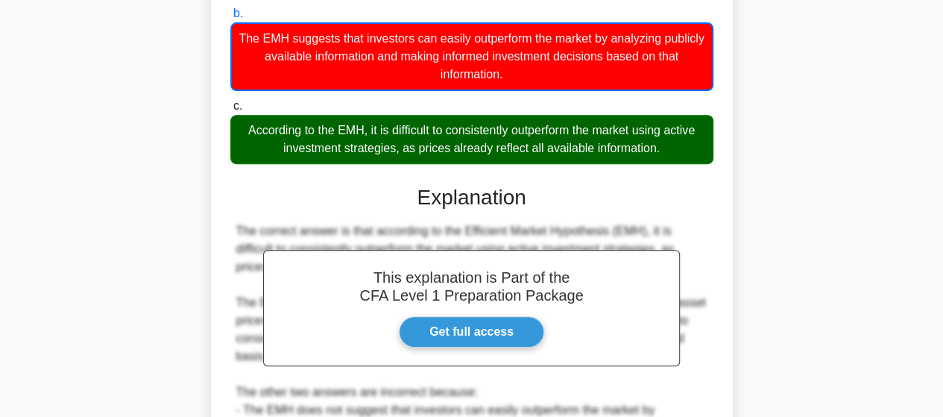
scroll to position [447, 0]
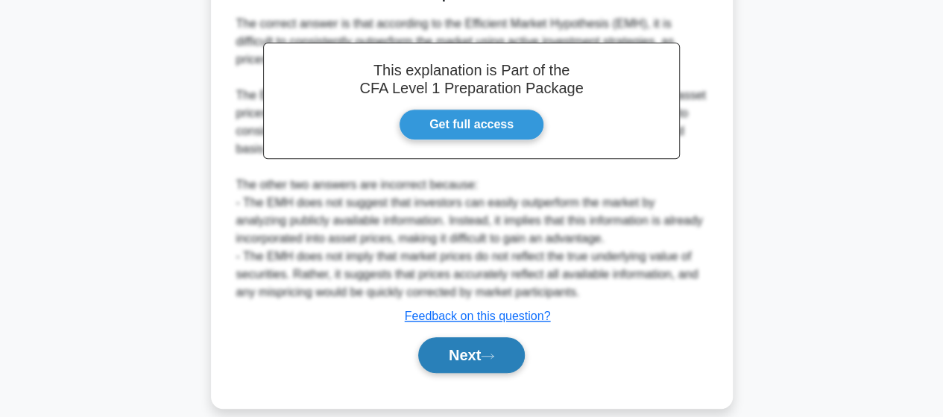
click at [456, 347] on button "Next" at bounding box center [471, 355] width 107 height 36
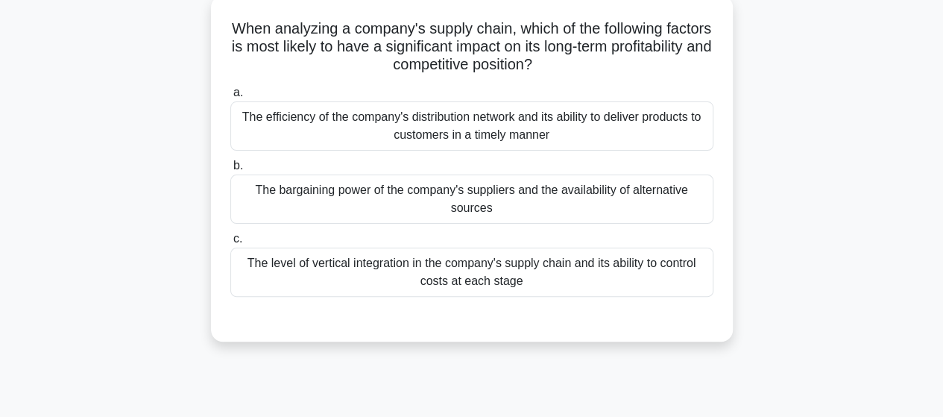
scroll to position [90, 0]
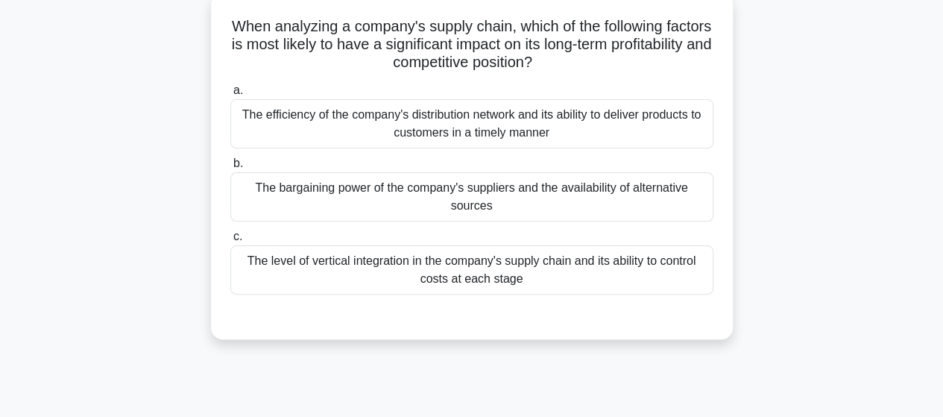
click at [603, 201] on div "The bargaining power of the company's suppliers and the availability of alterna…" at bounding box center [471, 196] width 483 height 49
click at [230, 169] on input "b. The bargaining power of the company's suppliers and the availability of alte…" at bounding box center [230, 164] width 0 height 10
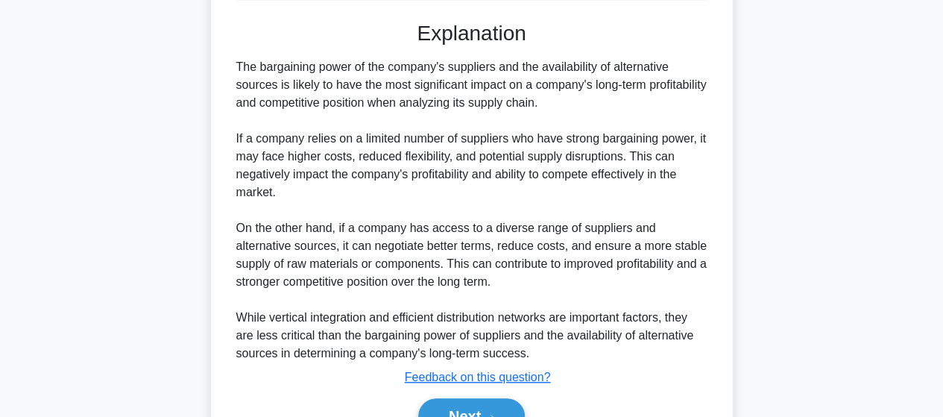
scroll to position [464, 0]
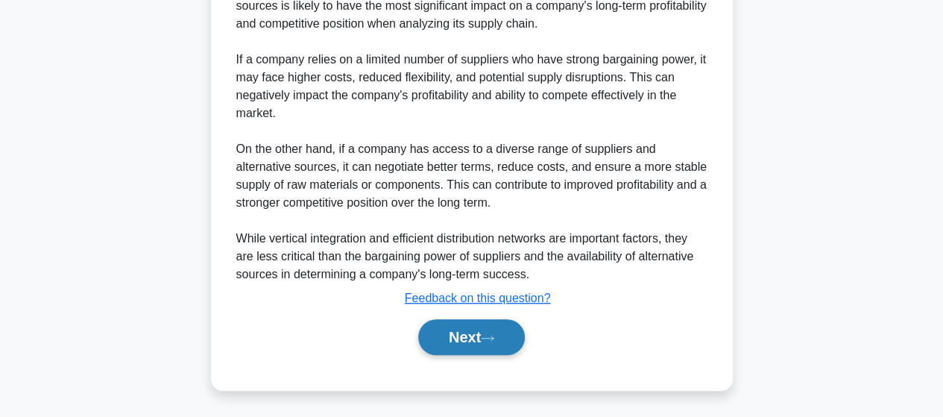
click at [467, 343] on button "Next" at bounding box center [471, 337] width 107 height 36
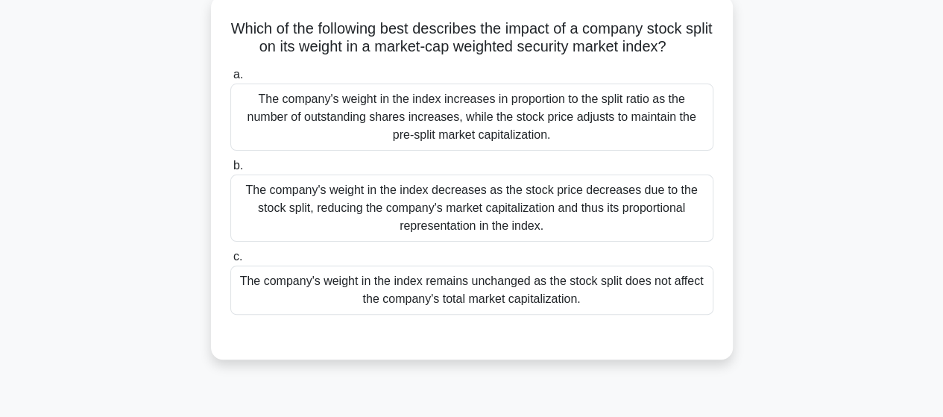
scroll to position [90, 0]
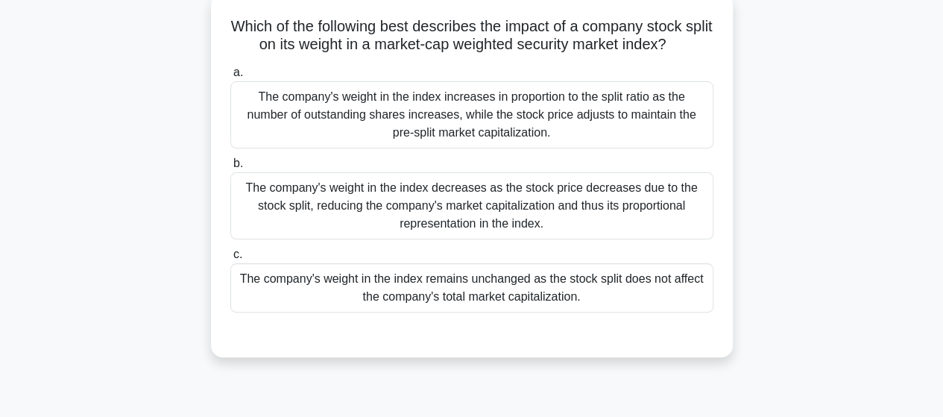
click at [556, 300] on div "The company's weight in the index remains unchanged as the stock split does not…" at bounding box center [471, 287] width 483 height 49
click at [230, 260] on input "c. The company's weight in the index remains unchanged as the stock split does …" at bounding box center [230, 255] width 0 height 10
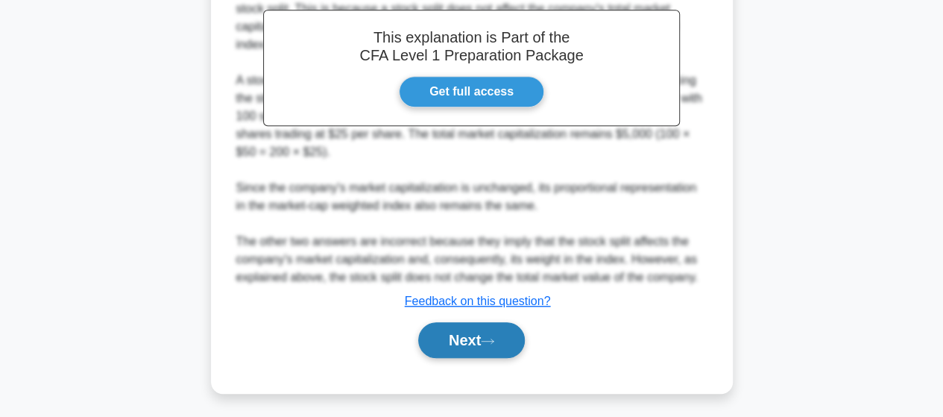
scroll to position [482, 0]
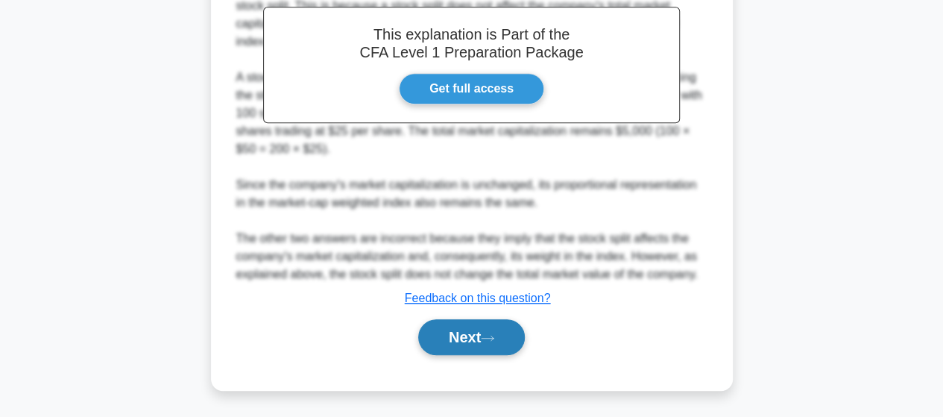
click at [482, 328] on button "Next" at bounding box center [471, 337] width 107 height 36
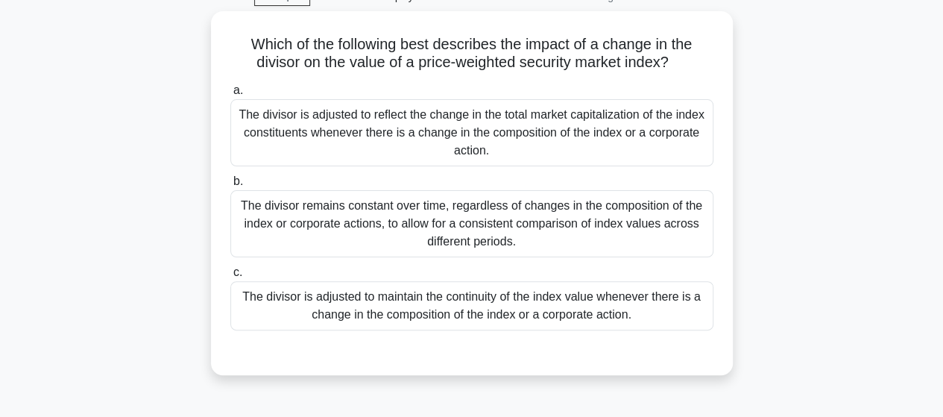
scroll to position [90, 0]
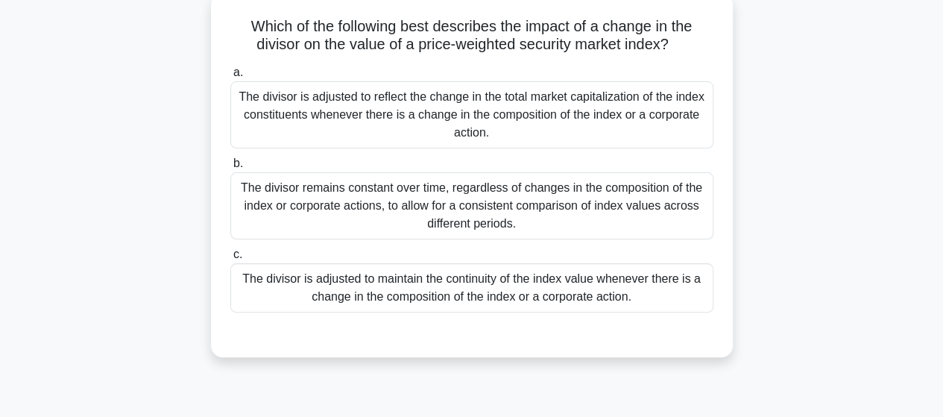
click at [524, 105] on div "The divisor is adjusted to reflect the change in the total market capitalizatio…" at bounding box center [471, 114] width 483 height 67
click at [230, 78] on input "a. The divisor is adjusted to reflect the change in the total market capitaliza…" at bounding box center [230, 73] width 0 height 10
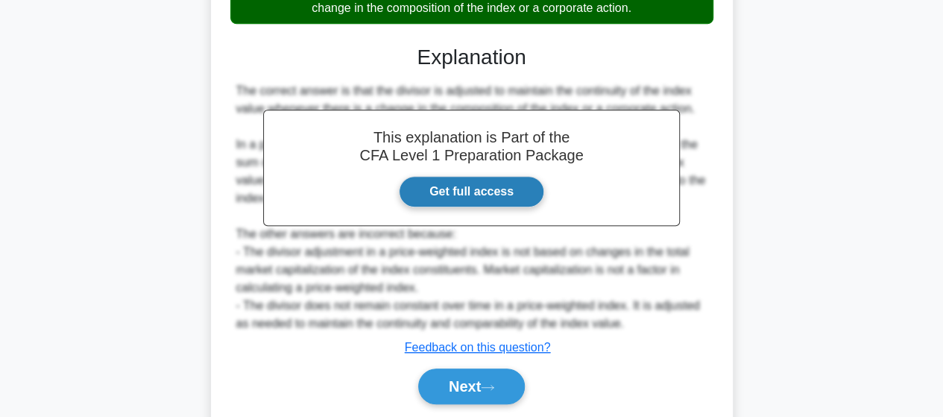
scroll to position [430, 0]
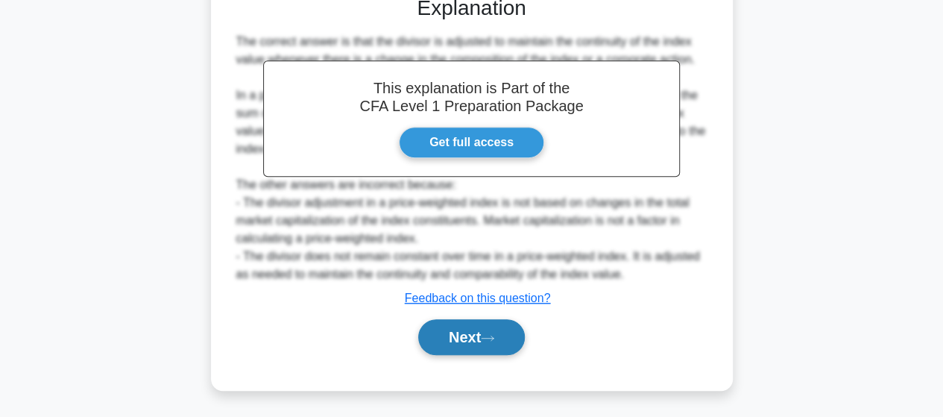
click at [463, 334] on button "Next" at bounding box center [471, 337] width 107 height 36
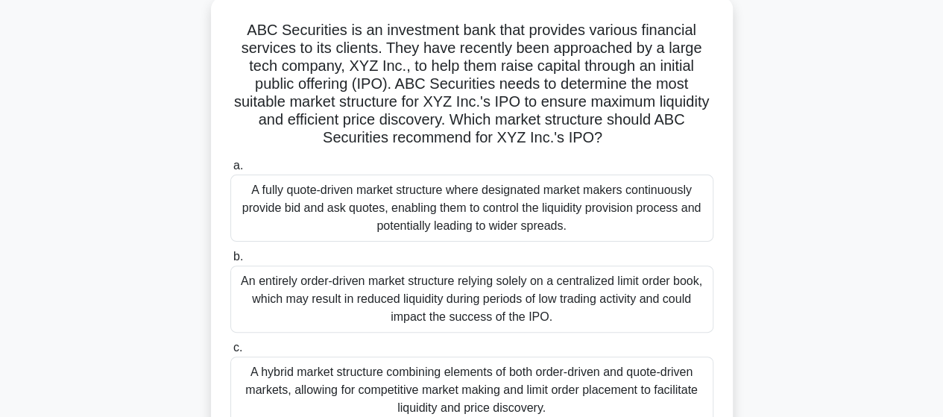
scroll to position [165, 0]
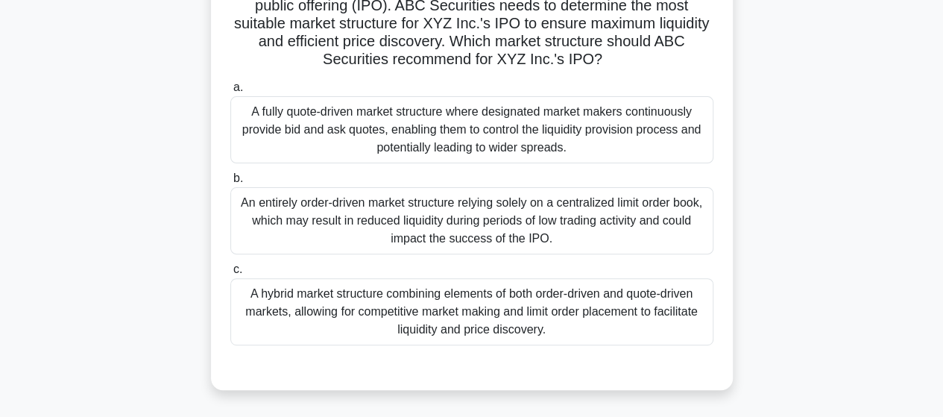
click at [403, 218] on div "An entirely order-driven market structure relying solely on a centralized limit…" at bounding box center [471, 220] width 483 height 67
click at [230, 183] on input "b. An entirely order-driven market structure relying solely on a centralized li…" at bounding box center [230, 179] width 0 height 10
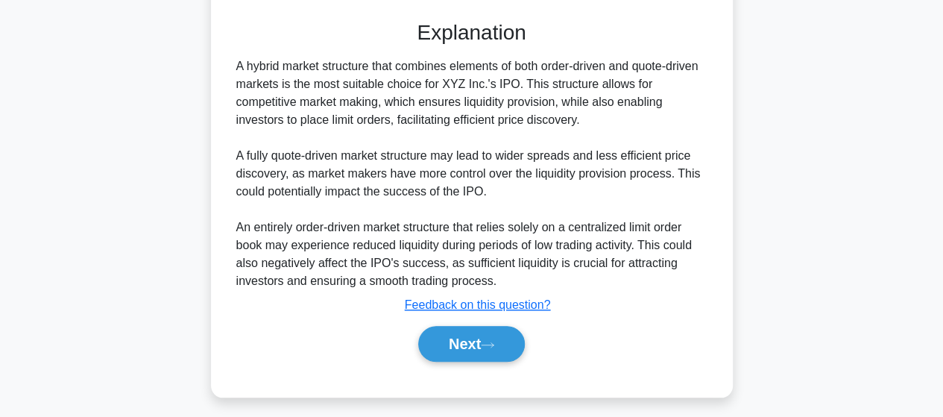
scroll to position [519, 0]
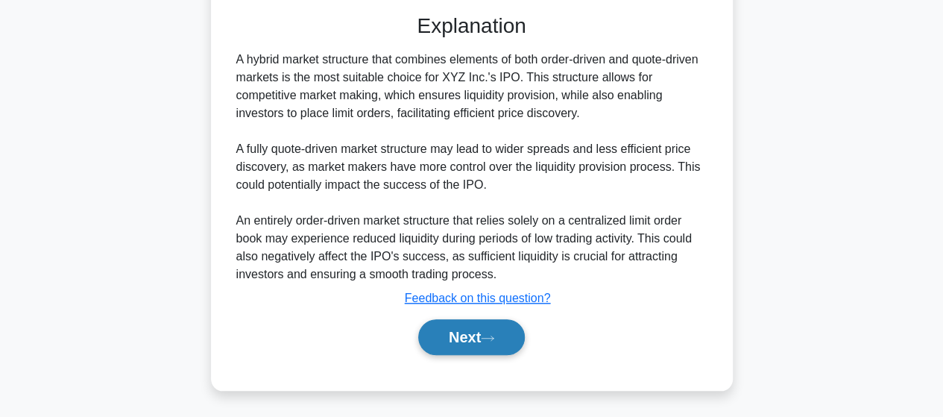
click at [431, 338] on button "Next" at bounding box center [471, 337] width 107 height 36
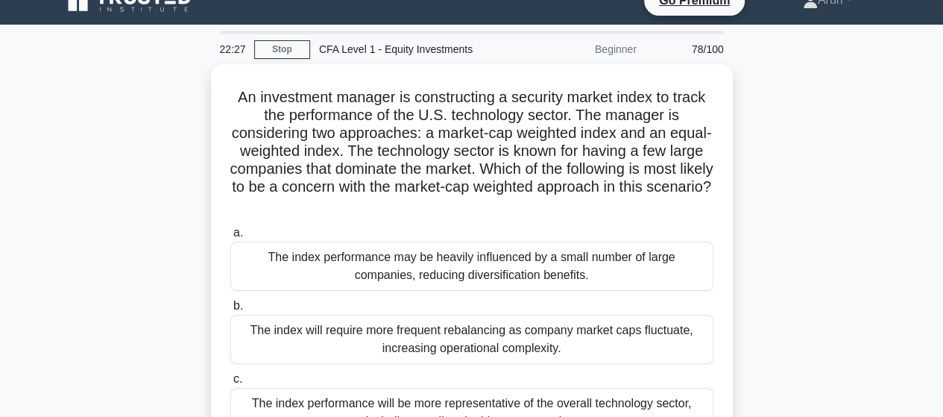
scroll to position [149, 0]
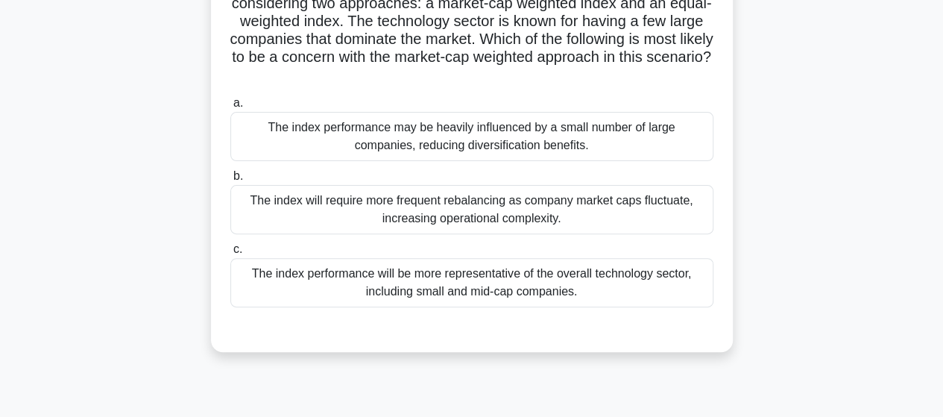
click at [577, 220] on div "The index will require more frequent rebalancing as company market caps fluctua…" at bounding box center [471, 209] width 483 height 49
click at [230, 181] on input "b. The index will require more frequent rebalancing as company market caps fluc…" at bounding box center [230, 177] width 0 height 10
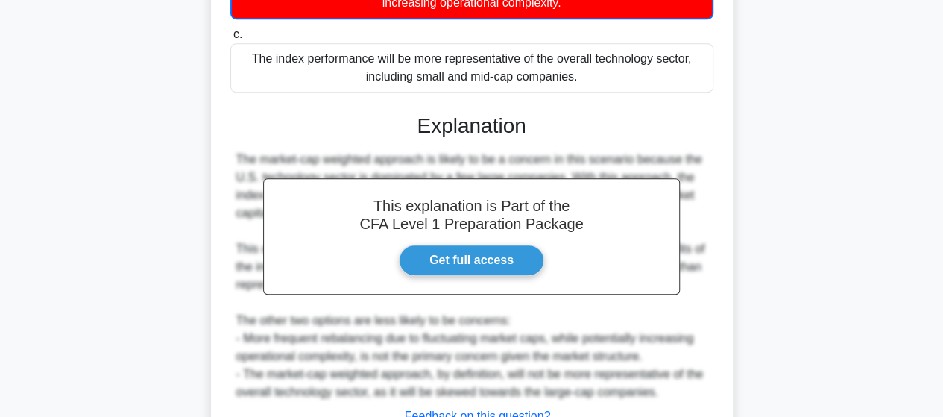
scroll to position [447, 0]
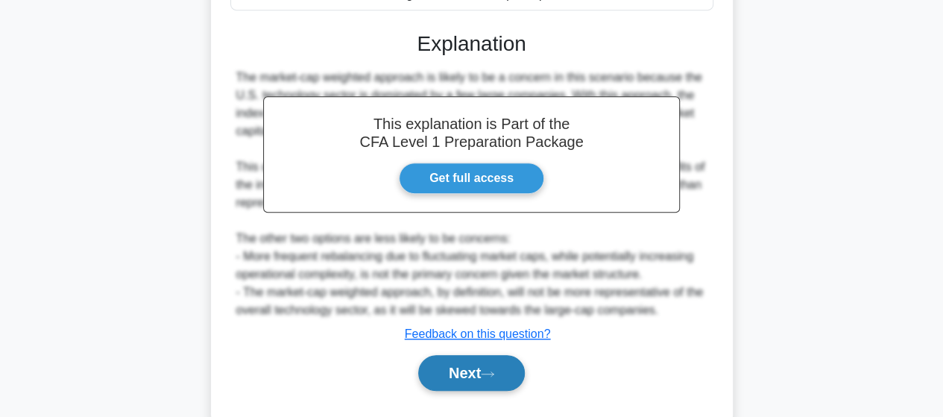
click at [468, 369] on button "Next" at bounding box center [471, 373] width 107 height 36
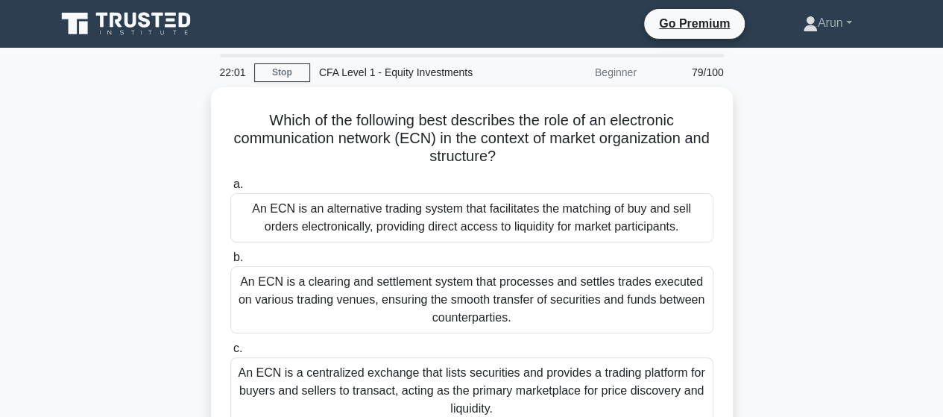
scroll to position [75, 0]
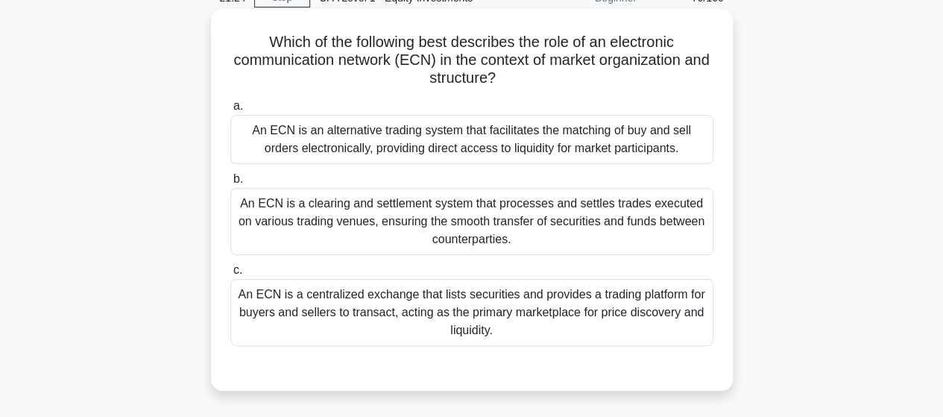
click at [613, 322] on div "An ECN is a centralized exchange that lists securities and provides a trading p…" at bounding box center [471, 312] width 483 height 67
click at [230, 275] on input "c. An ECN is a centralized exchange that lists securities and provides a tradin…" at bounding box center [230, 270] width 0 height 10
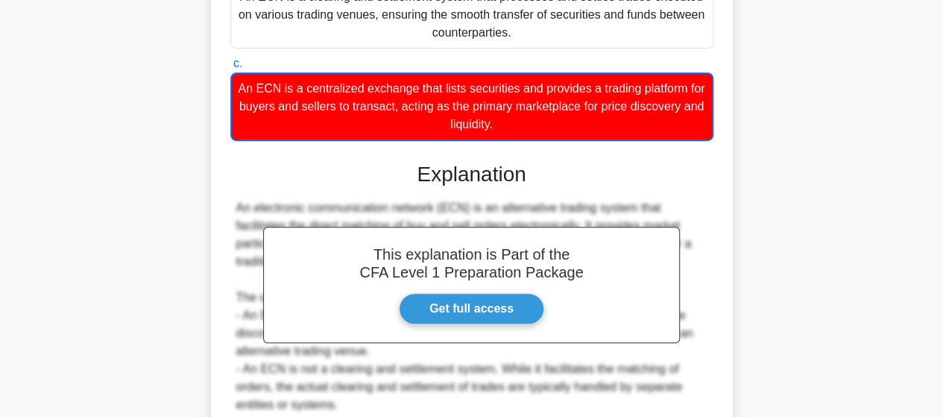
scroll to position [412, 0]
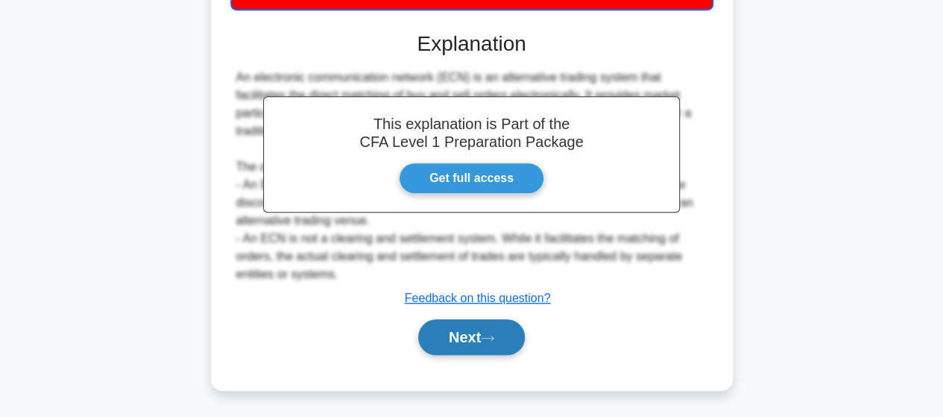
click at [458, 341] on button "Next" at bounding box center [471, 337] width 107 height 36
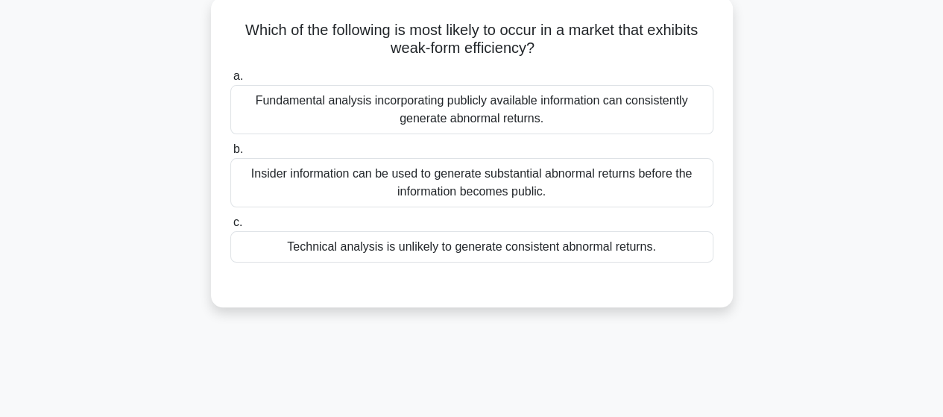
scroll to position [90, 0]
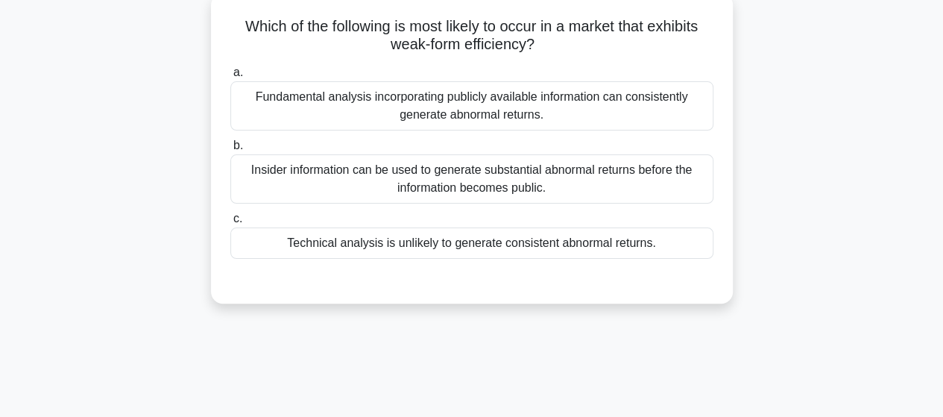
click at [526, 186] on div "Insider information can be used to generate substantial abnormal returns before…" at bounding box center [471, 178] width 483 height 49
click at [230, 151] on input "b. Insider information can be used to generate substantial abnormal returns bef…" at bounding box center [230, 146] width 0 height 10
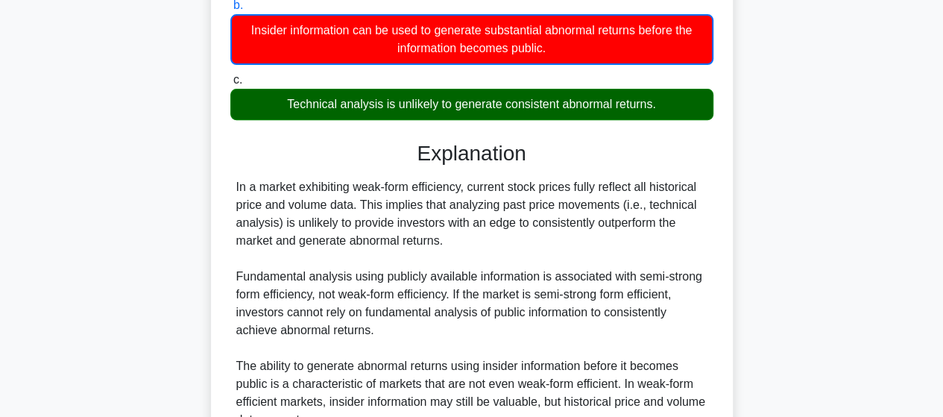
scroll to position [389, 0]
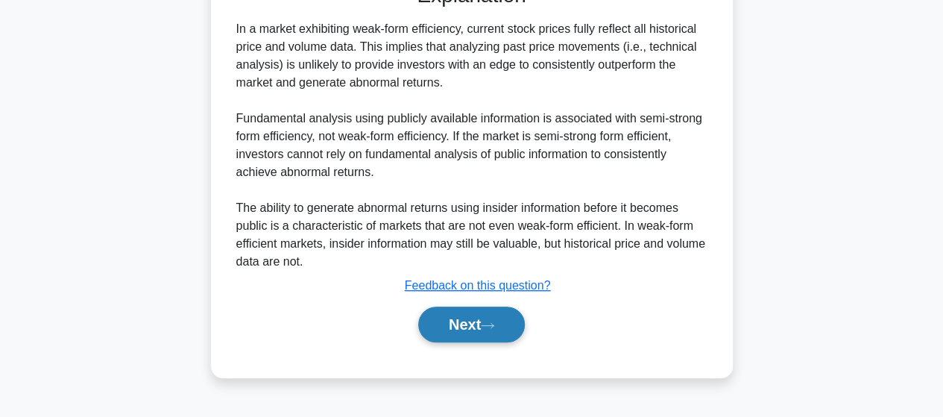
click at [474, 338] on button "Next" at bounding box center [471, 324] width 107 height 36
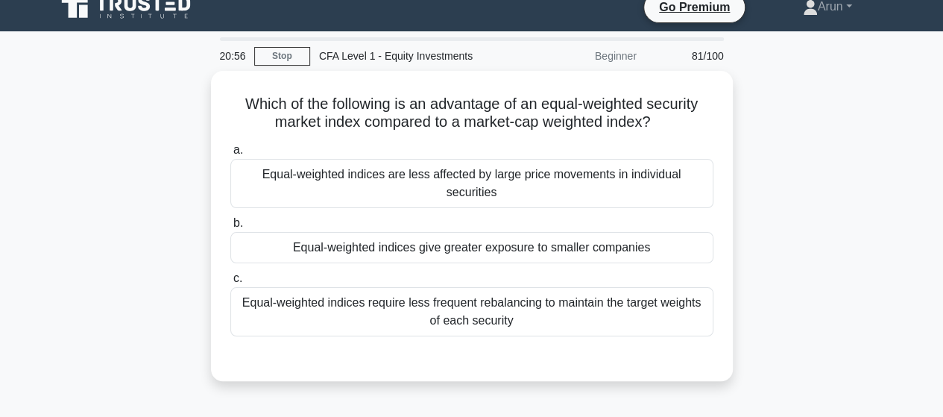
scroll to position [16, 0]
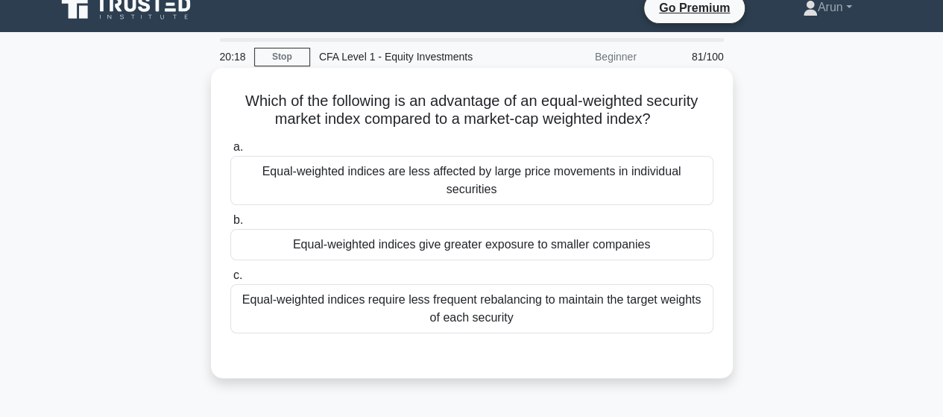
click at [543, 233] on div "Equal-weighted indices give greater exposure to smaller companies" at bounding box center [471, 244] width 483 height 31
click at [230, 225] on input "b. Equal-weighted indices give greater exposure to smaller companies" at bounding box center [230, 221] width 0 height 10
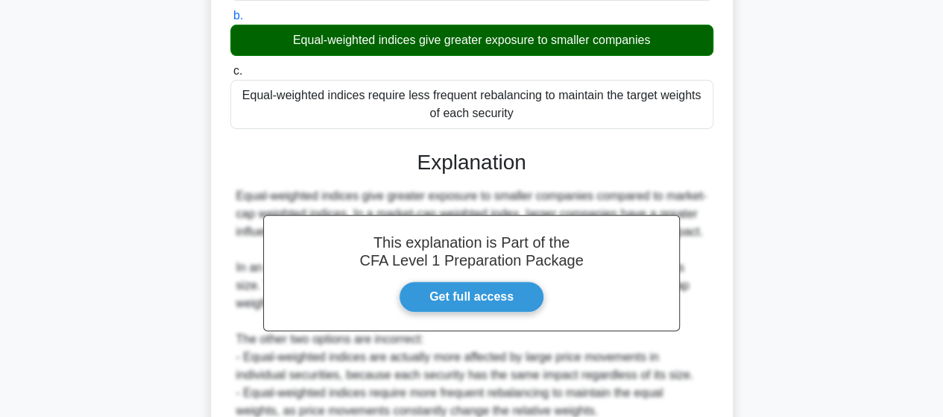
scroll to position [314, 0]
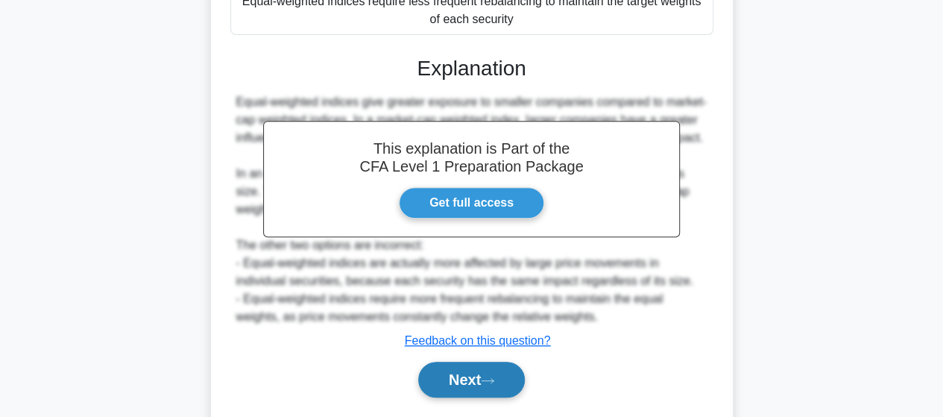
click at [464, 362] on button "Next" at bounding box center [471, 380] width 107 height 36
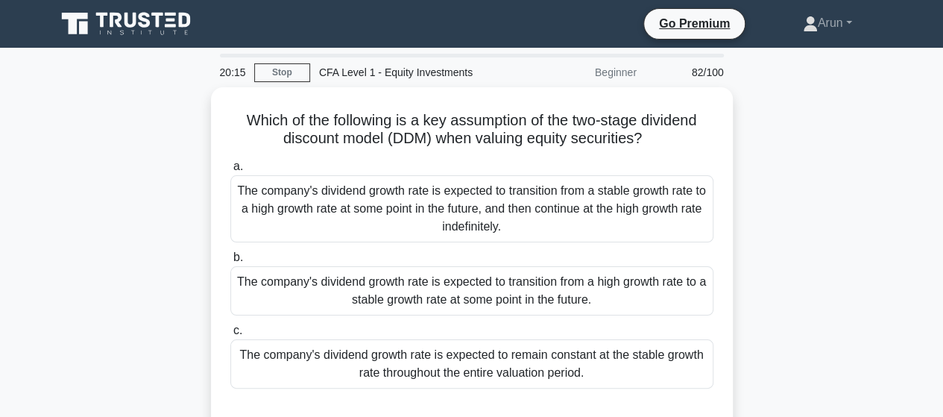
scroll to position [0, 0]
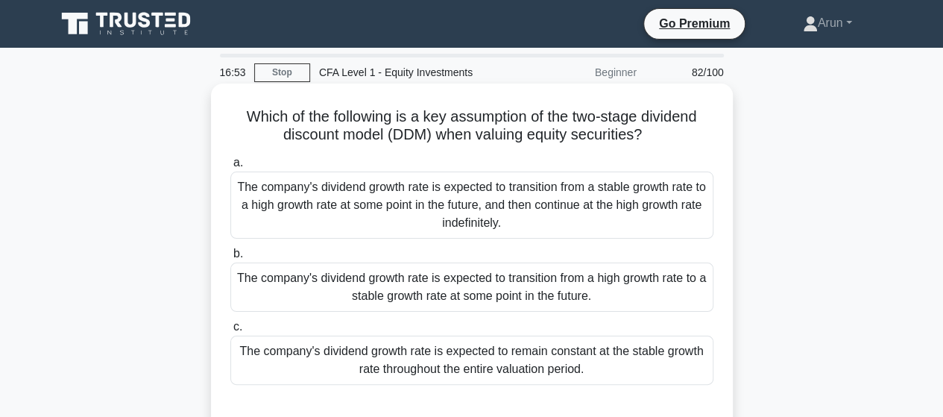
click at [552, 216] on div "The company's dividend growth rate is expected to transition from a stable grow…" at bounding box center [471, 205] width 483 height 67
click at [230, 168] on input "a. The company's dividend growth rate is expected to transition from a stable g…" at bounding box center [230, 163] width 0 height 10
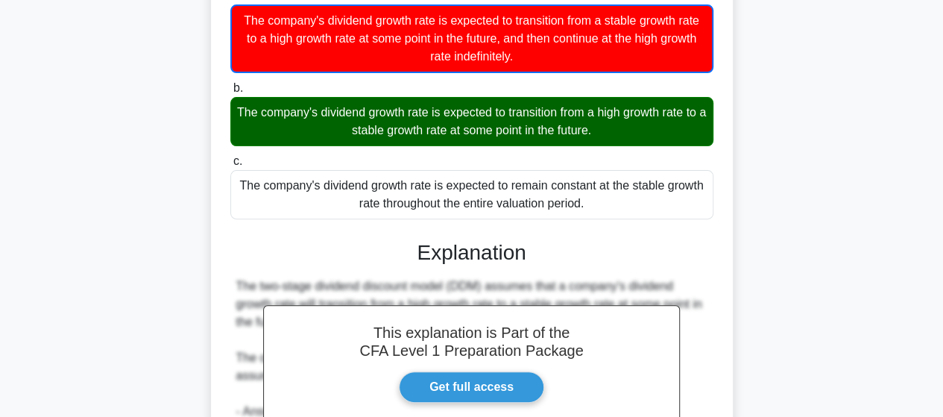
scroll to position [373, 0]
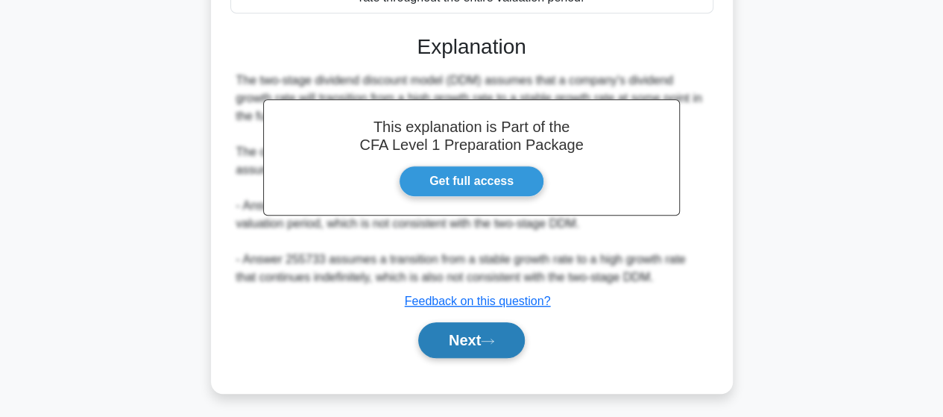
click at [451, 342] on button "Next" at bounding box center [471, 340] width 107 height 36
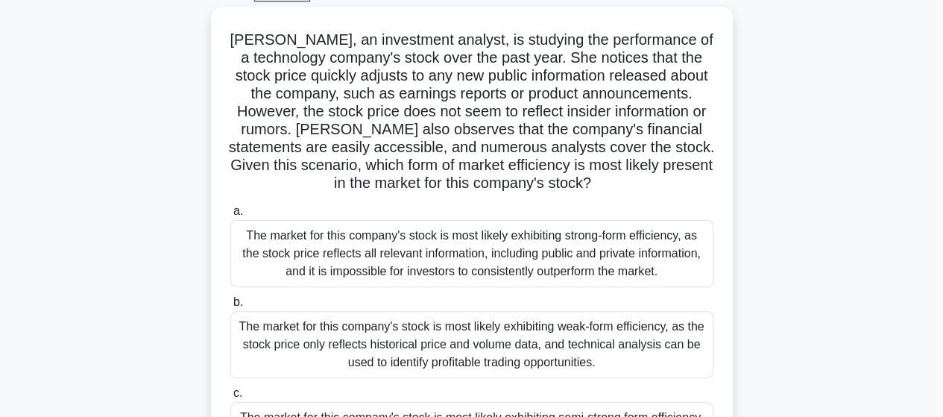
scroll to position [149, 0]
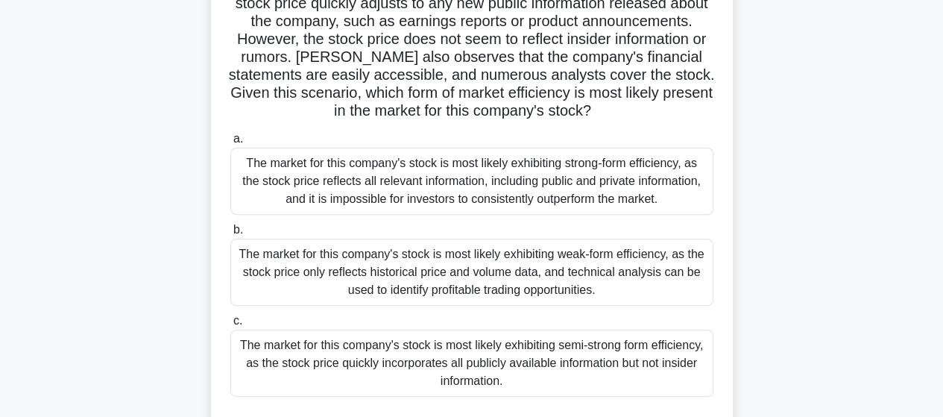
click at [512, 353] on div "The market for this company's stock is most likely exhibiting semi-strong form …" at bounding box center [471, 363] width 483 height 67
click at [230, 326] on input "c. The market for this company's stock is most likely exhibiting semi-strong fo…" at bounding box center [230, 321] width 0 height 10
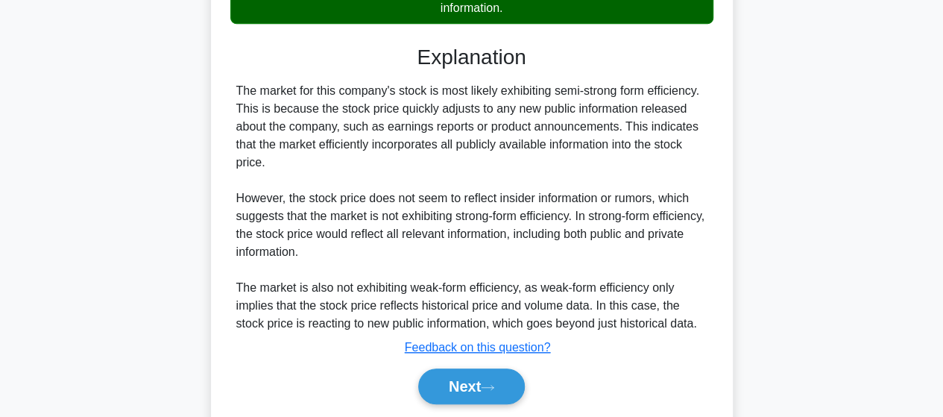
scroll to position [571, 0]
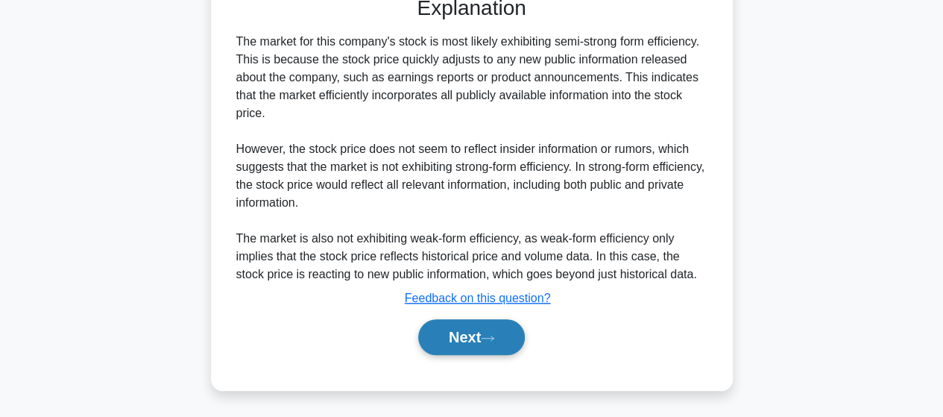
click at [465, 338] on button "Next" at bounding box center [471, 337] width 107 height 36
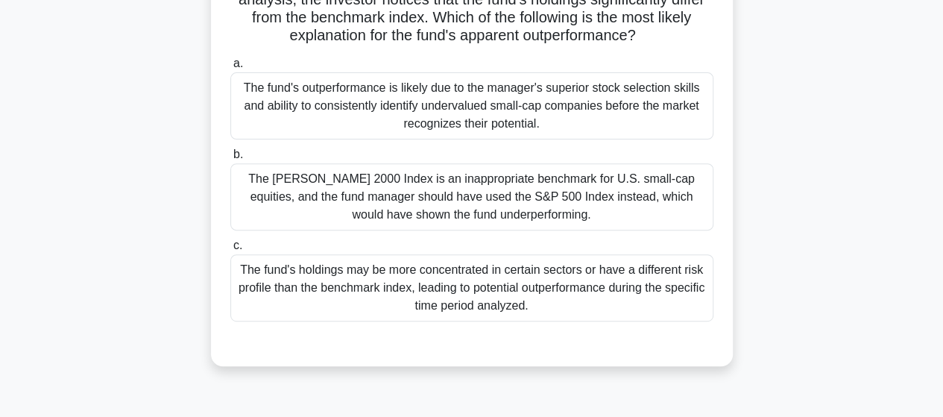
scroll to position [224, 0]
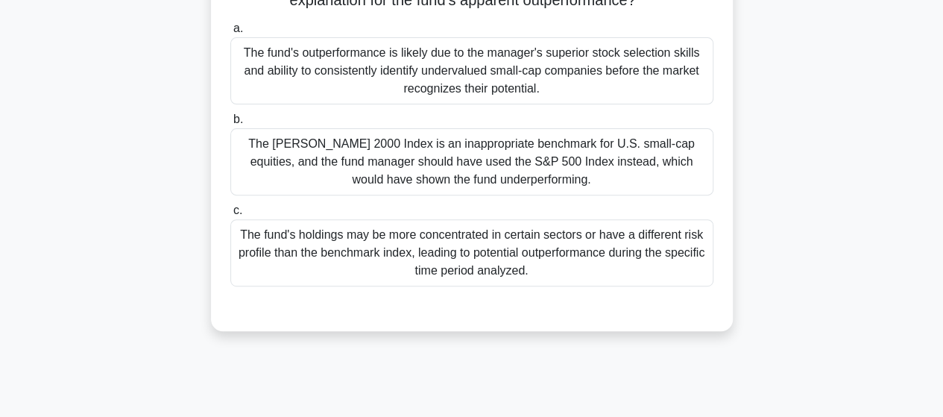
click at [455, 80] on div "The fund's outperformance is likely due to the manager's superior stock selecti…" at bounding box center [471, 70] width 483 height 67
click at [230, 34] on input "a. The fund's outperformance is likely due to the manager's superior stock sele…" at bounding box center [230, 29] width 0 height 10
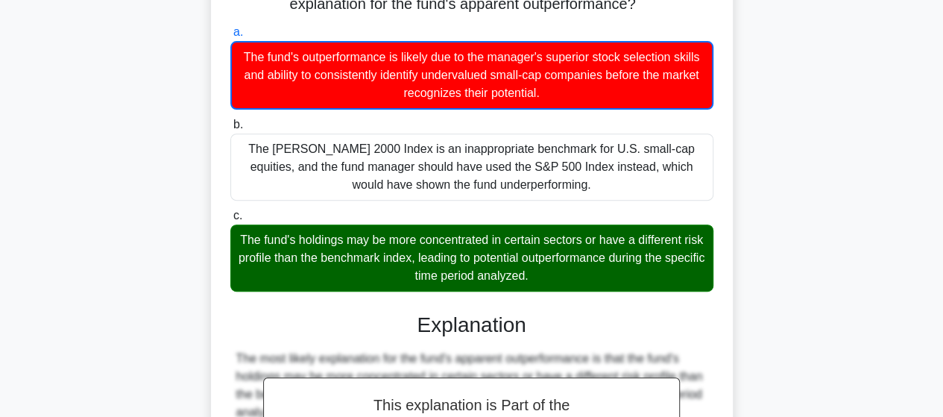
scroll to position [519, 0]
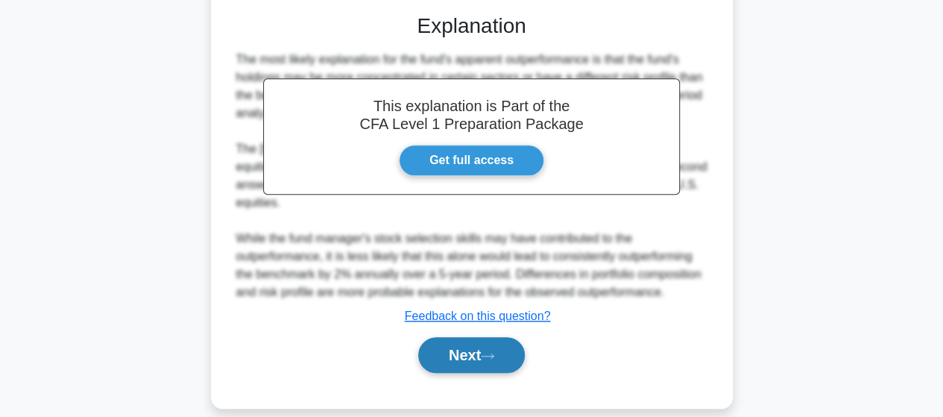
click at [446, 337] on button "Next" at bounding box center [471, 355] width 107 height 36
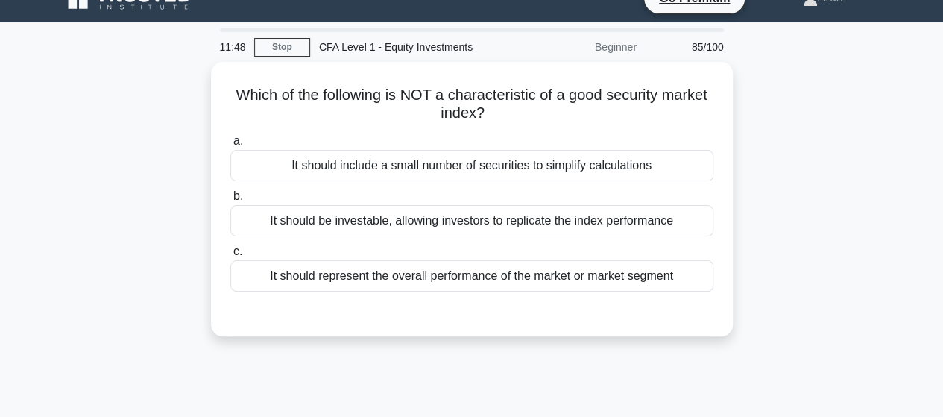
scroll to position [0, 0]
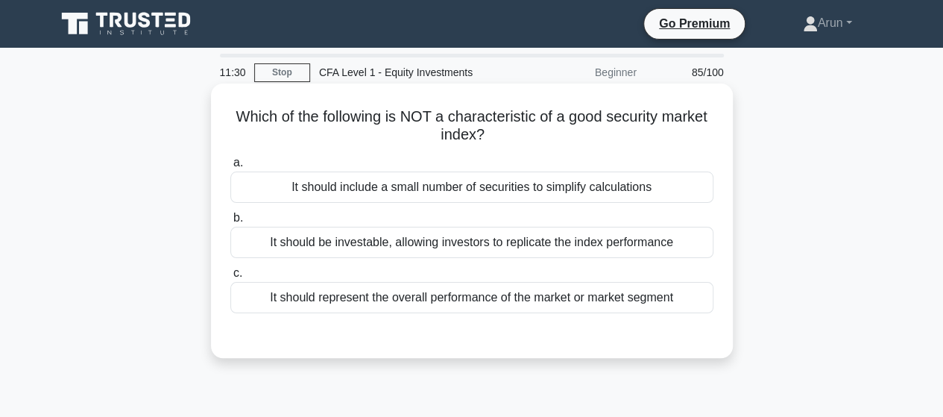
click at [488, 192] on div "It should include a small number of securities to simplify calculations" at bounding box center [471, 187] width 483 height 31
click at [230, 168] on input "a. It should include a small number of securities to simplify calculations" at bounding box center [230, 163] width 0 height 10
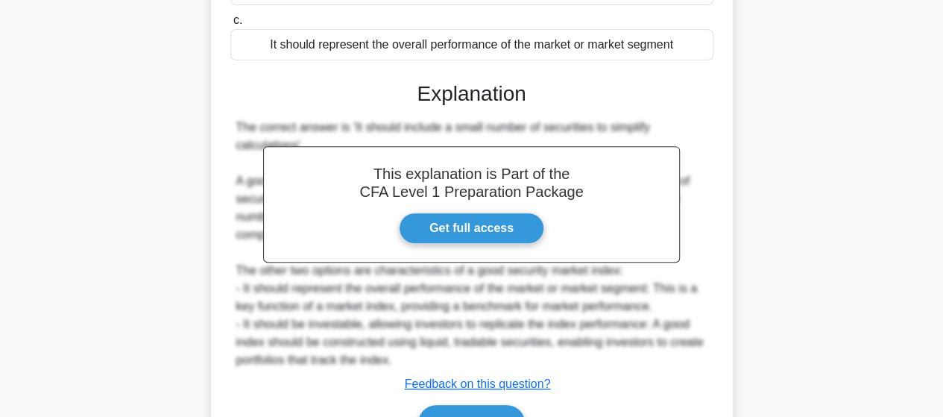
scroll to position [373, 0]
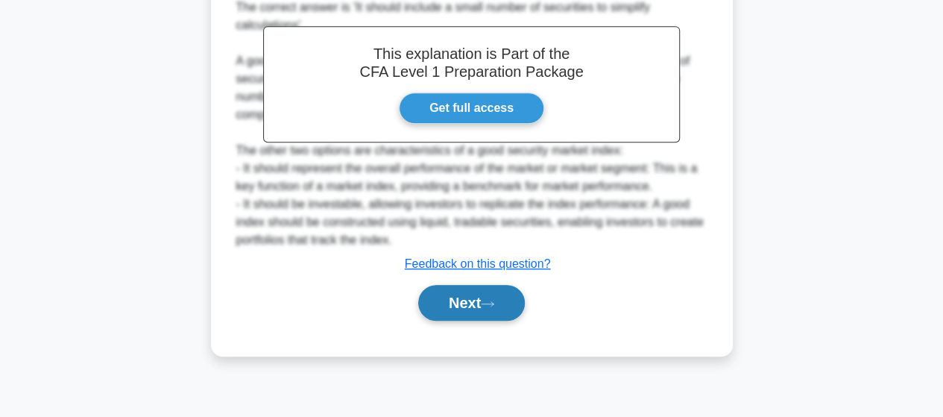
click at [456, 306] on button "Next" at bounding box center [471, 303] width 107 height 36
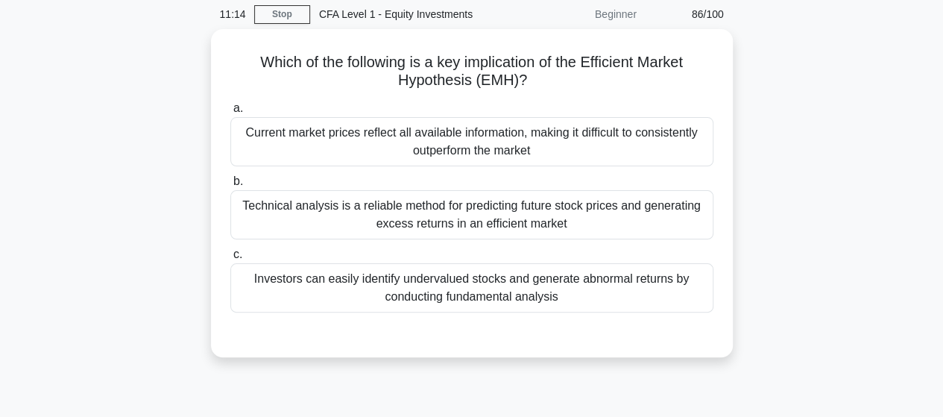
scroll to position [0, 0]
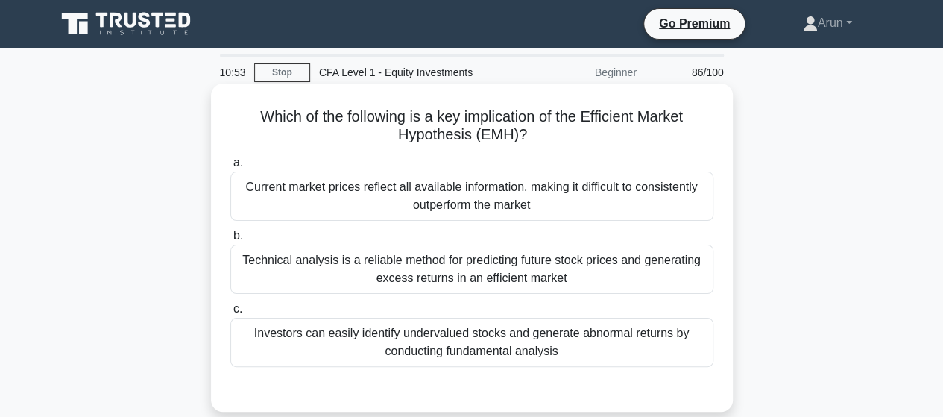
click at [556, 345] on div "Investors can easily identify undervalued stocks and generate abnormal returns …" at bounding box center [471, 342] width 483 height 49
click at [230, 314] on input "c. Investors can easily identify undervalued stocks and generate abnormal retur…" at bounding box center [230, 309] width 0 height 10
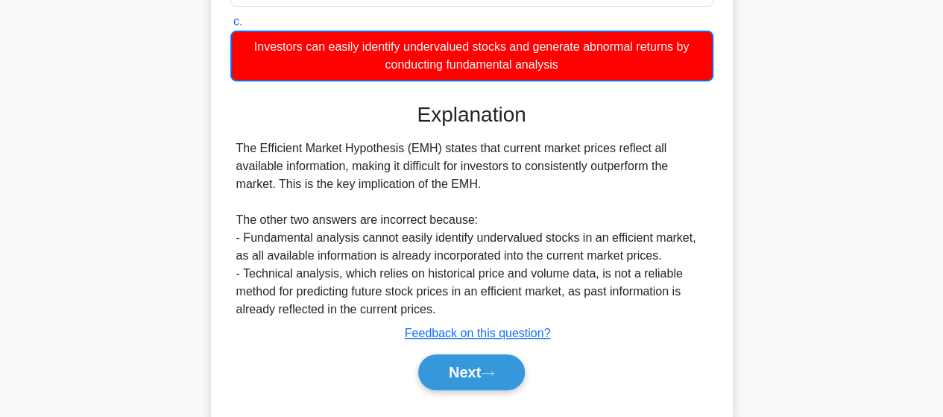
scroll to position [298, 0]
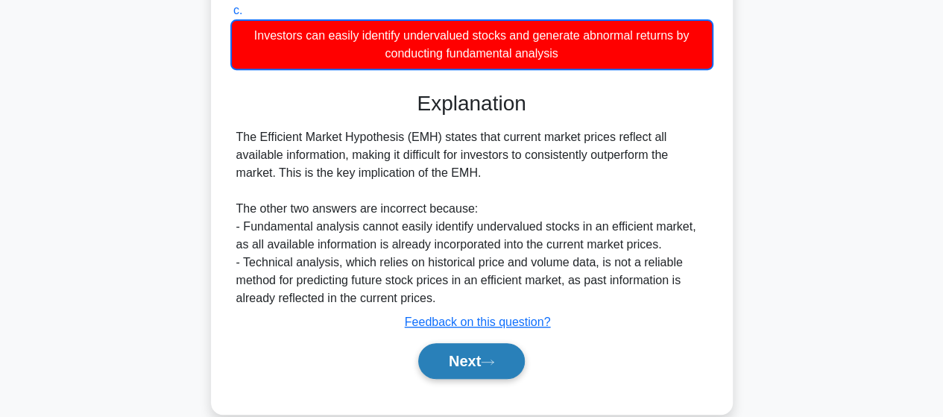
click at [459, 360] on button "Next" at bounding box center [471, 361] width 107 height 36
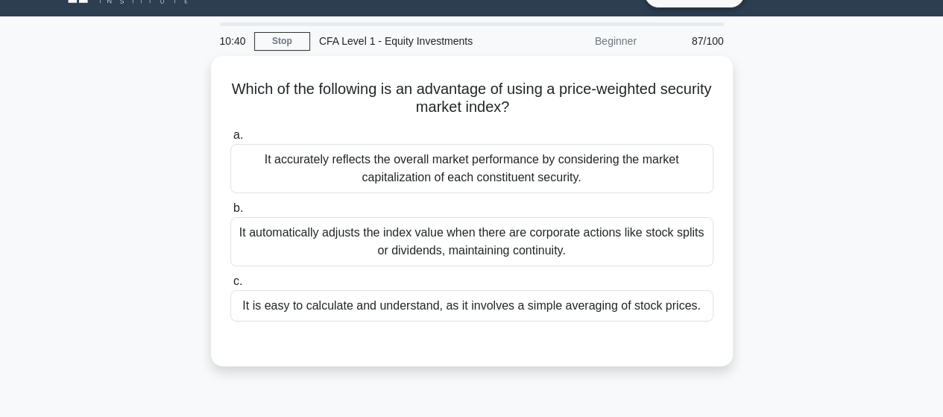
scroll to position [0, 0]
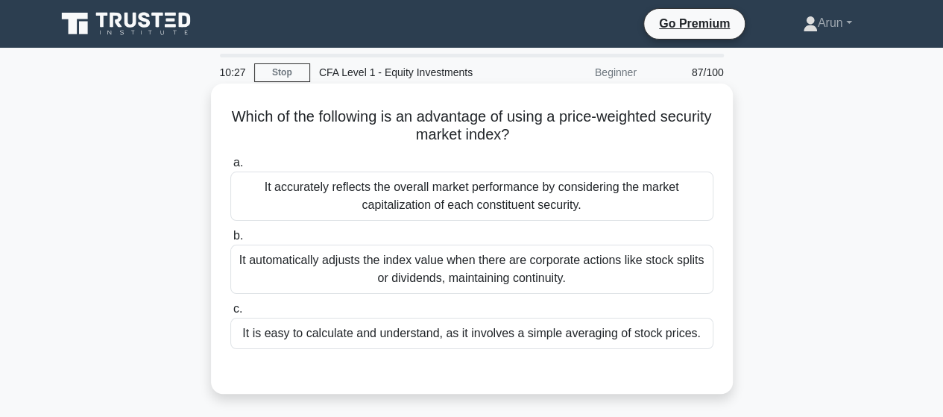
click at [462, 209] on div "It accurately reflects the overall market performance by considering the market…" at bounding box center [471, 196] width 483 height 49
click at [230, 168] on input "a. It accurately reflects the overall market performance by considering the mar…" at bounding box center [230, 163] width 0 height 10
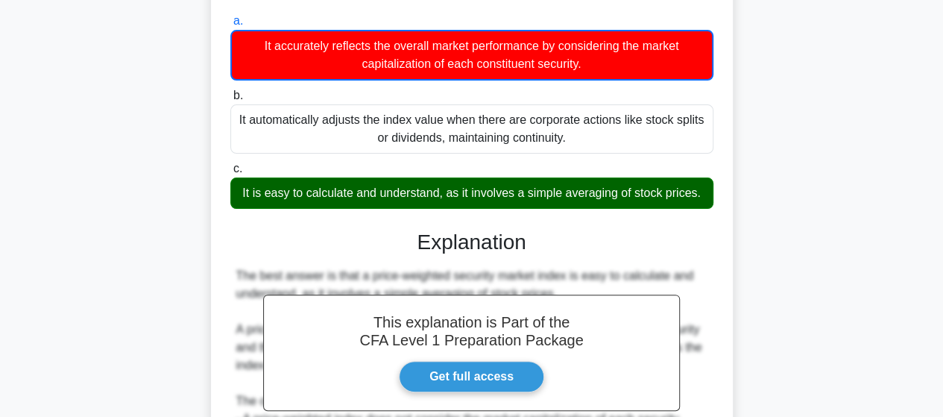
scroll to position [389, 0]
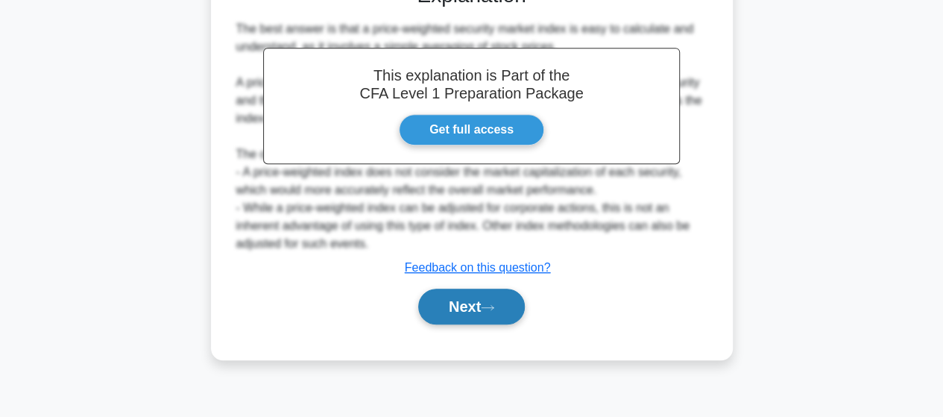
click at [436, 308] on button "Next" at bounding box center [471, 307] width 107 height 36
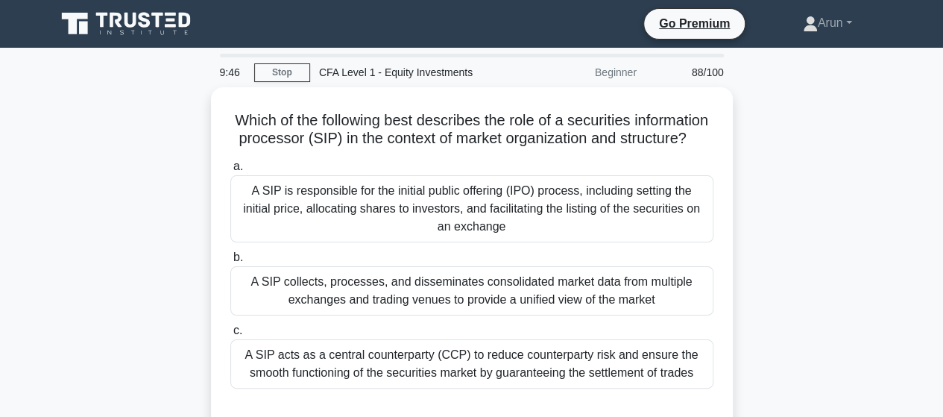
scroll to position [75, 0]
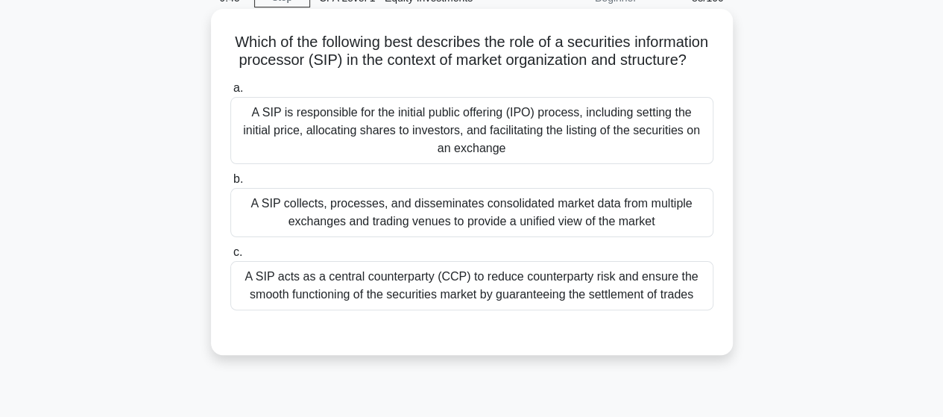
click at [561, 216] on div "A SIP collects, processes, and disseminates consolidated market data from multi…" at bounding box center [471, 212] width 483 height 49
click at [230, 184] on input "b. A SIP collects, processes, and disseminates consolidated market data from mu…" at bounding box center [230, 179] width 0 height 10
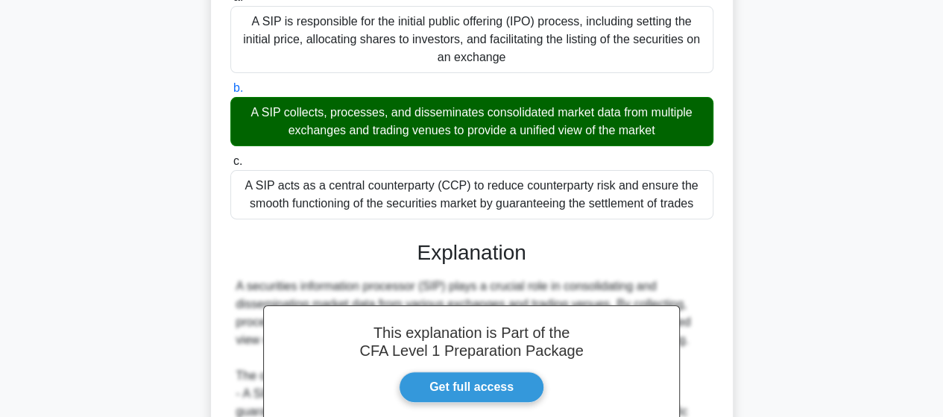
scroll to position [392, 0]
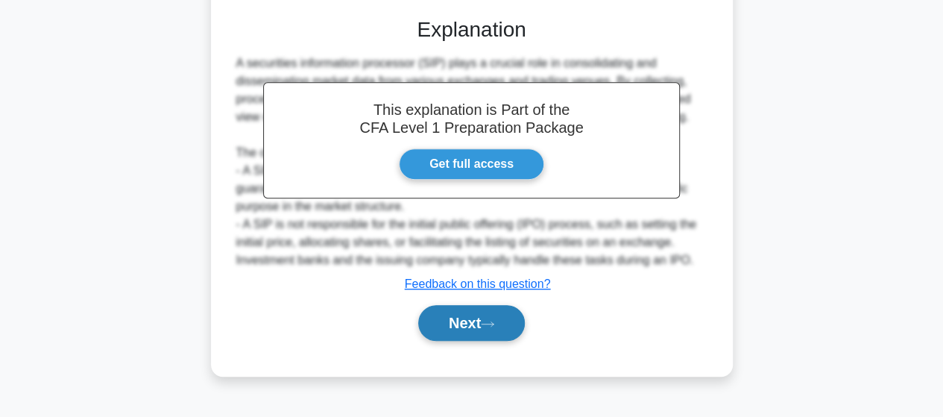
click at [468, 341] on button "Next" at bounding box center [471, 323] width 107 height 36
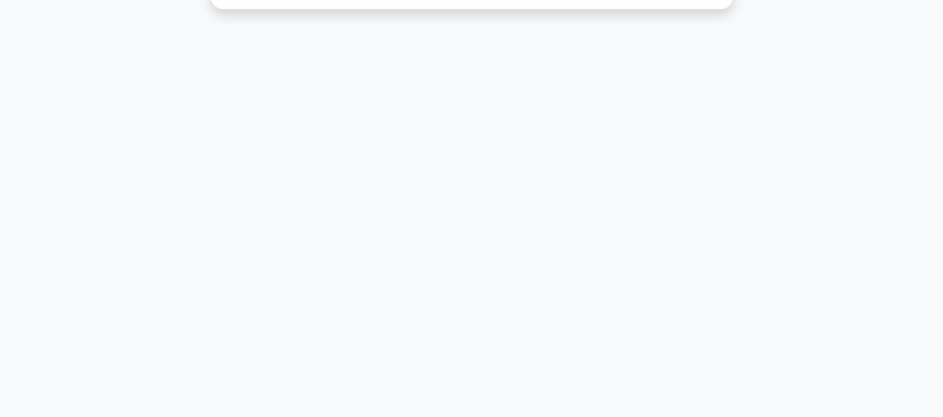
scroll to position [16, 0]
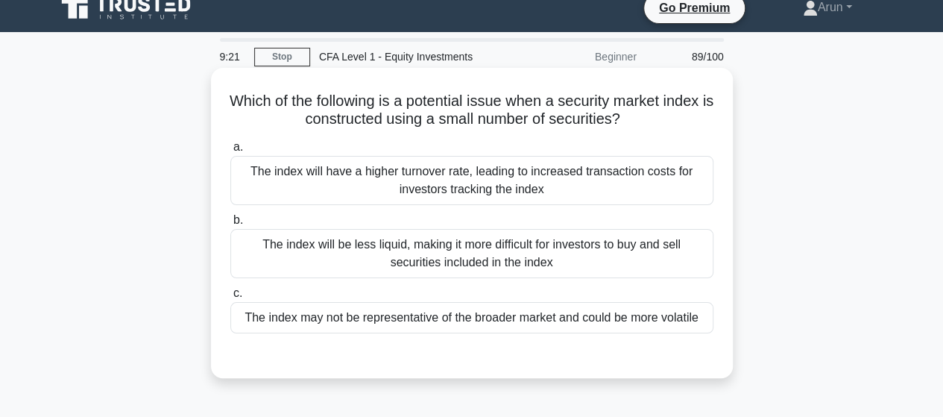
click at [598, 230] on div "The index will be less liquid, making it more difficult for investors to buy an…" at bounding box center [471, 253] width 483 height 49
click at [230, 225] on input "b. The index will be less liquid, making it more difficult for investors to buy…" at bounding box center [230, 221] width 0 height 10
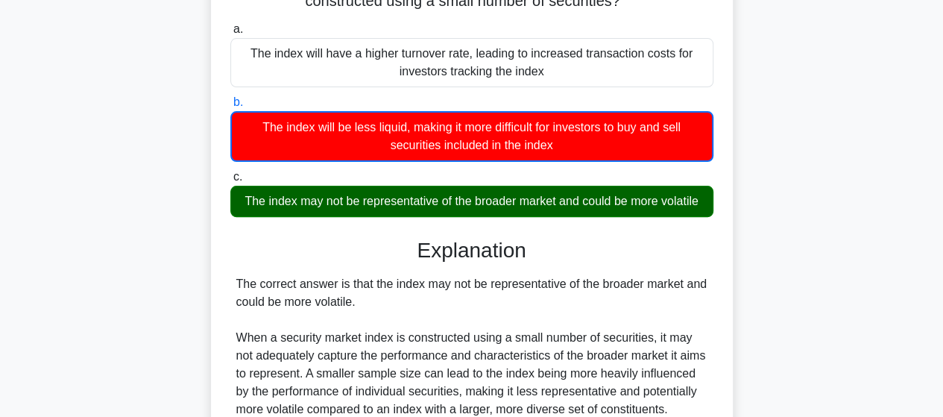
scroll to position [394, 0]
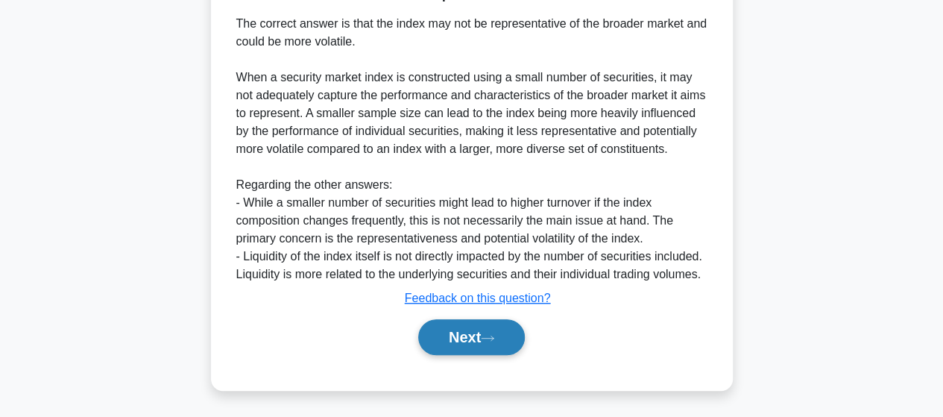
click at [447, 339] on button "Next" at bounding box center [471, 337] width 107 height 36
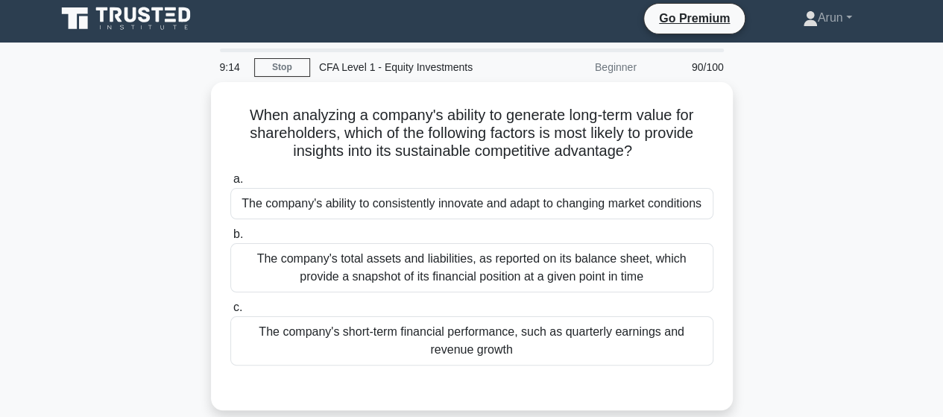
scroll to position [0, 0]
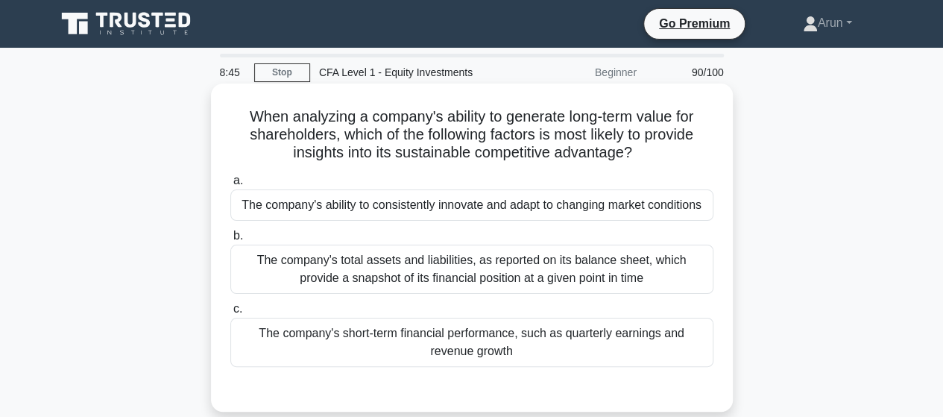
click at [527, 276] on div "The company's total assets and liabilities, as reported on its balance sheet, w…" at bounding box center [471, 269] width 483 height 49
click at [230, 241] on input "b. The company's total assets and liabilities, as reported on its balance sheet…" at bounding box center [230, 236] width 0 height 10
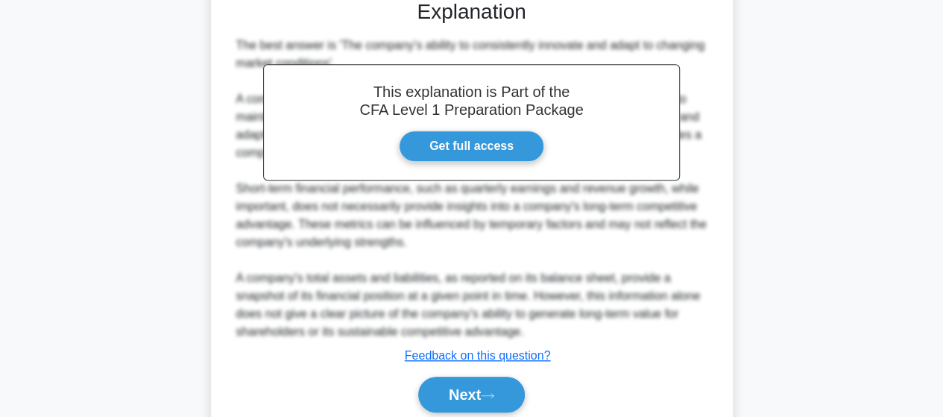
scroll to position [465, 0]
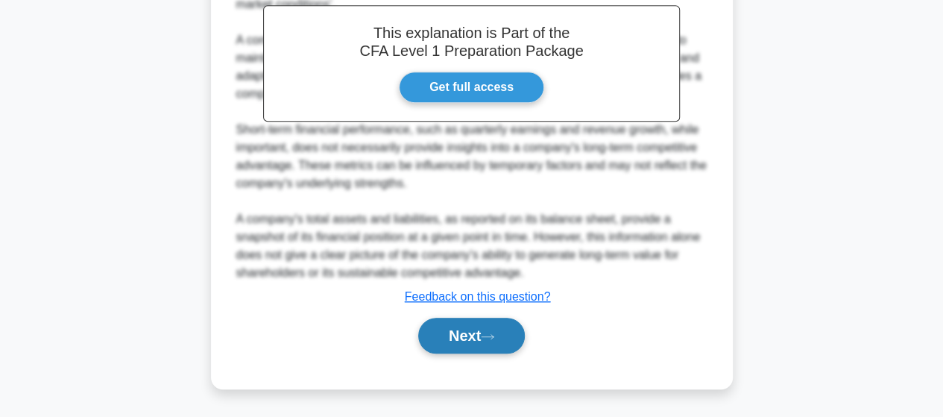
click at [462, 341] on button "Next" at bounding box center [471, 336] width 107 height 36
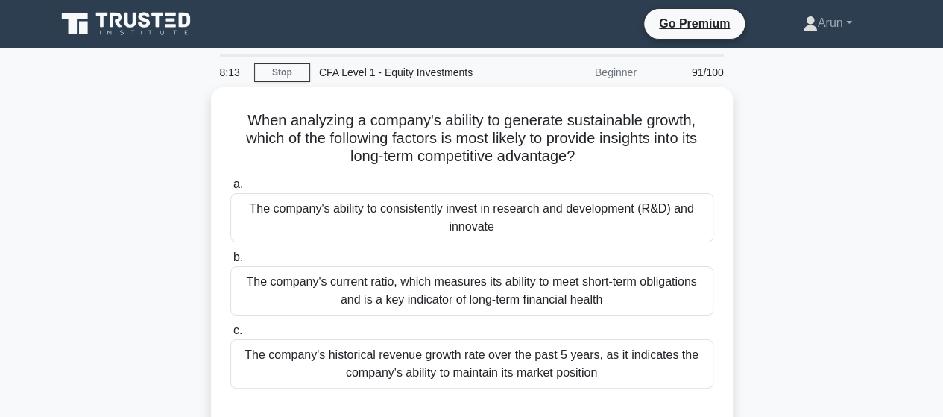
scroll to position [0, 0]
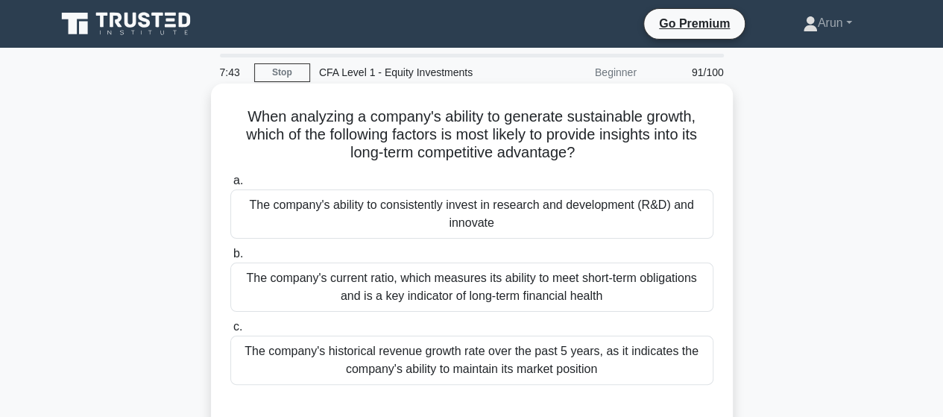
click at [509, 301] on div "The company's current ratio, which measures its ability to meet short-term obli…" at bounding box center [471, 286] width 483 height 49
click at [230, 259] on input "b. The company's current ratio, which measures its ability to meet short-term o…" at bounding box center [230, 254] width 0 height 10
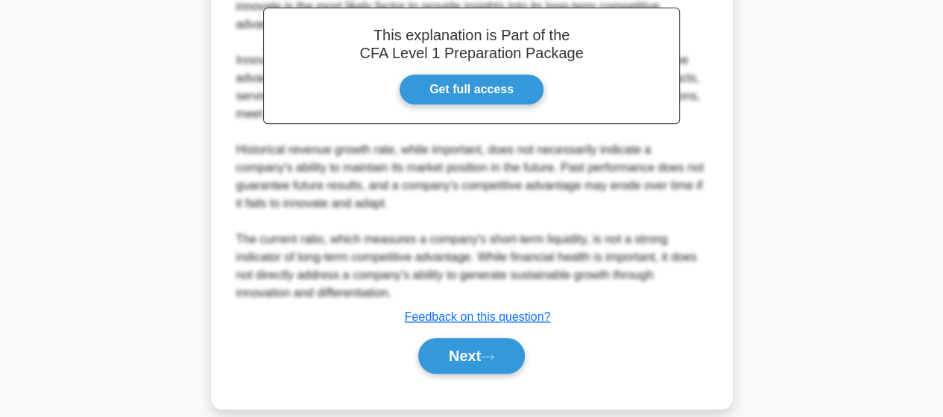
scroll to position [483, 0]
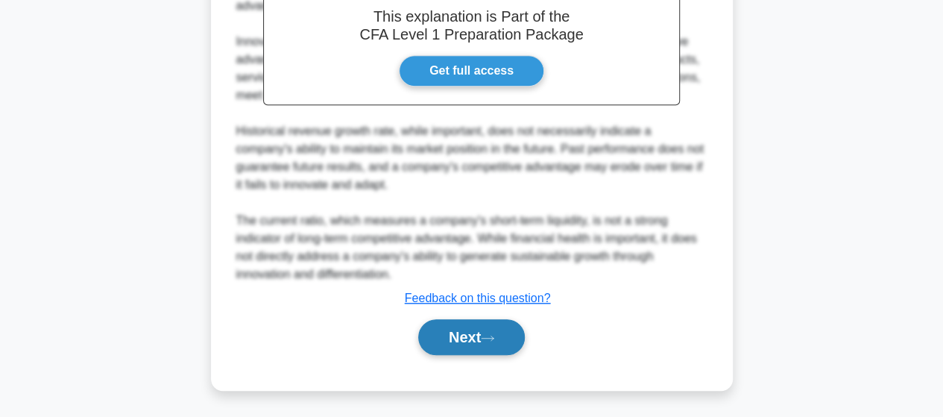
click at [441, 339] on button "Next" at bounding box center [471, 337] width 107 height 36
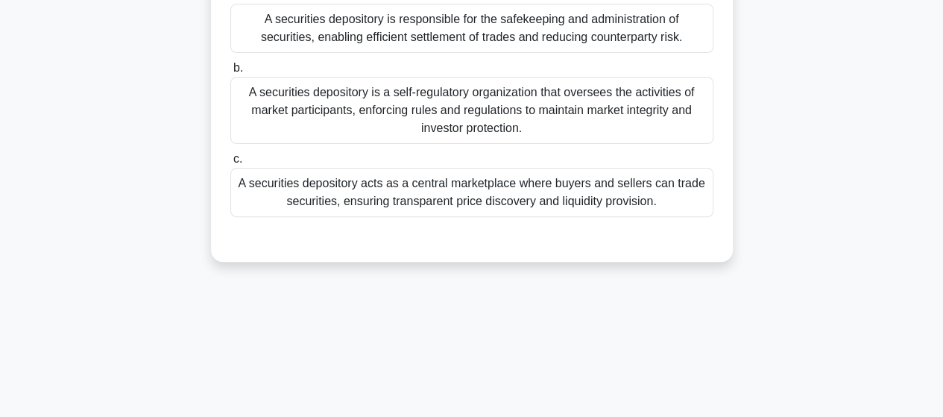
scroll to position [0, 0]
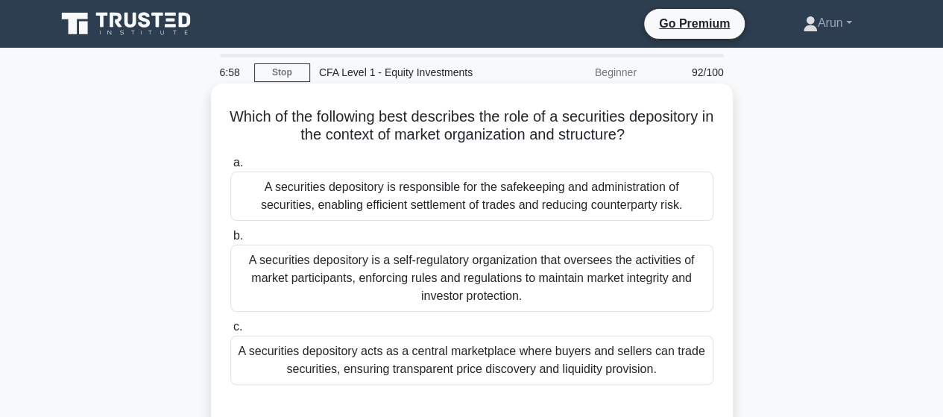
click at [554, 371] on div "A securities depository acts as a central marketplace where buyers and sellers …" at bounding box center [471, 360] width 483 height 49
click at [230, 332] on input "c. A securities depository acts as a central marketplace where buyers and selle…" at bounding box center [230, 327] width 0 height 10
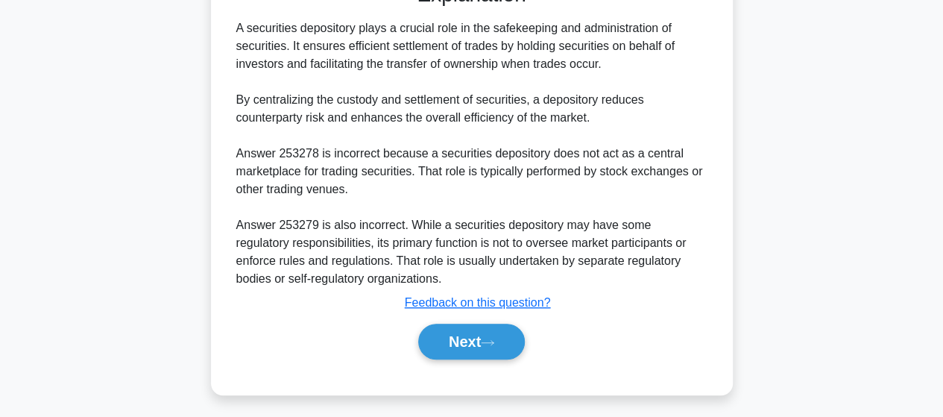
scroll to position [430, 0]
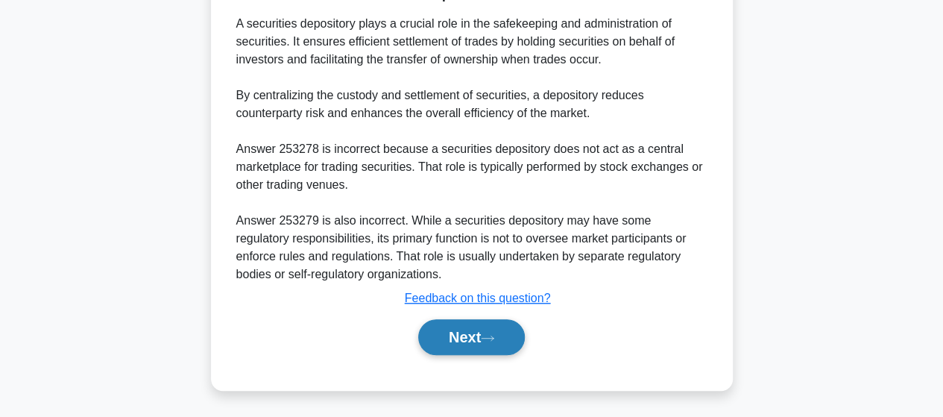
click at [470, 333] on button "Next" at bounding box center [471, 337] width 107 height 36
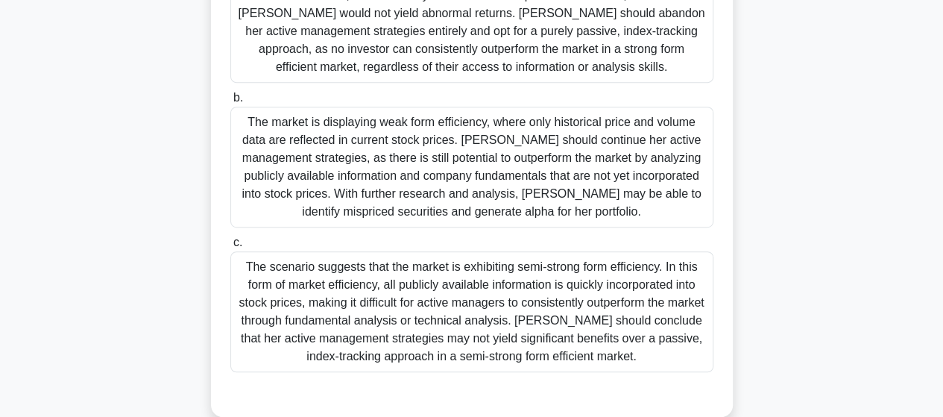
scroll to position [373, 0]
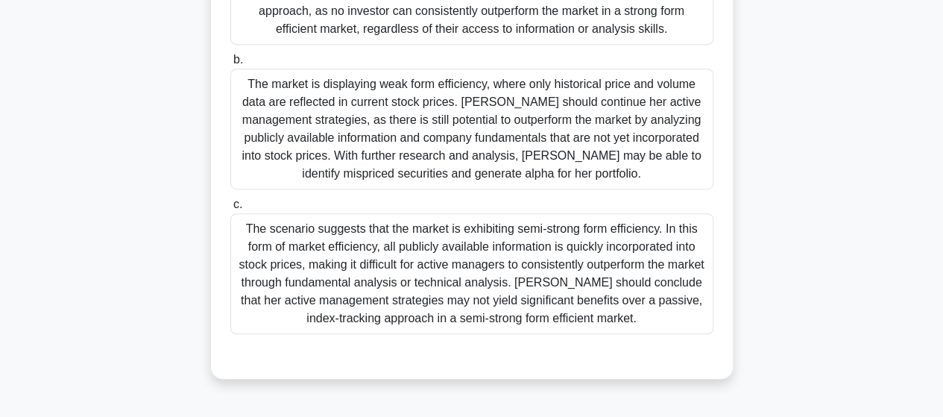
click at [610, 249] on div "The scenario suggests that the market is exhibiting semi-strong form efficiency…" at bounding box center [471, 273] width 483 height 121
click at [230, 210] on input "c. The scenario suggests that the market is exhibiting semi-strong form efficie…" at bounding box center [230, 205] width 0 height 10
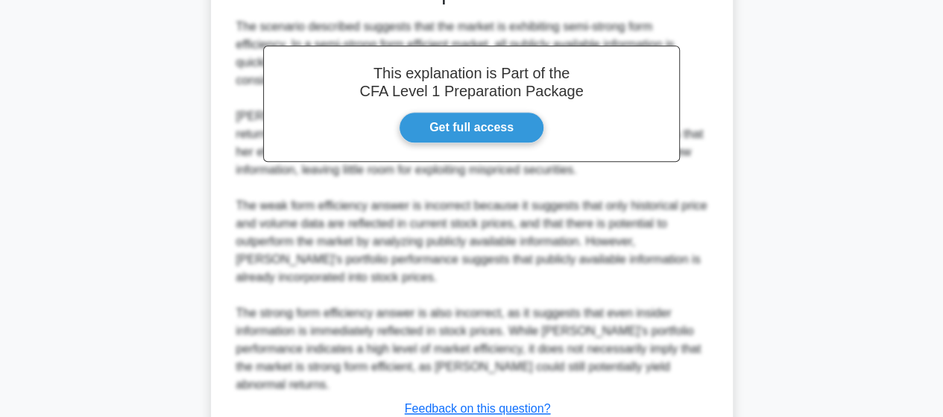
scroll to position [840, 0]
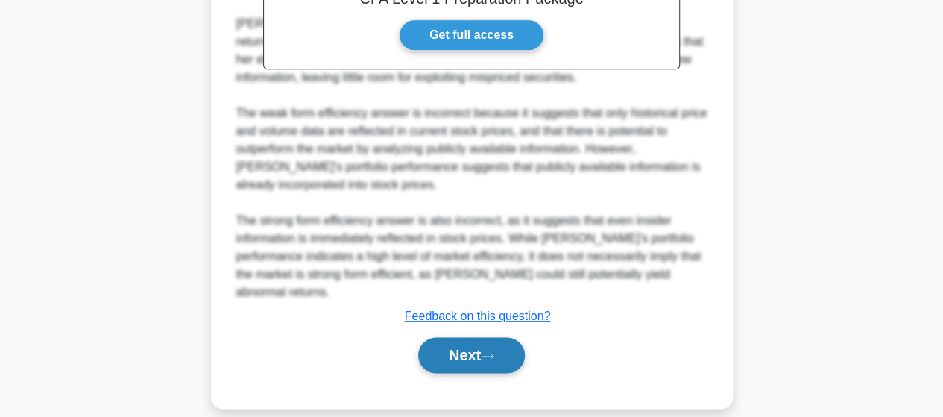
click at [477, 338] on button "Next" at bounding box center [471, 355] width 107 height 36
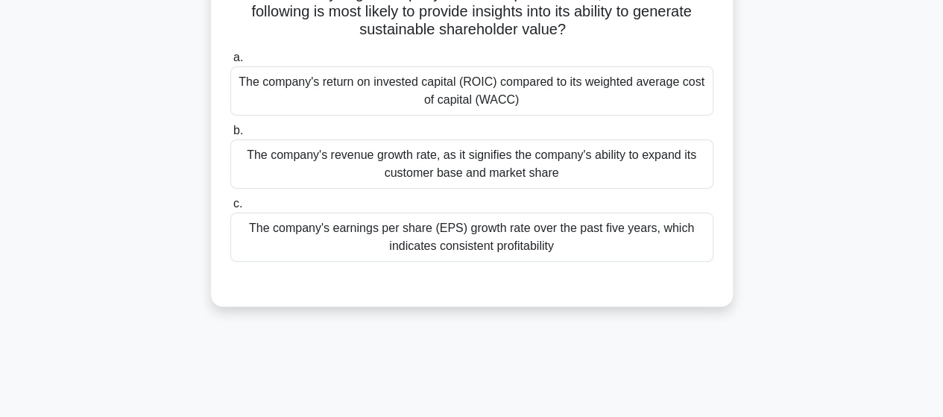
scroll to position [90, 0]
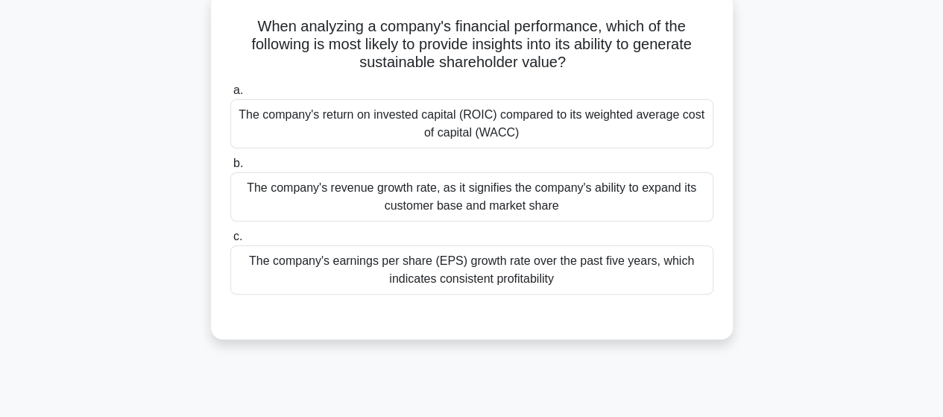
click at [489, 192] on div "The company's revenue growth rate, as it signifies the company's ability to exp…" at bounding box center [471, 196] width 483 height 49
click at [230, 169] on input "b. The company's revenue growth rate, as it signifies the company's ability to …" at bounding box center [230, 164] width 0 height 10
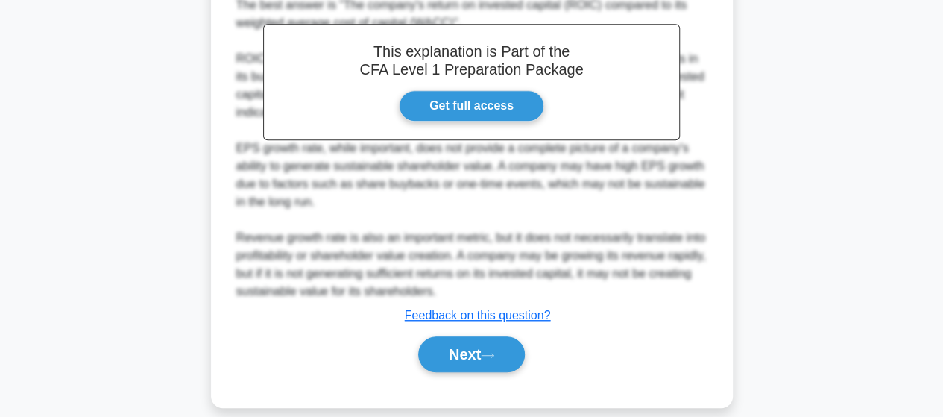
scroll to position [463, 0]
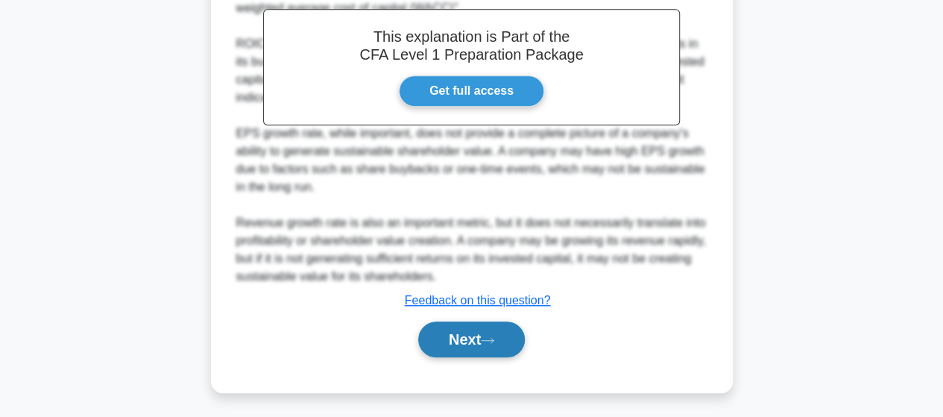
click at [457, 346] on button "Next" at bounding box center [471, 339] width 107 height 36
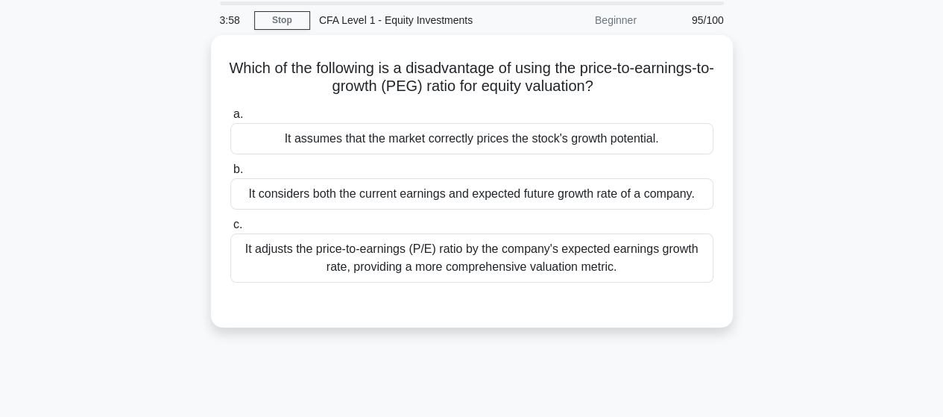
scroll to position [0, 0]
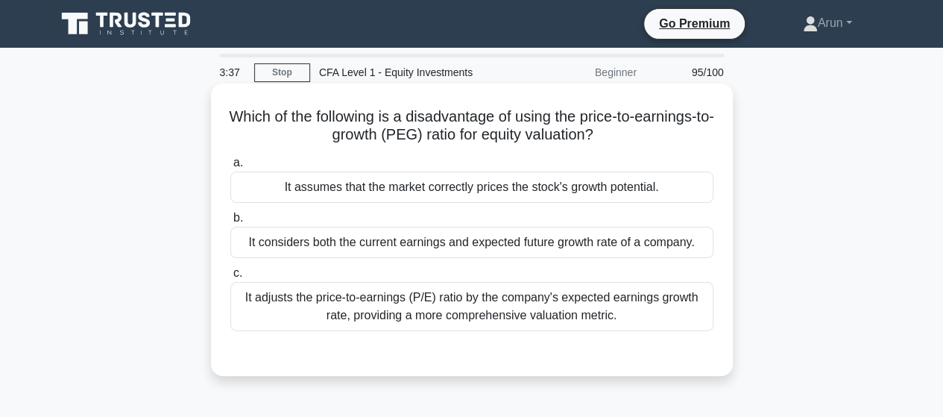
click at [561, 315] on div "It adjusts the price-to-earnings (P/E) ratio by the company's expected earnings…" at bounding box center [471, 306] width 483 height 49
click at [230, 278] on input "c. It adjusts the price-to-earnings (P/E) ratio by the company's expected earni…" at bounding box center [230, 273] width 0 height 10
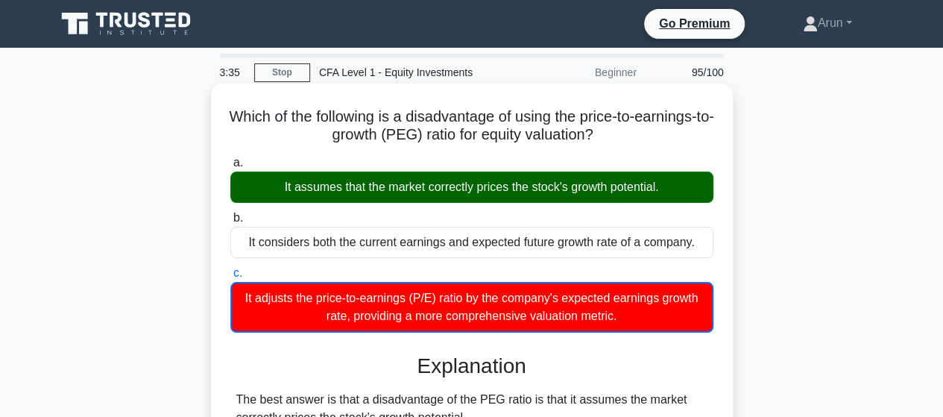
scroll to position [389, 0]
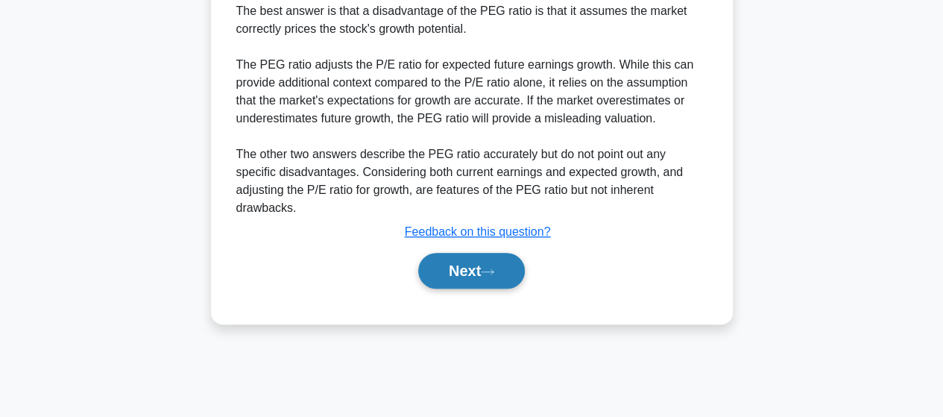
click at [462, 265] on button "Next" at bounding box center [471, 271] width 107 height 36
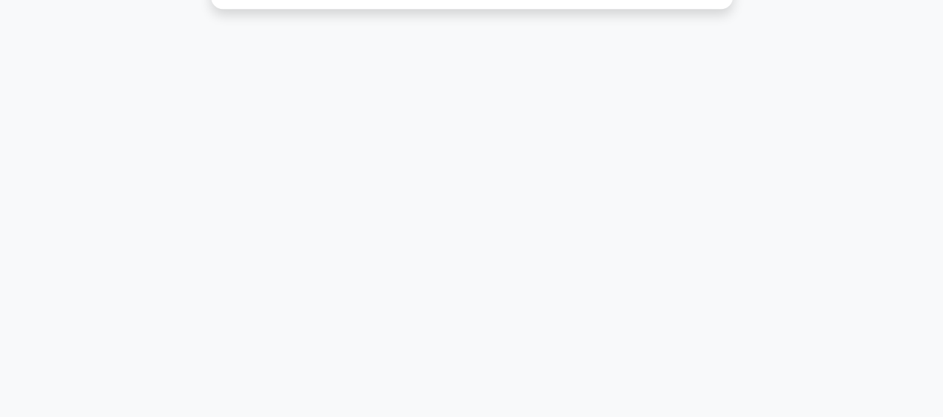
scroll to position [0, 0]
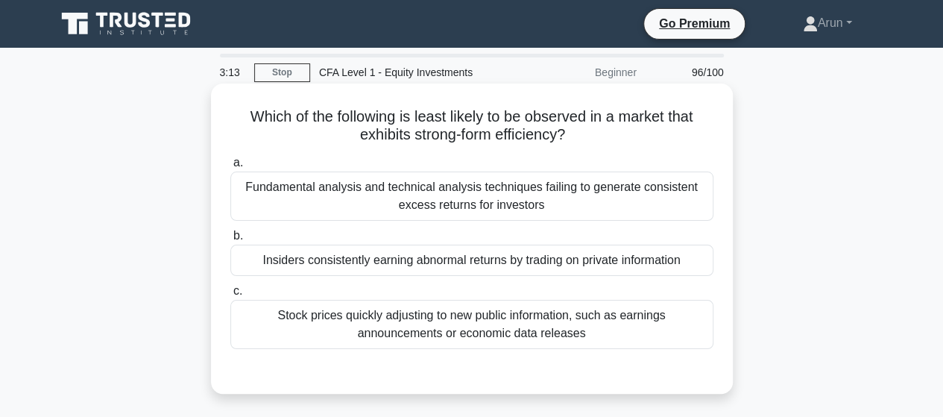
click at [443, 325] on div "Stock prices quickly adjusting to new public information, such as earnings anno…" at bounding box center [471, 324] width 483 height 49
click at [230, 296] on input "c. Stock prices quickly adjusting to new public information, such as earnings a…" at bounding box center [230, 291] width 0 height 10
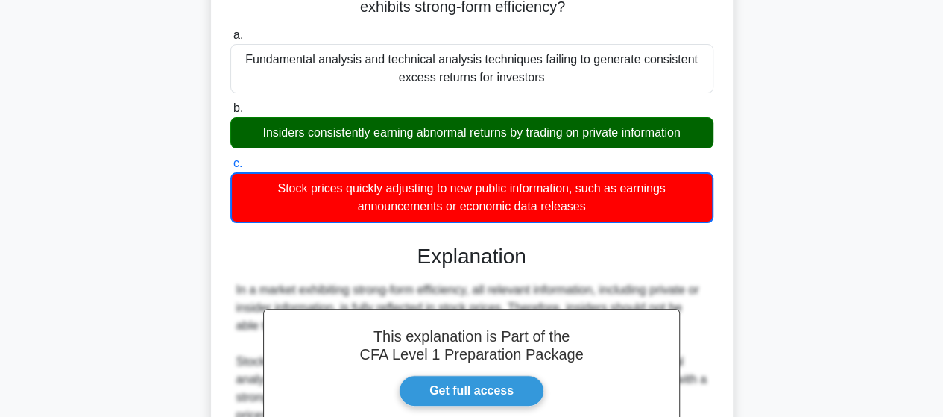
scroll to position [389, 0]
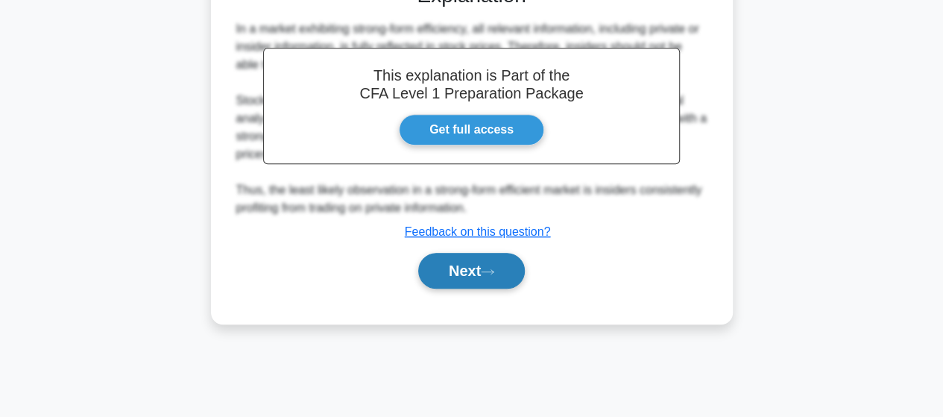
click at [464, 266] on button "Next" at bounding box center [471, 271] width 107 height 36
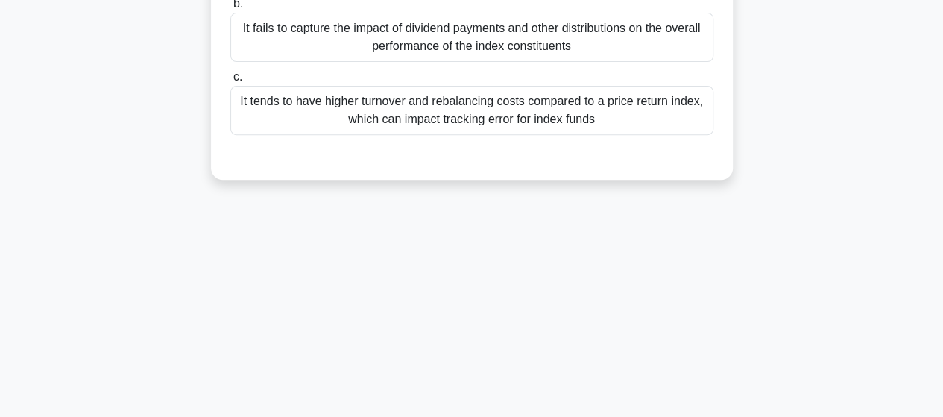
scroll to position [0, 0]
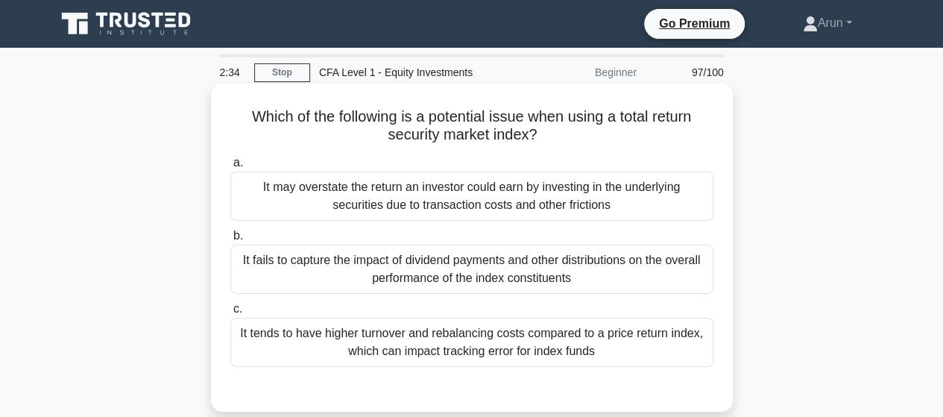
click at [449, 197] on div "It may overstate the return an investor could earn by investing in the underlyi…" at bounding box center [471, 196] width 483 height 49
click at [230, 168] on input "a. It may overstate the return an investor could earn by investing in the under…" at bounding box center [230, 163] width 0 height 10
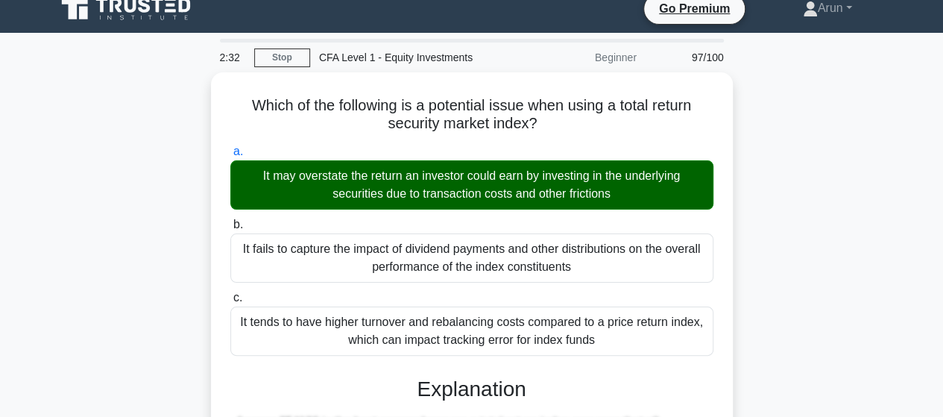
scroll to position [389, 0]
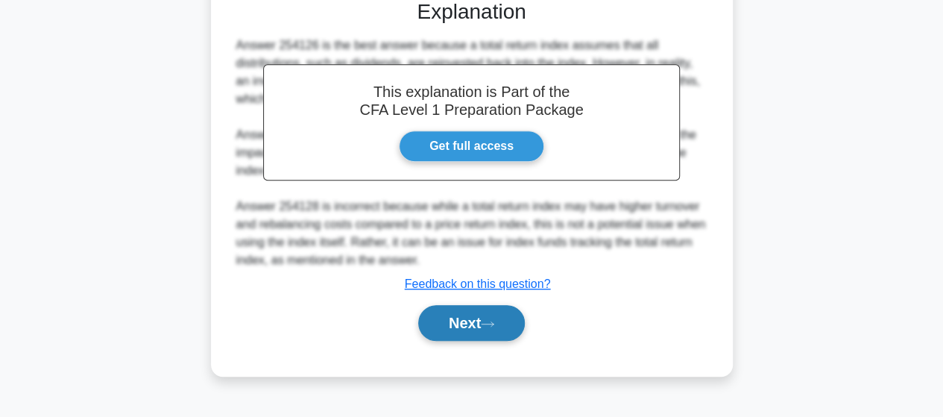
click at [459, 321] on button "Next" at bounding box center [471, 323] width 107 height 36
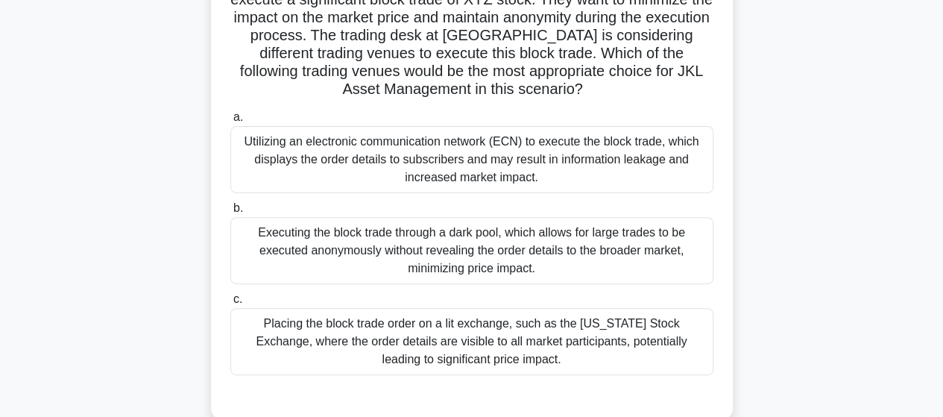
scroll to position [149, 0]
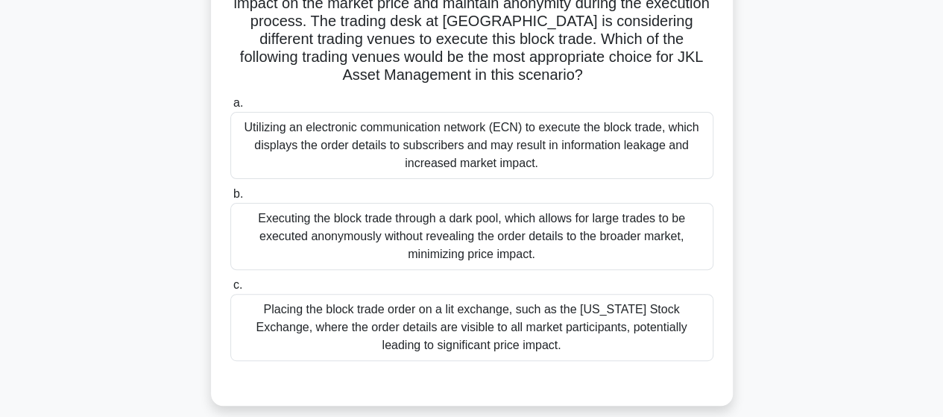
click at [529, 138] on div "Utilizing an electronic communication network (ECN) to execute the block trade,…" at bounding box center [471, 145] width 483 height 67
click at [230, 108] on input "a. Utilizing an electronic communication network (ECN) to execute the block tra…" at bounding box center [230, 103] width 0 height 10
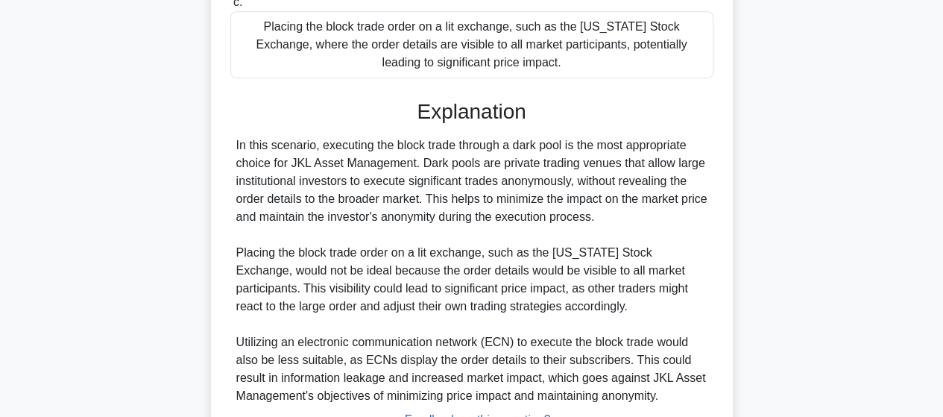
scroll to position [555, 0]
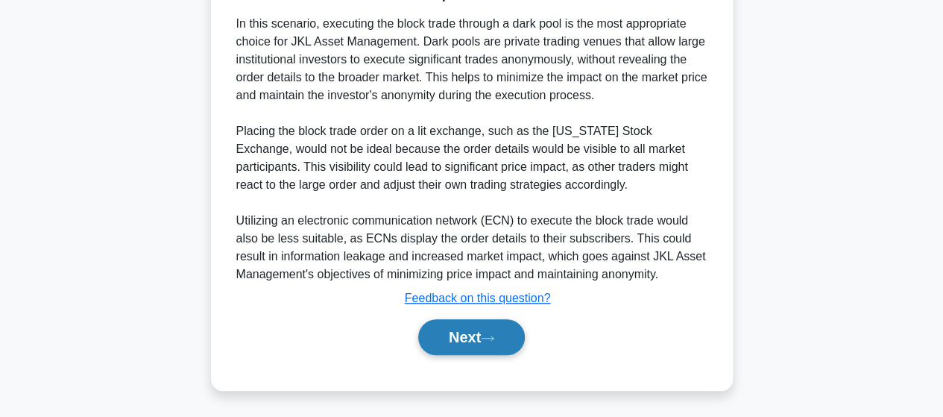
click at [437, 337] on button "Next" at bounding box center [471, 337] width 107 height 36
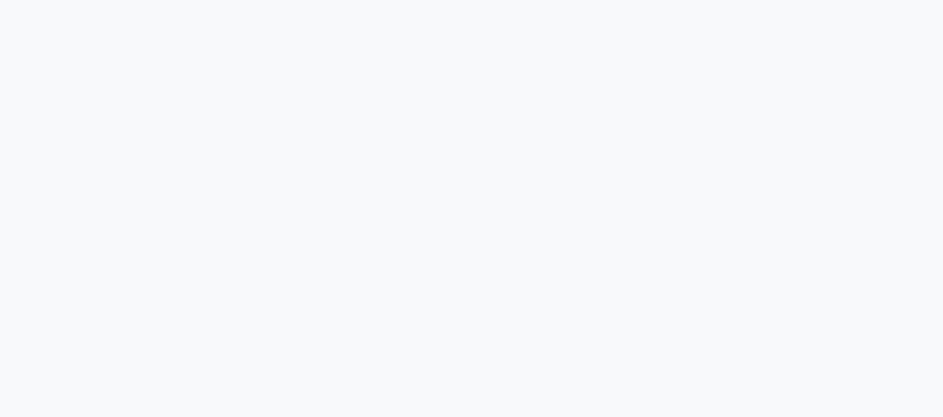
scroll to position [389, 0]
click at [293, 74] on div "1:24 Stop CFA Level 1 - Equity Investments Beginner 99/100 Which of the followi…" at bounding box center [472, 38] width 850 height 746
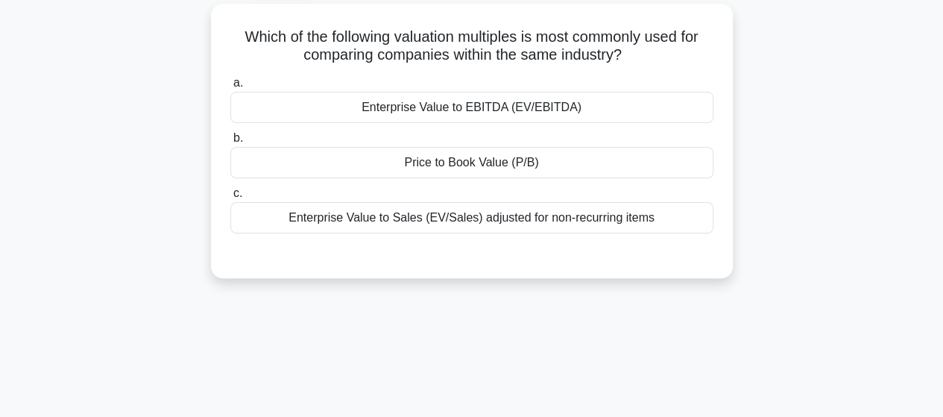
scroll to position [0, 0]
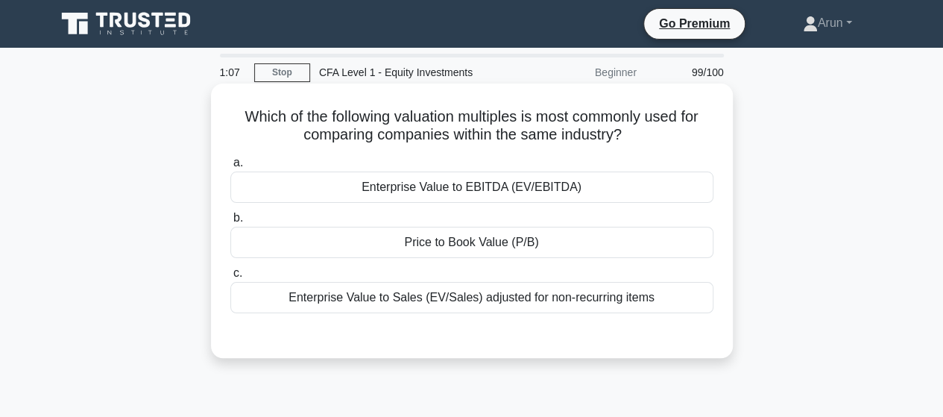
click at [532, 190] on div "Enterprise Value to EBITDA (EV/EBITDA)" at bounding box center [471, 187] width 483 height 31
click at [230, 168] on input "a. Enterprise Value to EBITDA (EV/EBITDA)" at bounding box center [230, 163] width 0 height 10
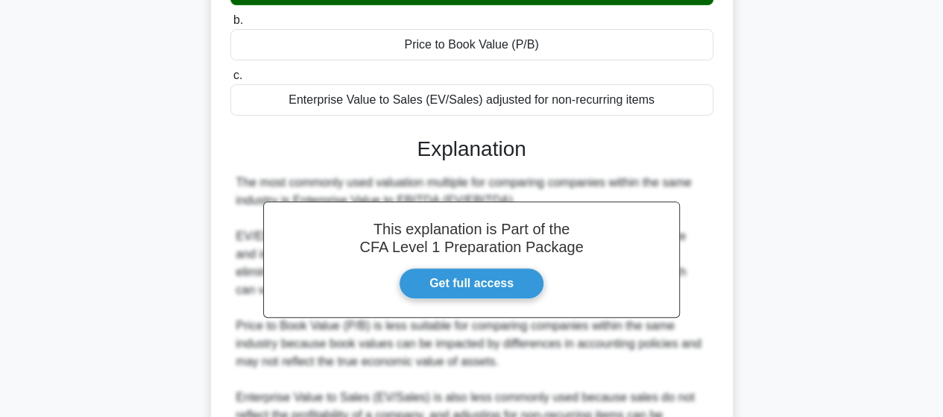
scroll to position [298, 0]
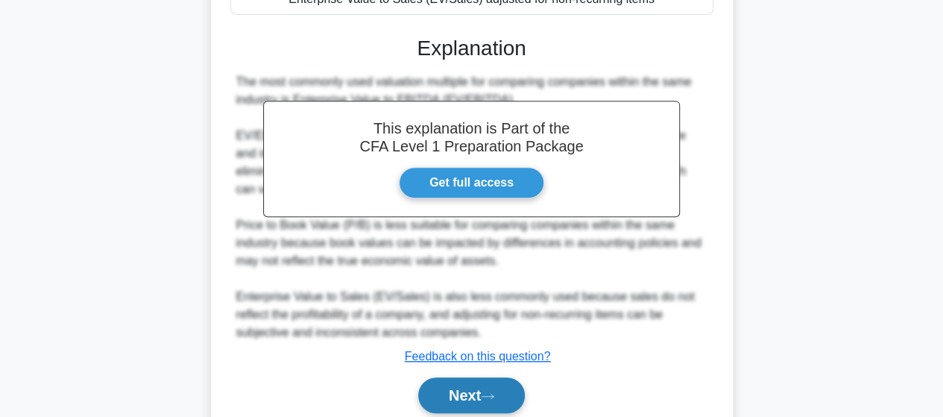
click at [458, 402] on button "Next" at bounding box center [471, 395] width 107 height 36
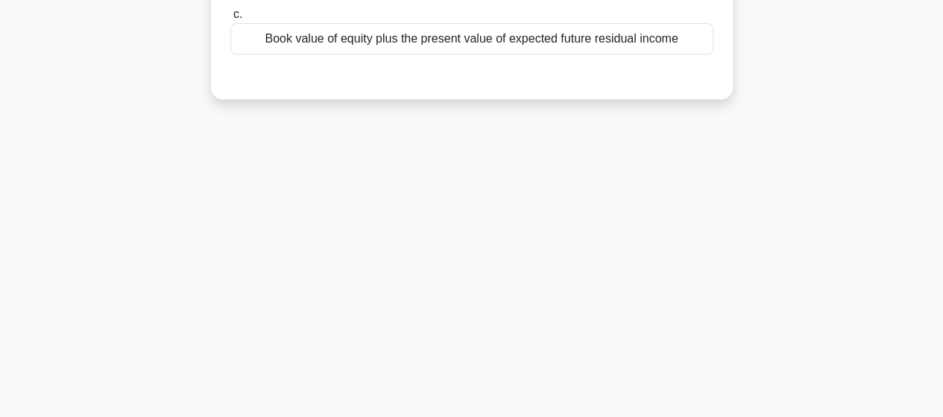
scroll to position [0, 0]
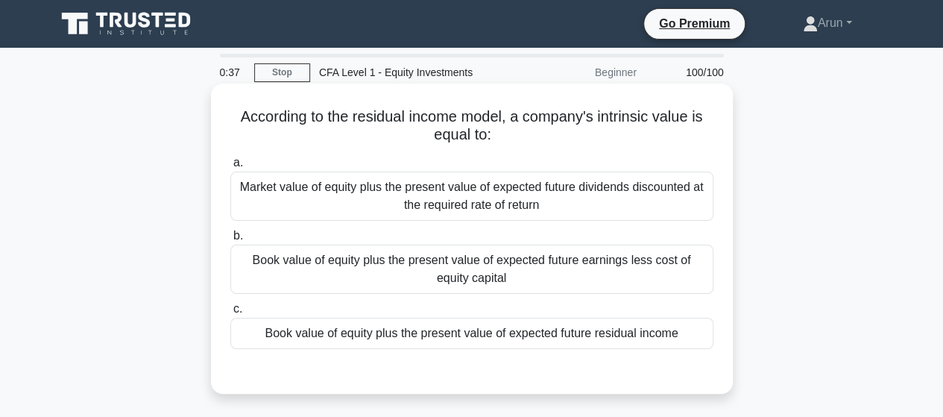
click at [570, 333] on div "Book value of equity plus the present value of expected future residual income" at bounding box center [471, 333] width 483 height 31
click at [230, 314] on input "c. Book value of equity plus the present value of expected future residual inco…" at bounding box center [230, 309] width 0 height 10
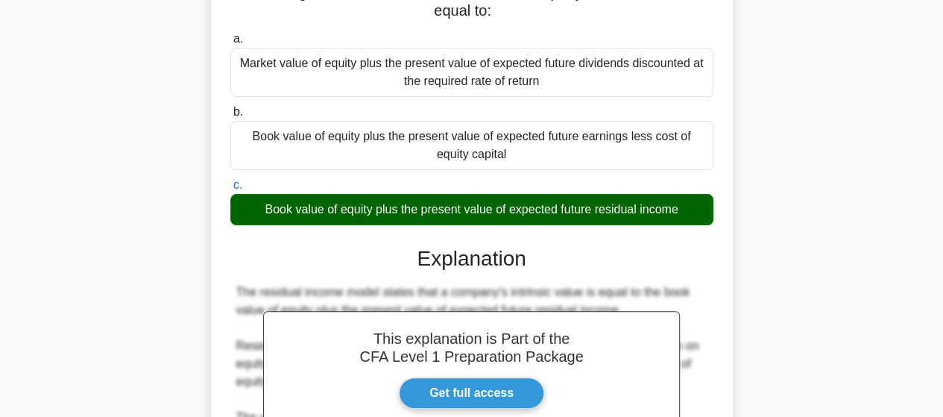
scroll to position [389, 0]
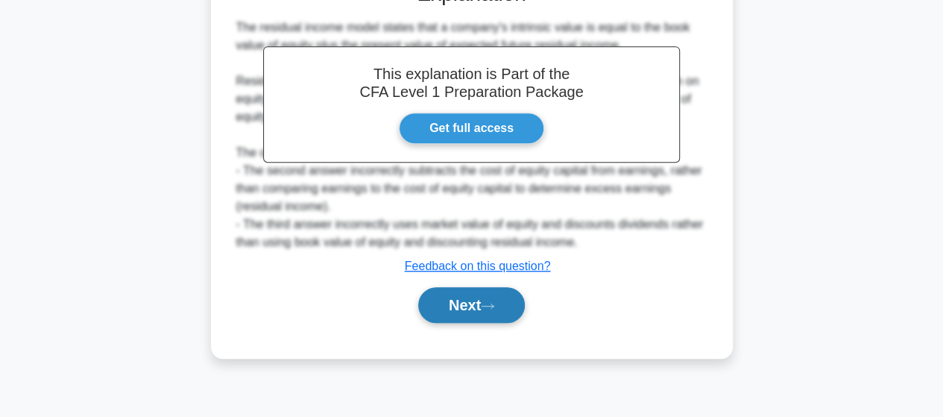
click at [468, 311] on button "Next" at bounding box center [471, 305] width 107 height 36
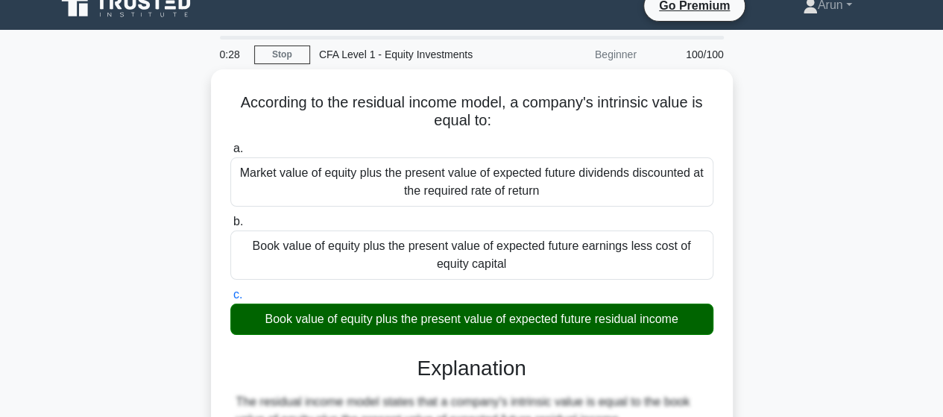
scroll to position [16, 0]
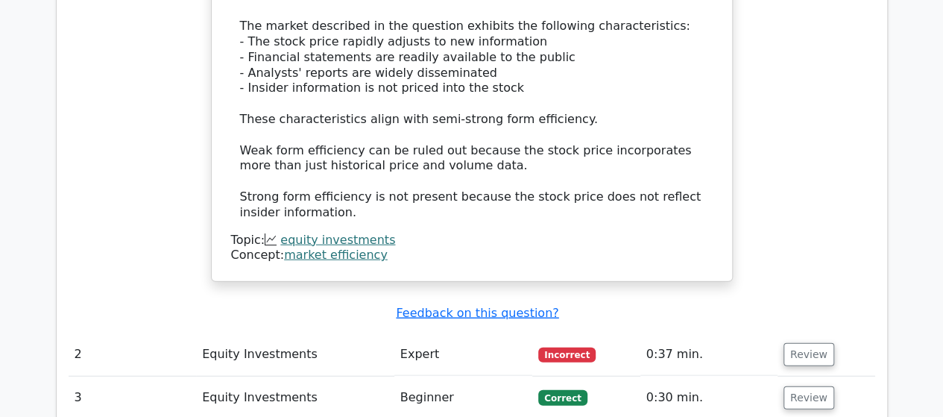
scroll to position [1790, 0]
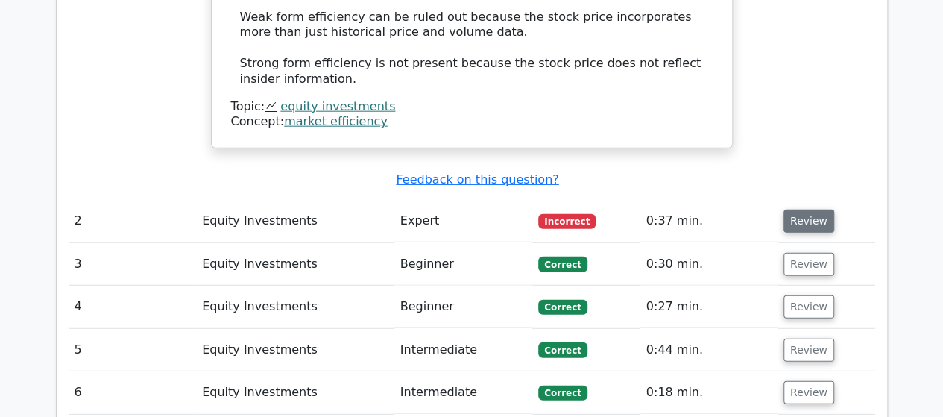
click at [798, 210] on button "Review" at bounding box center [809, 221] width 51 height 23
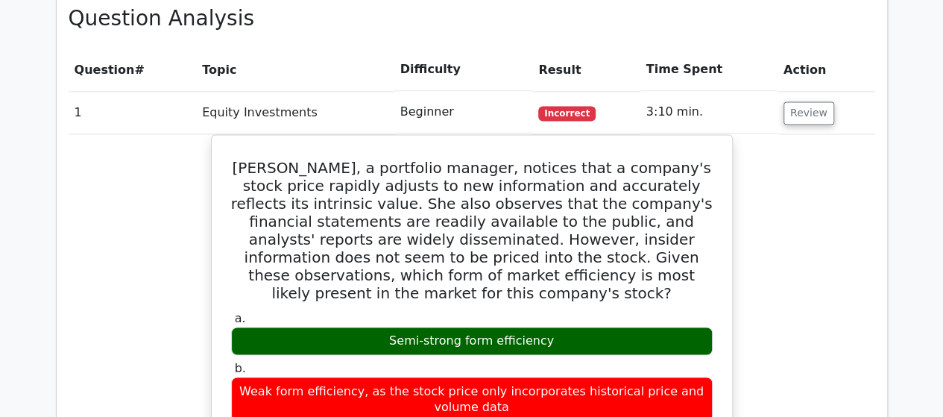
scroll to position [1044, 0]
